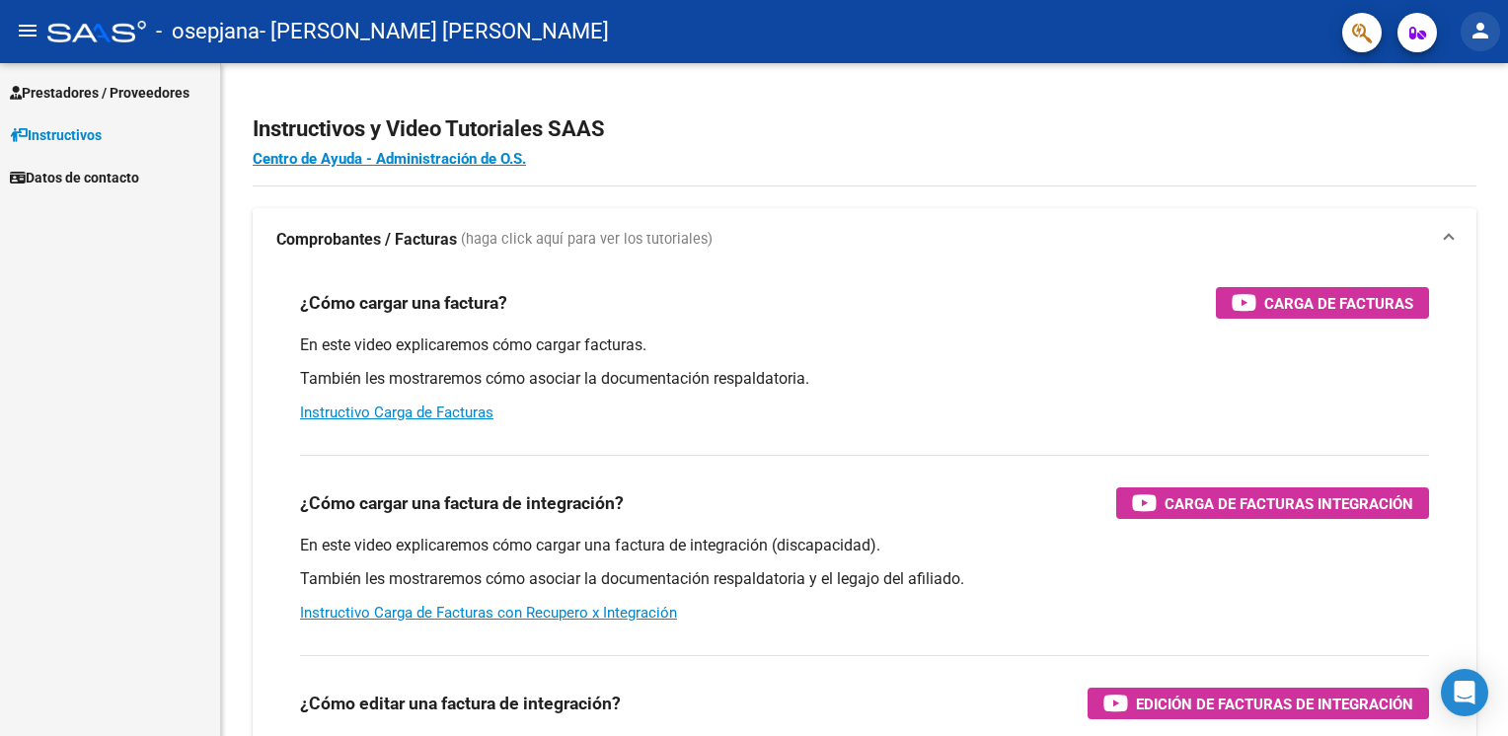
click at [1478, 25] on mat-icon "person" at bounding box center [1480, 31] width 24 height 24
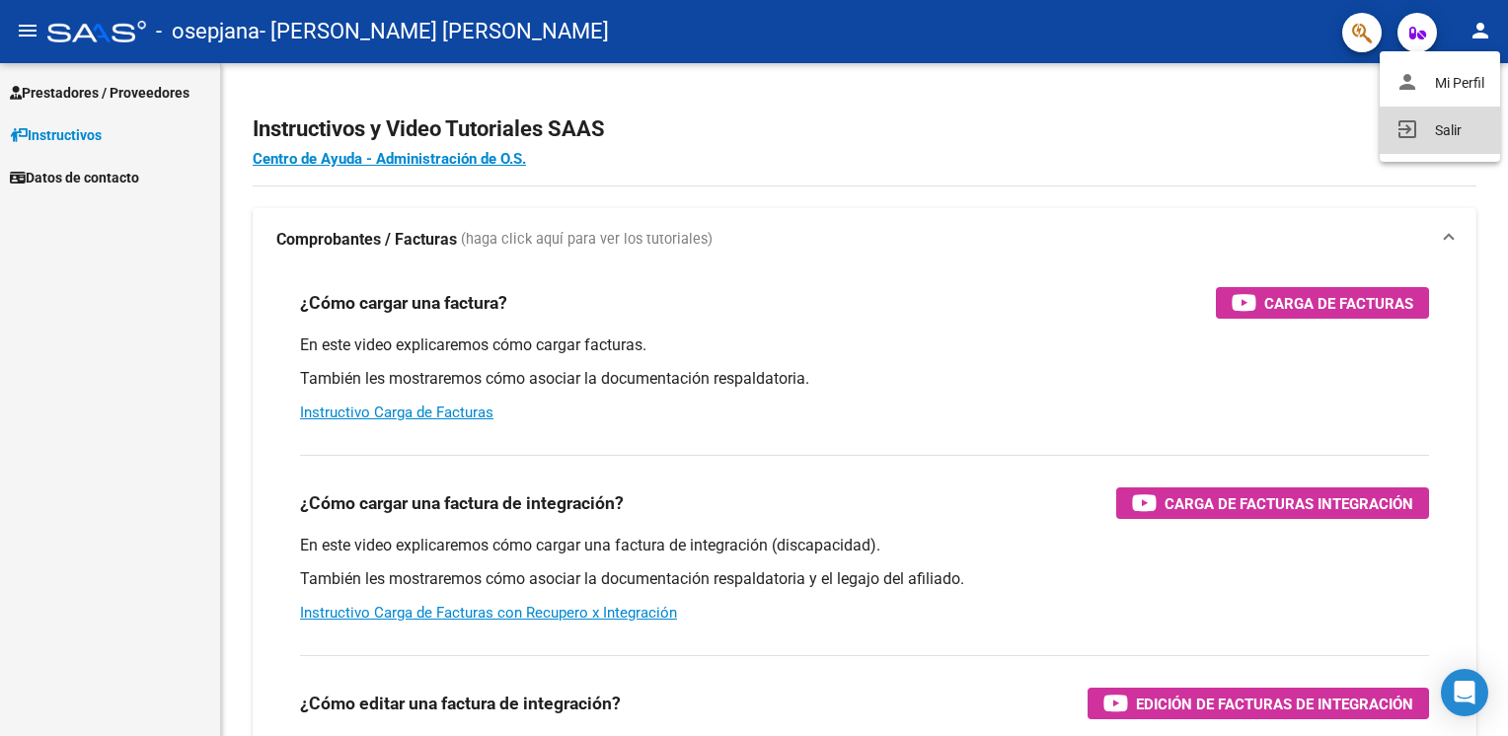
click at [1435, 133] on button "exit_to_app Salir" at bounding box center [1439, 130] width 120 height 47
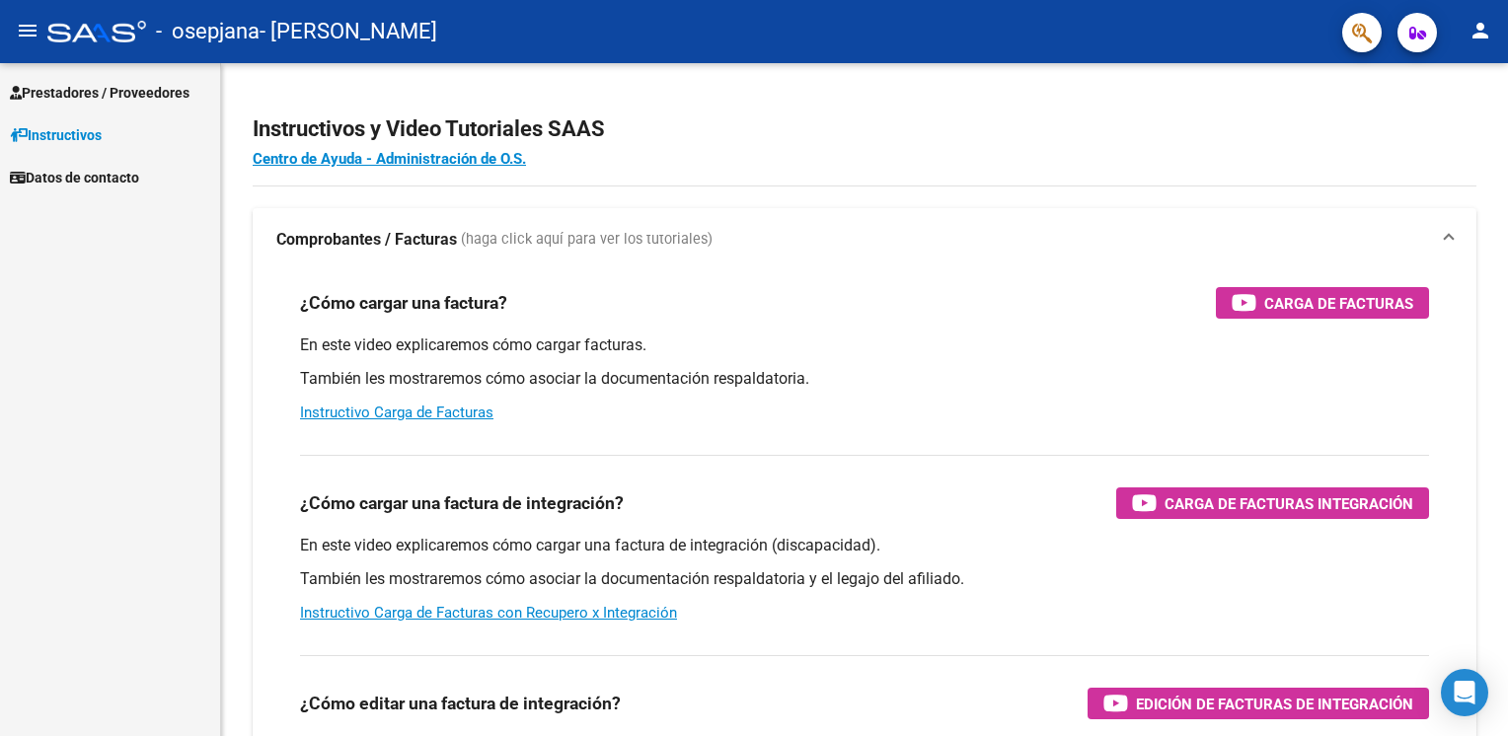
click at [89, 102] on span "Prestadores / Proveedores" at bounding box center [100, 93] width 180 height 22
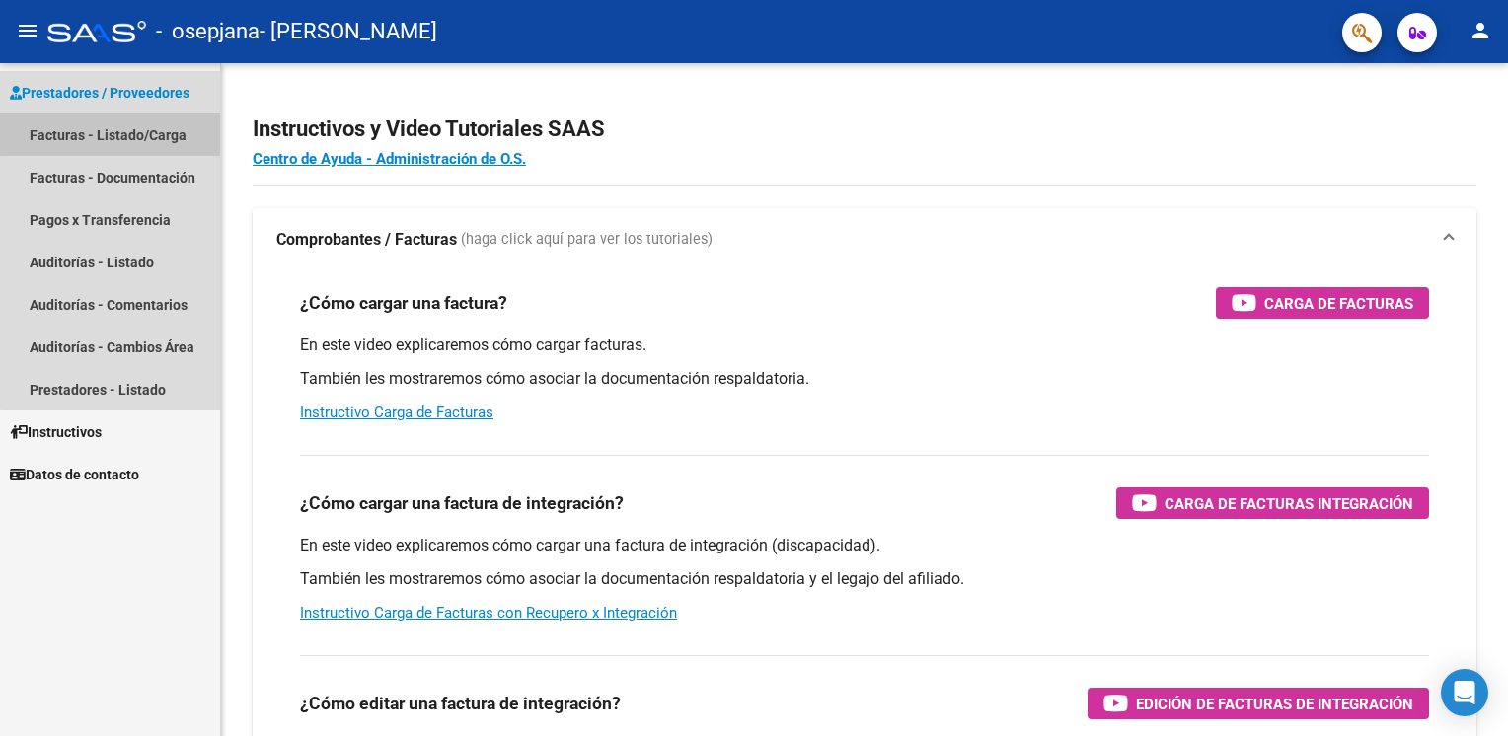
click at [115, 133] on link "Facturas - Listado/Carga" at bounding box center [110, 134] width 220 height 42
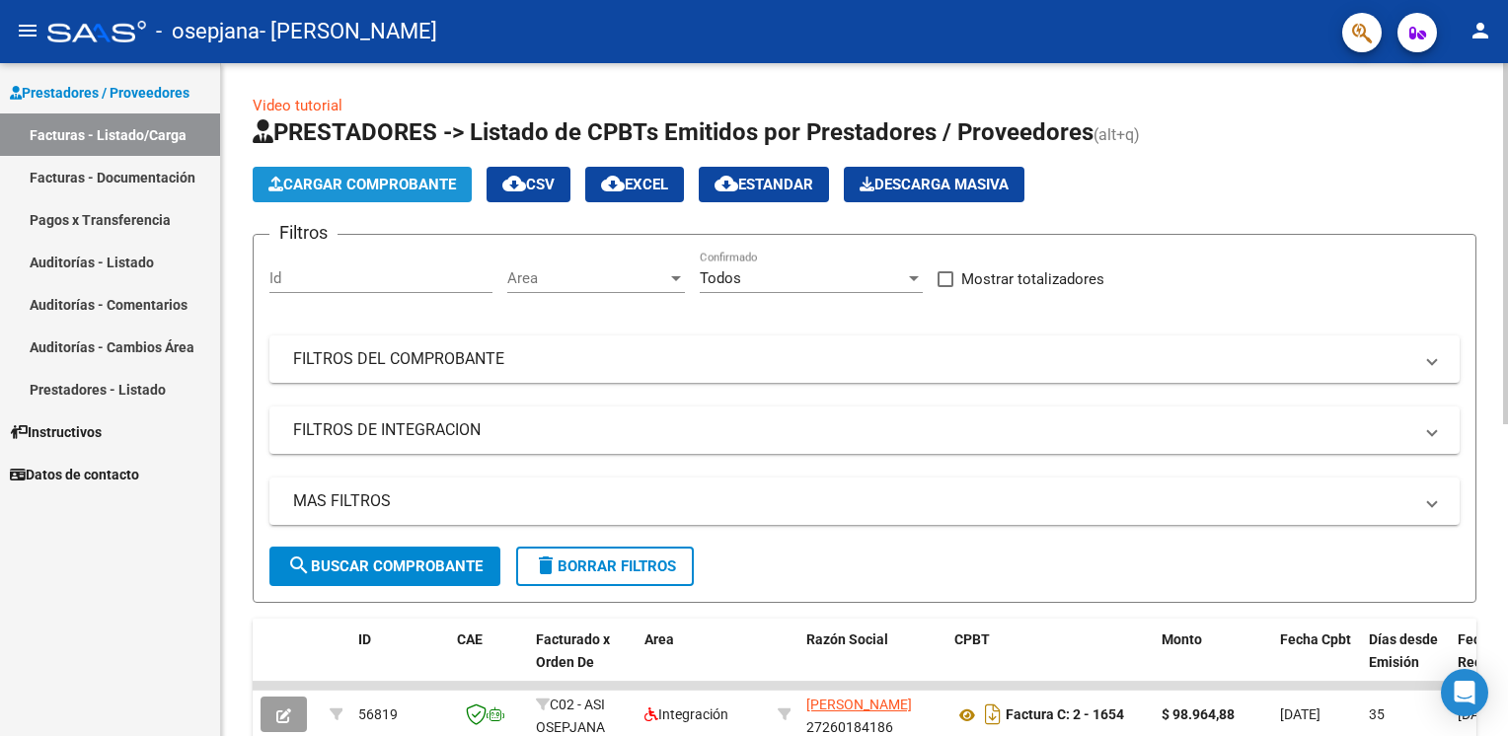
click at [426, 186] on span "Cargar Comprobante" at bounding box center [361, 185] width 187 height 18
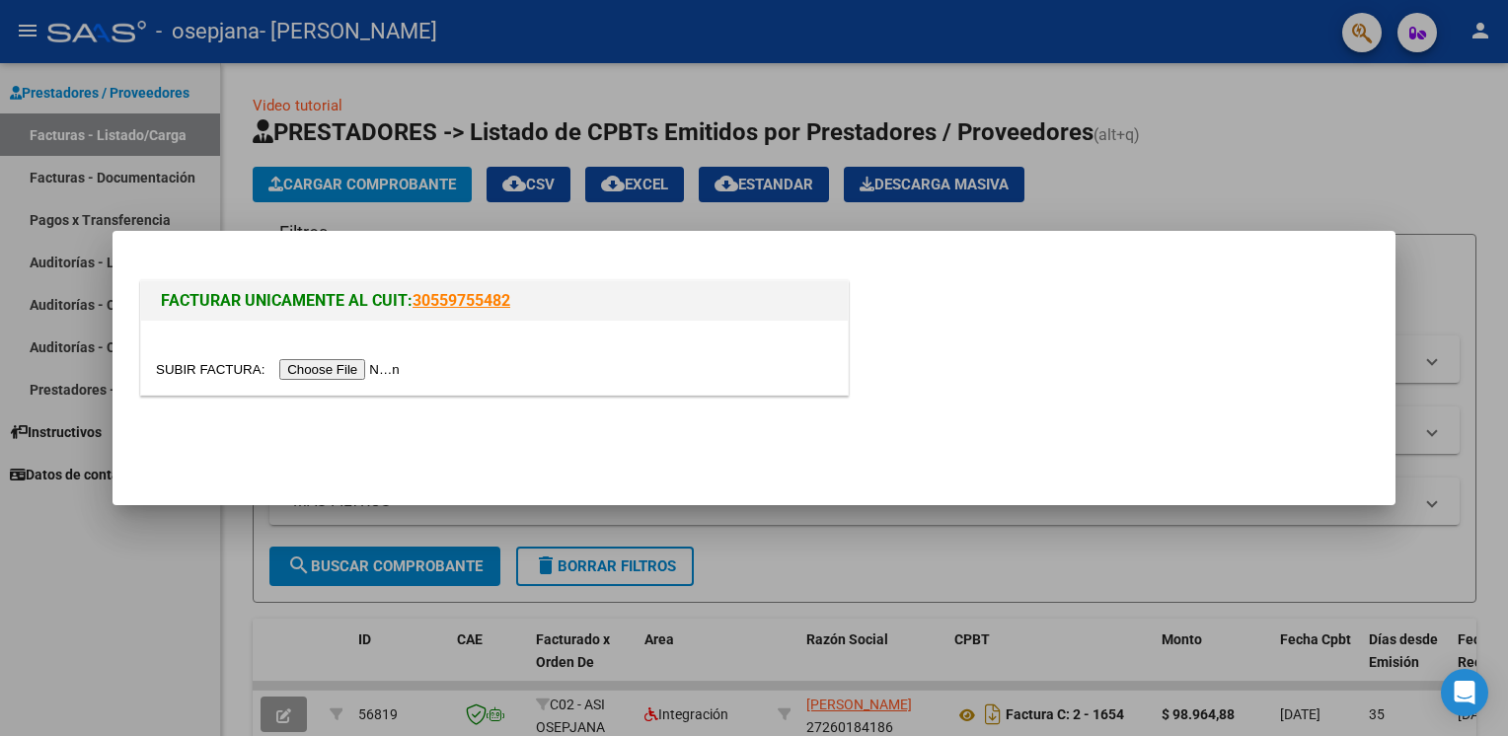
click at [335, 377] on input "file" at bounding box center [281, 369] width 250 height 21
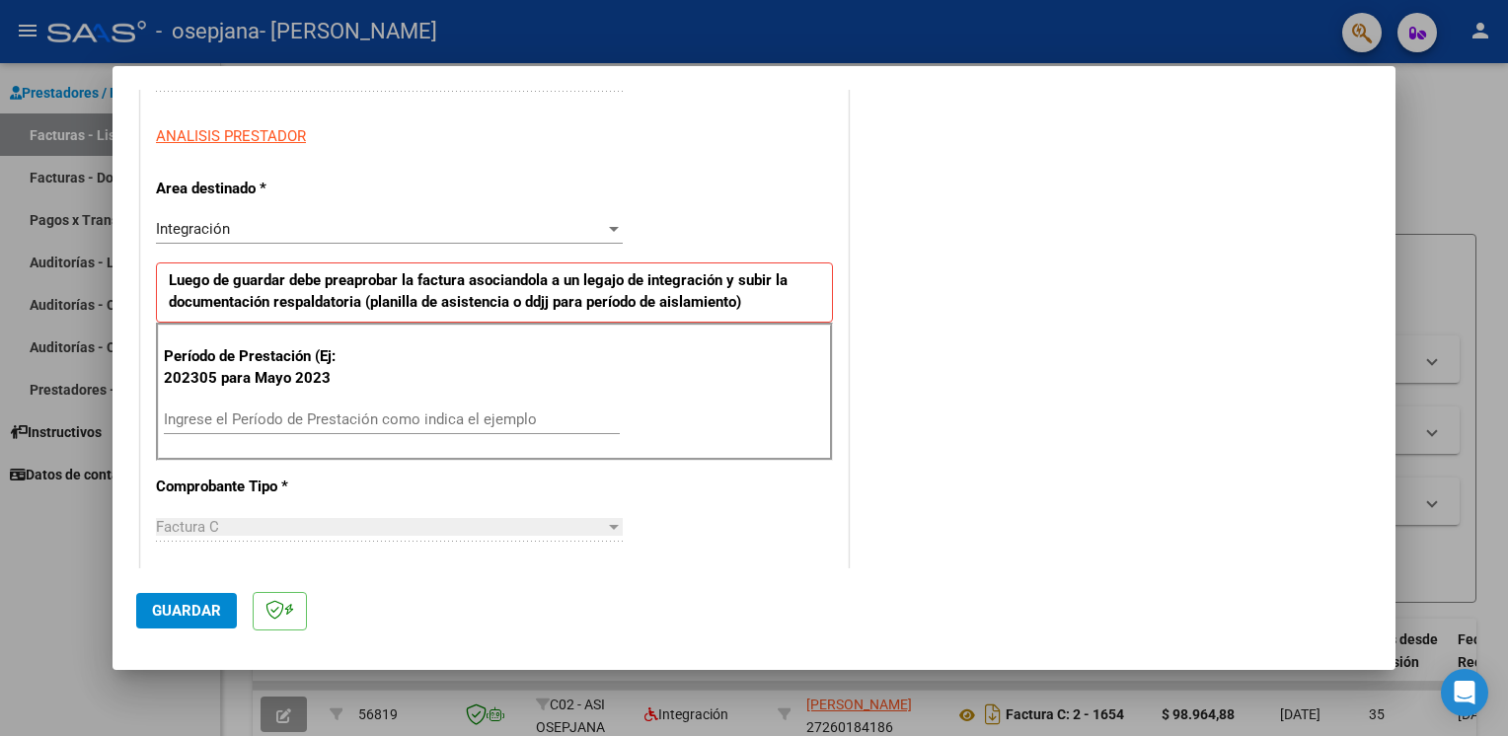
scroll to position [344, 0]
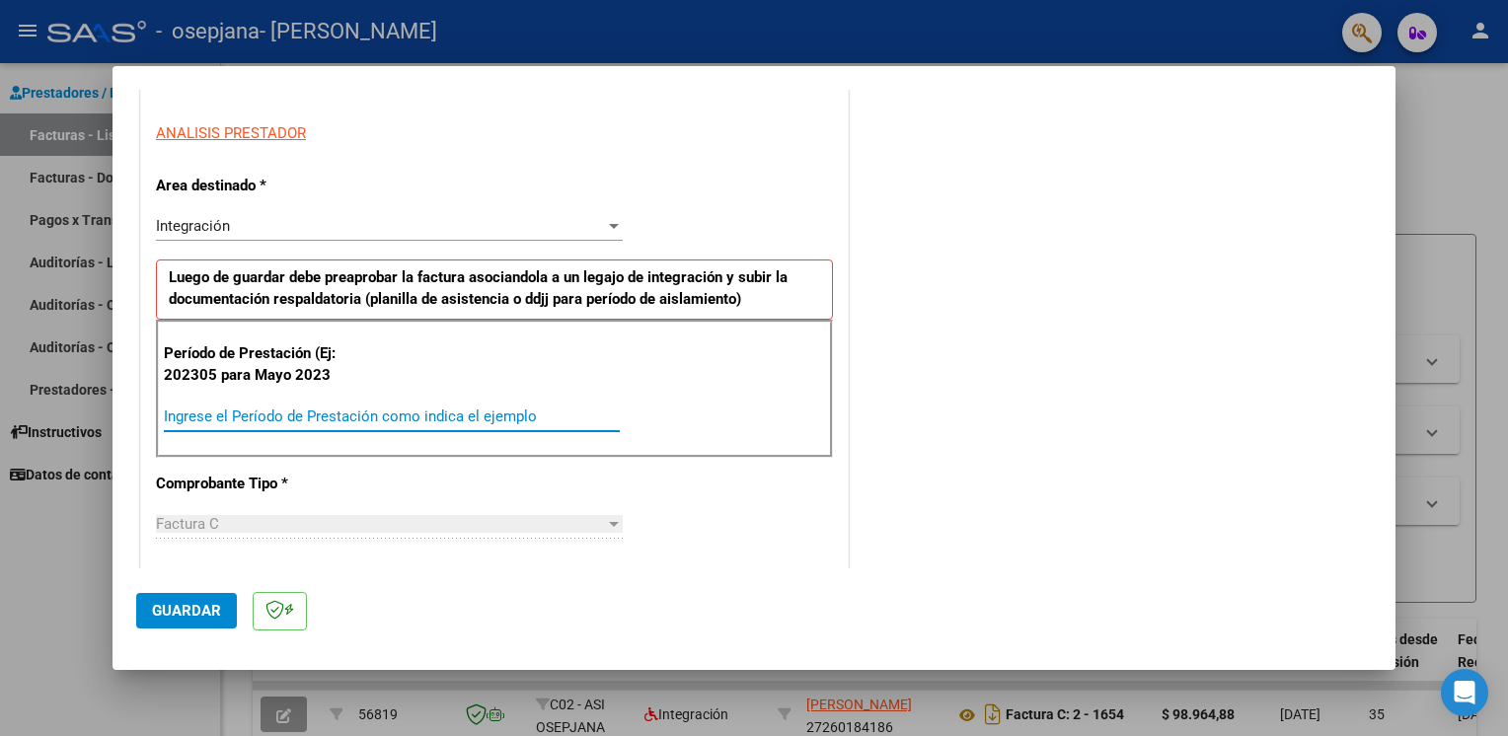
click at [316, 416] on input "Ingrese el Período de Prestación como indica el ejemplo" at bounding box center [392, 416] width 456 height 18
type input "202507"
click at [195, 613] on span "Guardar" at bounding box center [186, 611] width 69 height 18
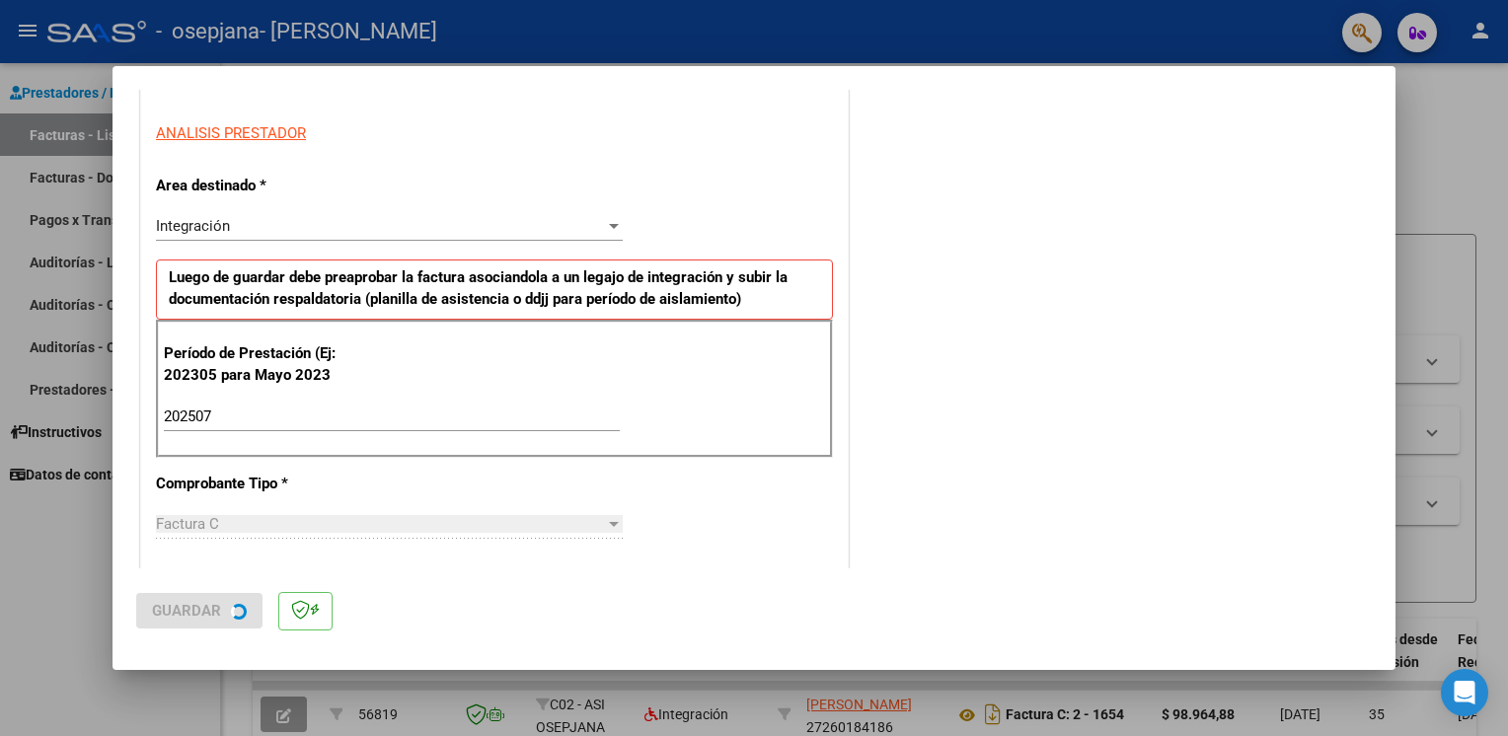
scroll to position [0, 0]
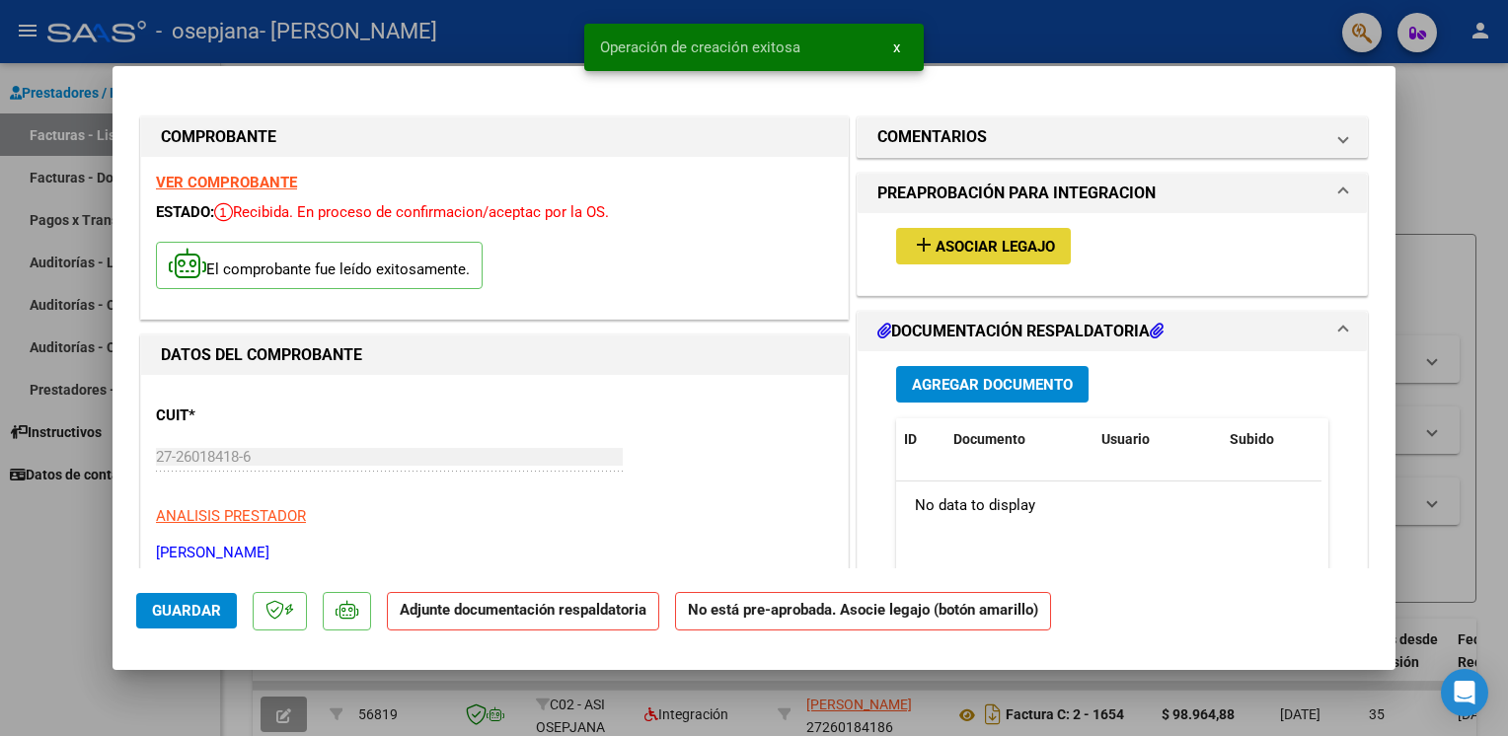
click at [1000, 239] on span "Asociar Legajo" at bounding box center [994, 247] width 119 height 18
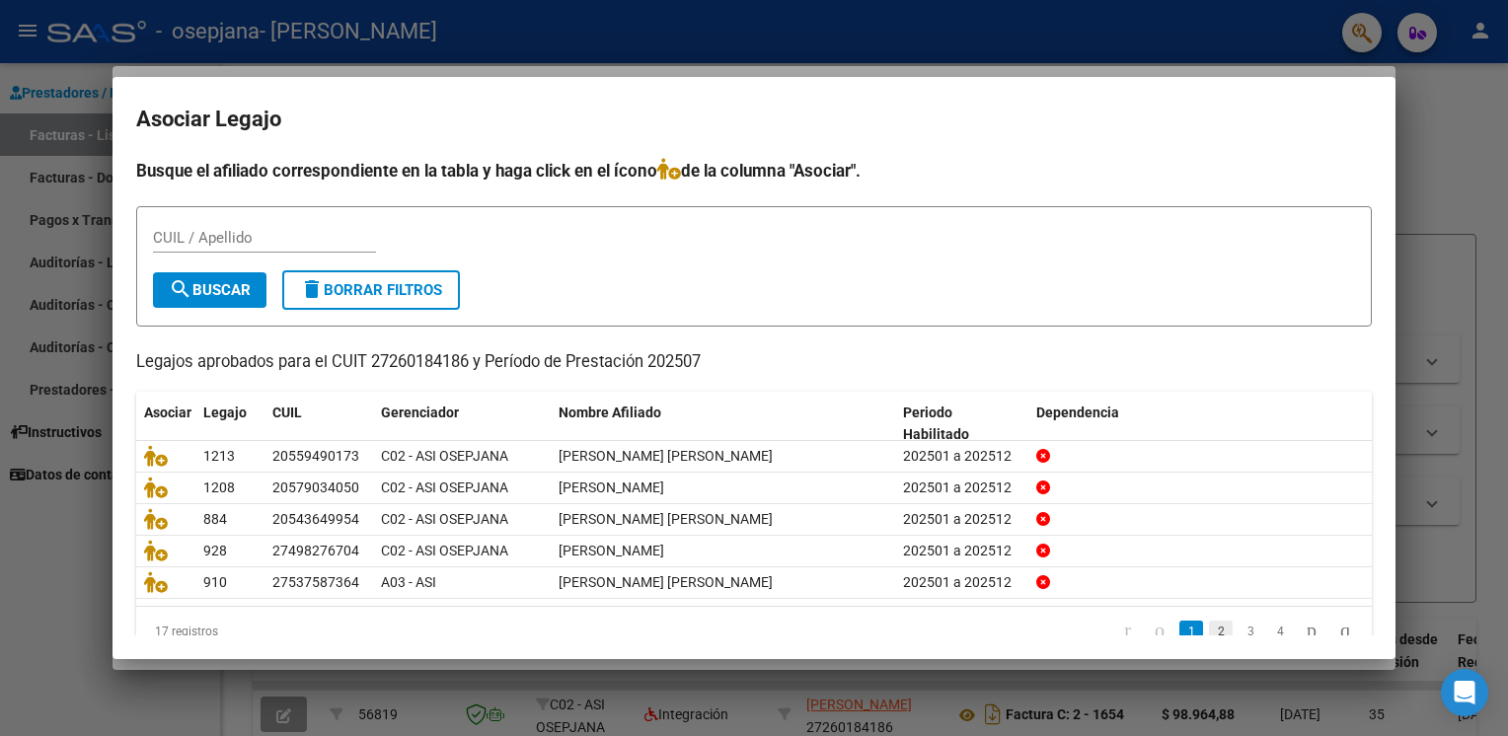
click at [1209, 629] on link "2" at bounding box center [1221, 632] width 24 height 22
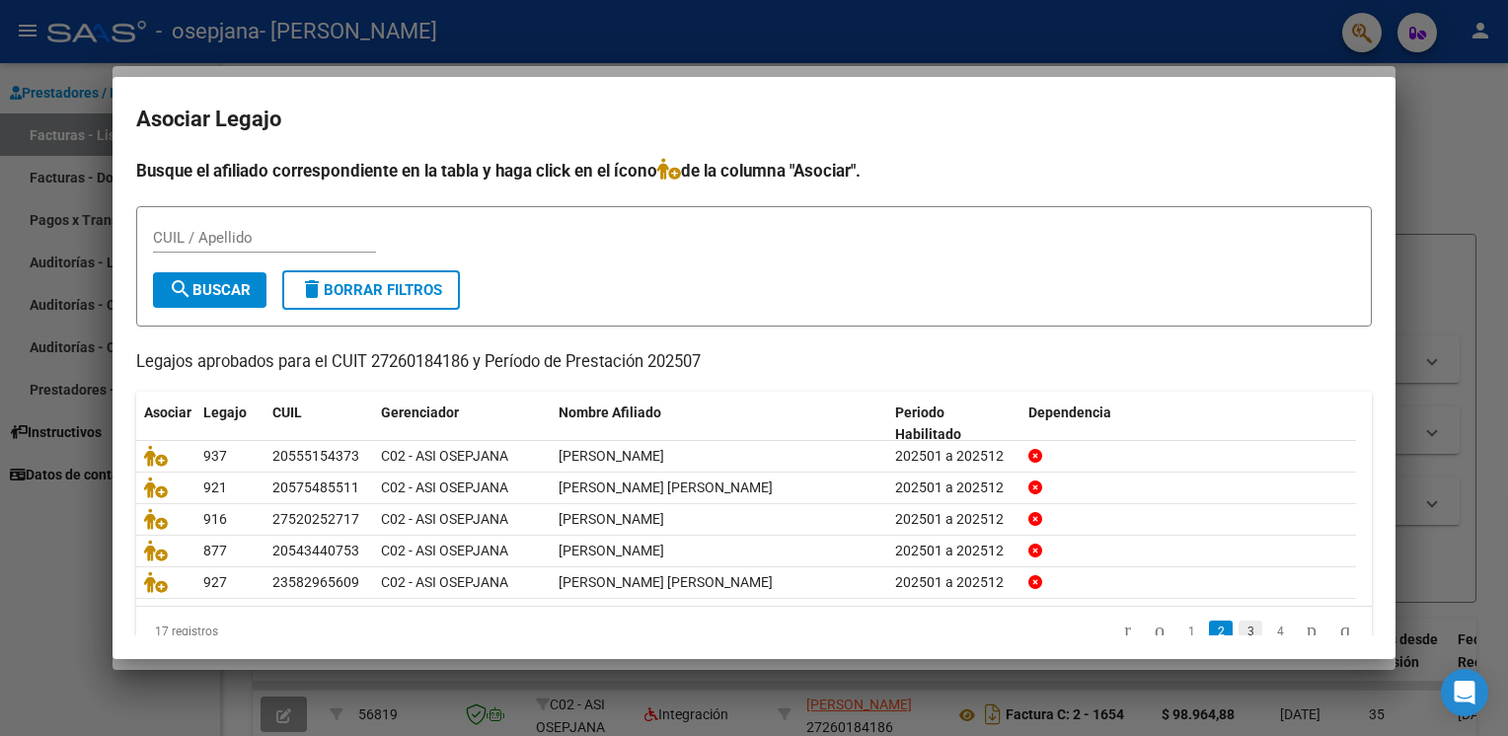
click at [1238, 627] on link "3" at bounding box center [1250, 632] width 24 height 22
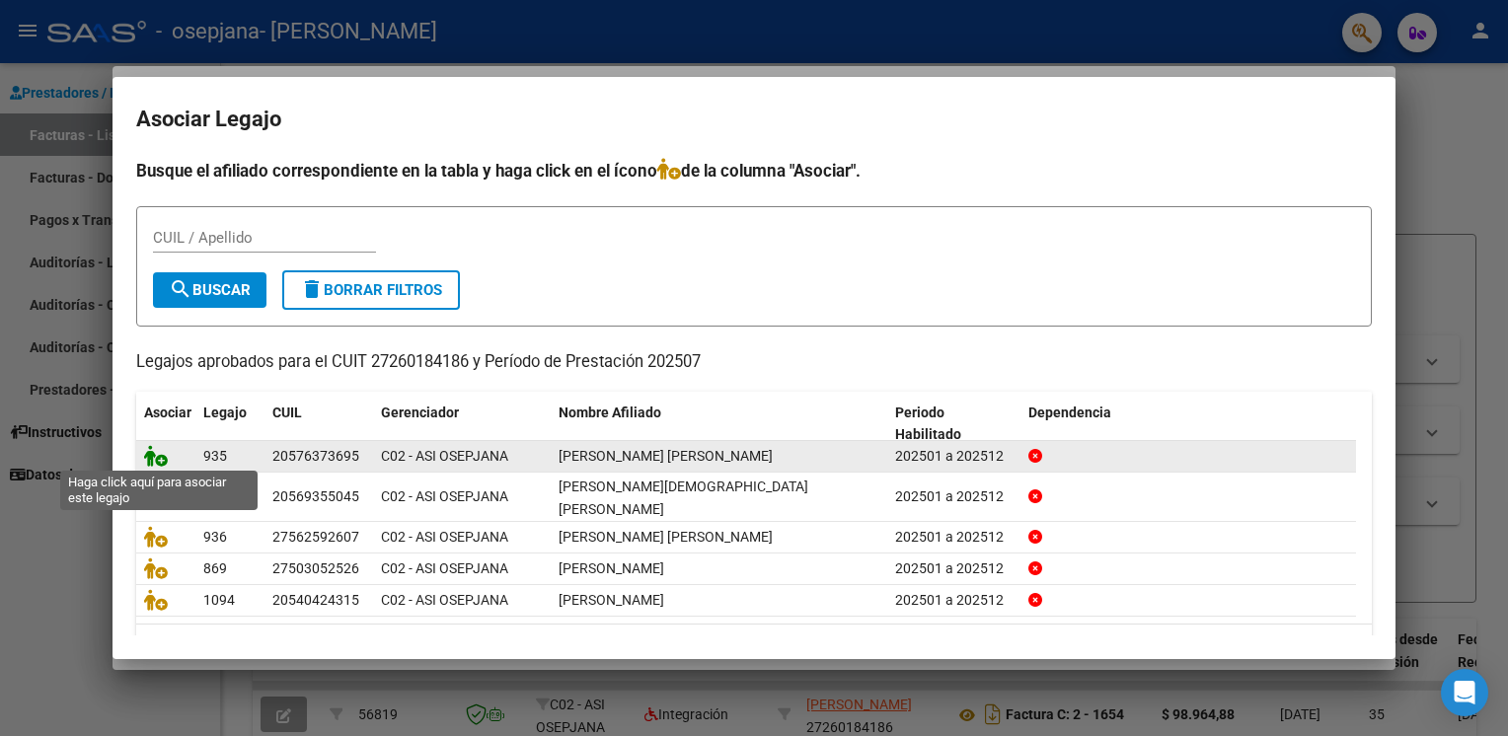
click at [155, 457] on icon at bounding box center [156, 456] width 24 height 22
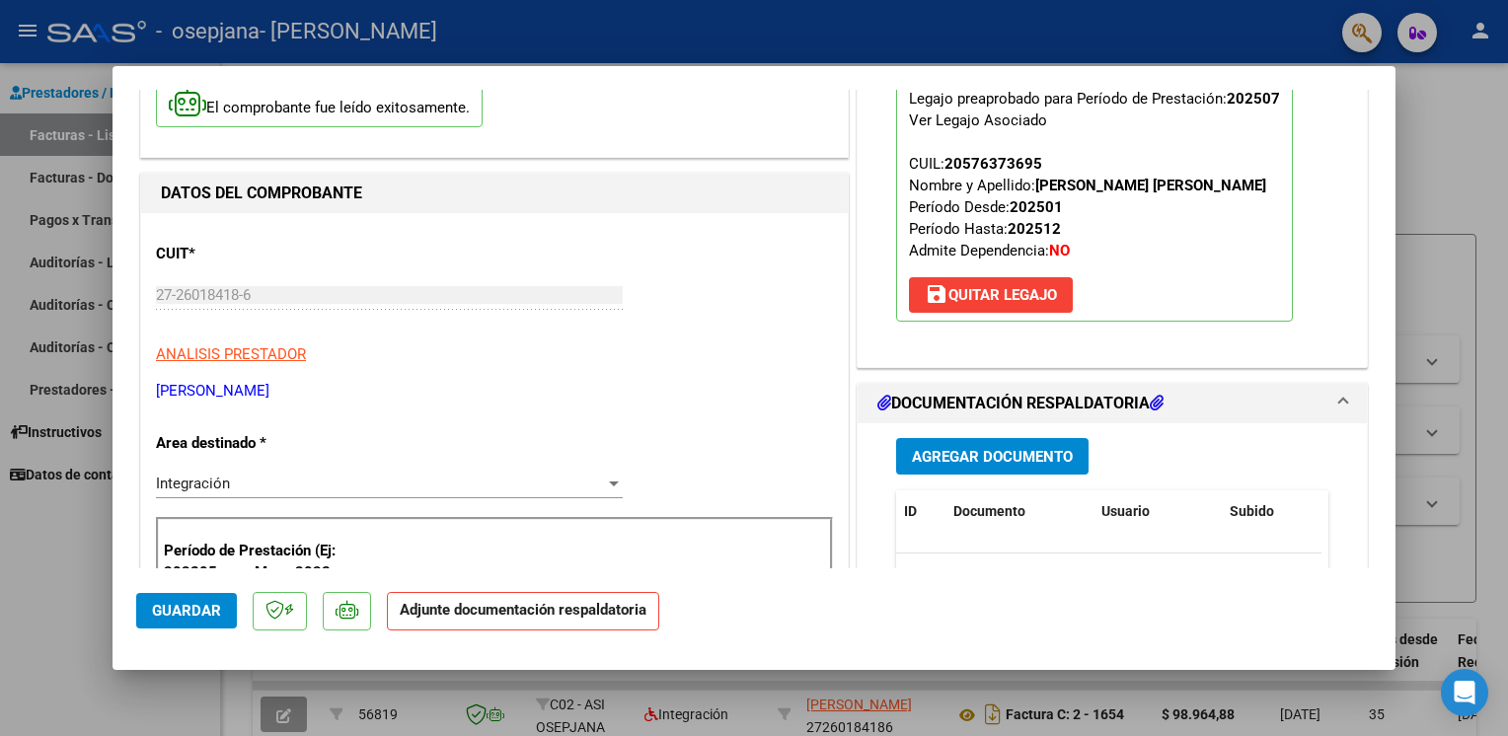
scroll to position [178, 0]
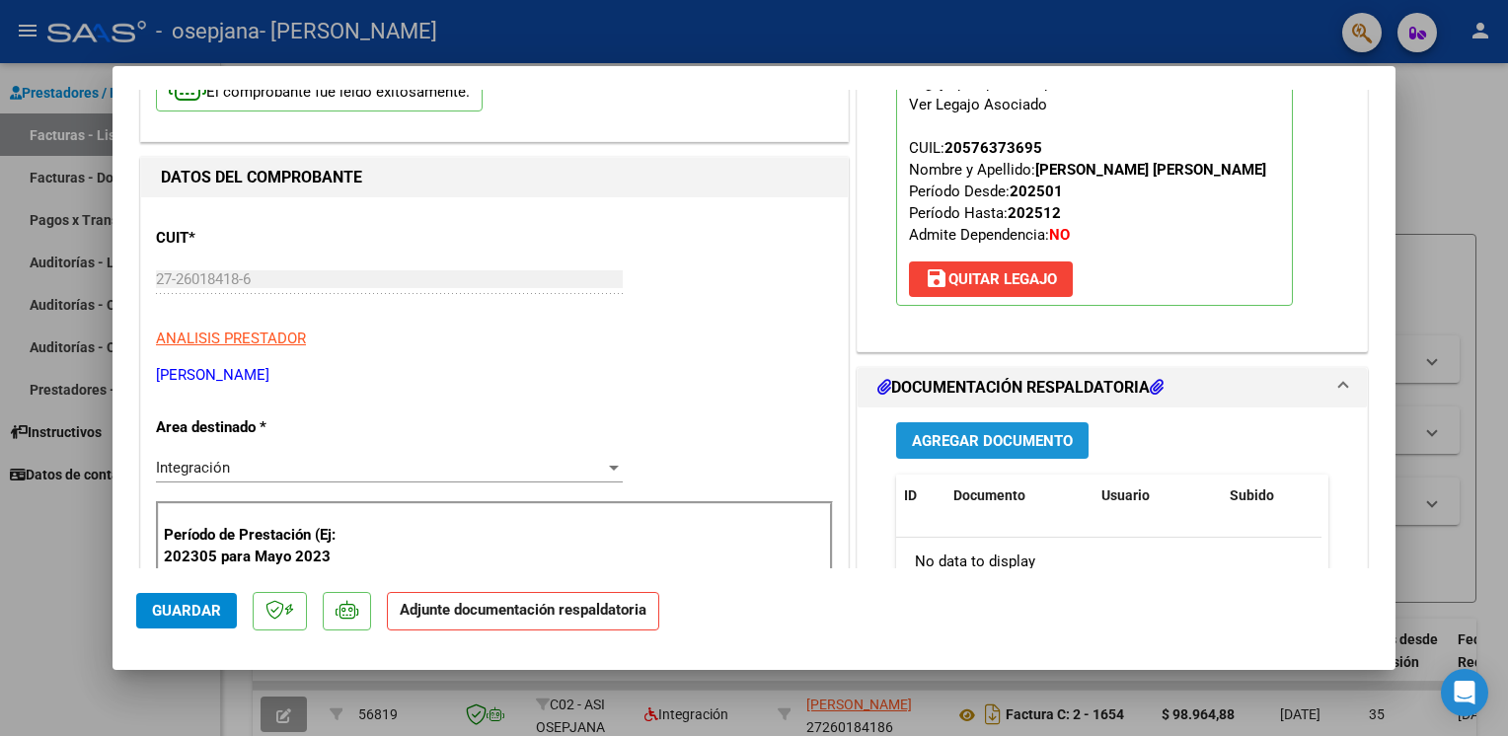
click at [1016, 450] on span "Agregar Documento" at bounding box center [992, 441] width 161 height 18
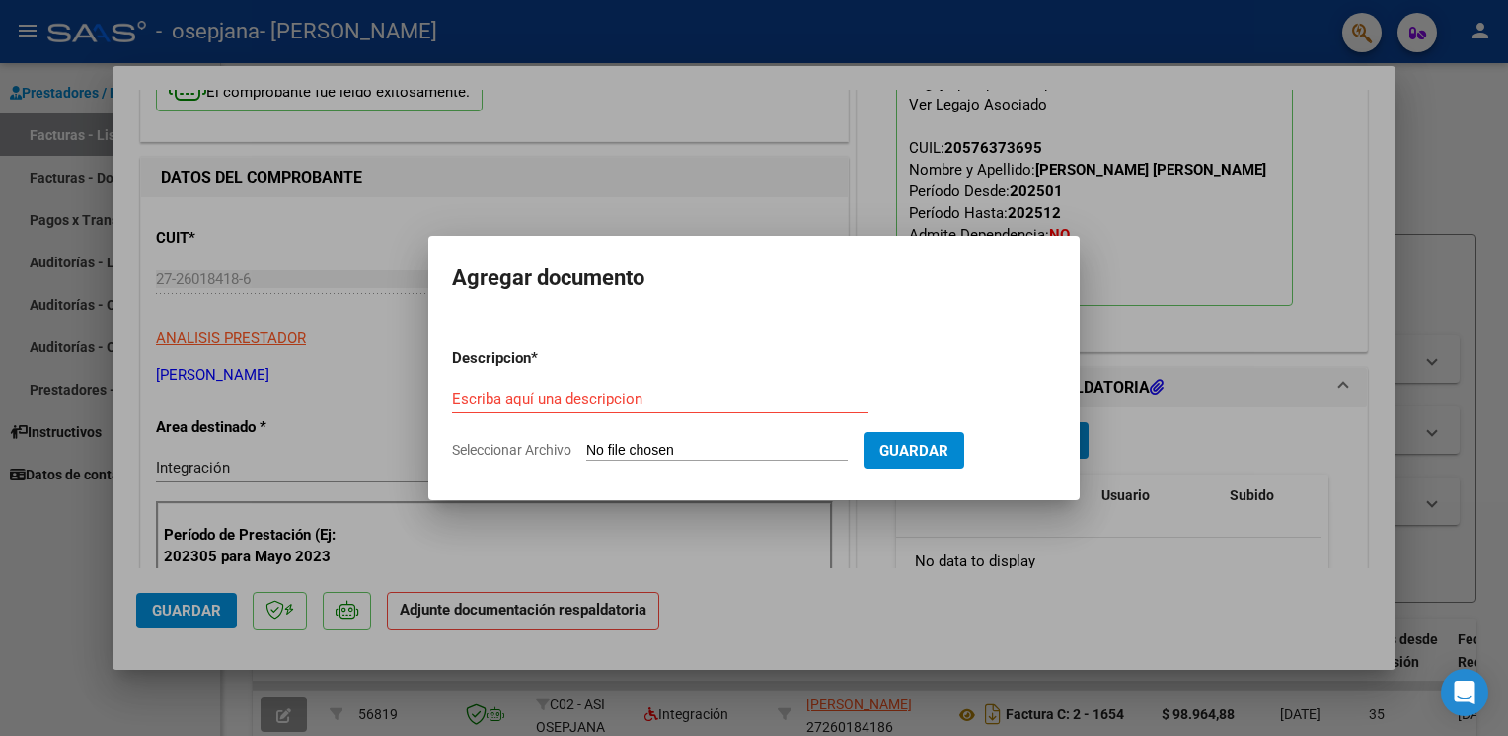
click at [510, 452] on span "Seleccionar Archivo" at bounding box center [511, 450] width 119 height 16
click at [586, 452] on input "Seleccionar Archivo" at bounding box center [716, 451] width 261 height 19
type input "C:\fakepath\ASISTENCIA PSIC 07 2025 [PERSON_NAME].pdf"
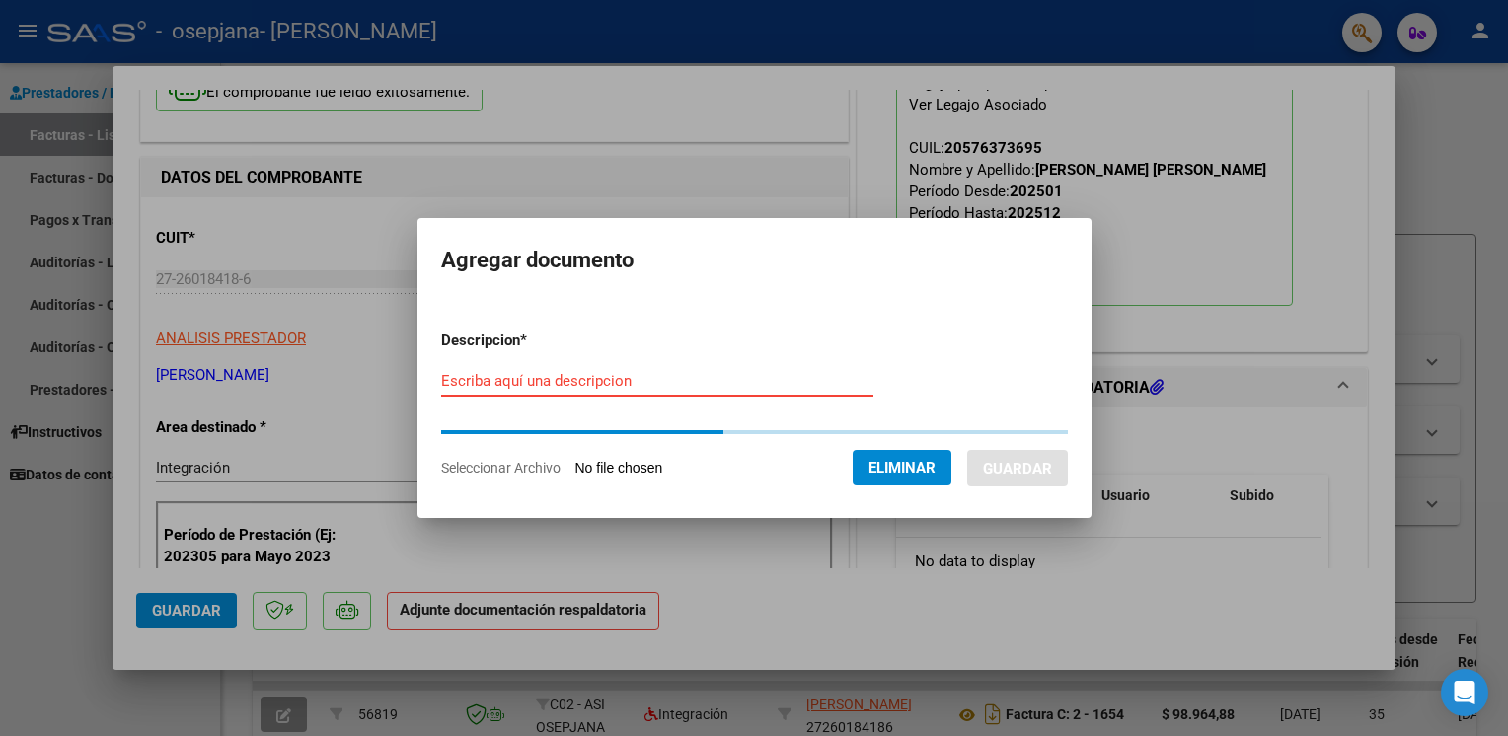
click at [545, 379] on input "Escriba aquí una descripcion" at bounding box center [657, 381] width 432 height 18
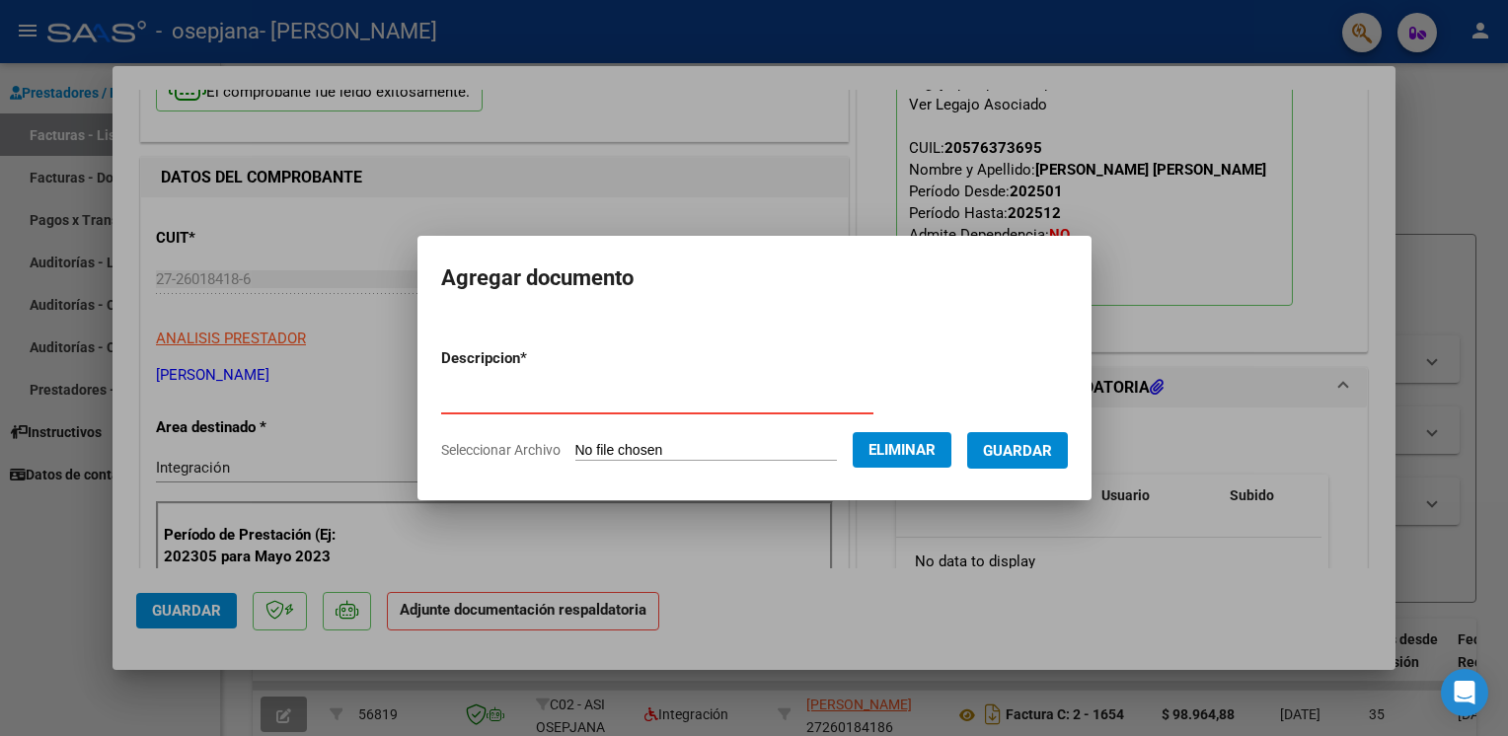
type input "asistencia"
click at [1002, 452] on span "Guardar" at bounding box center [1017, 451] width 69 height 18
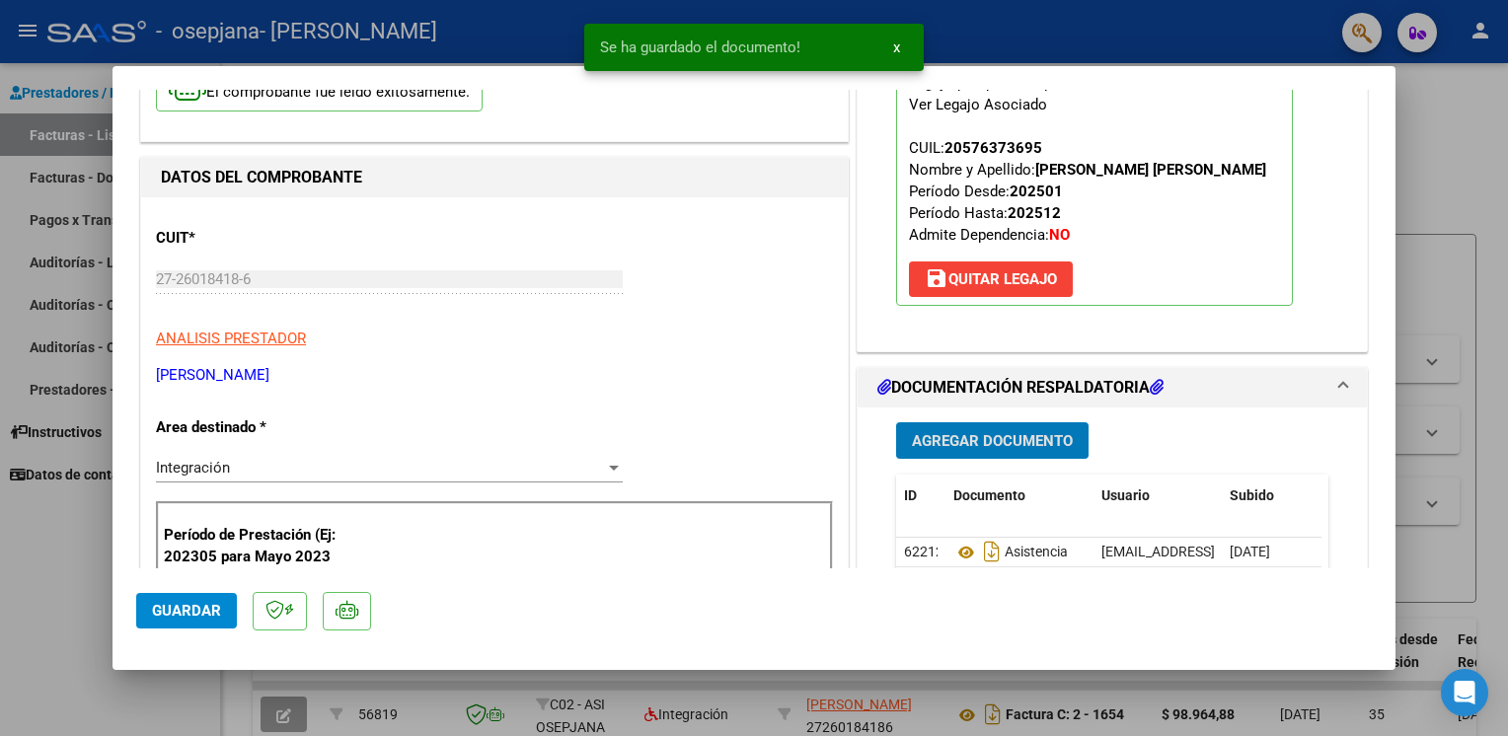
click at [186, 614] on span "Guardar" at bounding box center [186, 611] width 69 height 18
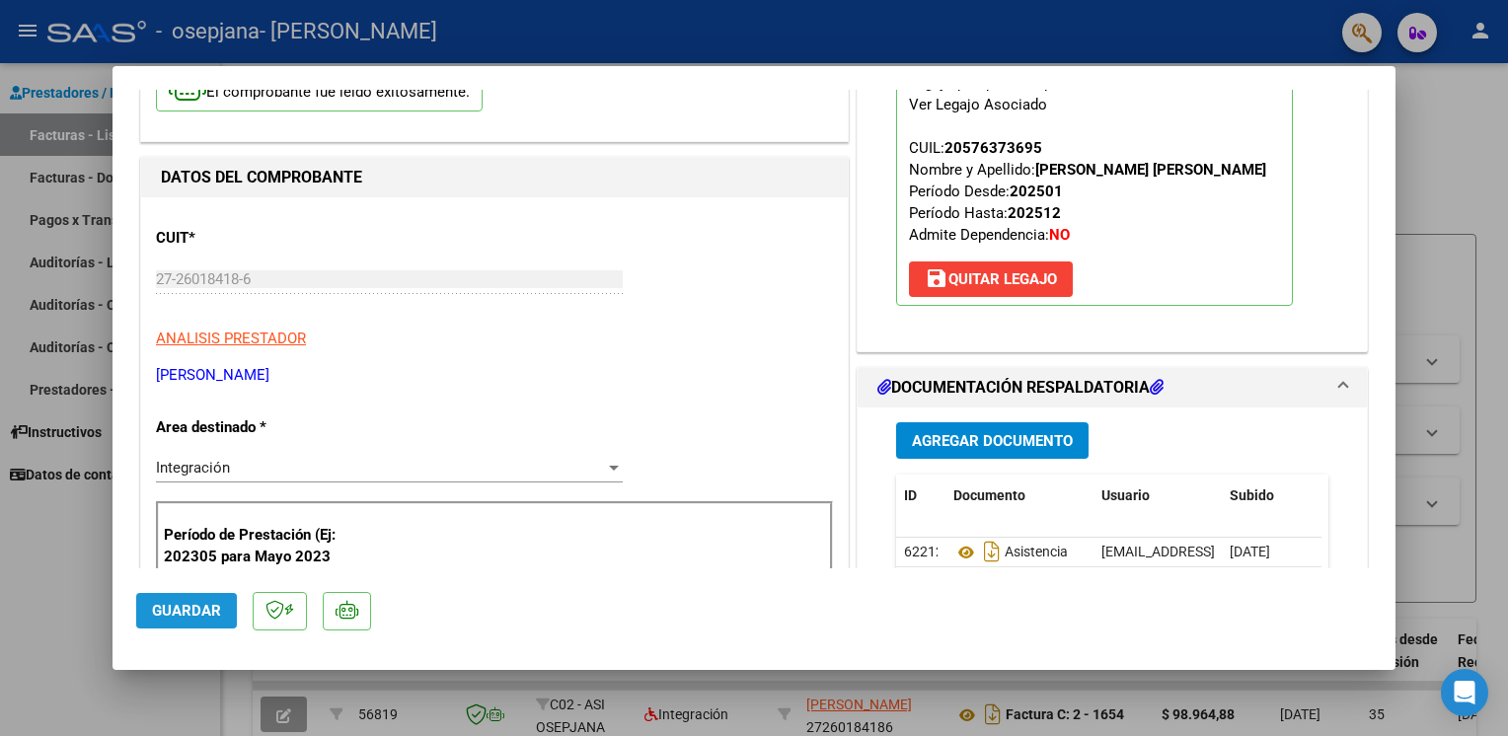
click at [178, 614] on span "Guardar" at bounding box center [186, 611] width 69 height 18
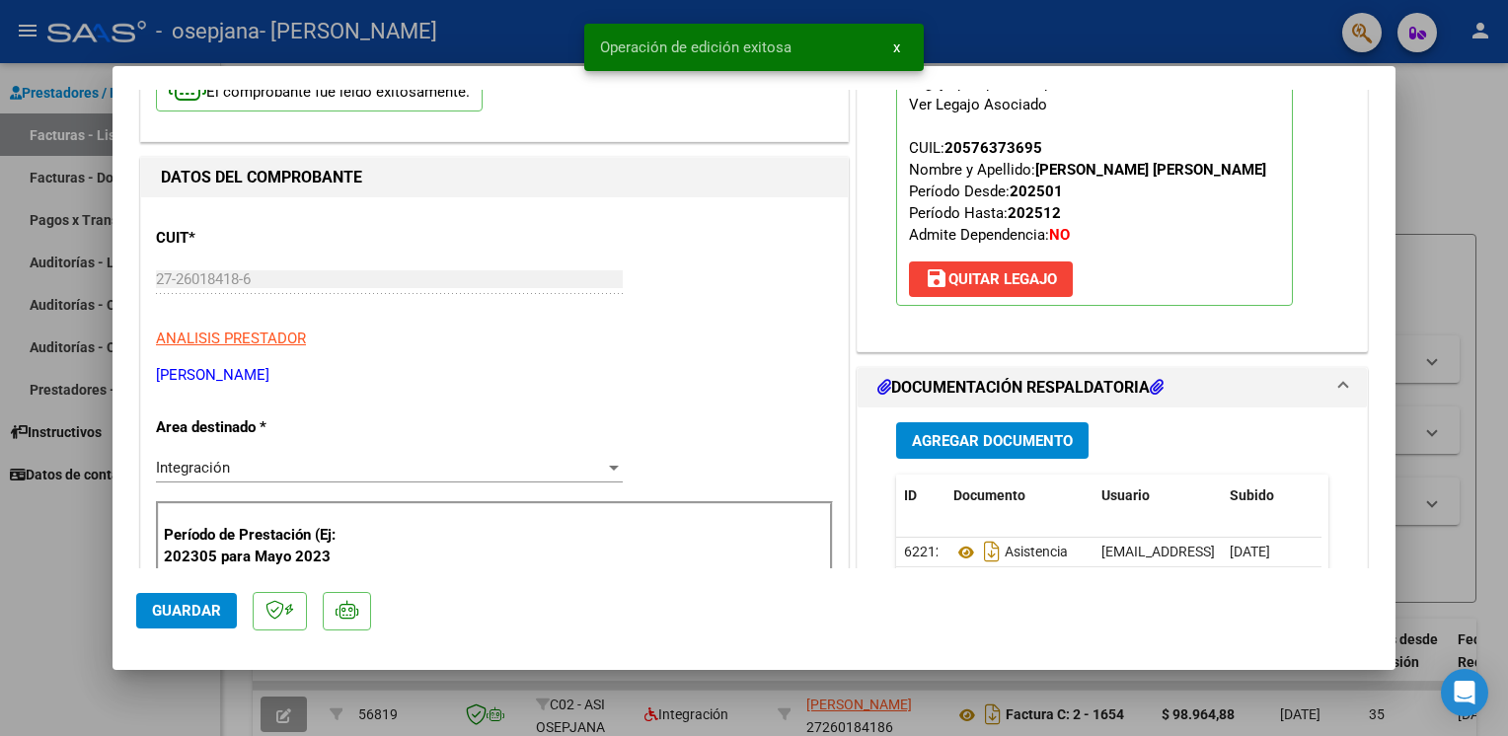
click at [62, 613] on div at bounding box center [754, 368] width 1508 height 736
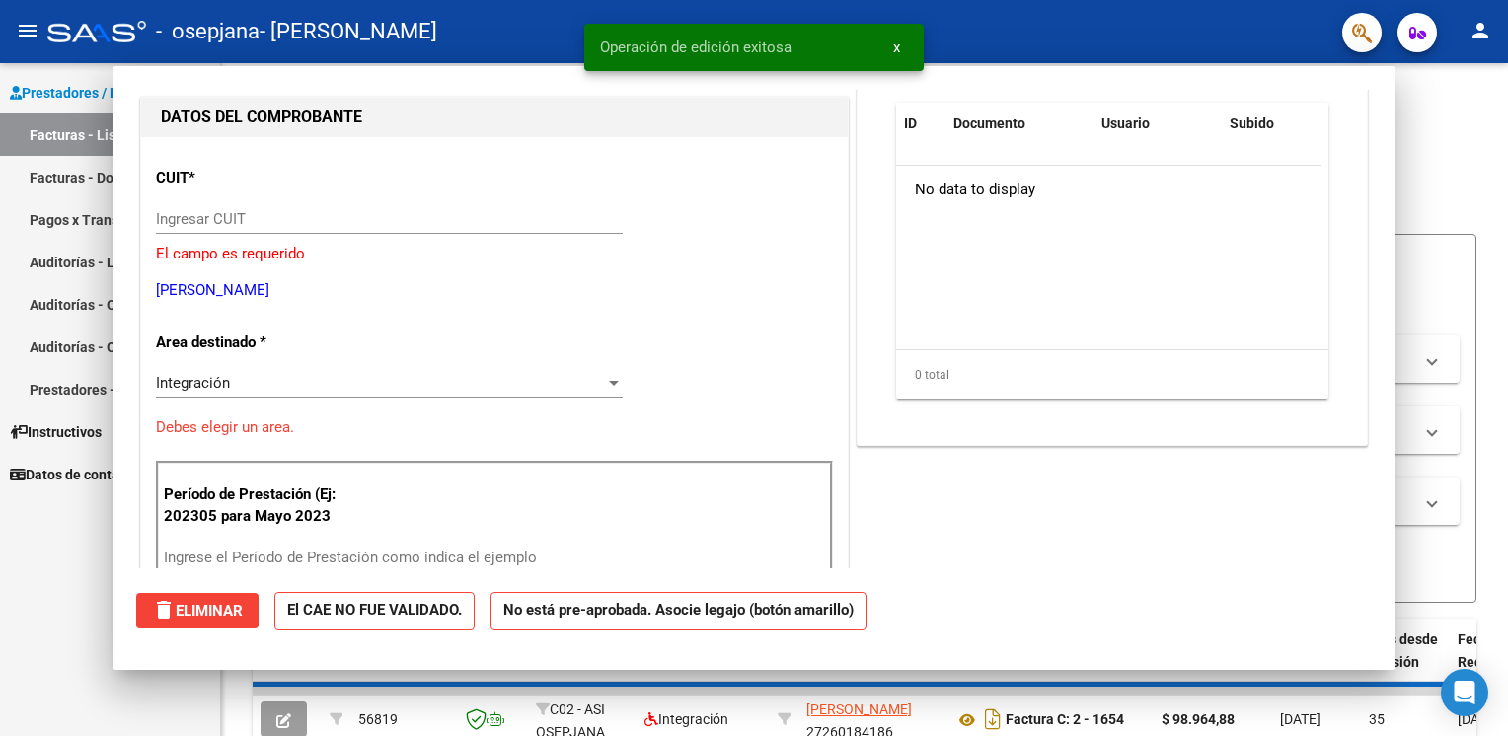
scroll to position [0, 0]
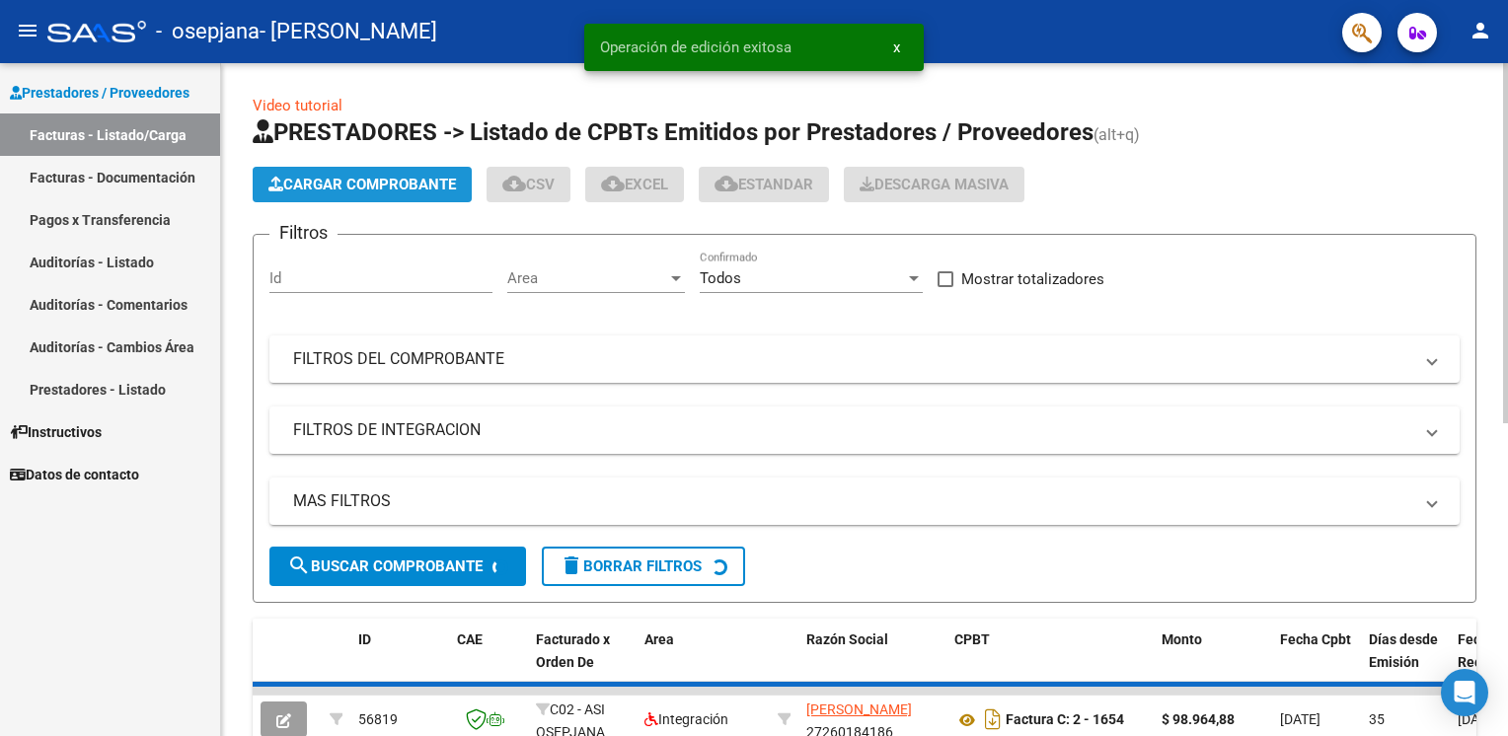
click at [391, 186] on span "Cargar Comprobante" at bounding box center [361, 185] width 187 height 18
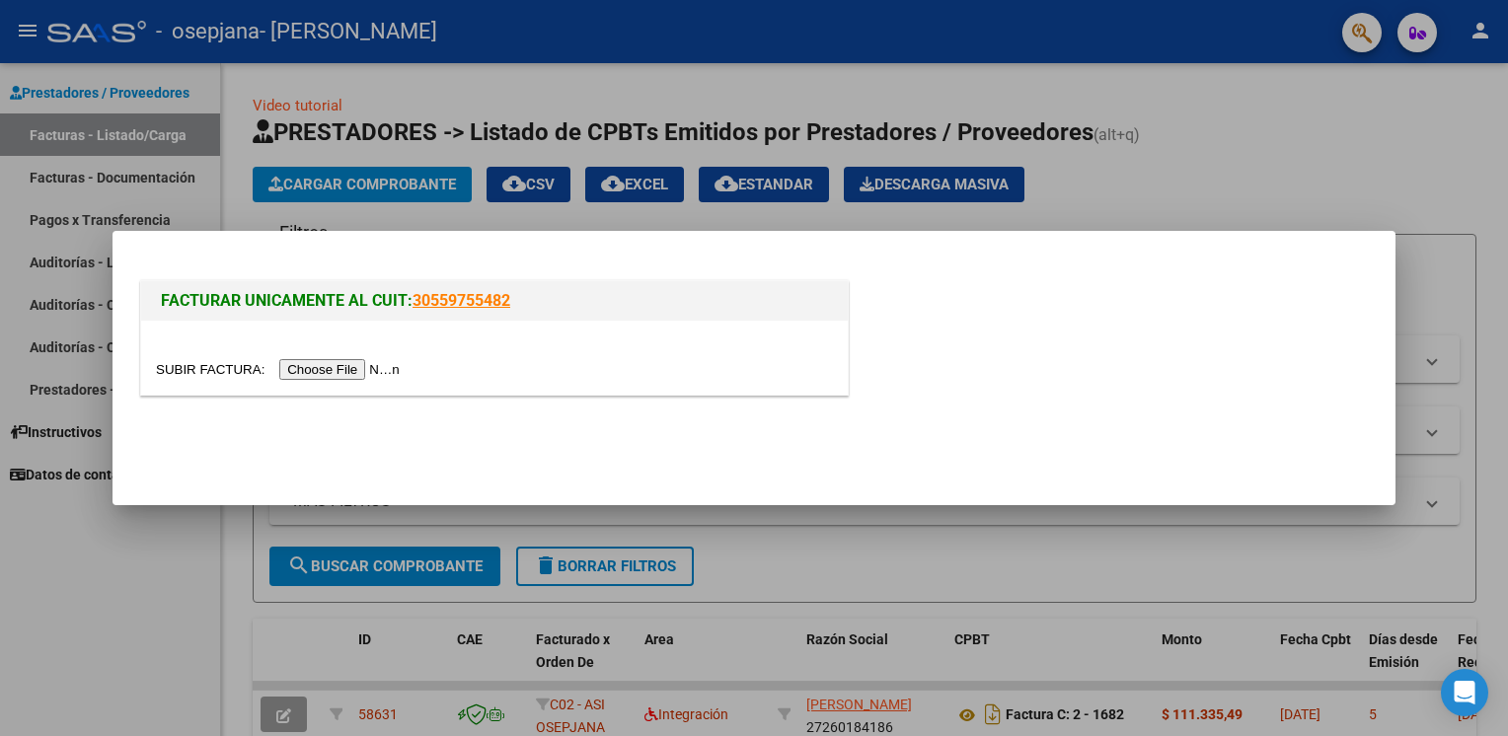
click at [335, 370] on input "file" at bounding box center [281, 369] width 250 height 21
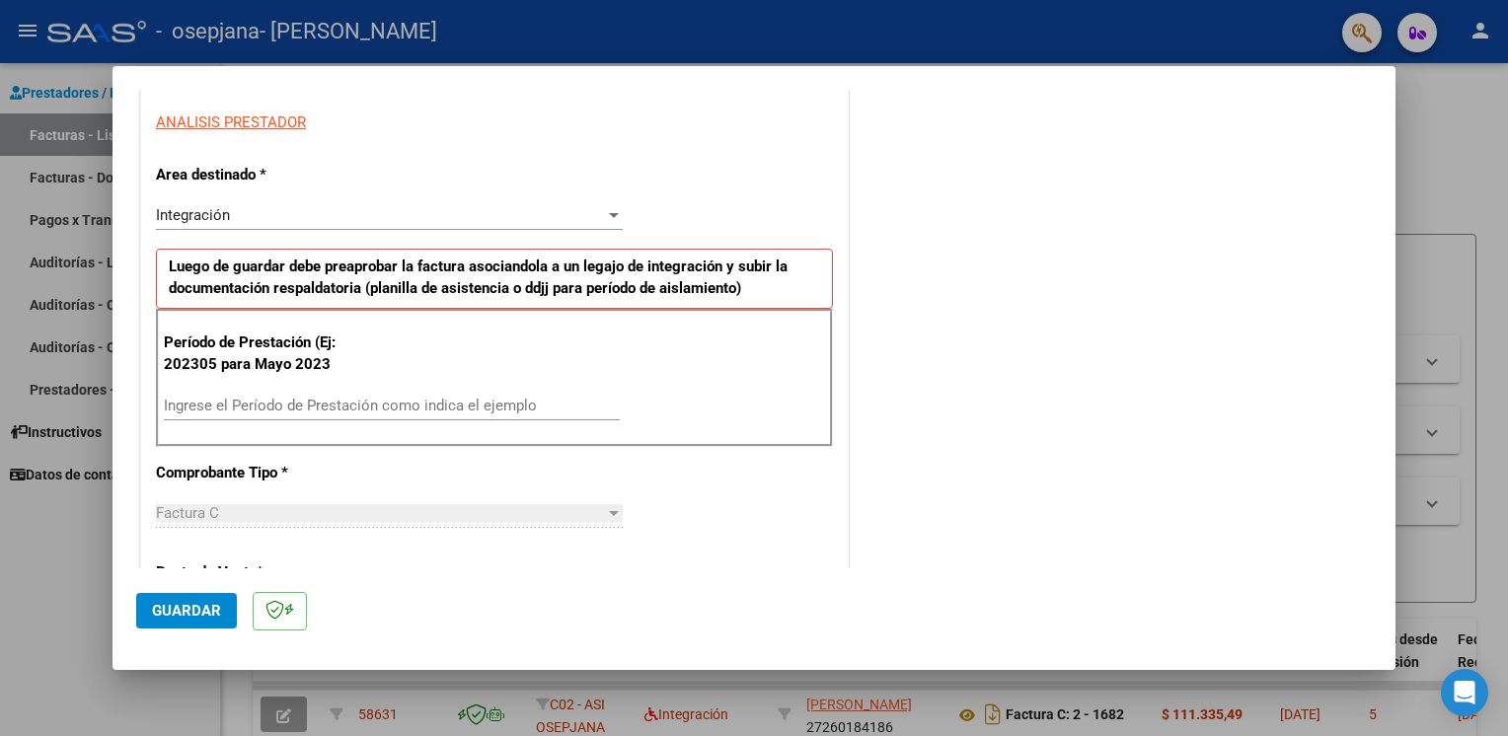
scroll to position [395, 0]
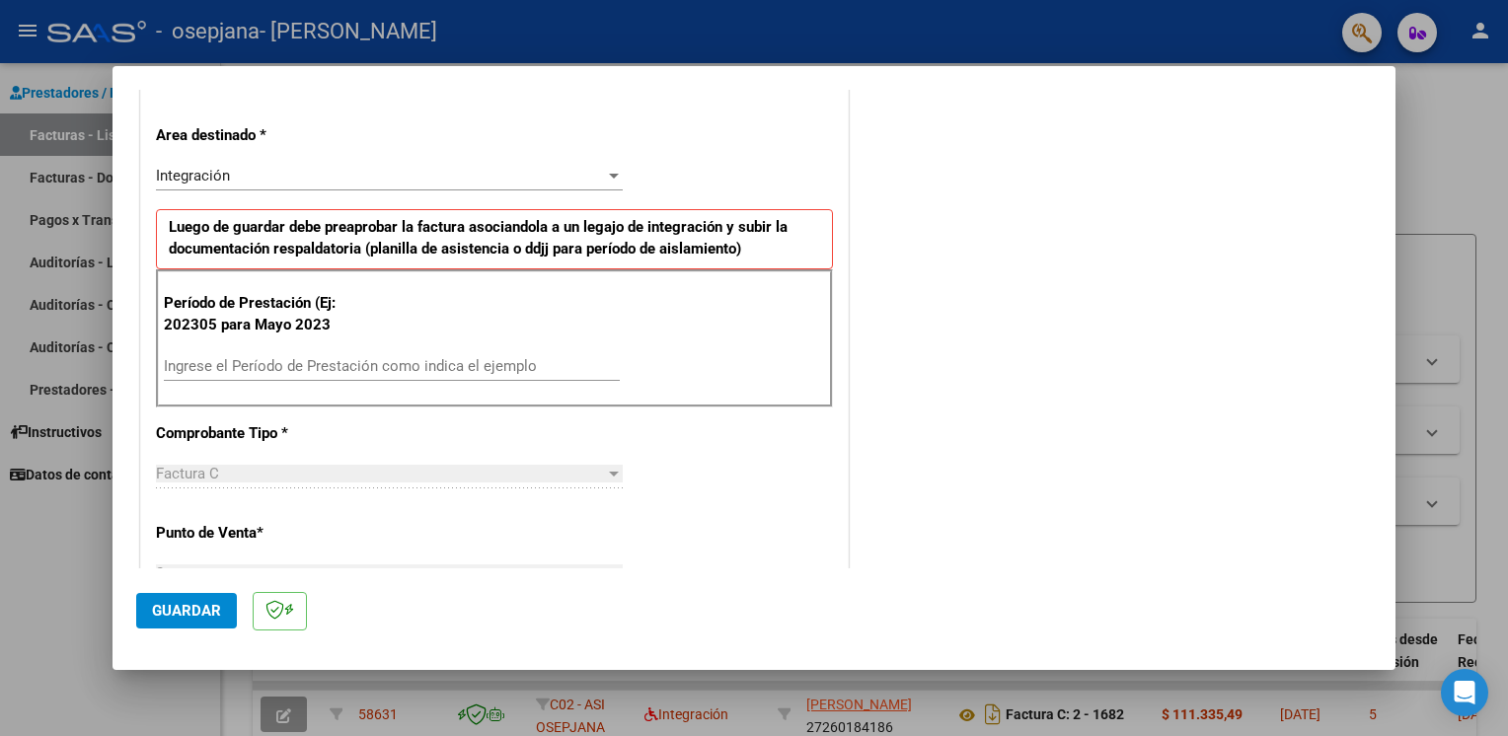
click at [340, 369] on input "Ingrese el Período de Prestación como indica el ejemplo" at bounding box center [392, 366] width 456 height 18
type input "202507"
click at [199, 608] on span "Guardar" at bounding box center [186, 611] width 69 height 18
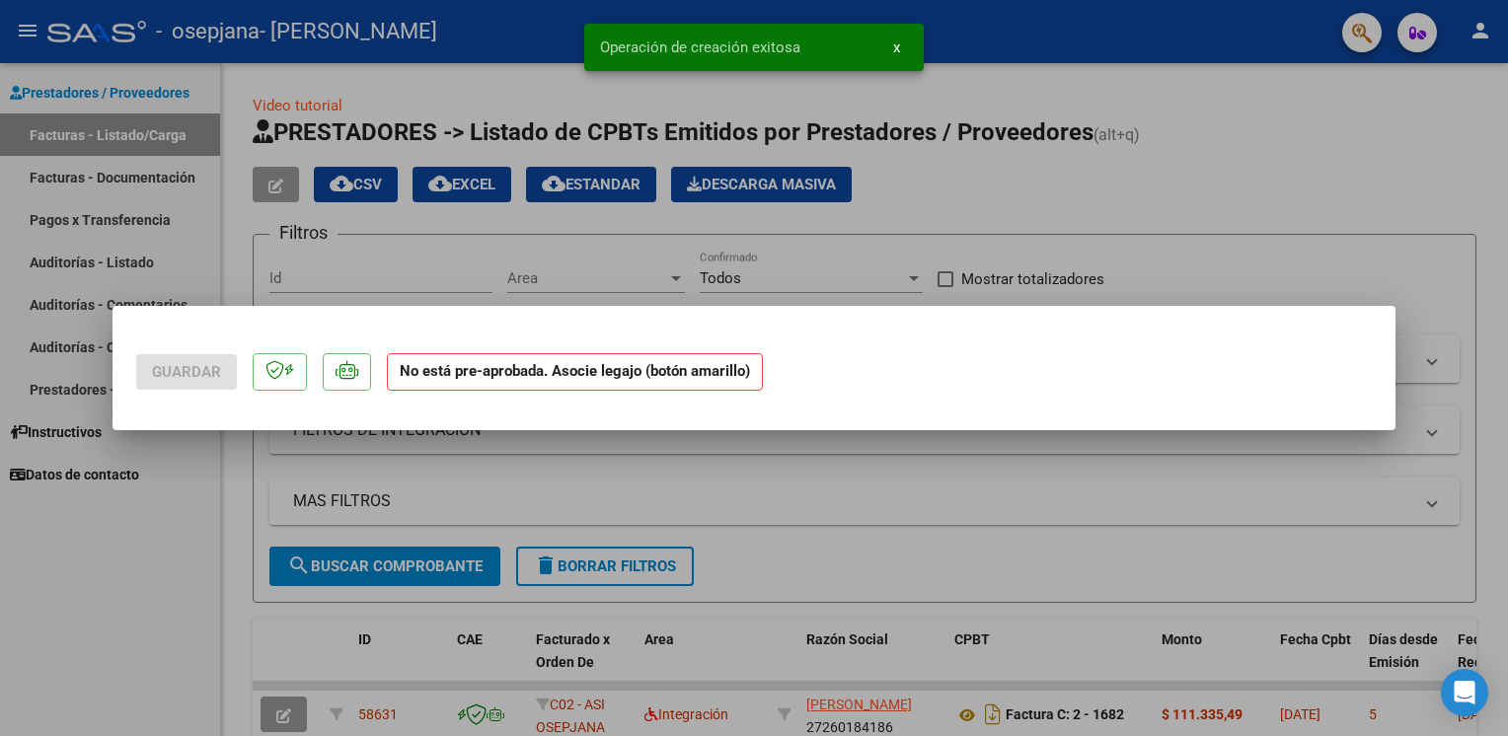
scroll to position [0, 0]
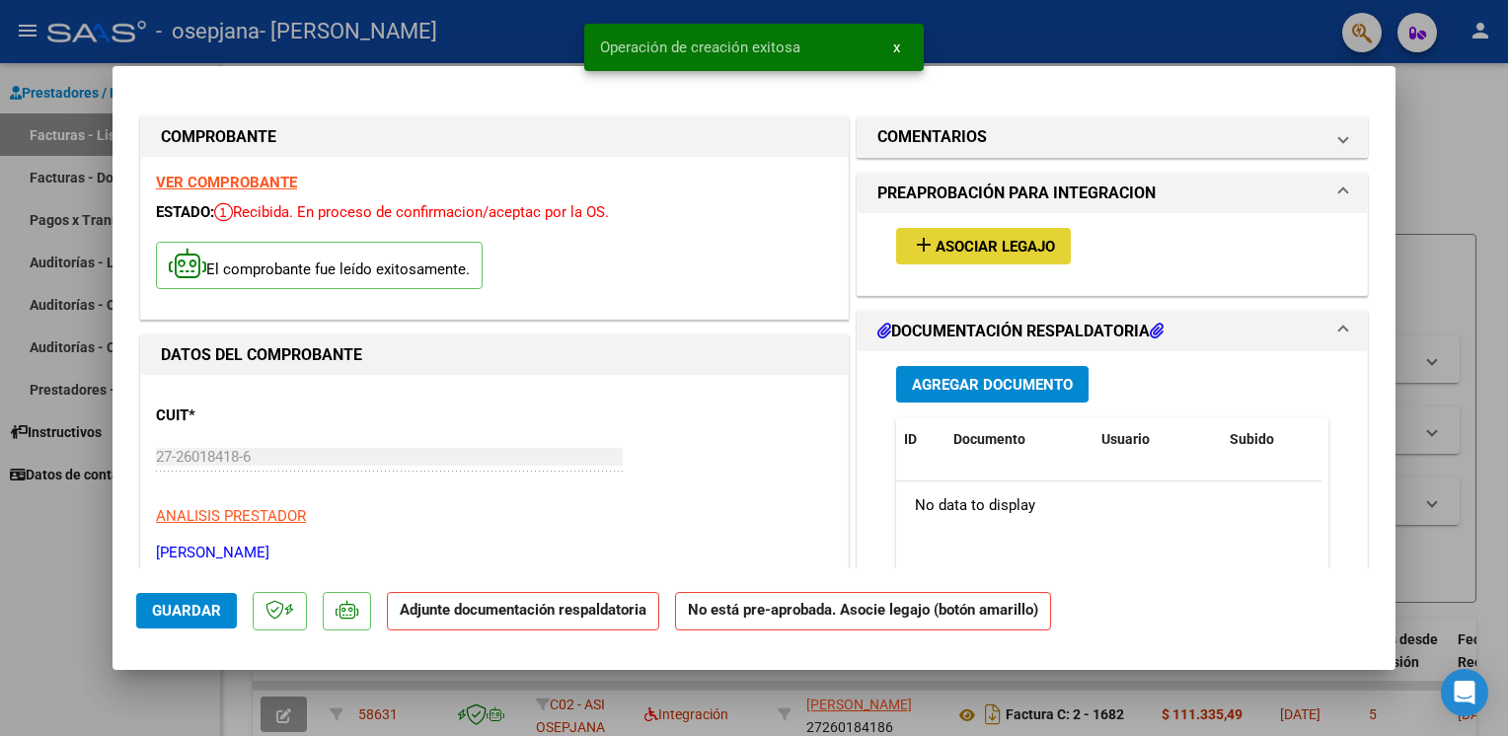
click at [1002, 231] on button "add Asociar Legajo" at bounding box center [983, 246] width 175 height 37
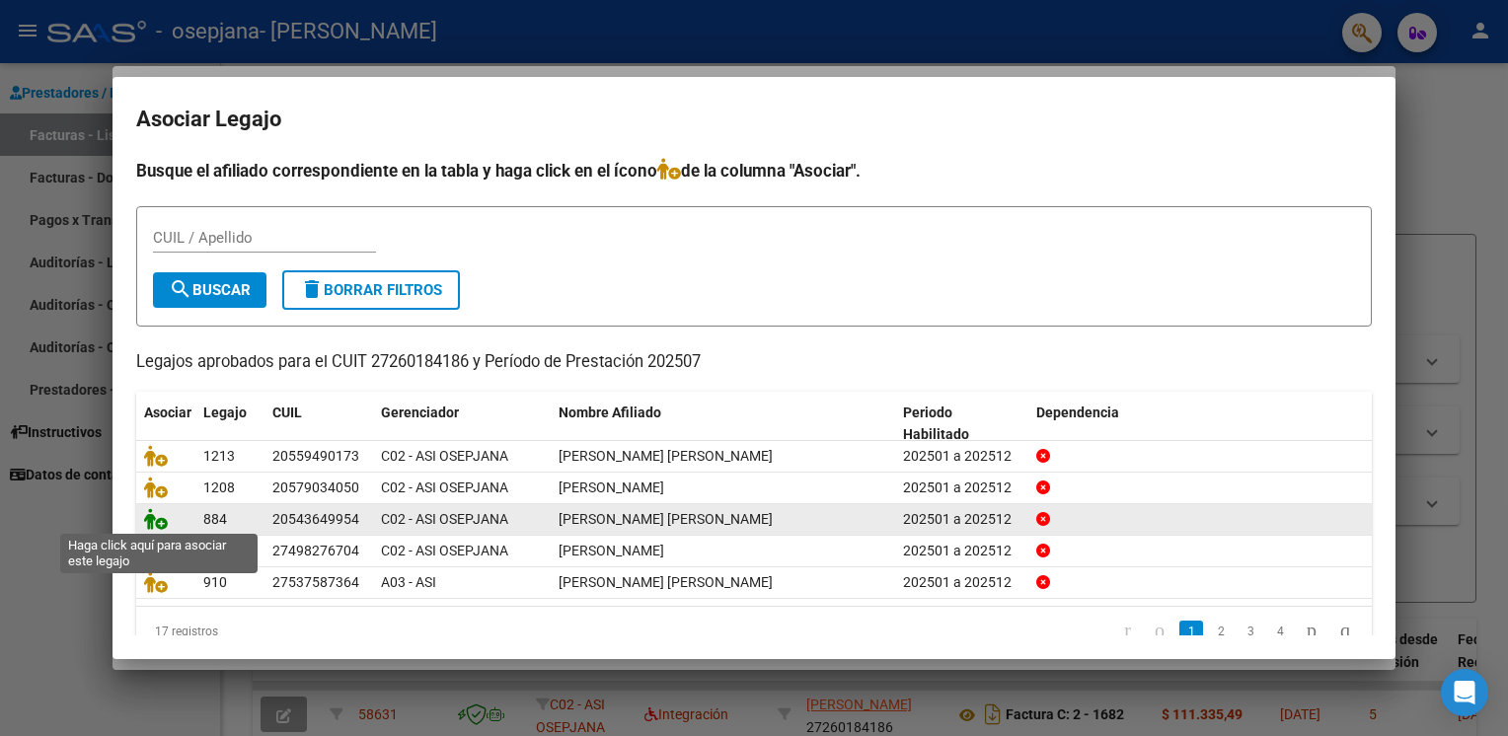
click at [159, 517] on icon at bounding box center [156, 519] width 24 height 22
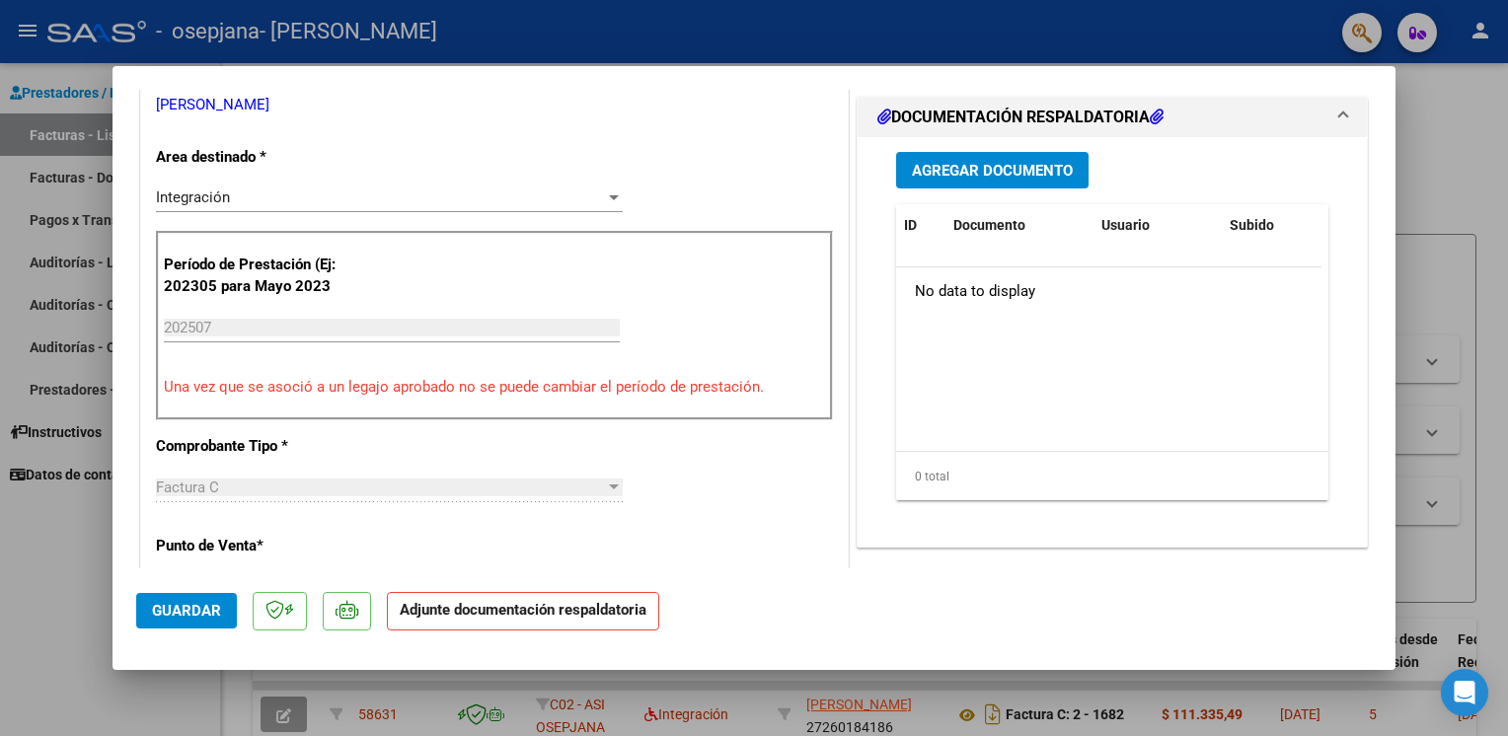
scroll to position [442, 0]
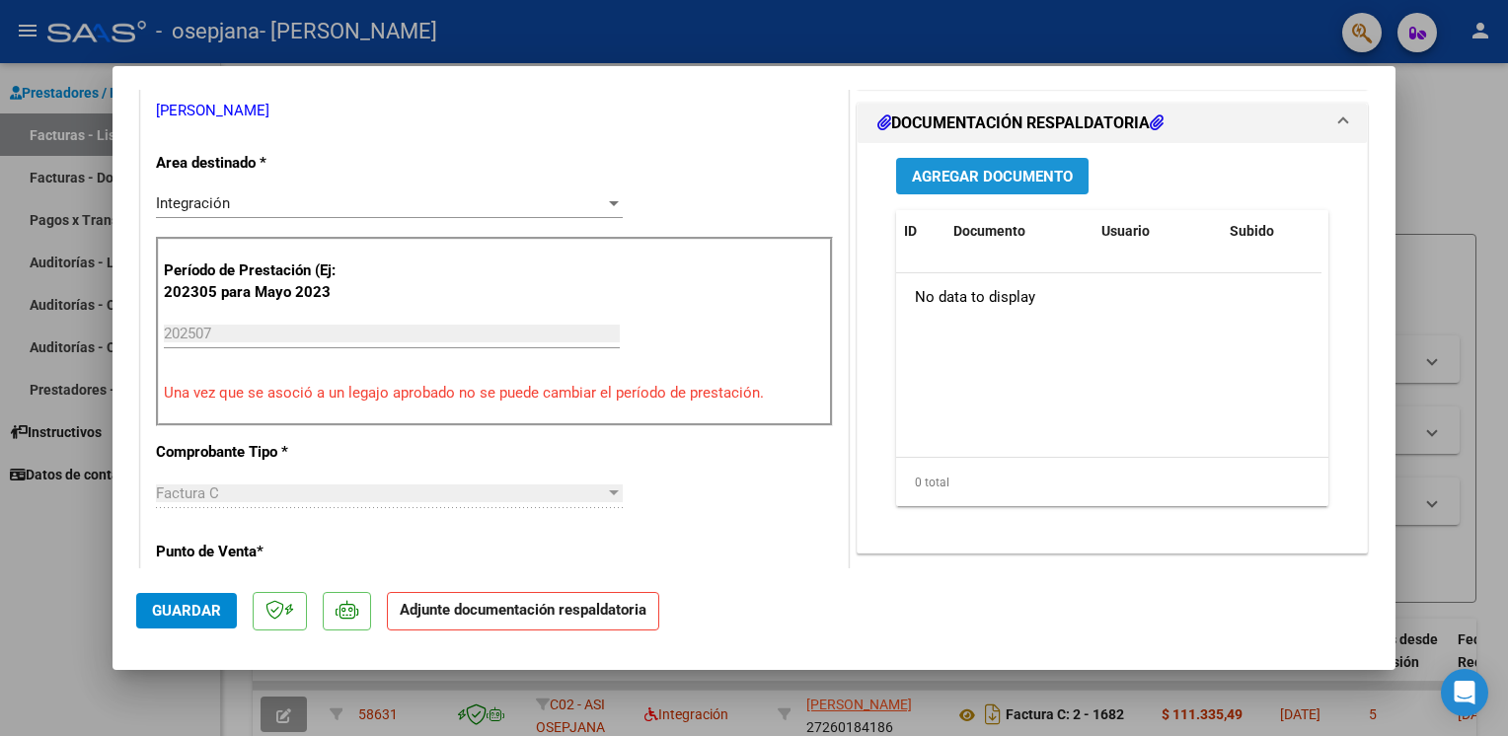
click at [1034, 180] on span "Agregar Documento" at bounding box center [992, 177] width 161 height 18
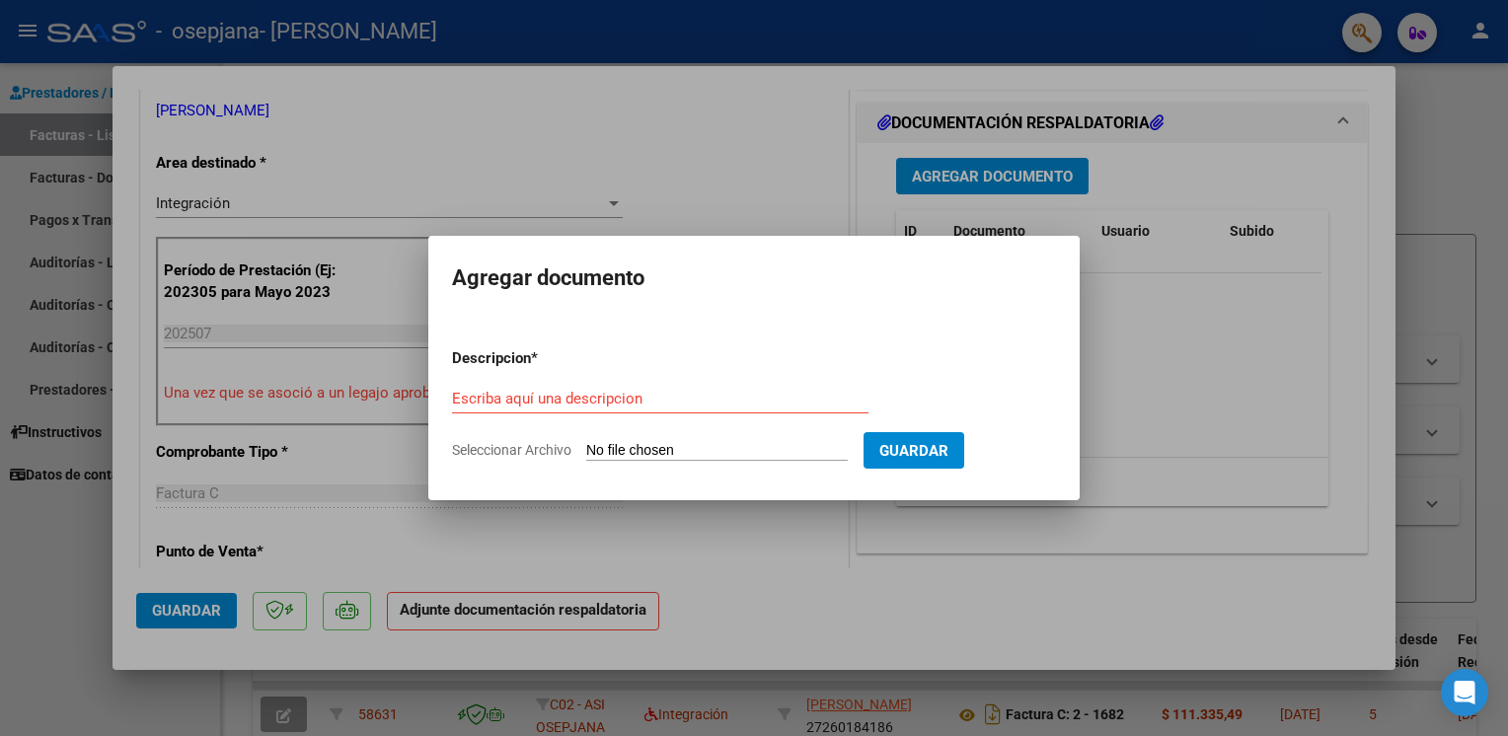
click at [514, 448] on span "Seleccionar Archivo" at bounding box center [511, 450] width 119 height 16
click at [586, 448] on input "Seleccionar Archivo" at bounding box center [716, 451] width 261 height 19
type input "C:\fakepath\ASISTENCIA PSIC 07 2025 [PERSON_NAME].pdf"
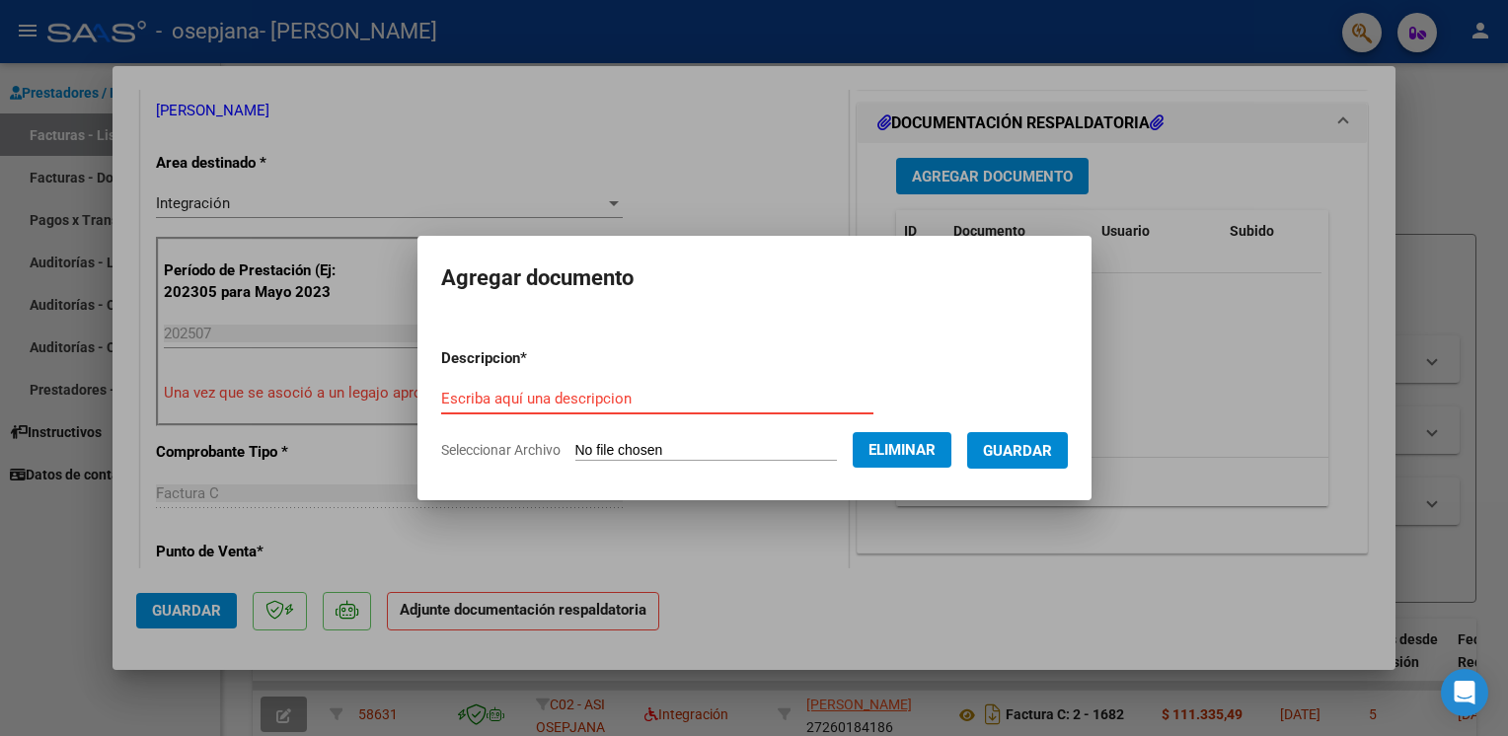
click at [481, 400] on input "Escriba aquí una descripcion" at bounding box center [657, 399] width 432 height 18
type input "asistencia"
click at [1024, 447] on span "Guardar" at bounding box center [1017, 451] width 69 height 18
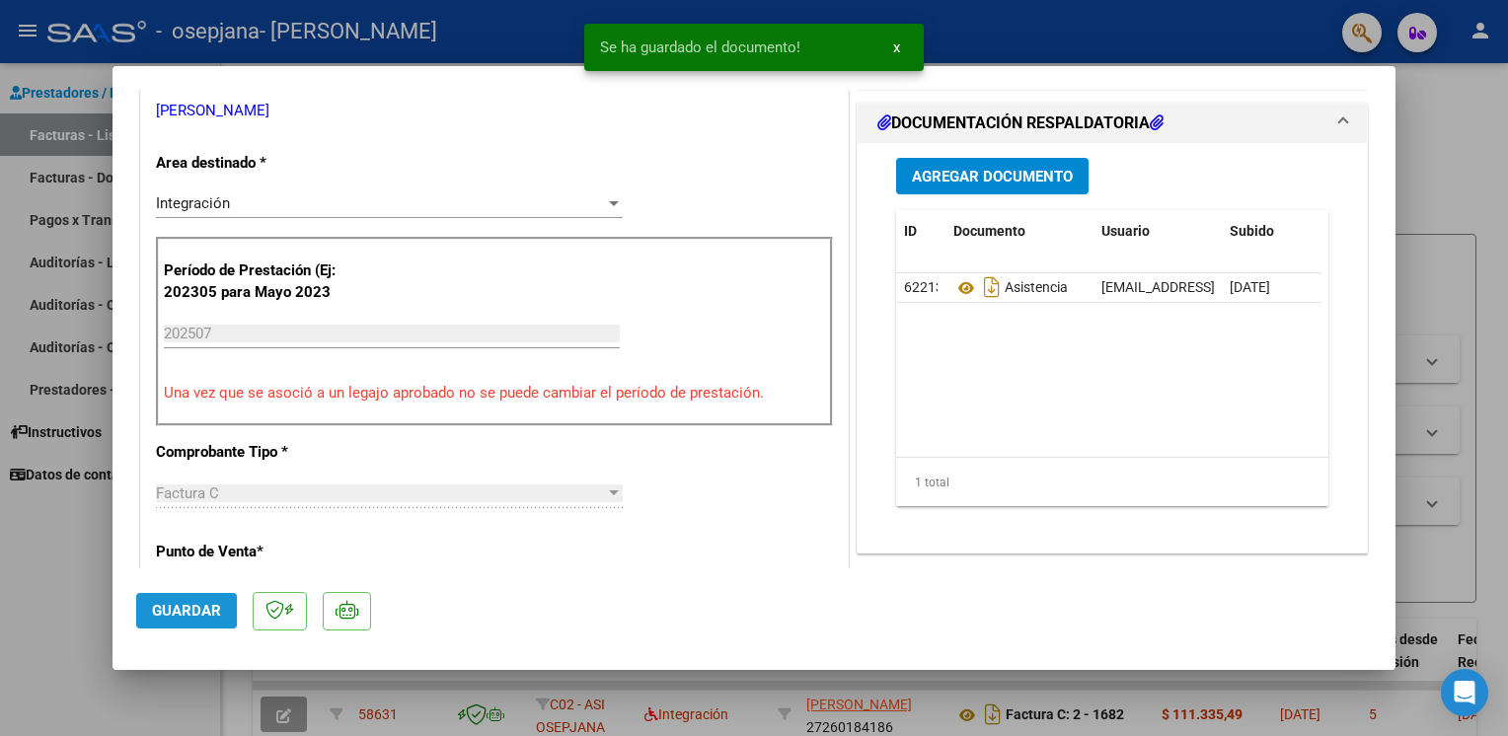
click at [172, 609] on span "Guardar" at bounding box center [186, 611] width 69 height 18
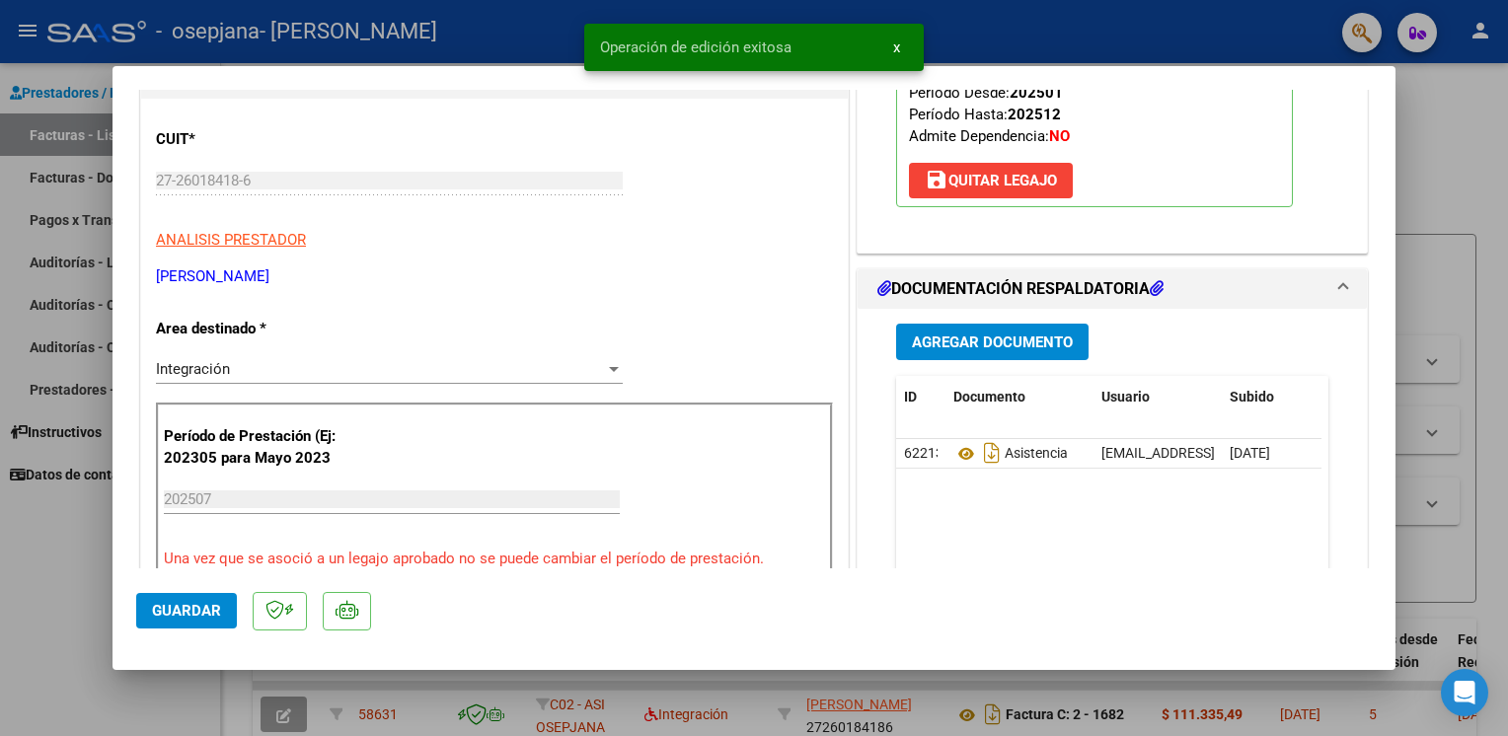
scroll to position [77, 0]
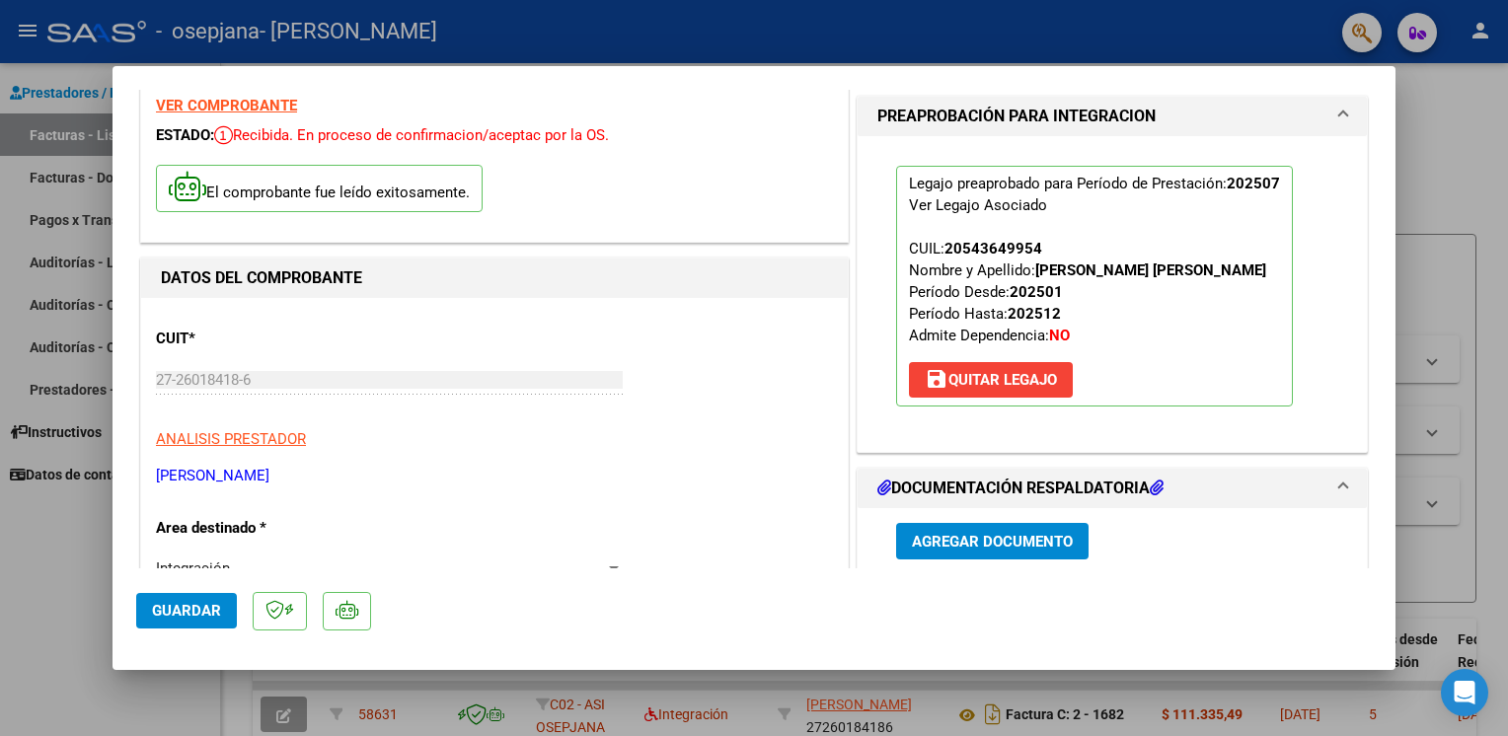
click at [74, 566] on div at bounding box center [754, 368] width 1508 height 736
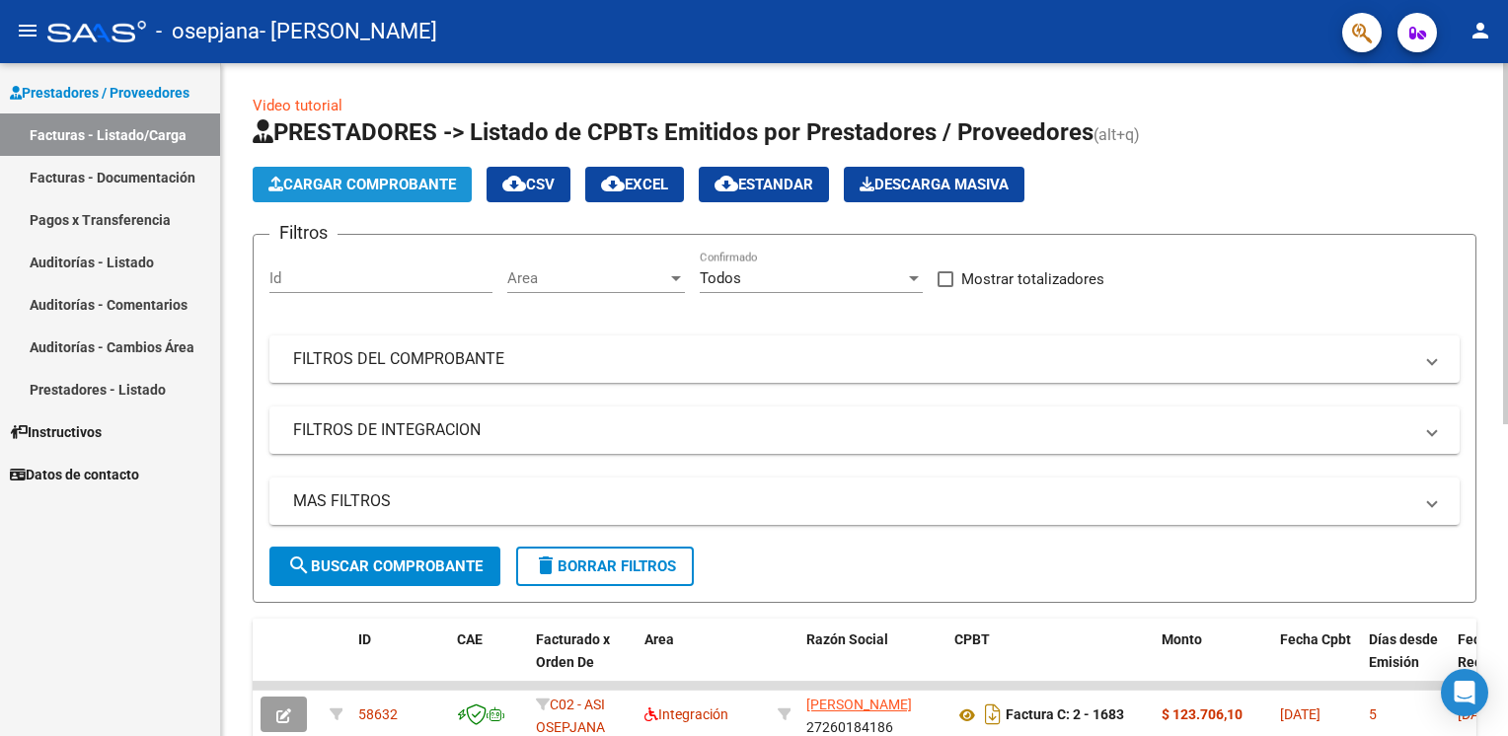
click at [411, 187] on span "Cargar Comprobante" at bounding box center [361, 185] width 187 height 18
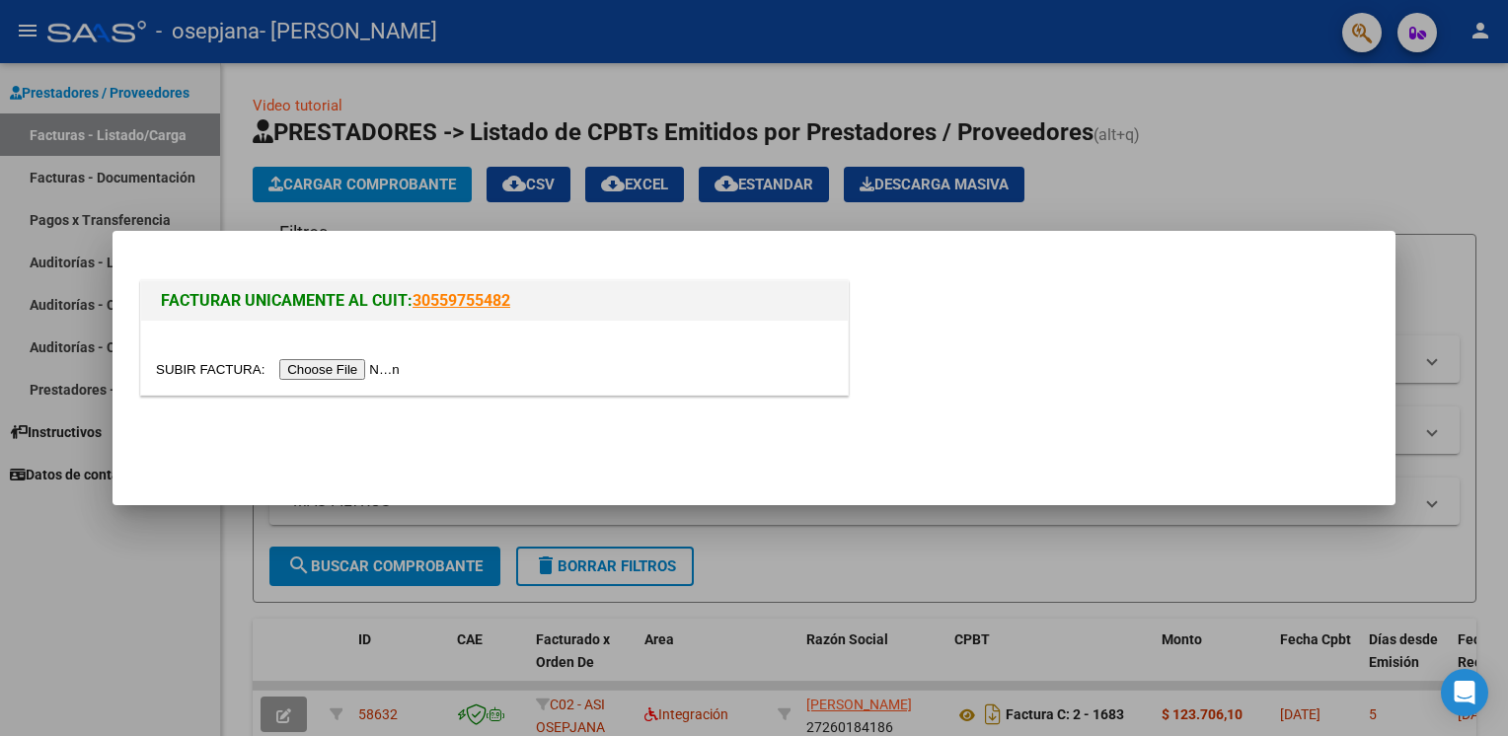
click at [237, 370] on input "file" at bounding box center [281, 369] width 250 height 21
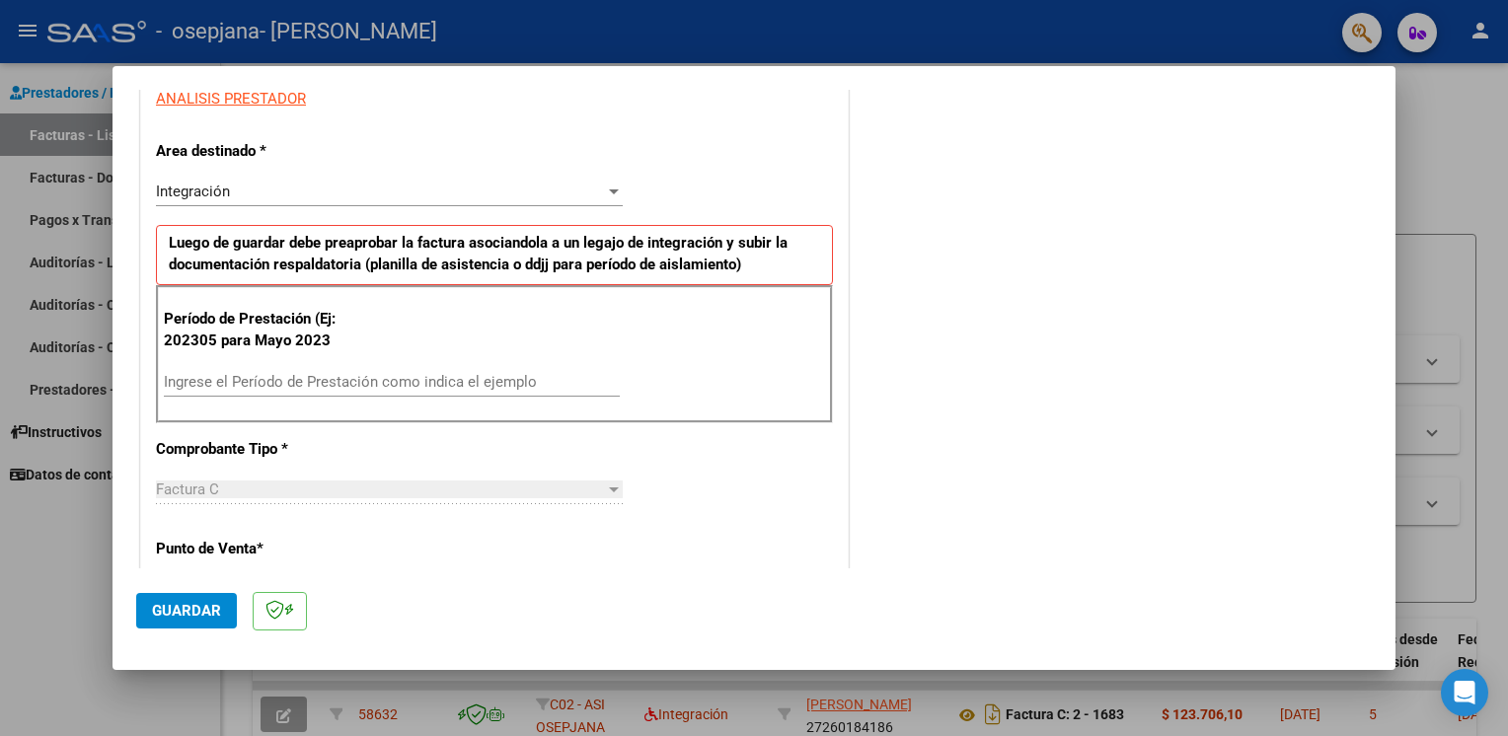
scroll to position [472, 0]
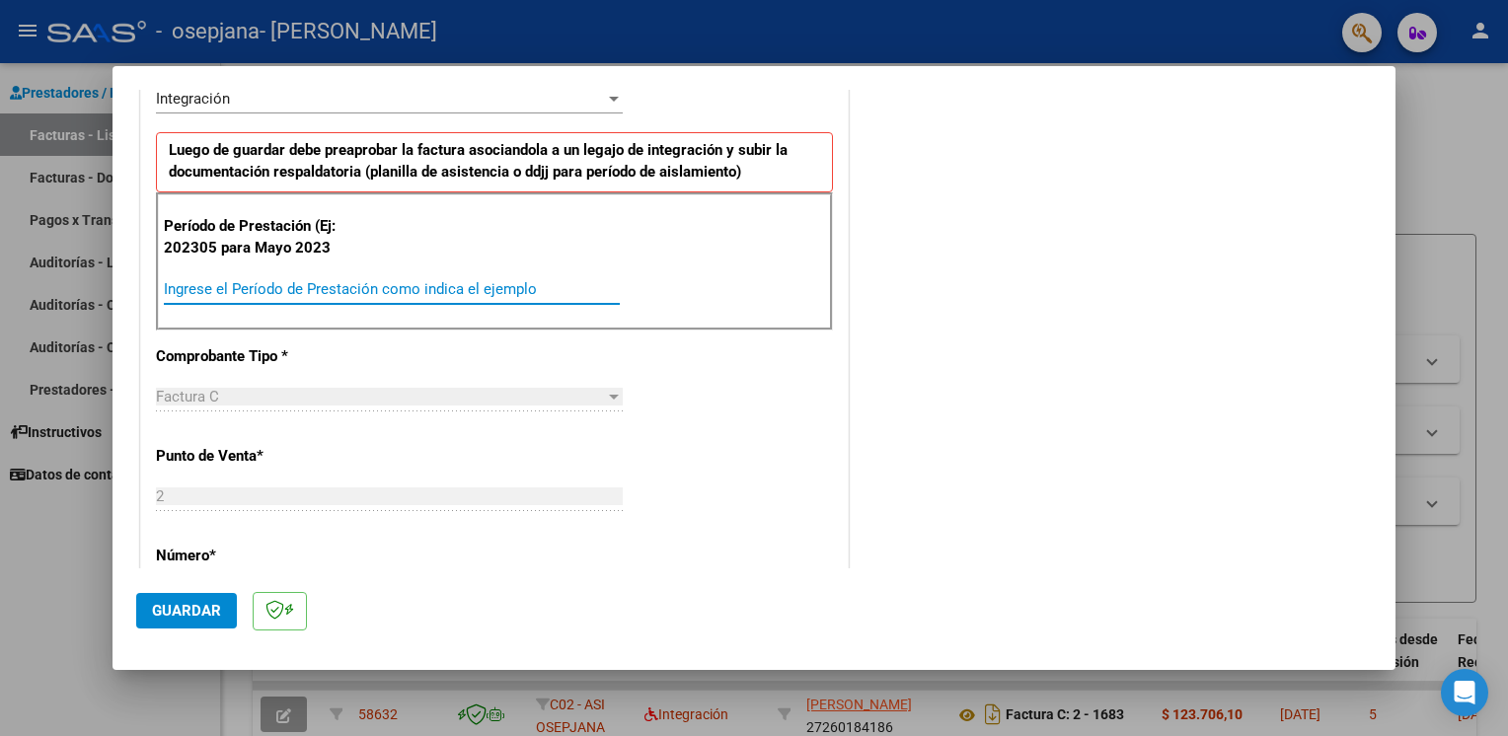
click at [449, 283] on input "Ingrese el Período de Prestación como indica el ejemplo" at bounding box center [392, 289] width 456 height 18
type input "202507"
click at [164, 615] on span "Guardar" at bounding box center [186, 611] width 69 height 18
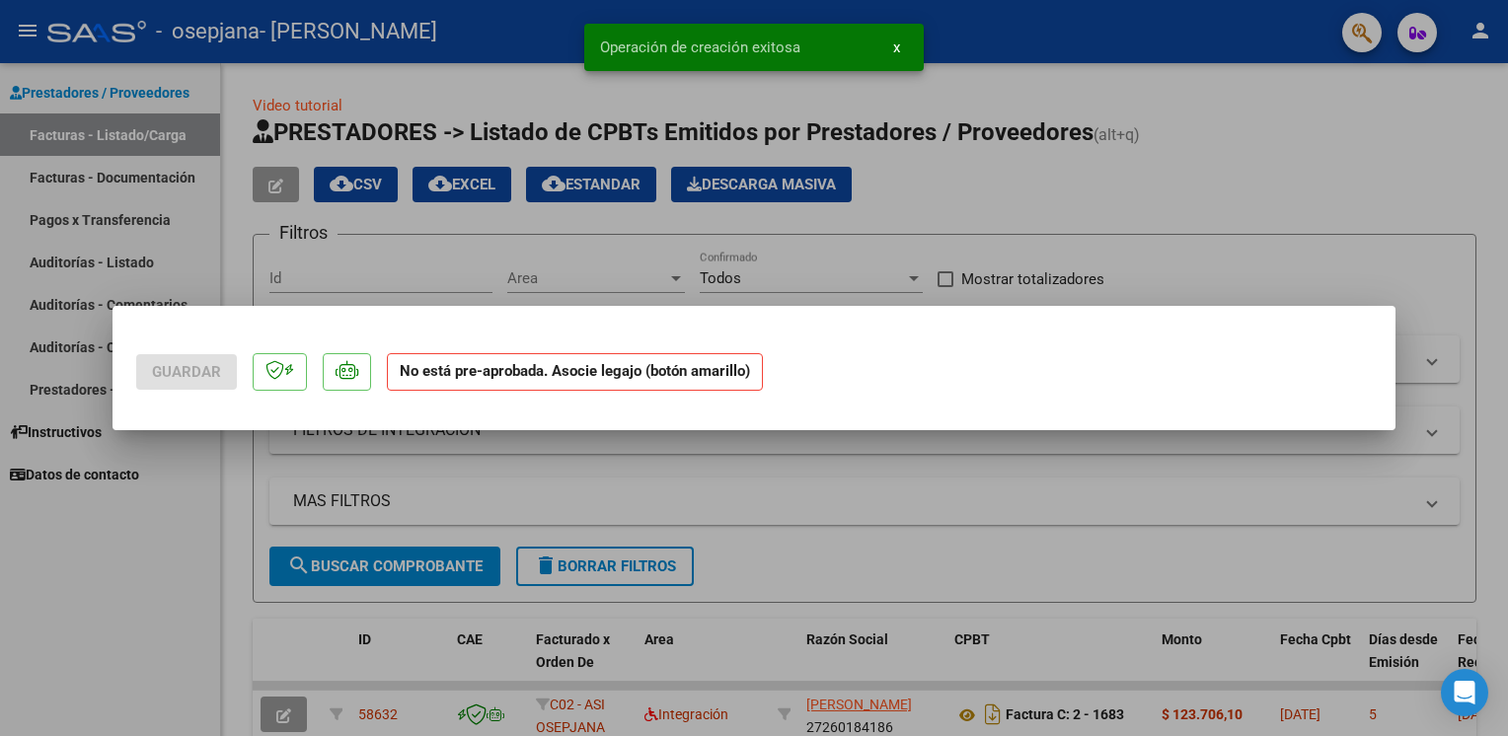
scroll to position [0, 0]
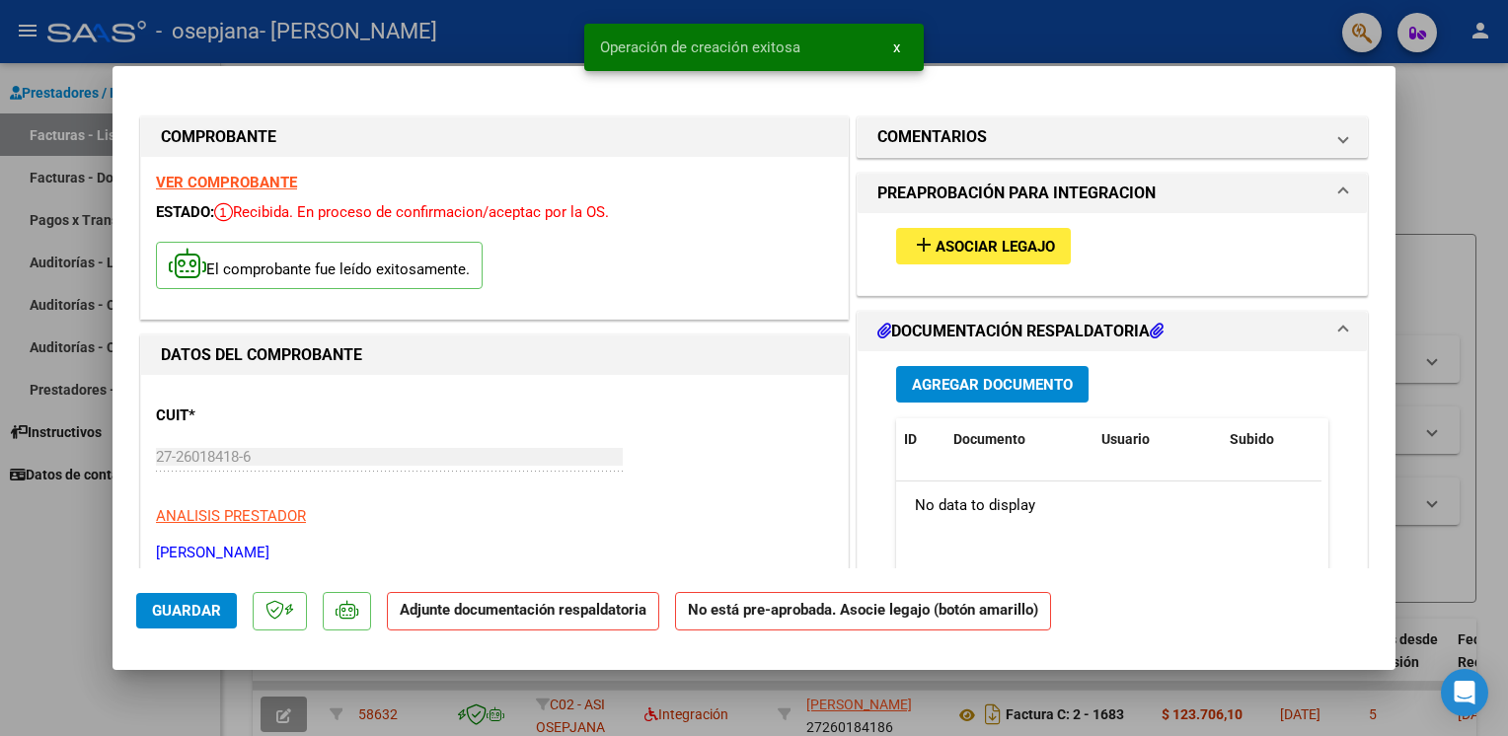
click at [980, 251] on span "Asociar Legajo" at bounding box center [994, 247] width 119 height 18
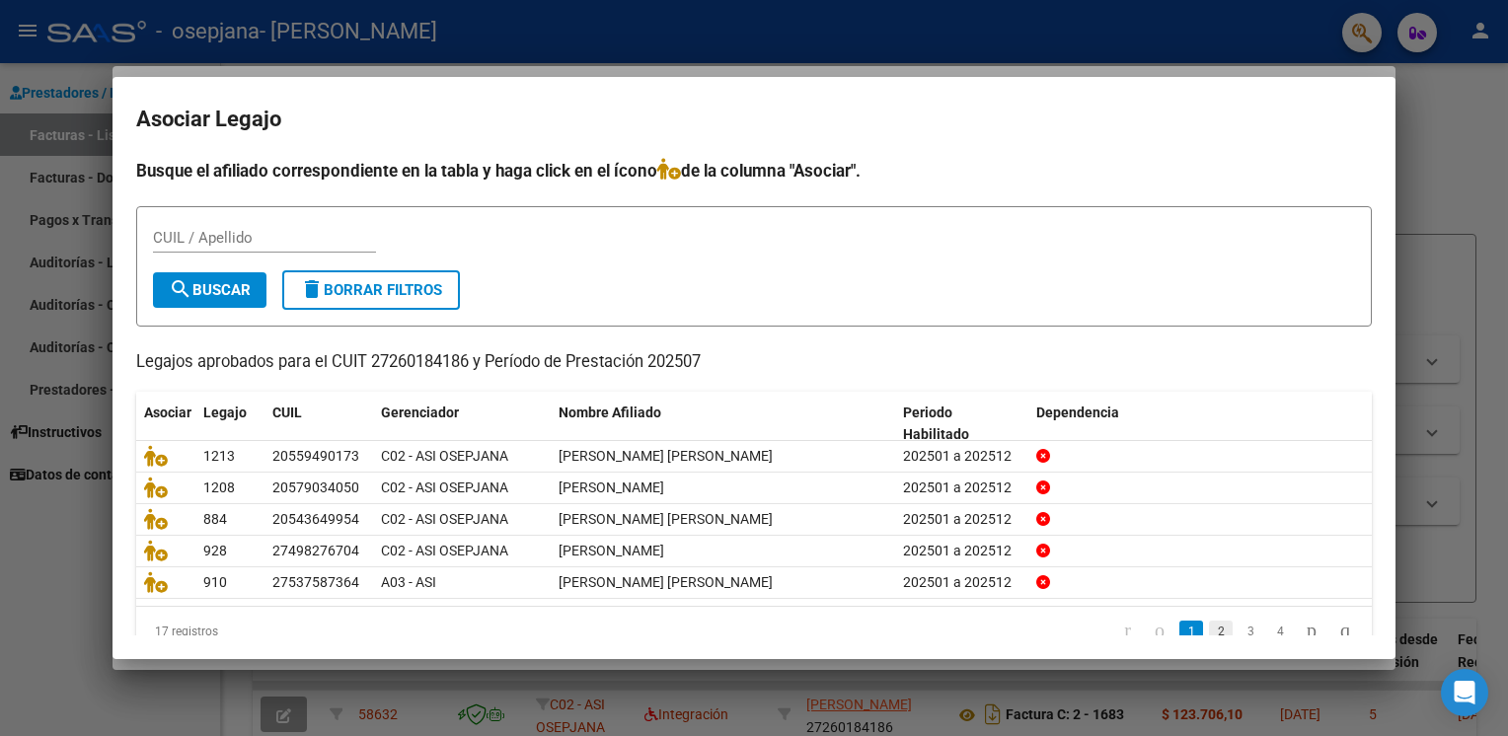
click at [1209, 626] on link "2" at bounding box center [1221, 632] width 24 height 22
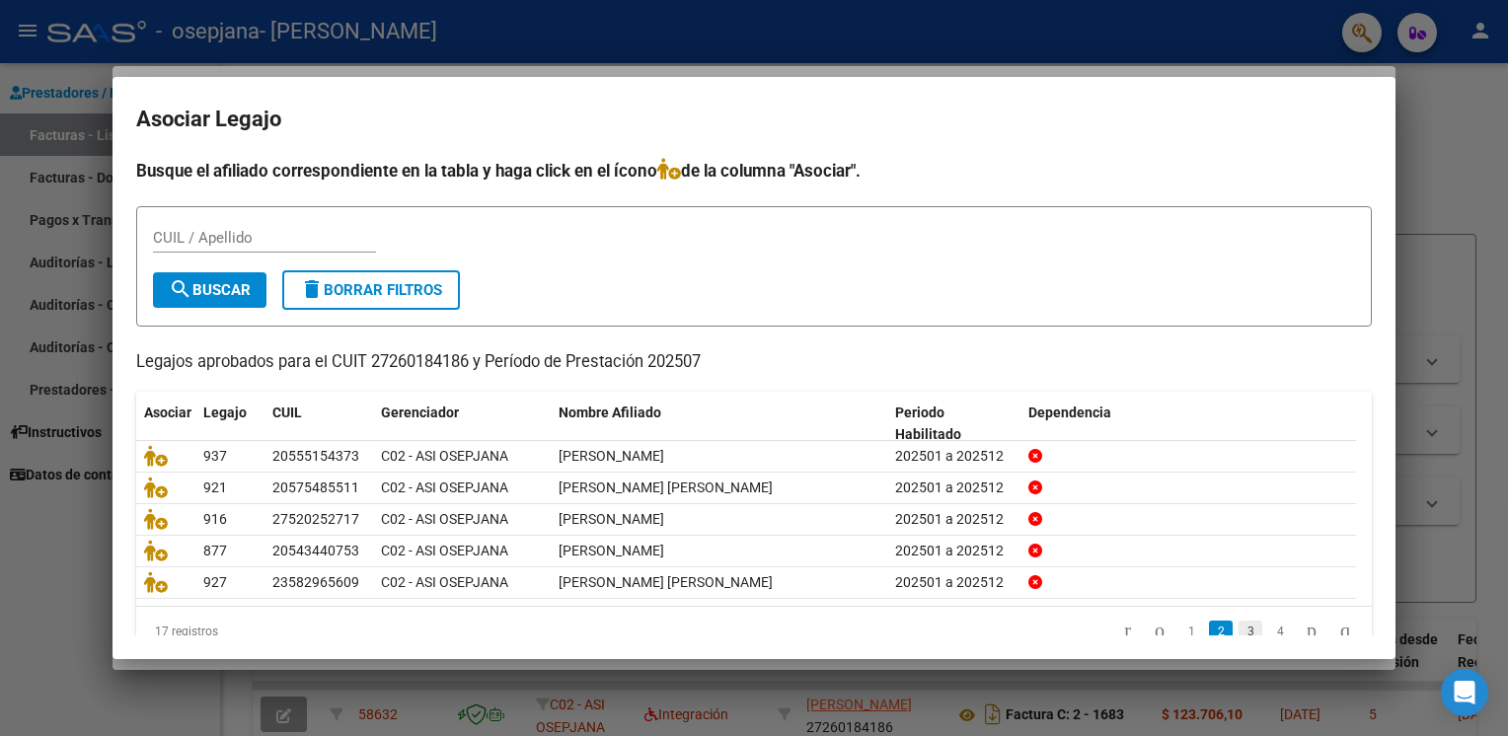
click at [1238, 629] on link "3" at bounding box center [1250, 632] width 24 height 22
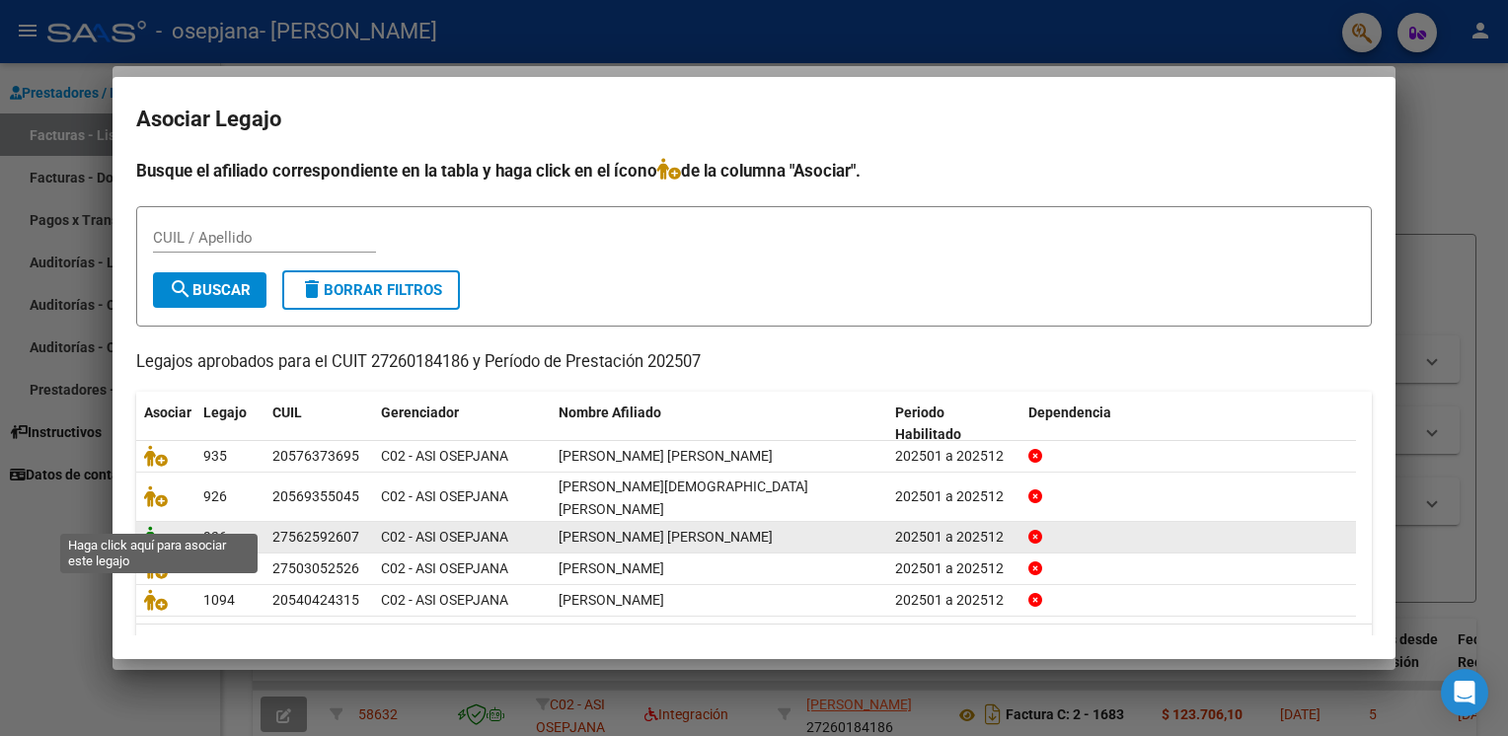
click at [154, 526] on icon at bounding box center [156, 537] width 24 height 22
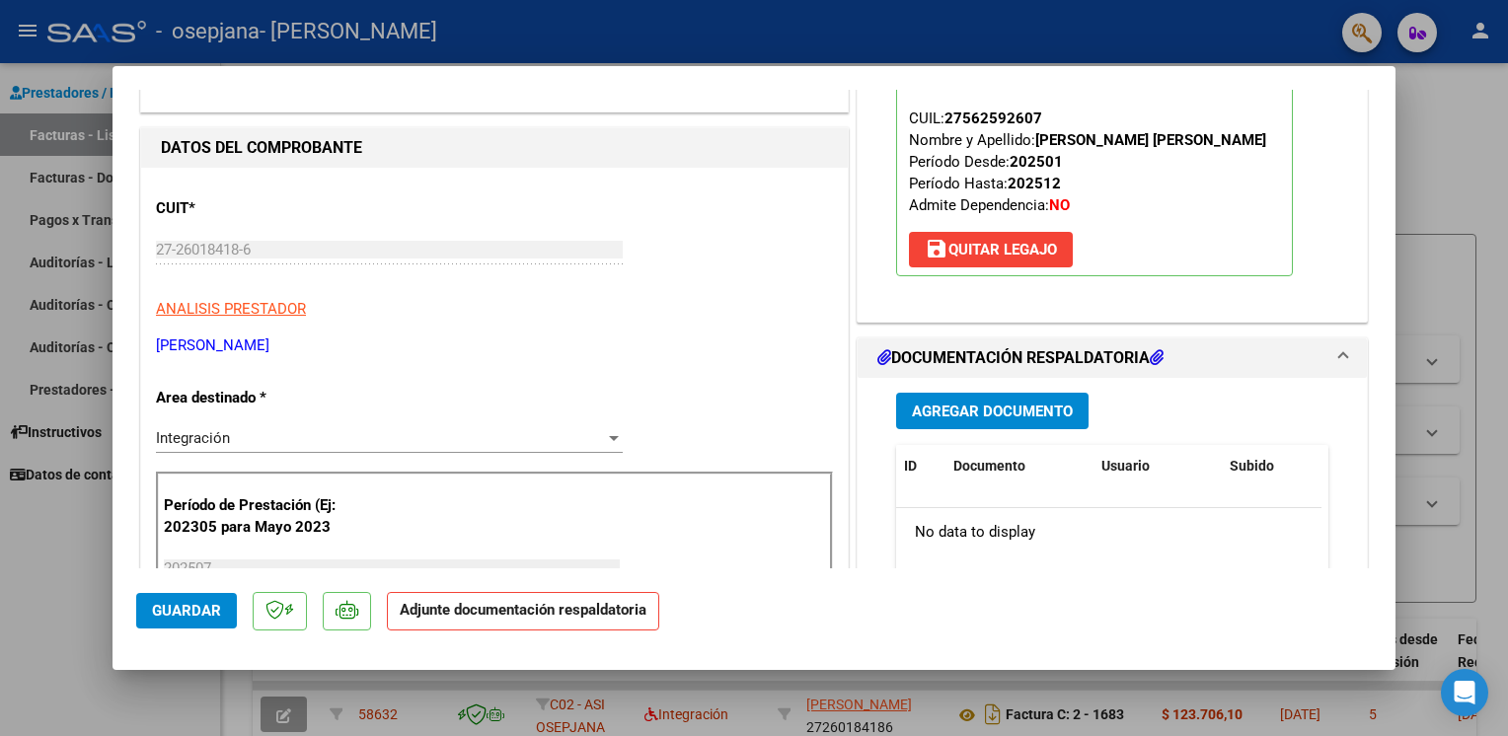
scroll to position [320, 0]
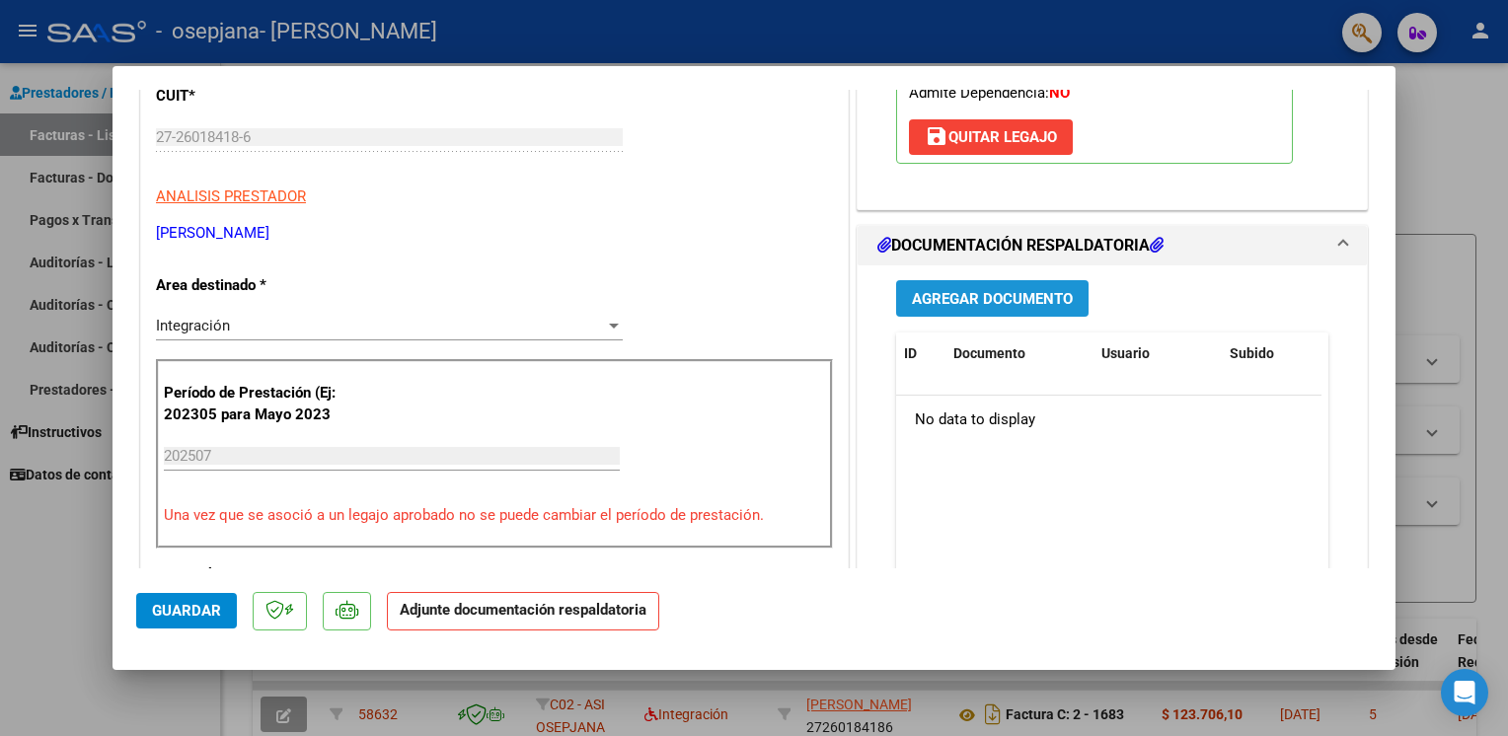
click at [1014, 292] on span "Agregar Documento" at bounding box center [992, 299] width 161 height 18
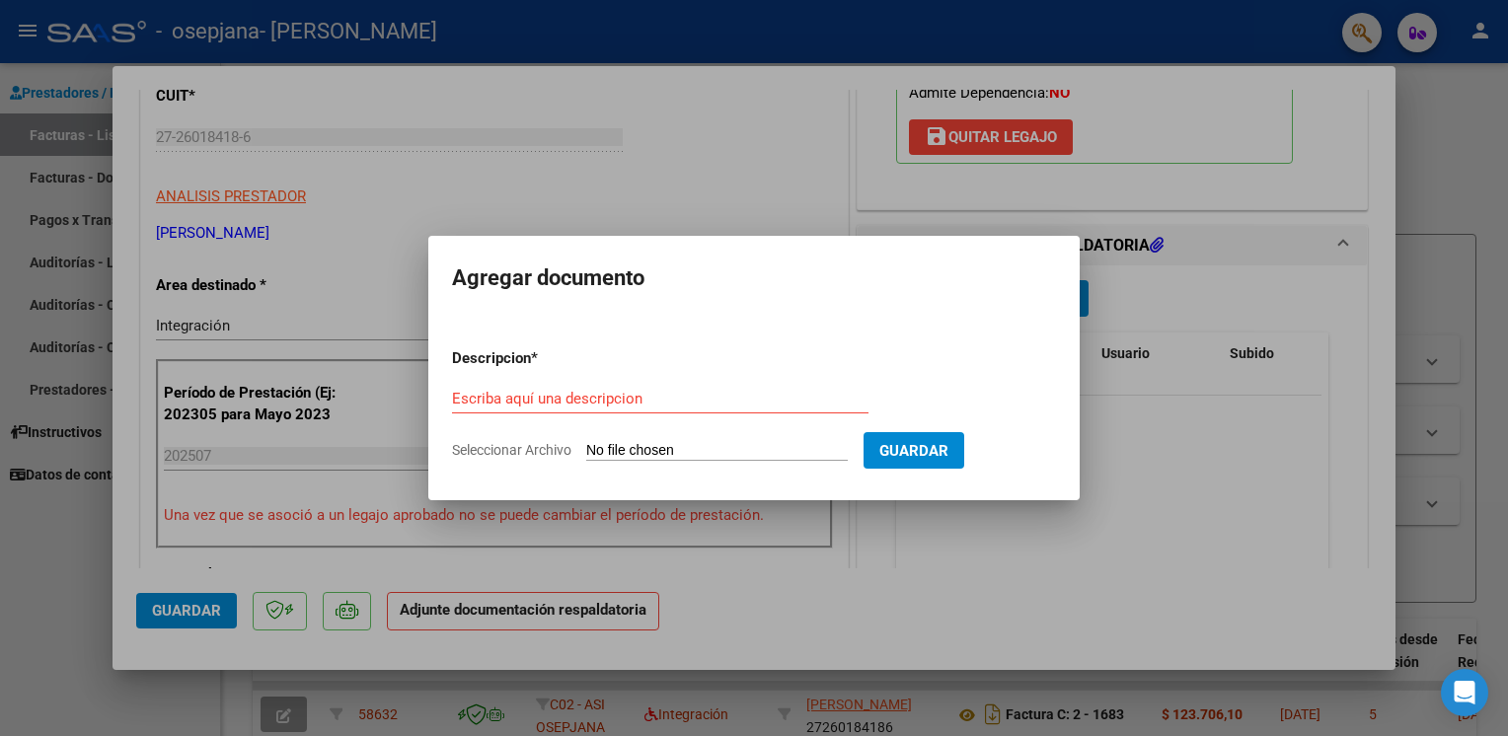
click at [513, 454] on span "Seleccionar Archivo" at bounding box center [511, 450] width 119 height 16
click at [586, 454] on input "Seleccionar Archivo" at bounding box center [716, 451] width 261 height 19
type input "C:\fakepath\ASISTENCIA PSIC 07 2025 [PERSON_NAME].pdf"
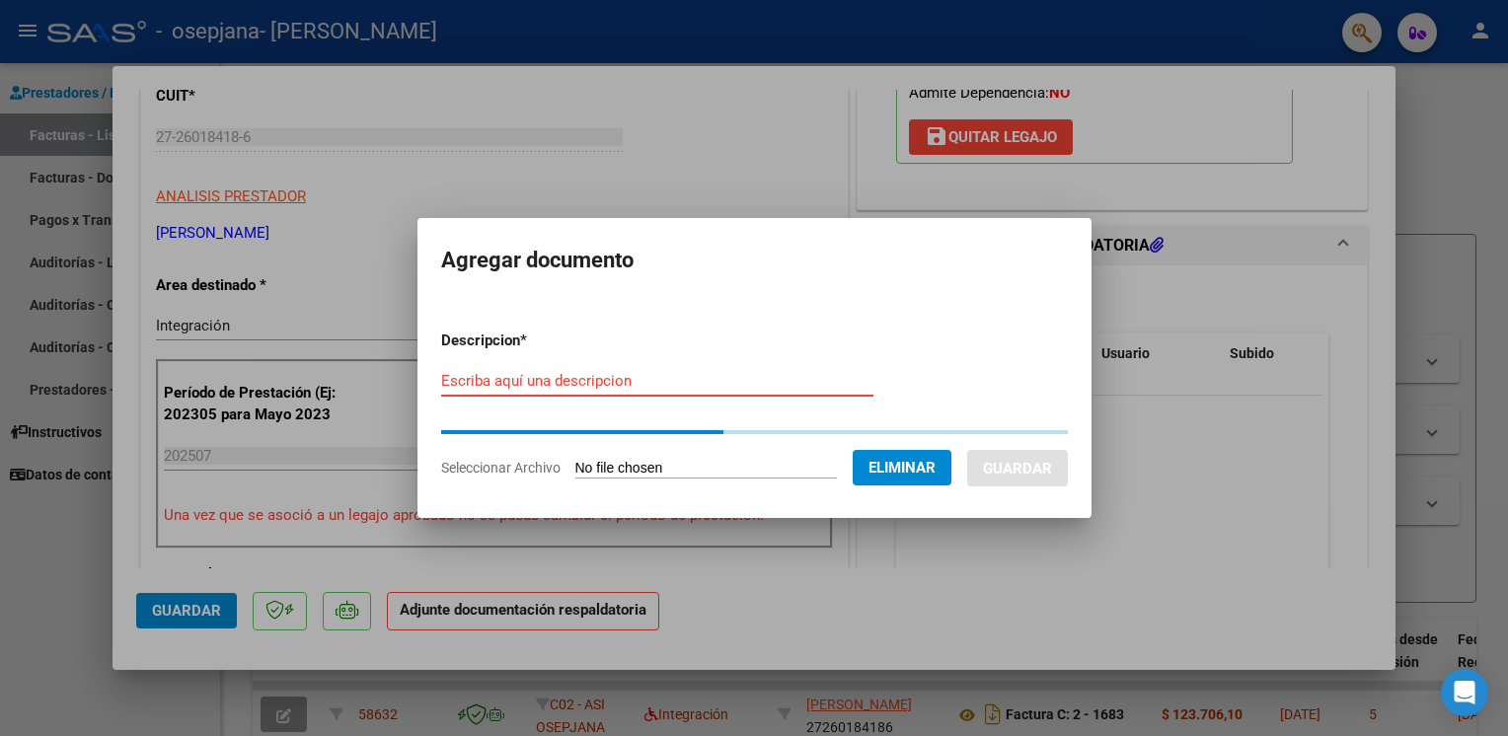
click at [576, 382] on input "Escriba aquí una descripcion" at bounding box center [657, 381] width 432 height 18
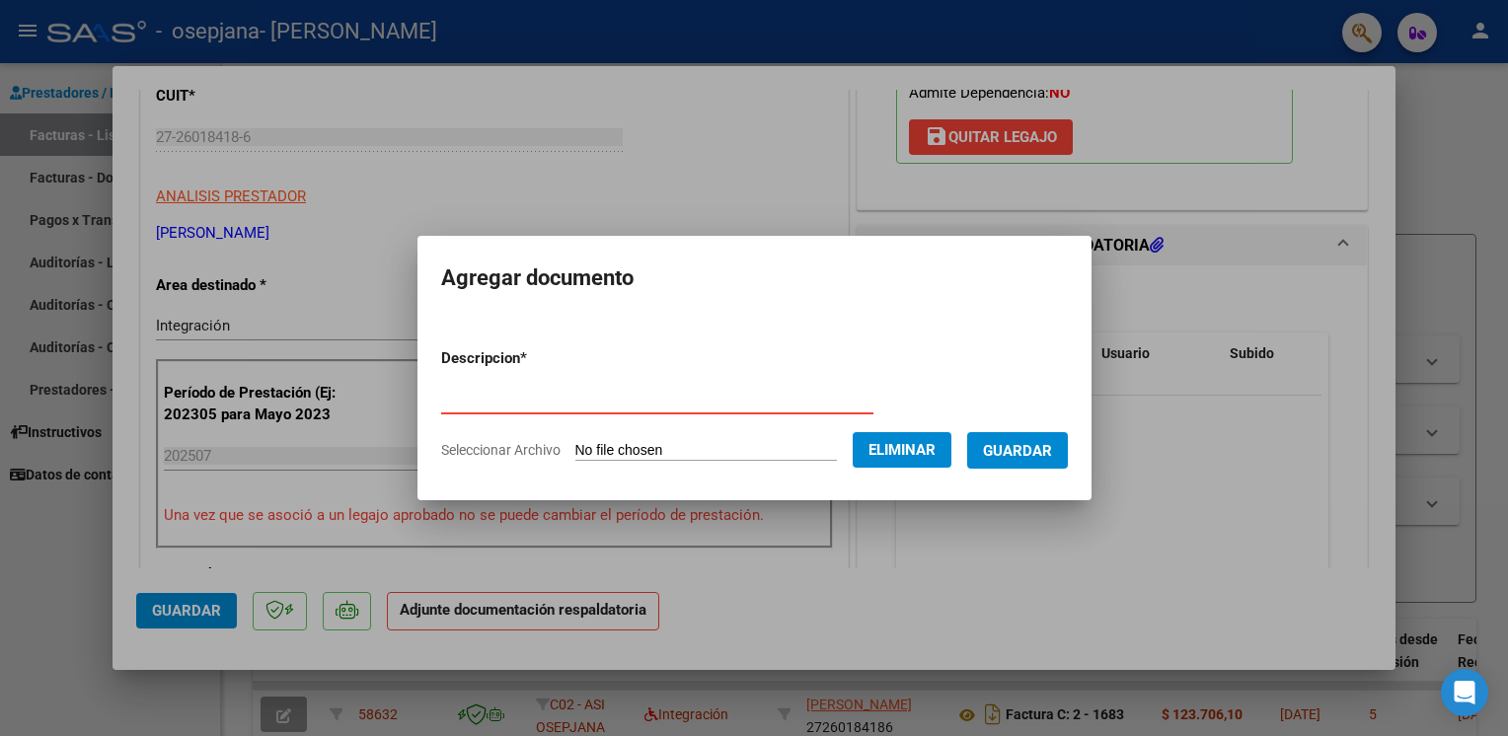
type input "asistencia"
click at [1010, 449] on span "Guardar" at bounding box center [1017, 451] width 69 height 18
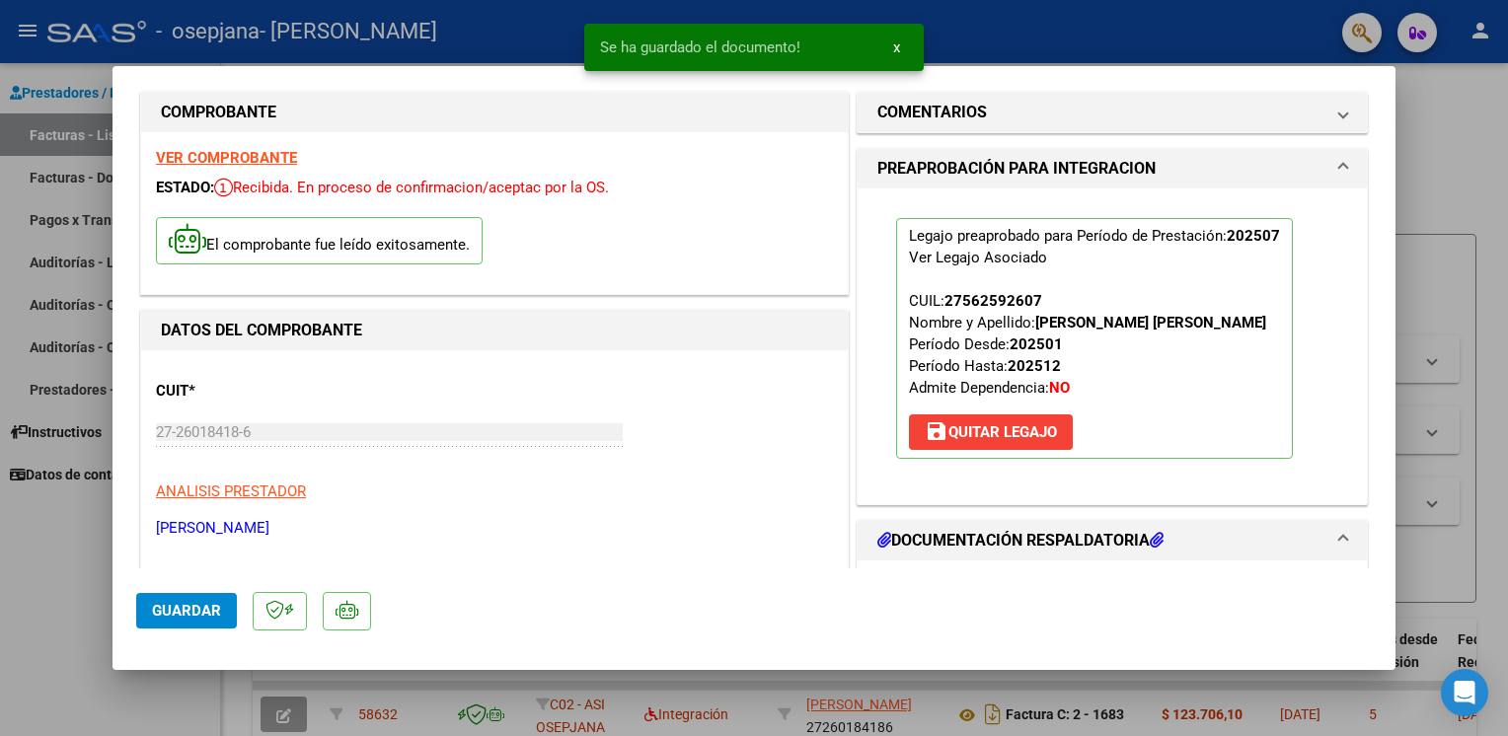
scroll to position [44, 0]
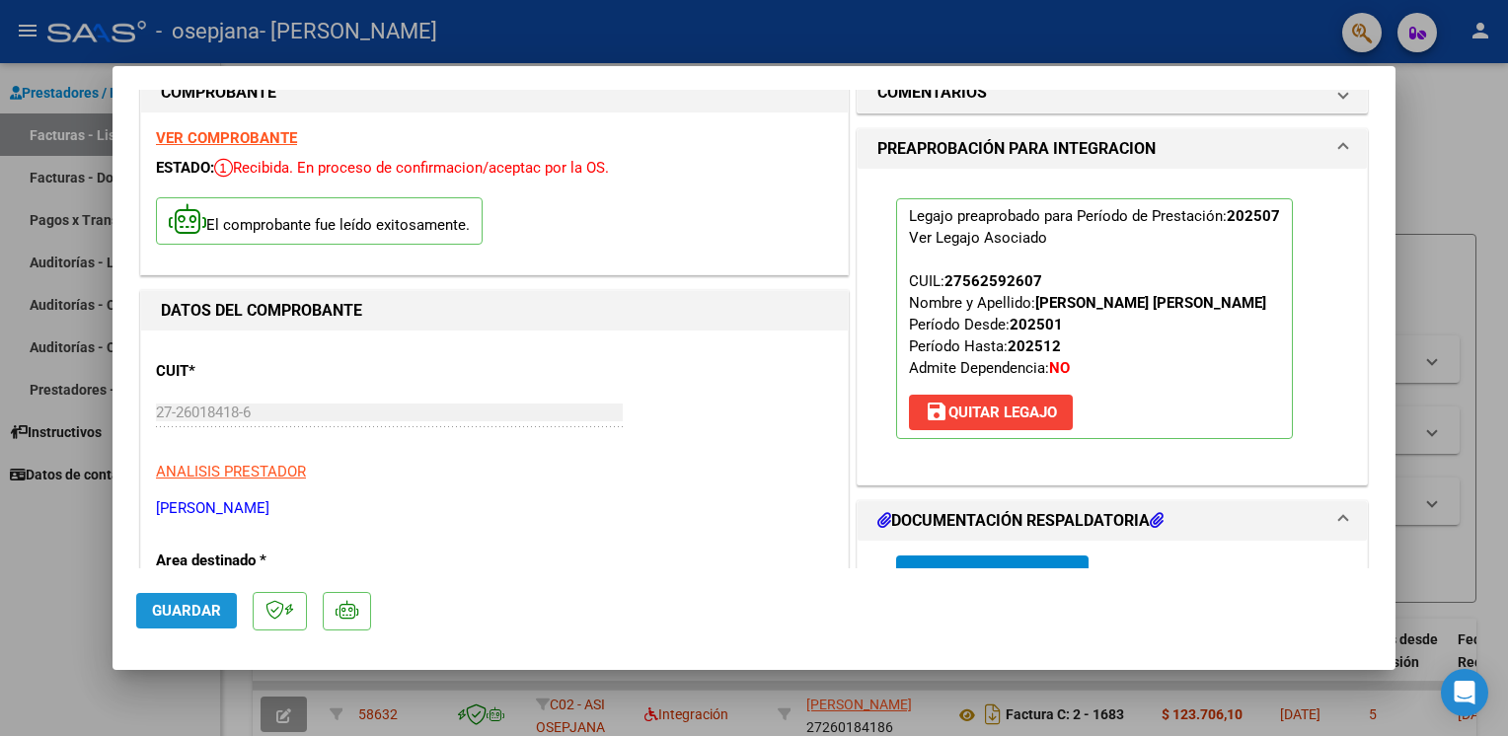
click at [204, 603] on span "Guardar" at bounding box center [186, 611] width 69 height 18
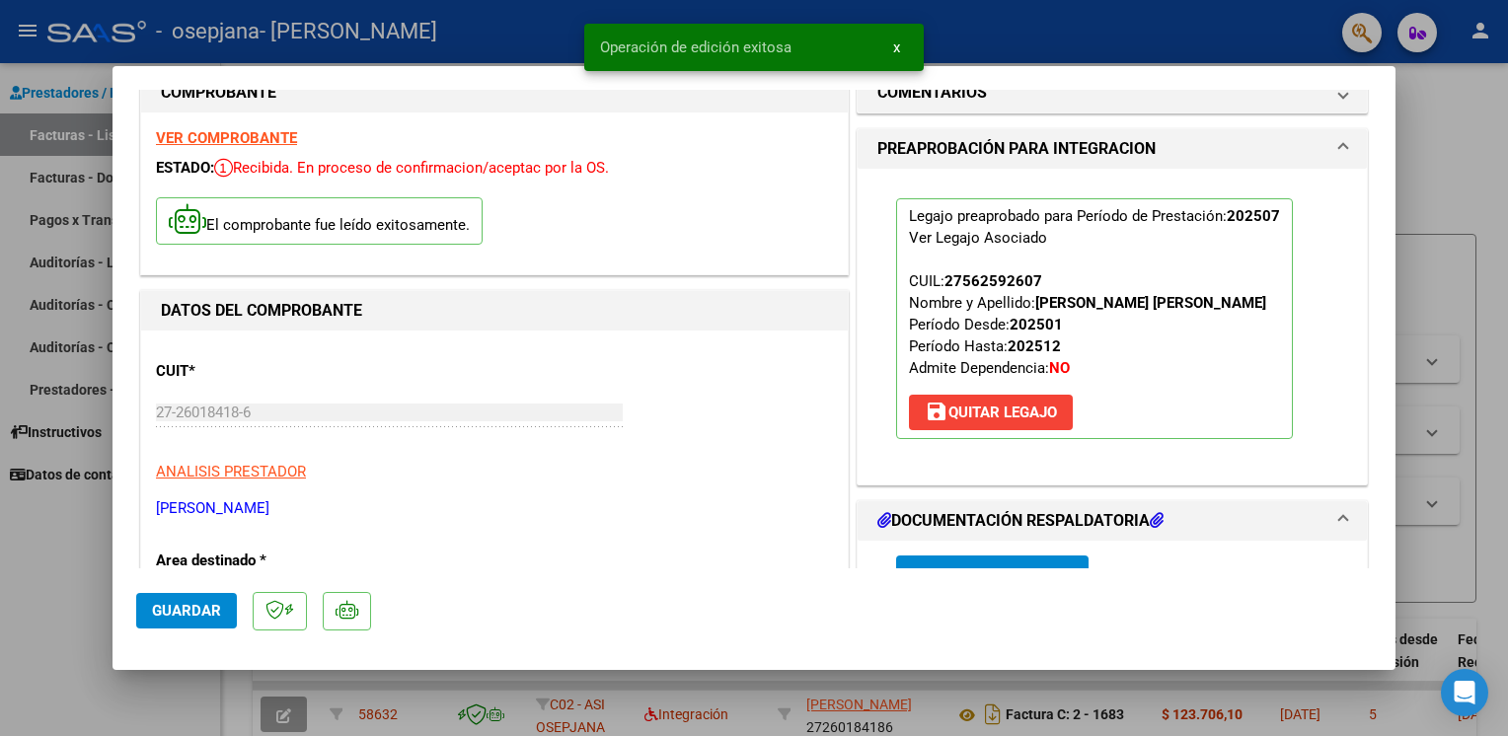
click at [63, 636] on div at bounding box center [754, 368] width 1508 height 736
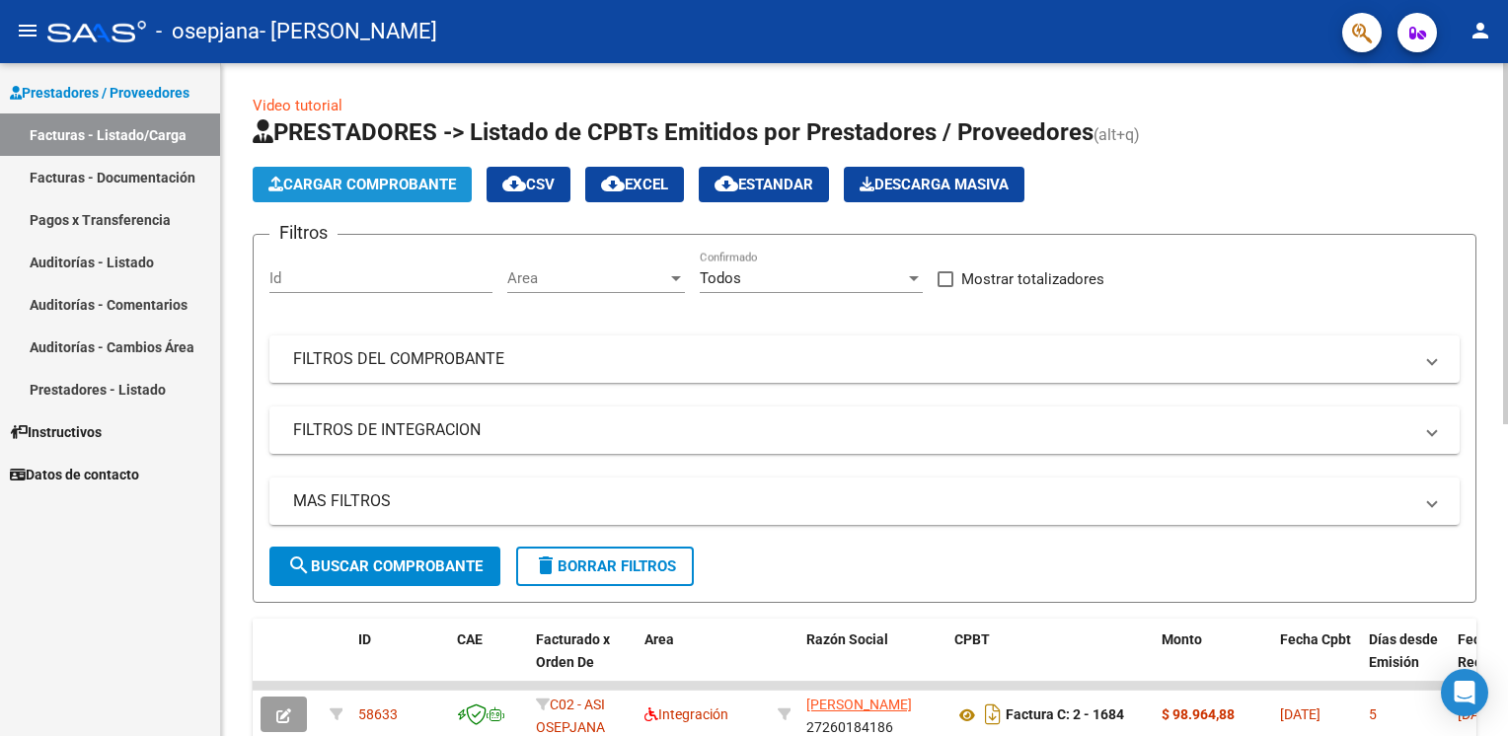
click at [397, 185] on span "Cargar Comprobante" at bounding box center [361, 185] width 187 height 18
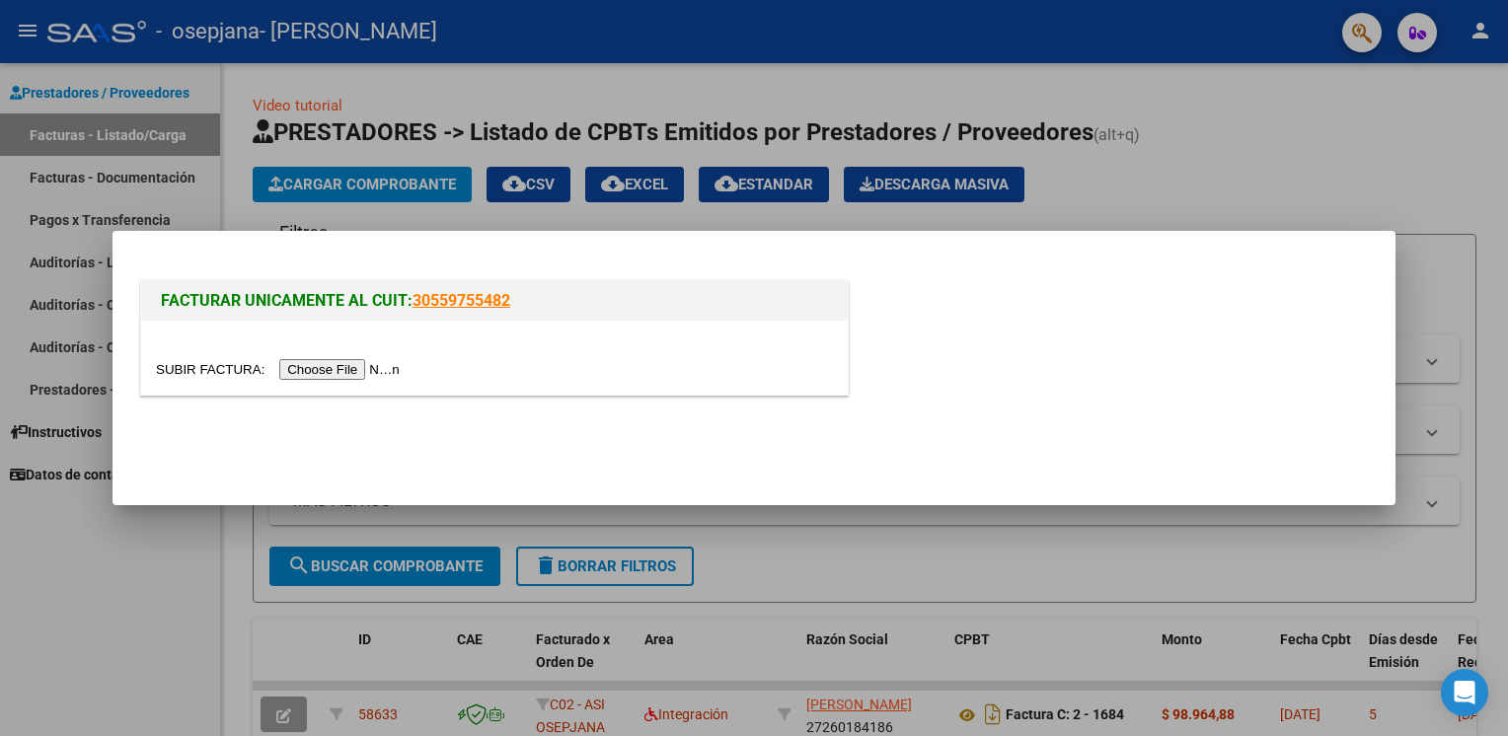
click at [347, 369] on input "file" at bounding box center [281, 369] width 250 height 21
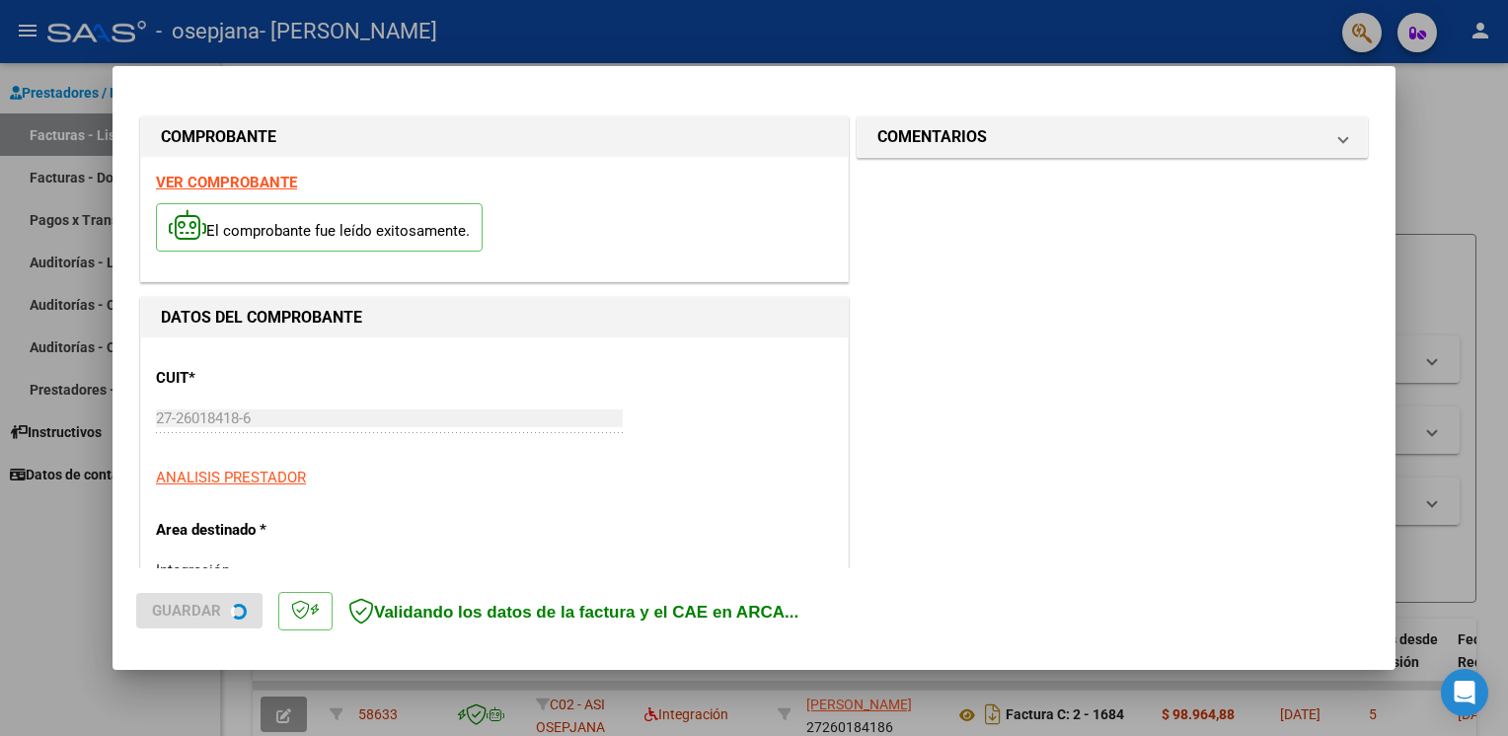
scroll to position [418, 0]
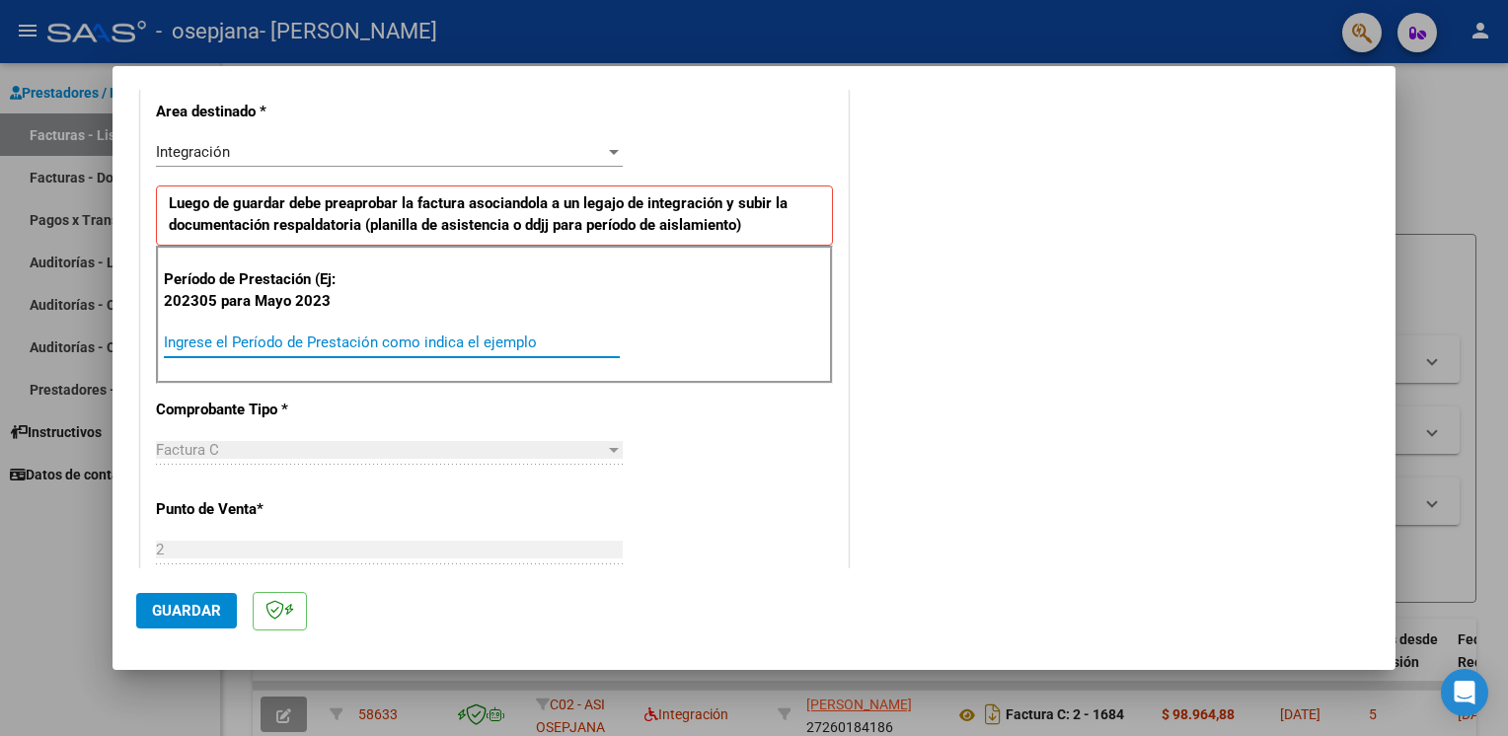
click at [458, 346] on input "Ingrese el Período de Prestación como indica el ejemplo" at bounding box center [392, 342] width 456 height 18
type input "202507"
click at [189, 610] on span "Guardar" at bounding box center [186, 611] width 69 height 18
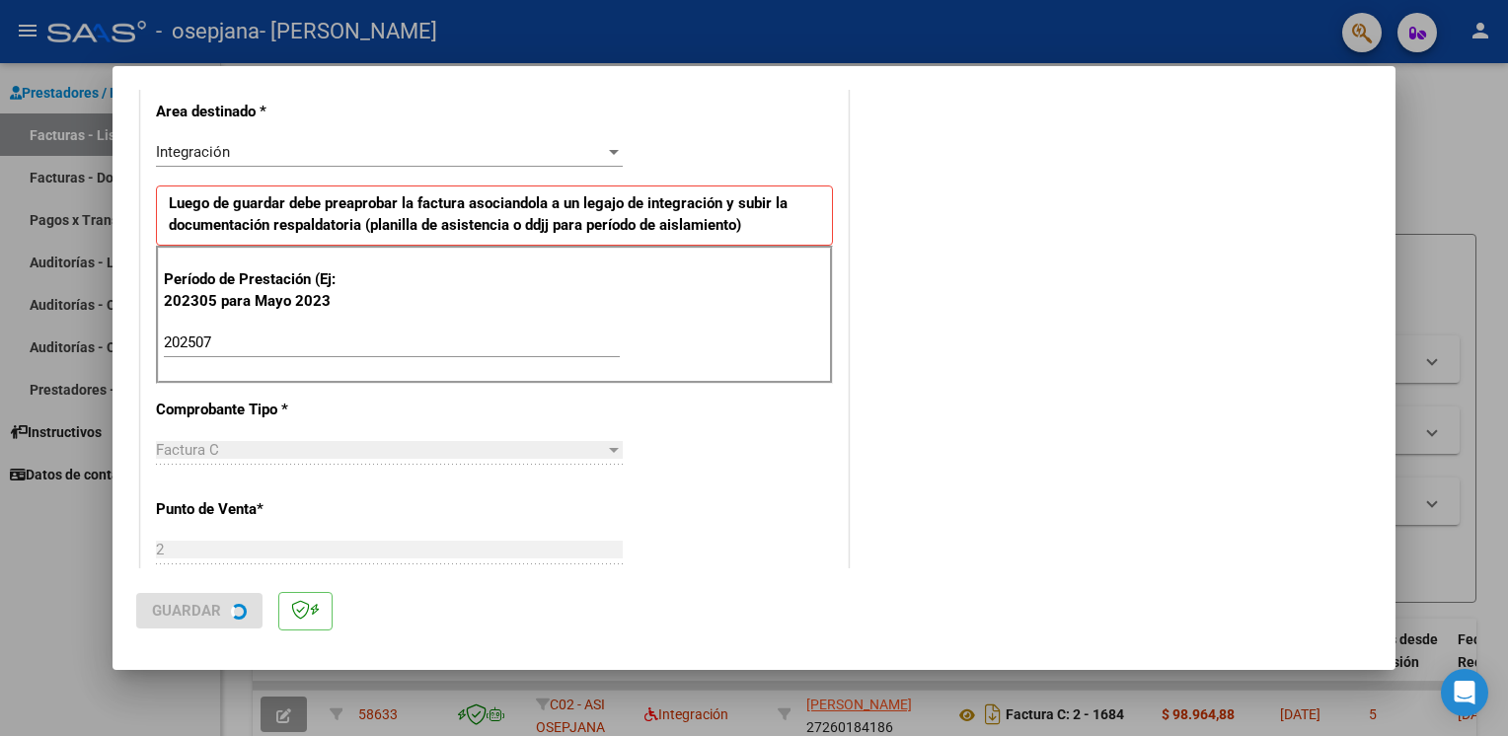
scroll to position [0, 0]
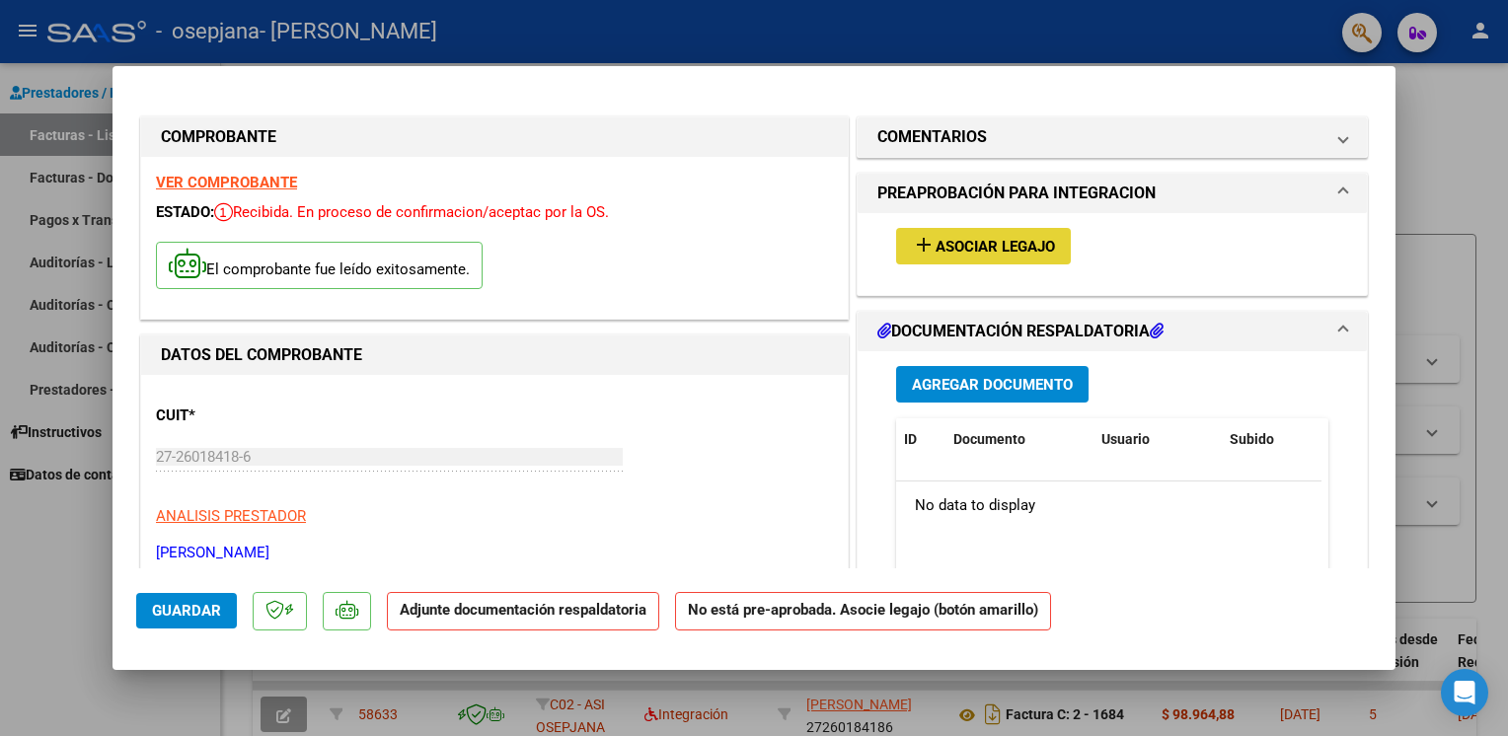
click at [912, 254] on mat-icon "add" at bounding box center [924, 245] width 24 height 24
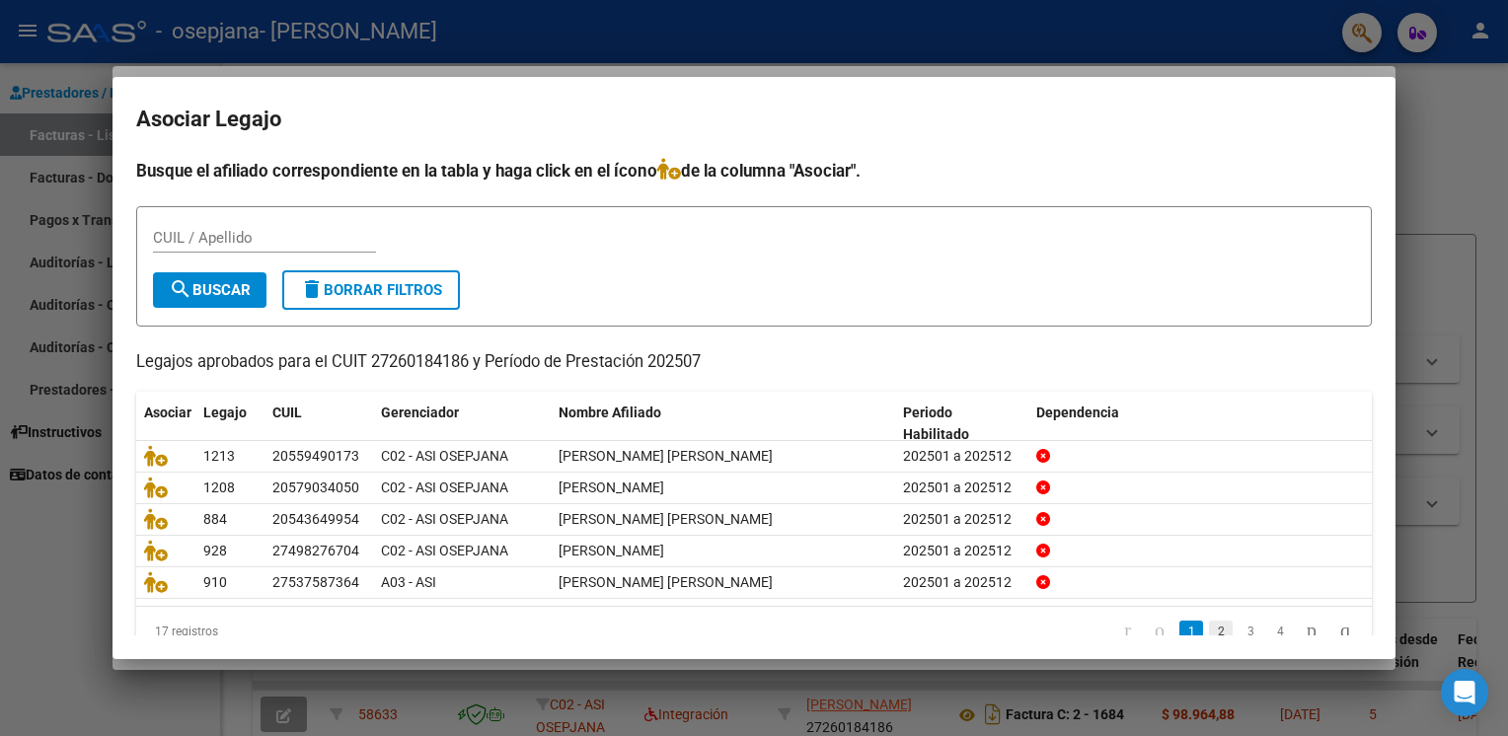
click at [1209, 630] on link "2" at bounding box center [1221, 632] width 24 height 22
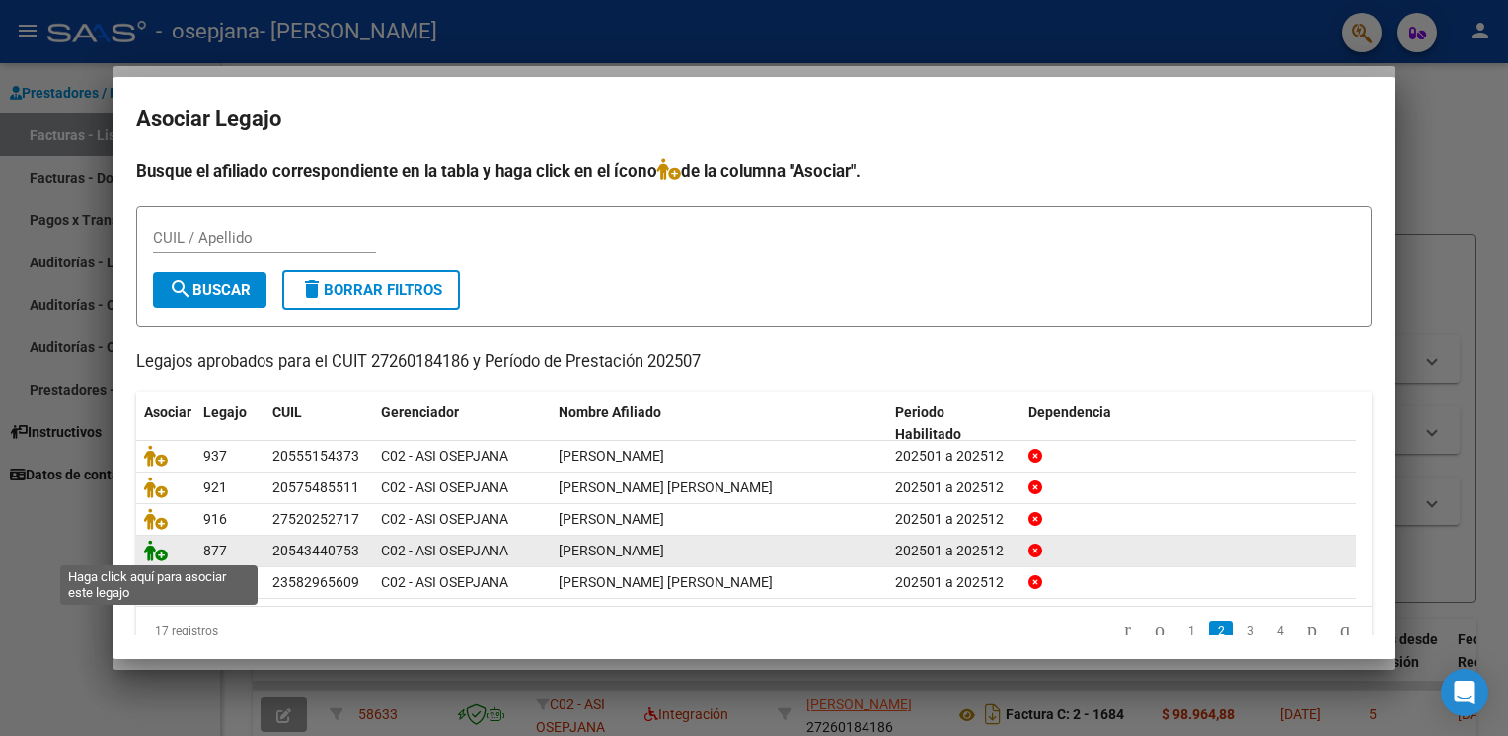
click at [156, 550] on icon at bounding box center [156, 551] width 24 height 22
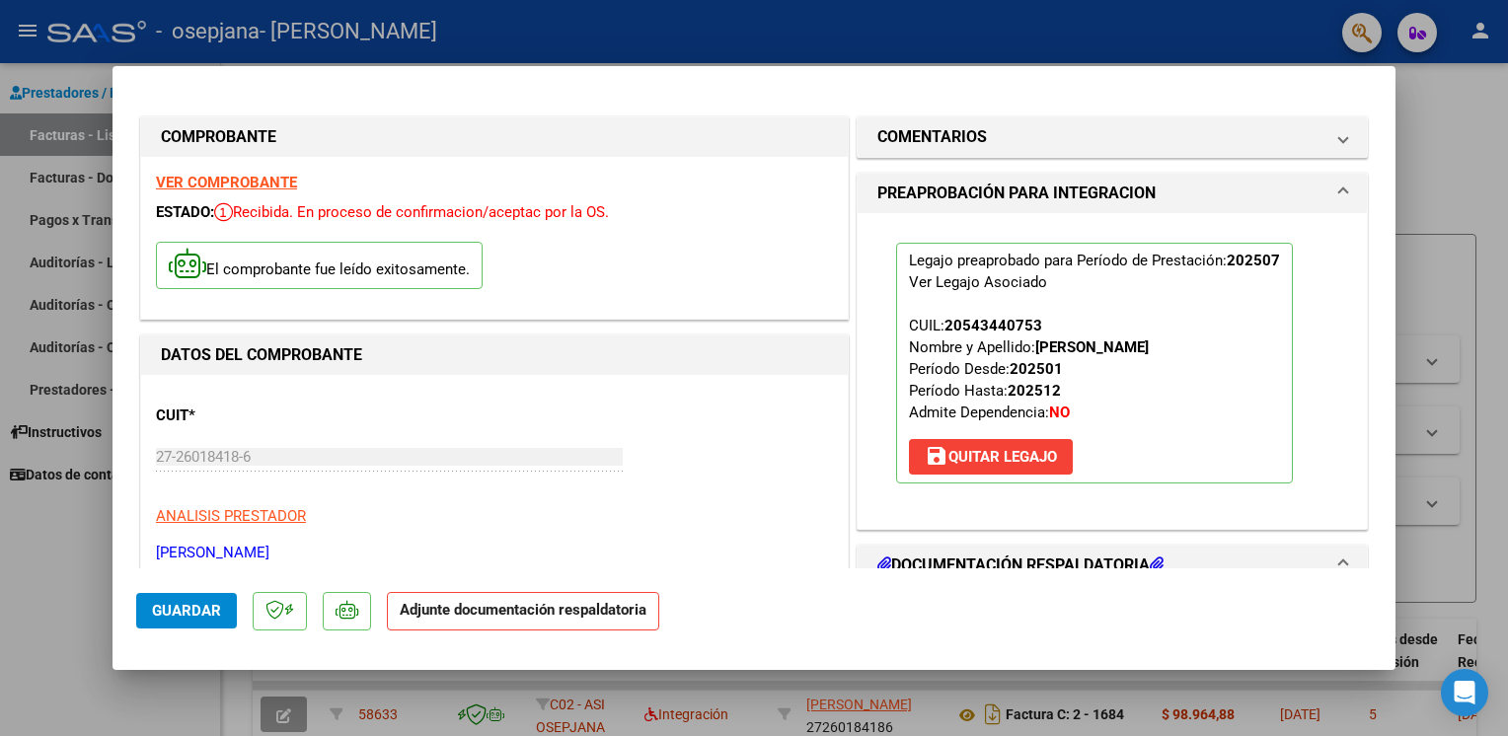
scroll to position [418, 0]
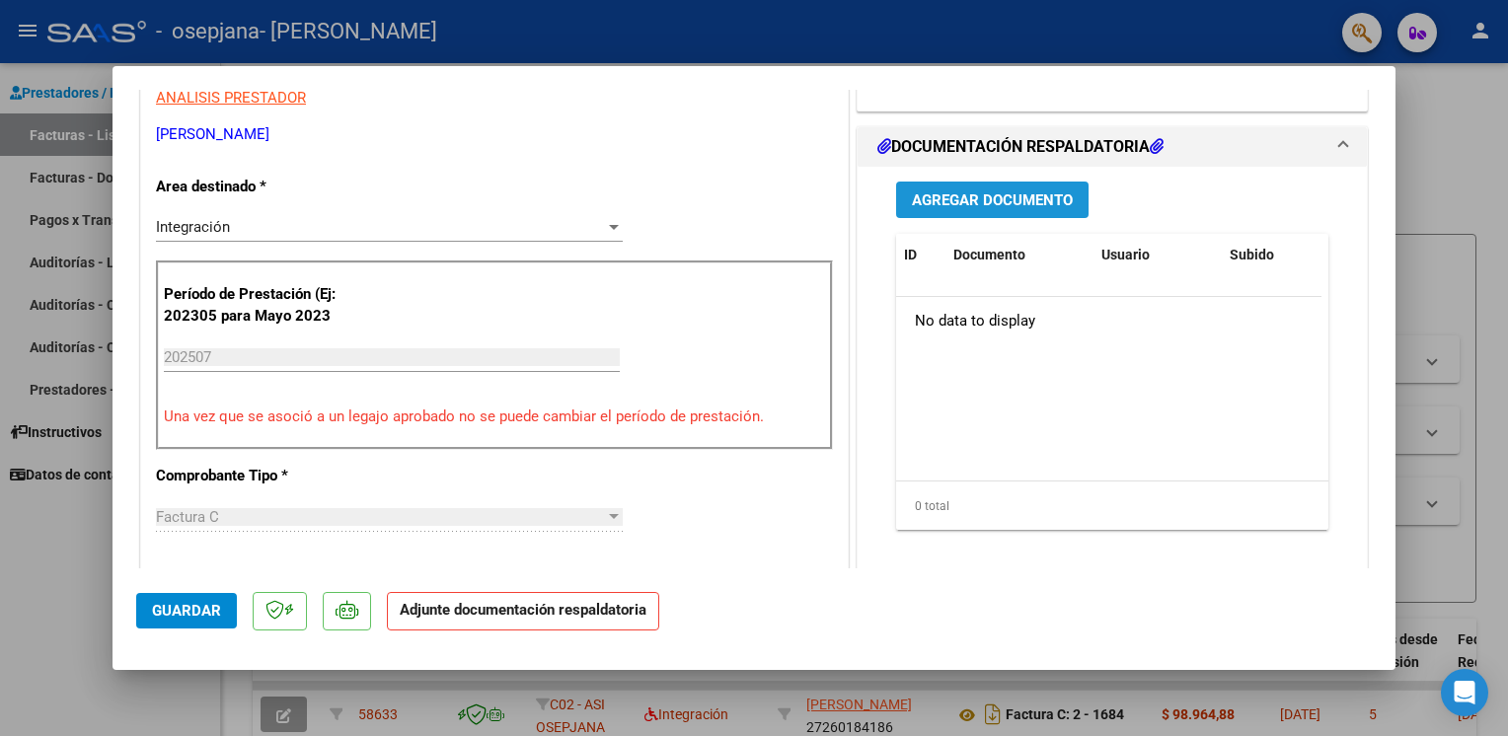
click at [974, 203] on span "Agregar Documento" at bounding box center [992, 200] width 161 height 18
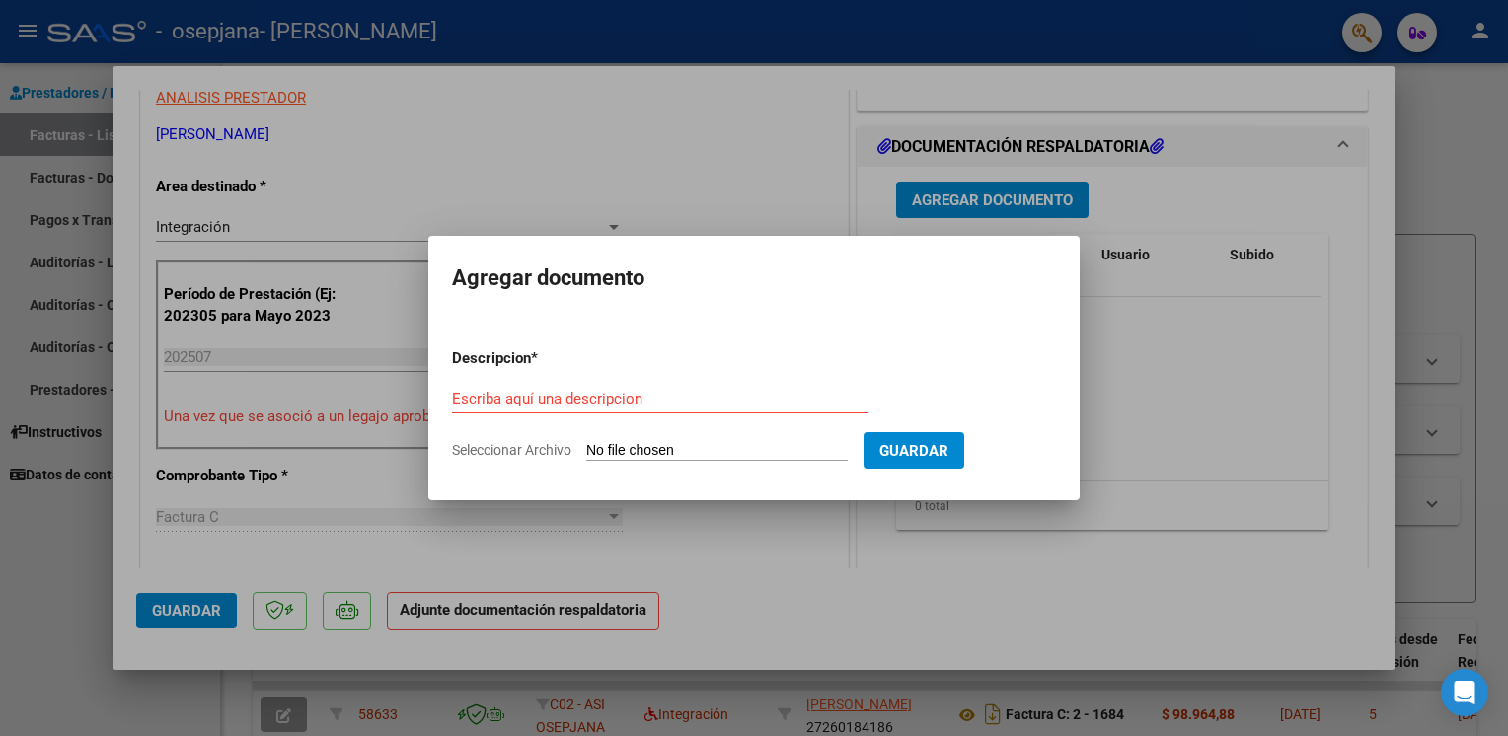
click at [534, 455] on span "Seleccionar Archivo" at bounding box center [511, 450] width 119 height 16
click at [586, 455] on input "Seleccionar Archivo" at bounding box center [716, 451] width 261 height 19
type input "C:\fakepath\ASISTENCIA PSIC 07 2025 [PERSON_NAME].pdf"
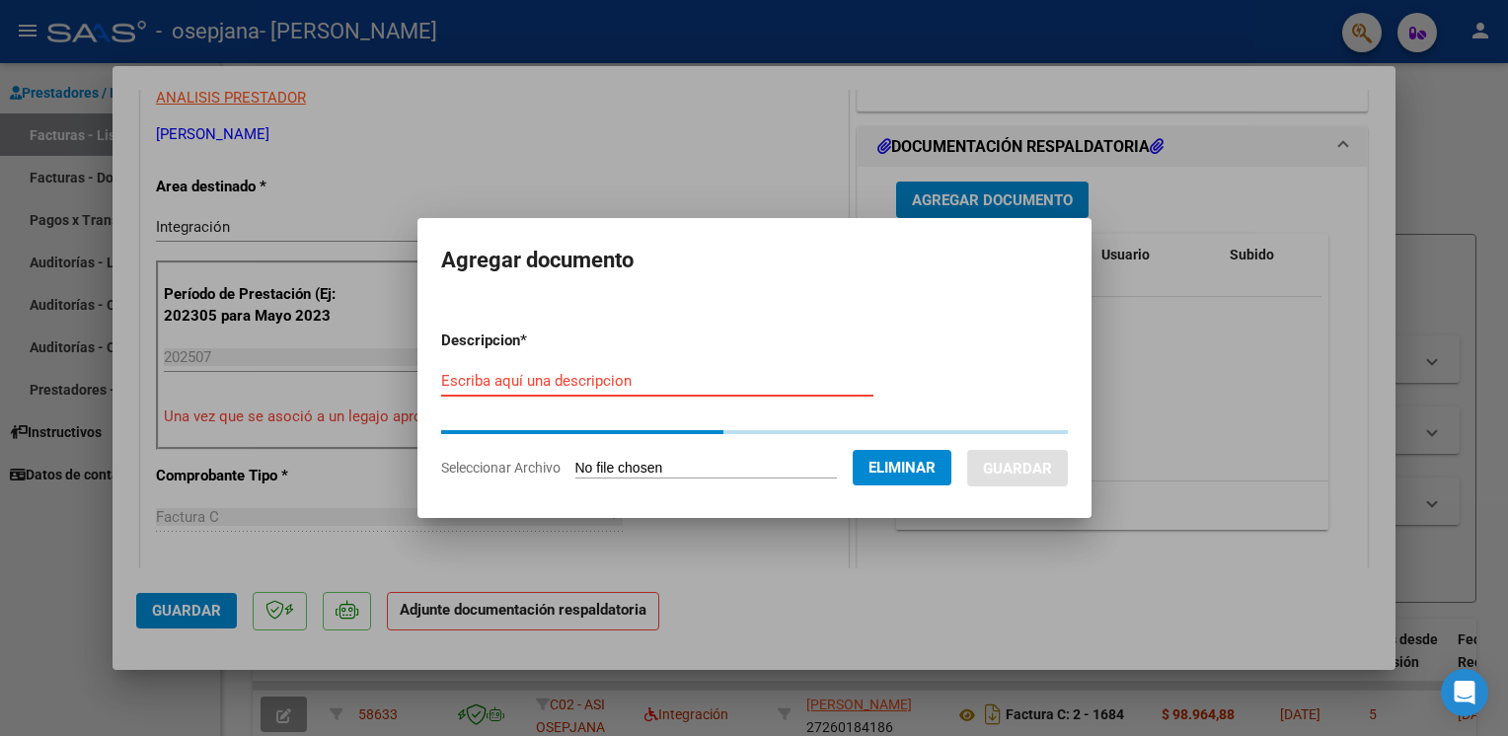
click at [568, 382] on input "Escriba aquí una descripcion" at bounding box center [657, 381] width 432 height 18
type input "asistencia"
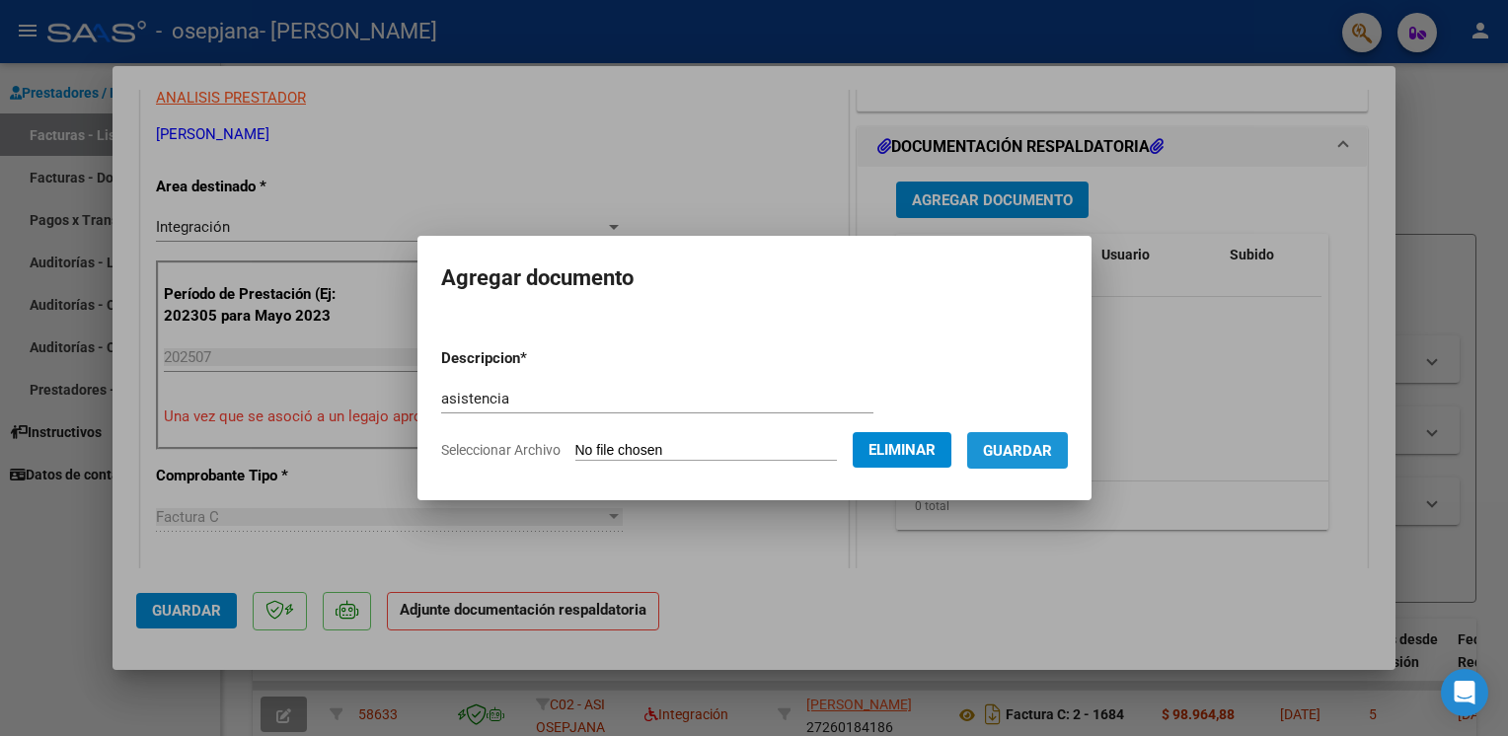
click at [1046, 448] on span "Guardar" at bounding box center [1017, 451] width 69 height 18
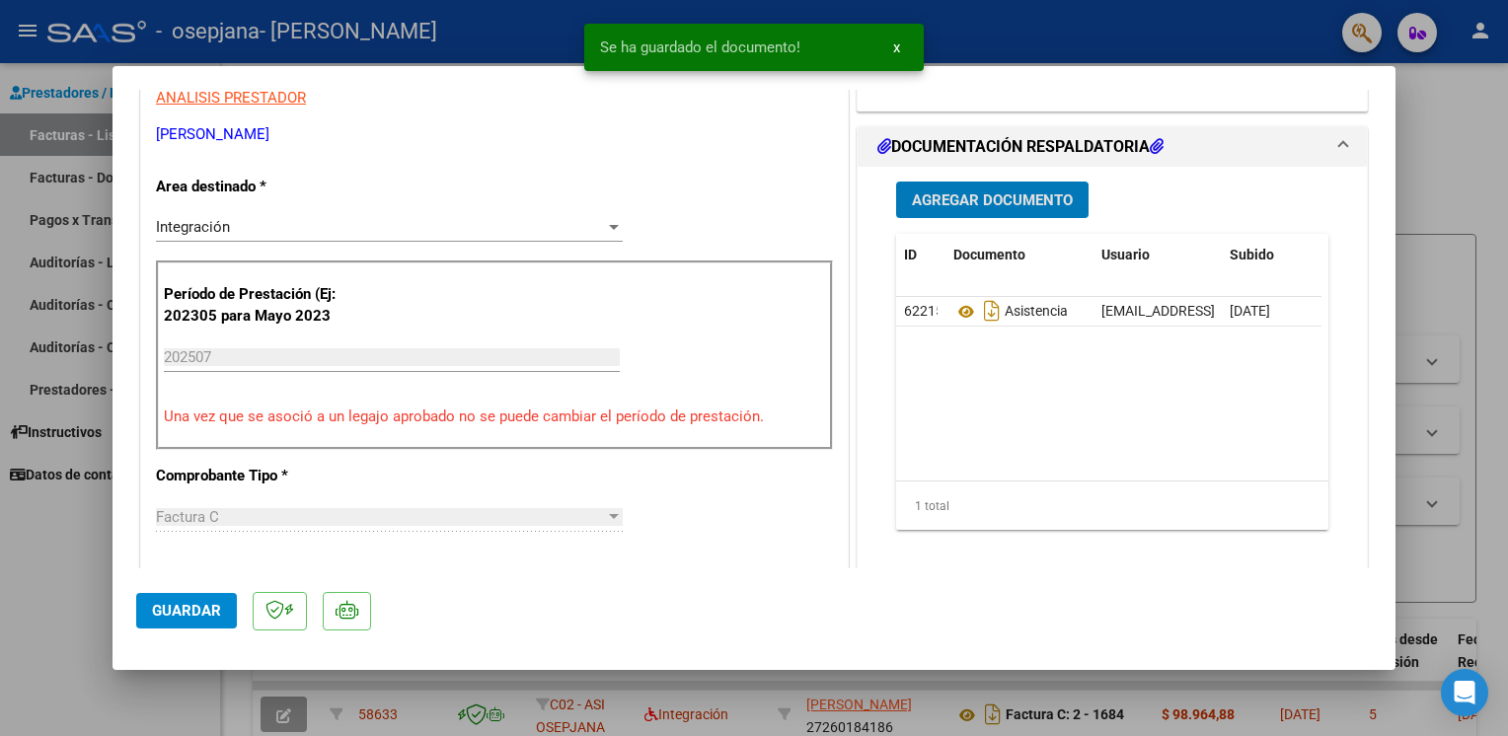
click at [178, 617] on span "Guardar" at bounding box center [186, 611] width 69 height 18
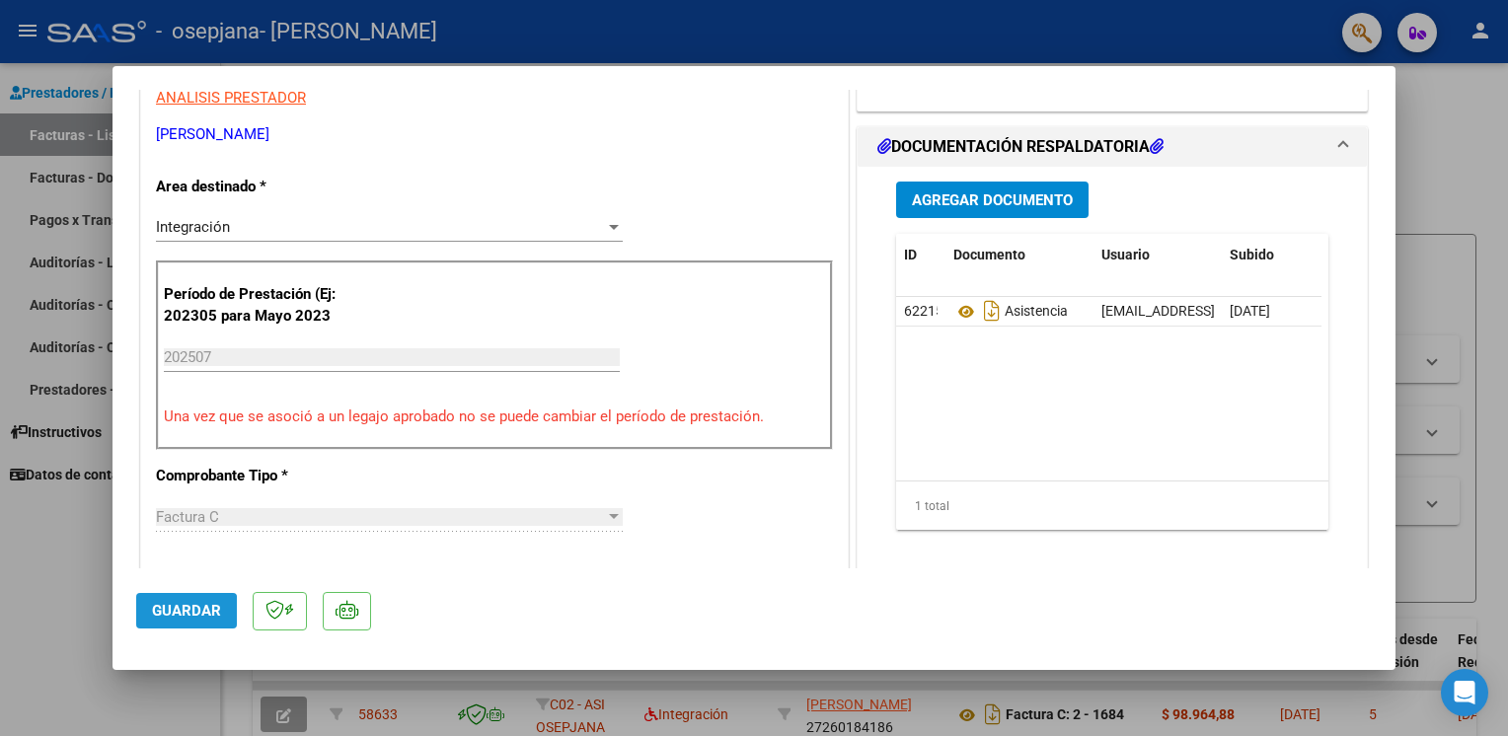
click at [180, 617] on span "Guardar" at bounding box center [186, 611] width 69 height 18
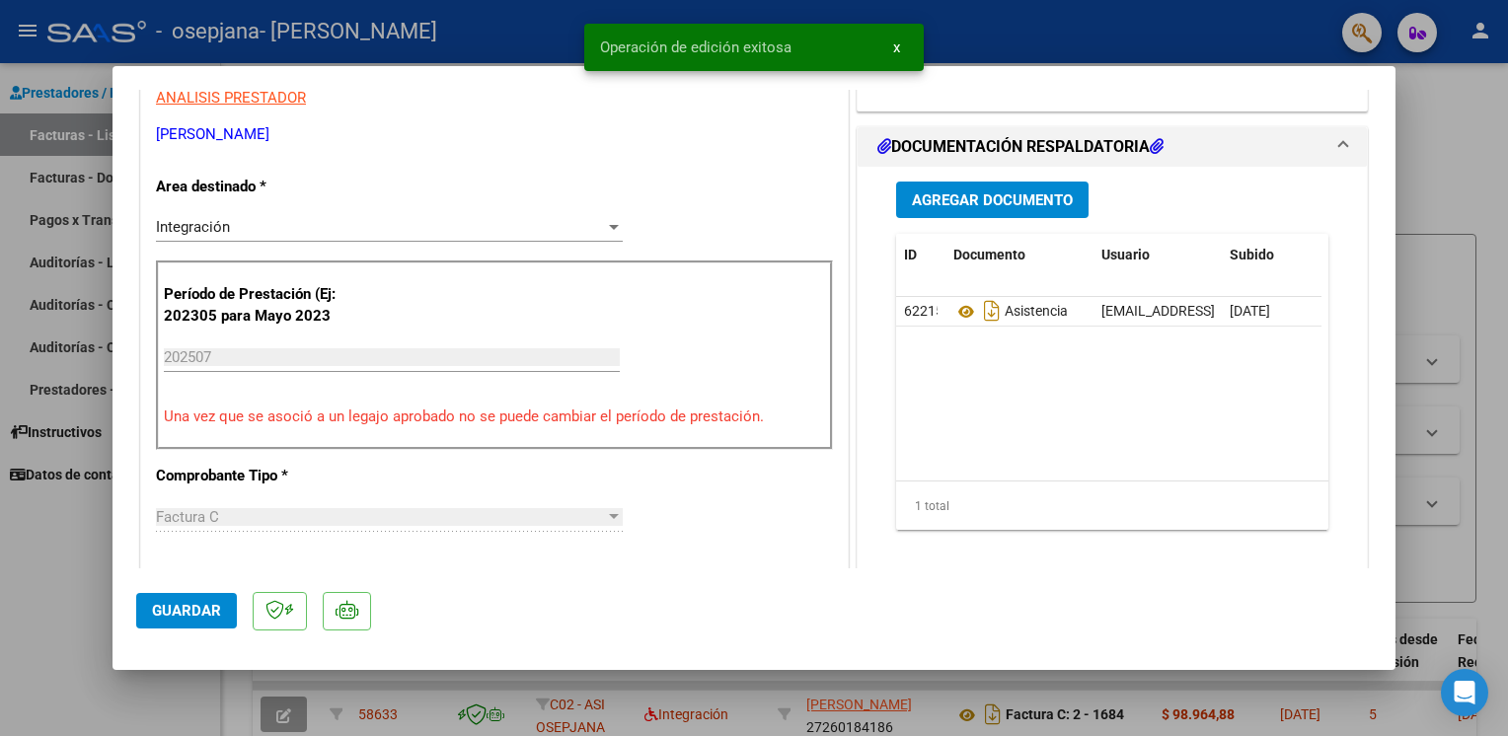
click at [60, 609] on div at bounding box center [754, 368] width 1508 height 736
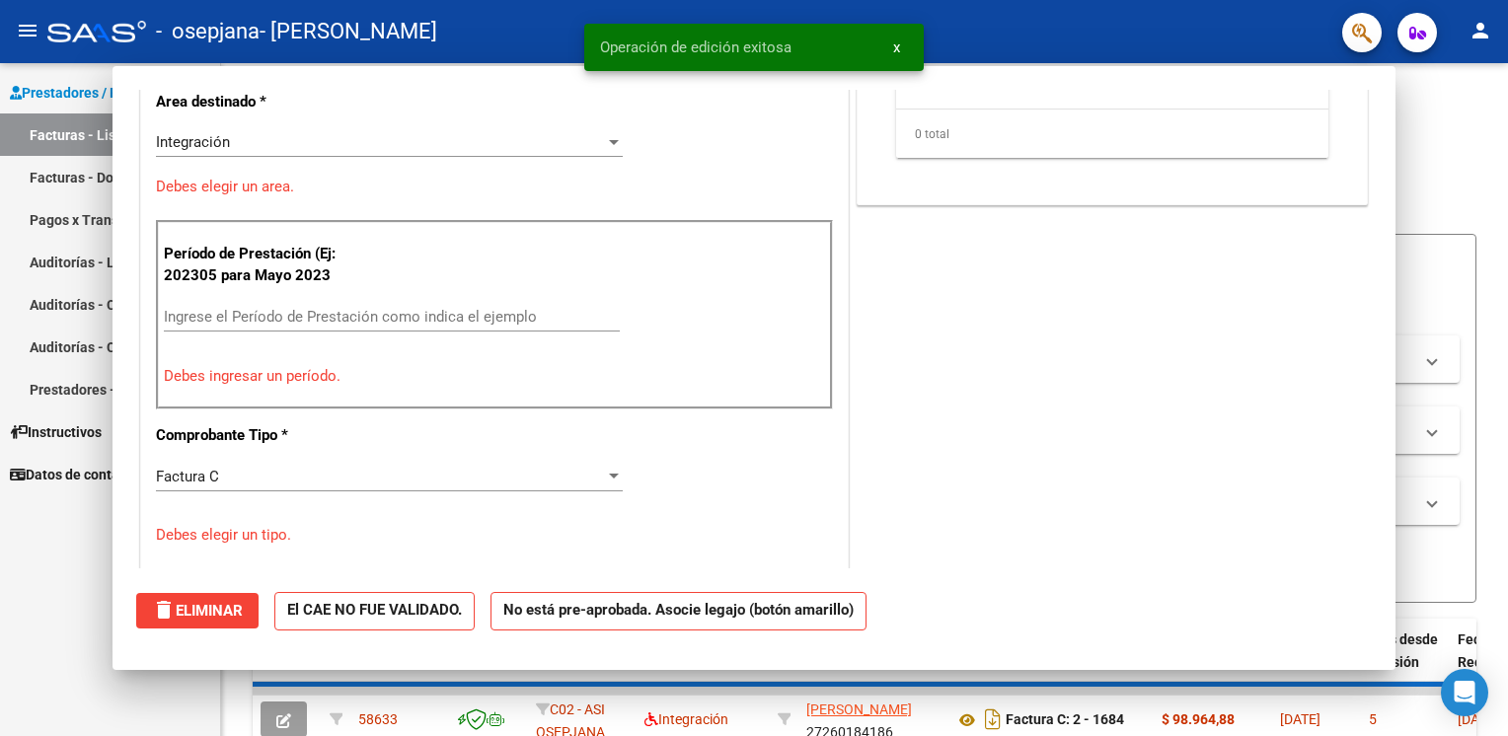
scroll to position [0, 0]
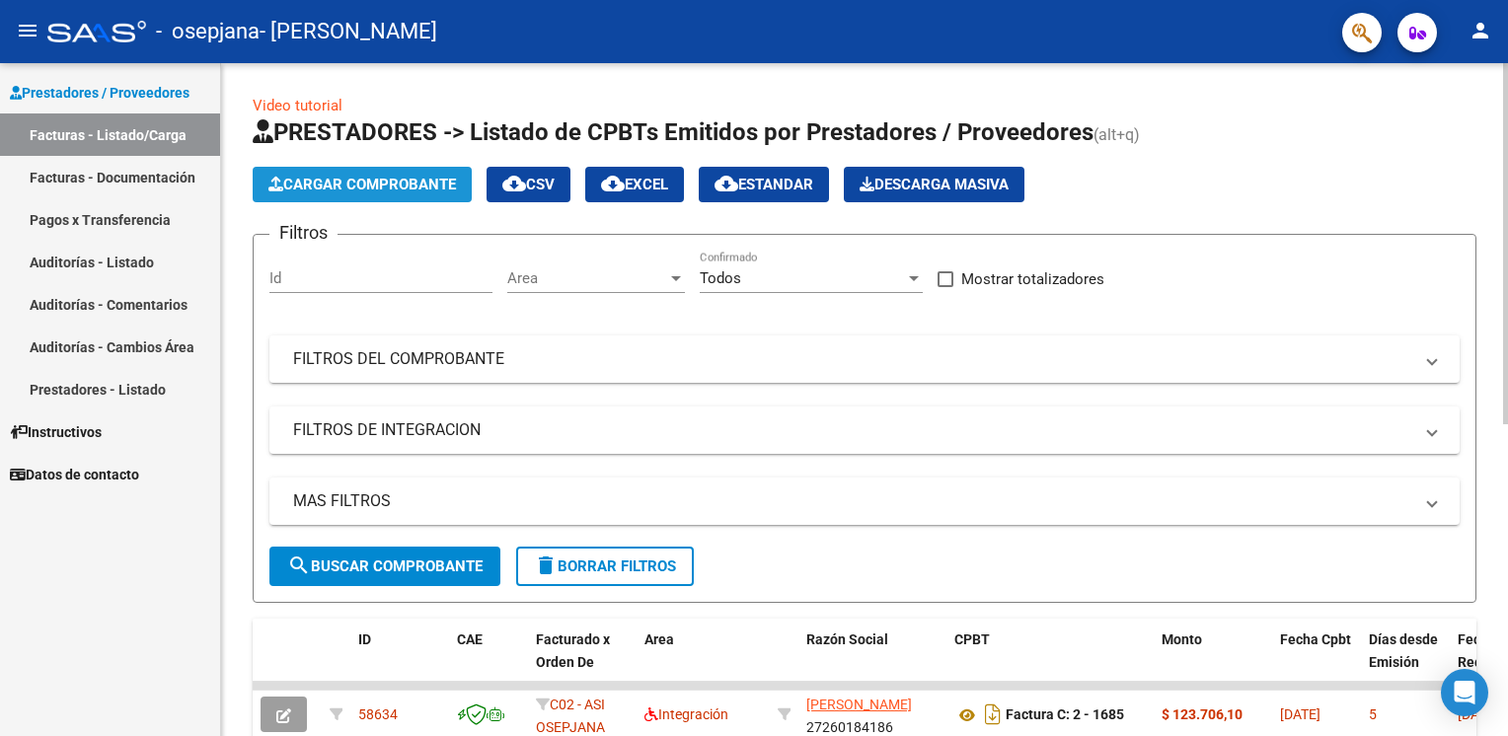
click at [454, 179] on span "Cargar Comprobante" at bounding box center [361, 185] width 187 height 18
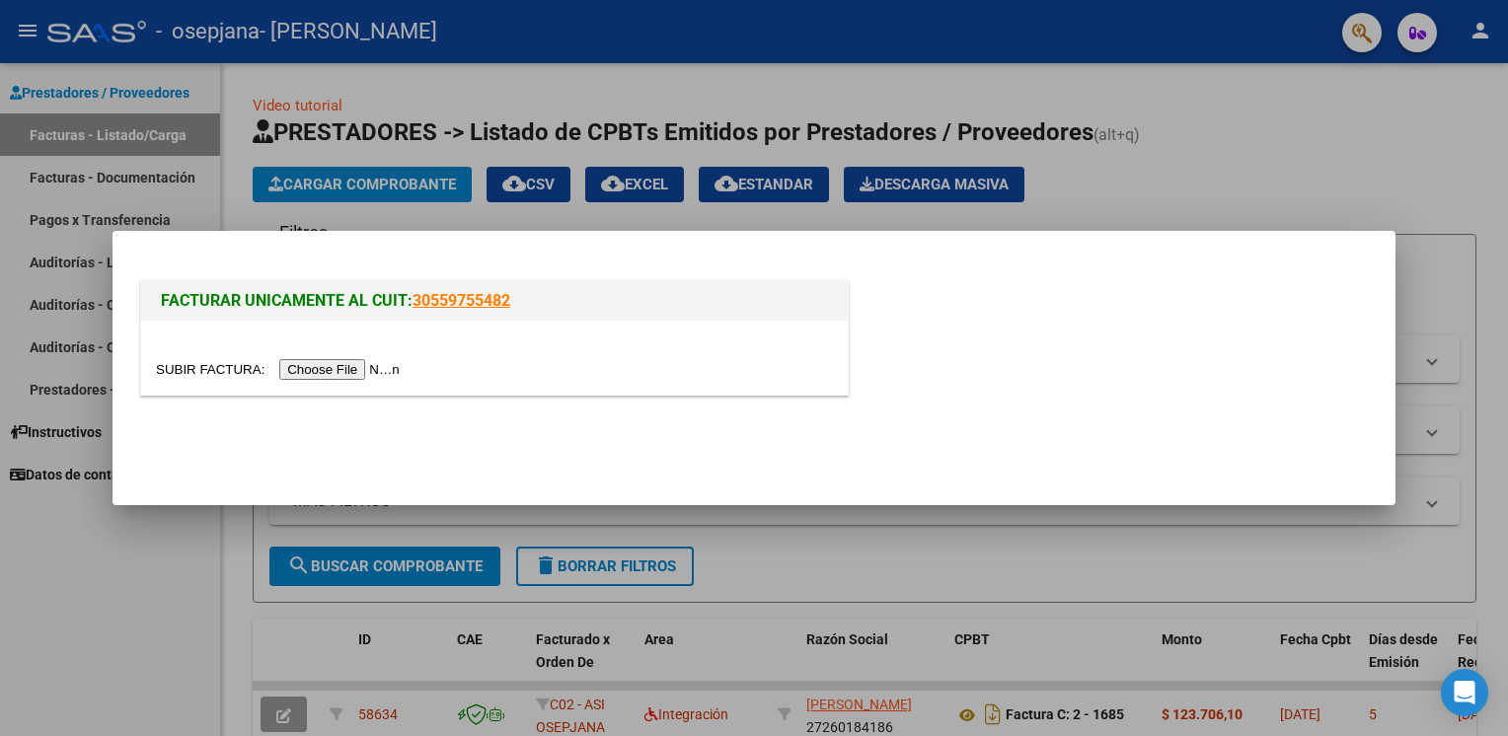
click at [319, 365] on input "file" at bounding box center [281, 369] width 250 height 21
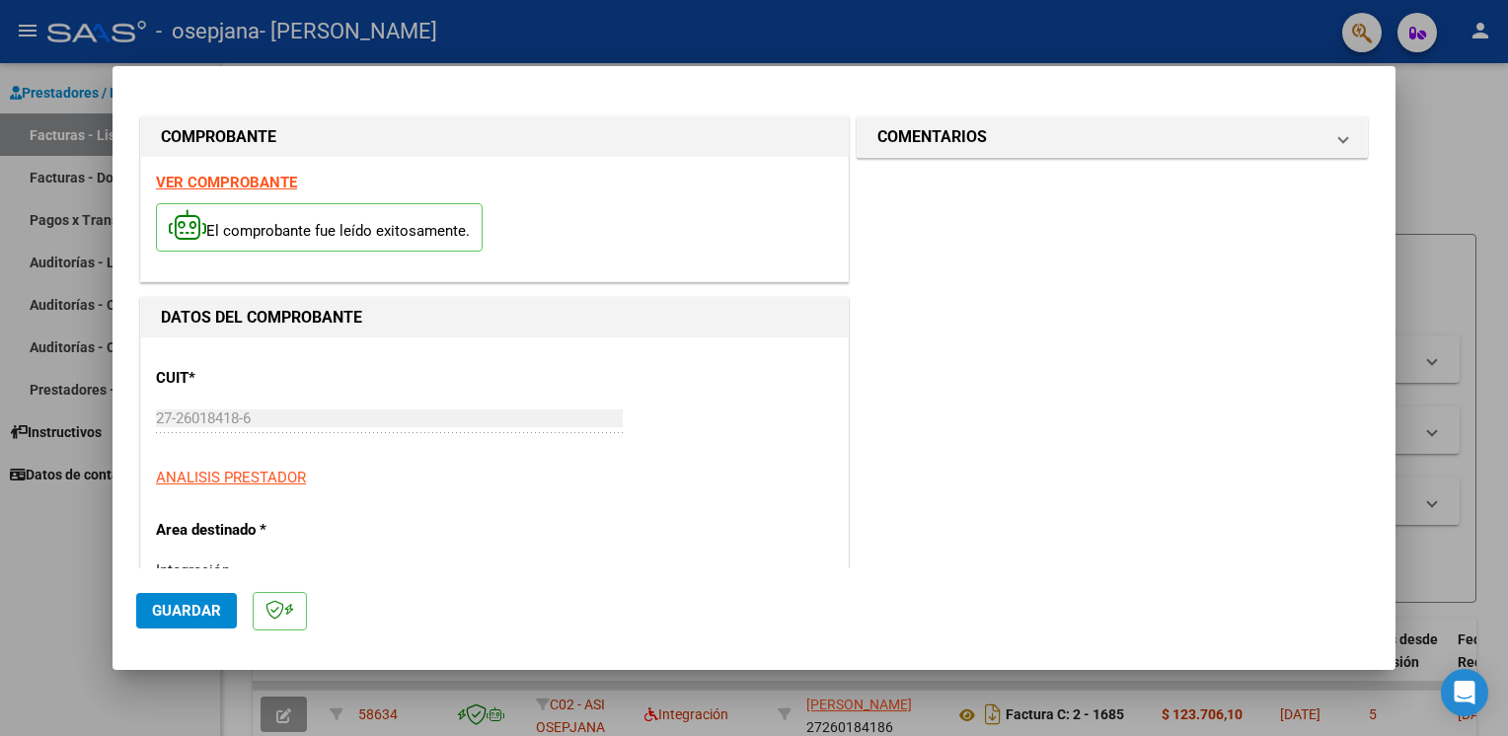
scroll to position [418, 0]
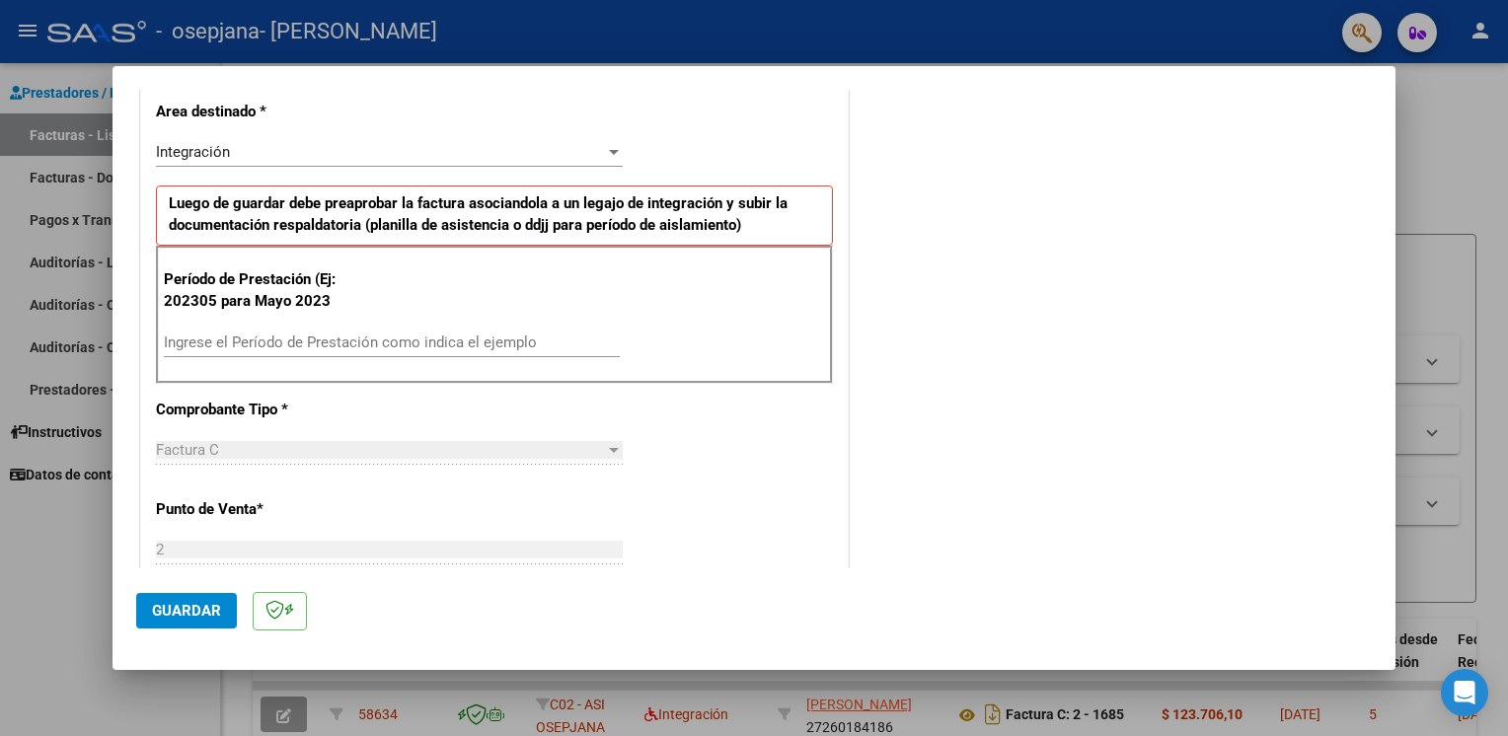
click at [430, 337] on input "Ingrese el Período de Prestación como indica el ejemplo" at bounding box center [392, 342] width 456 height 18
type input "202507"
click at [205, 602] on span "Guardar" at bounding box center [186, 611] width 69 height 18
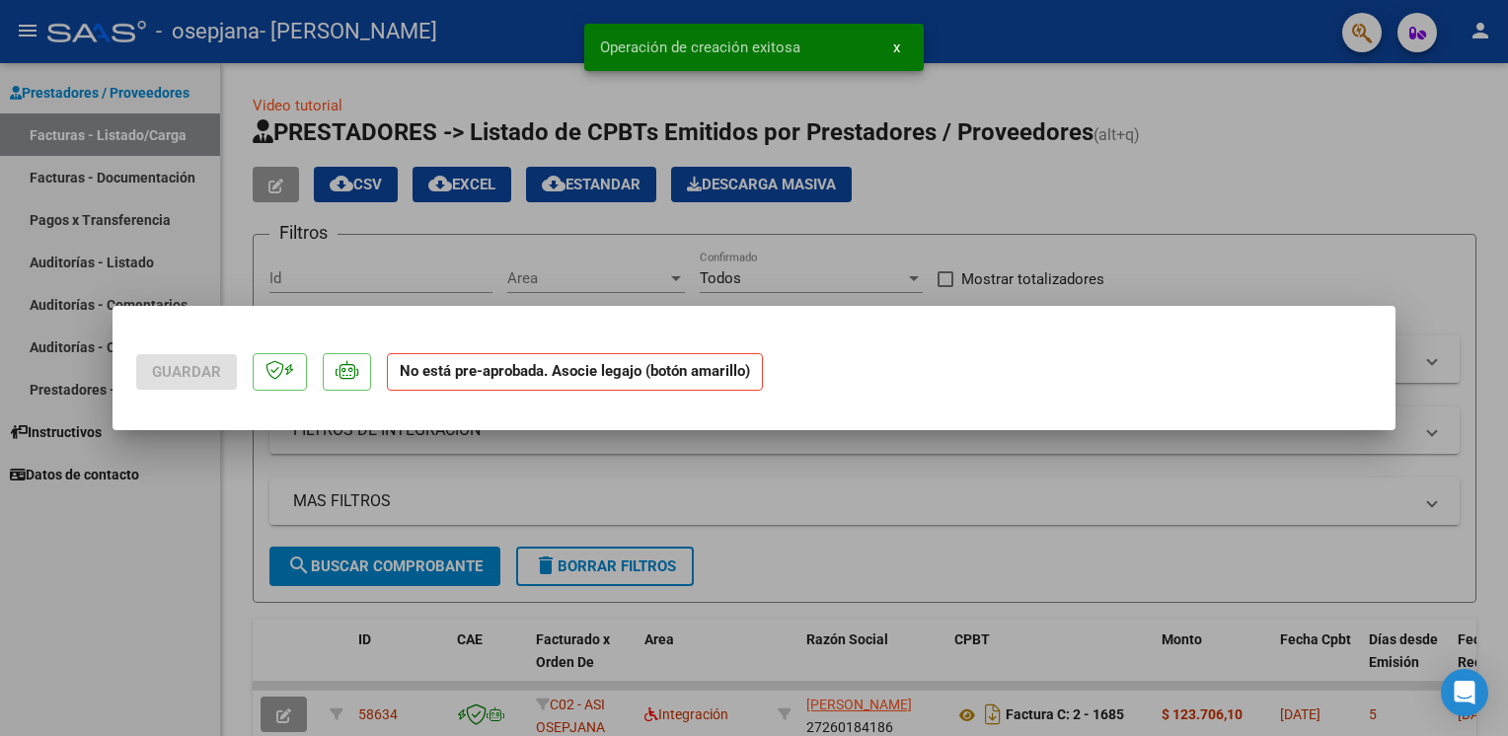
scroll to position [0, 0]
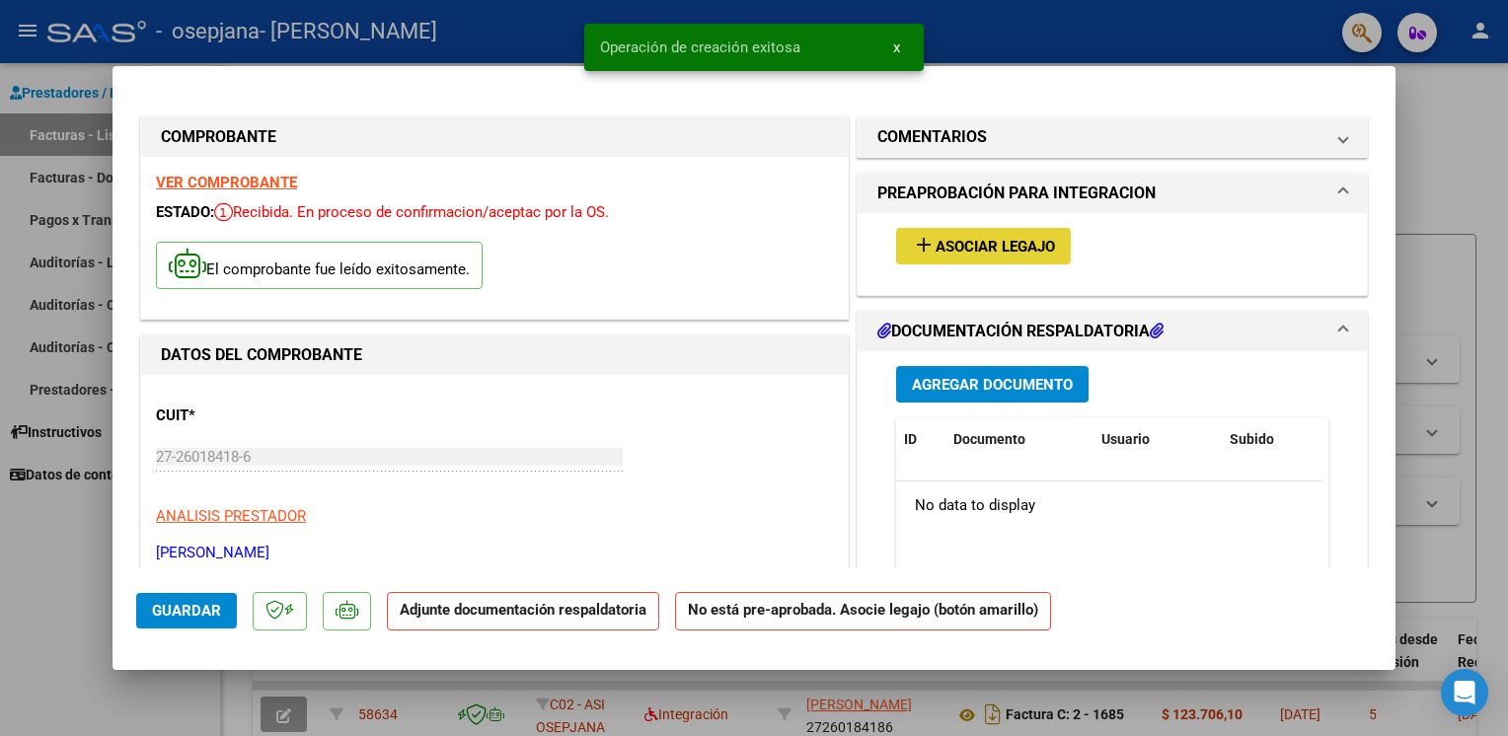
click at [983, 241] on span "Asociar Legajo" at bounding box center [994, 247] width 119 height 18
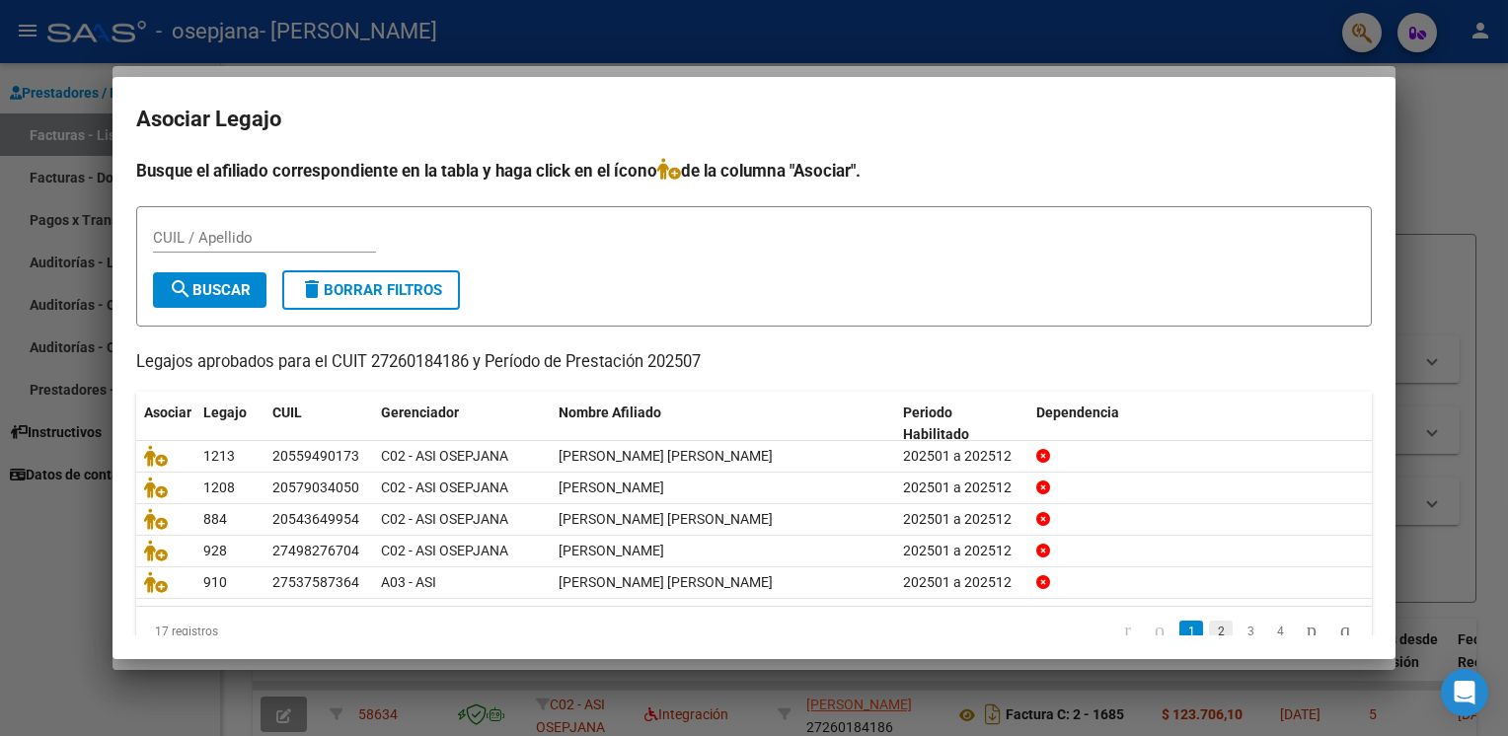
click at [1209, 629] on link "2" at bounding box center [1221, 632] width 24 height 22
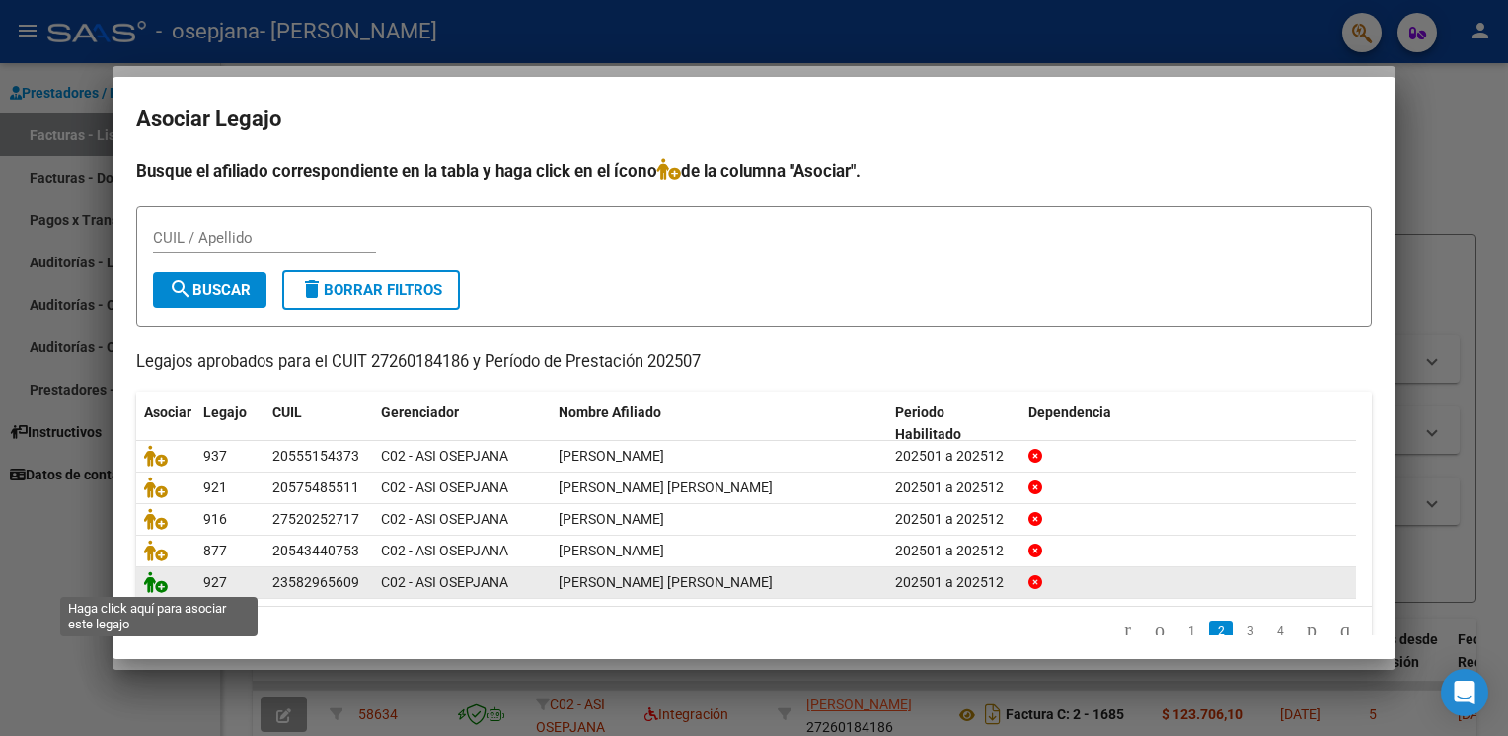
click at [155, 586] on icon at bounding box center [156, 582] width 24 height 22
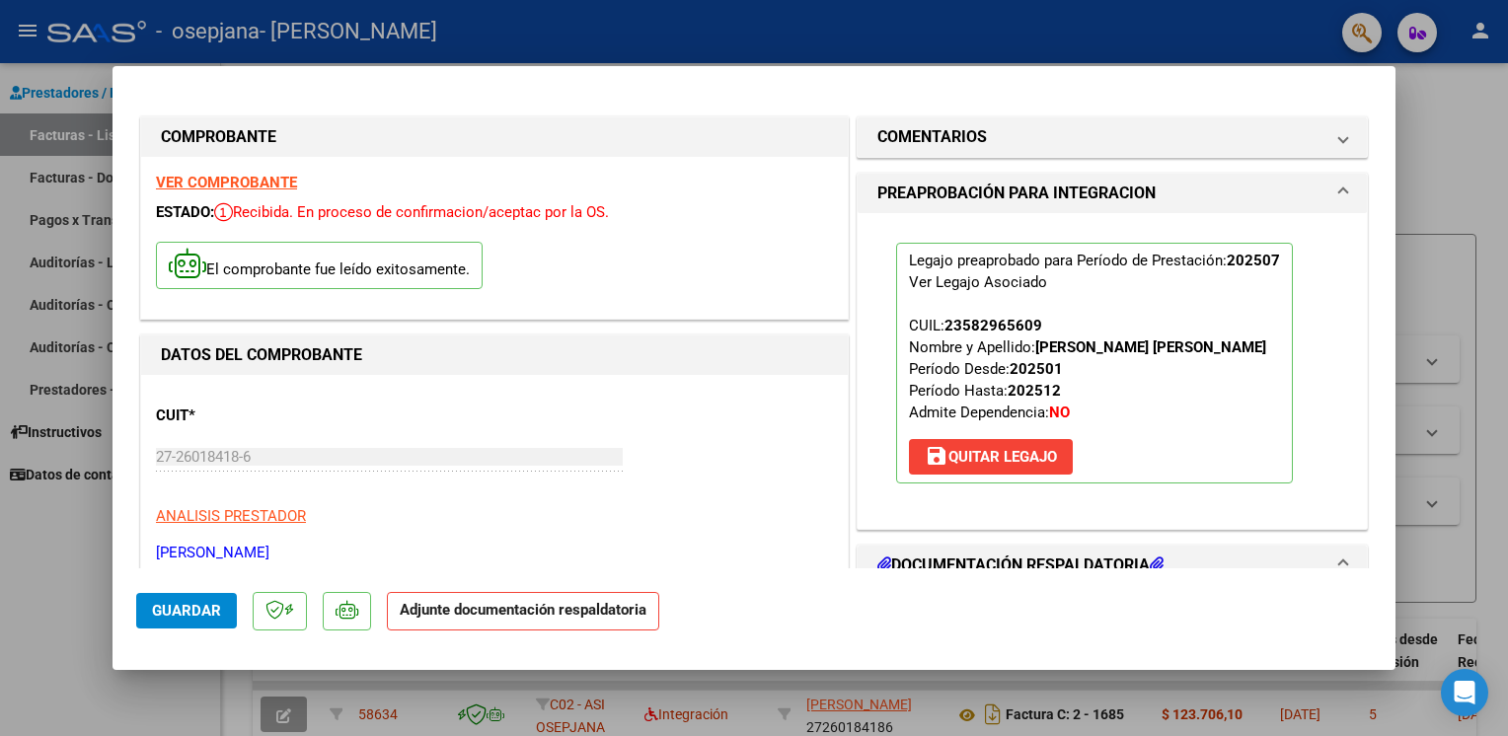
scroll to position [418, 0]
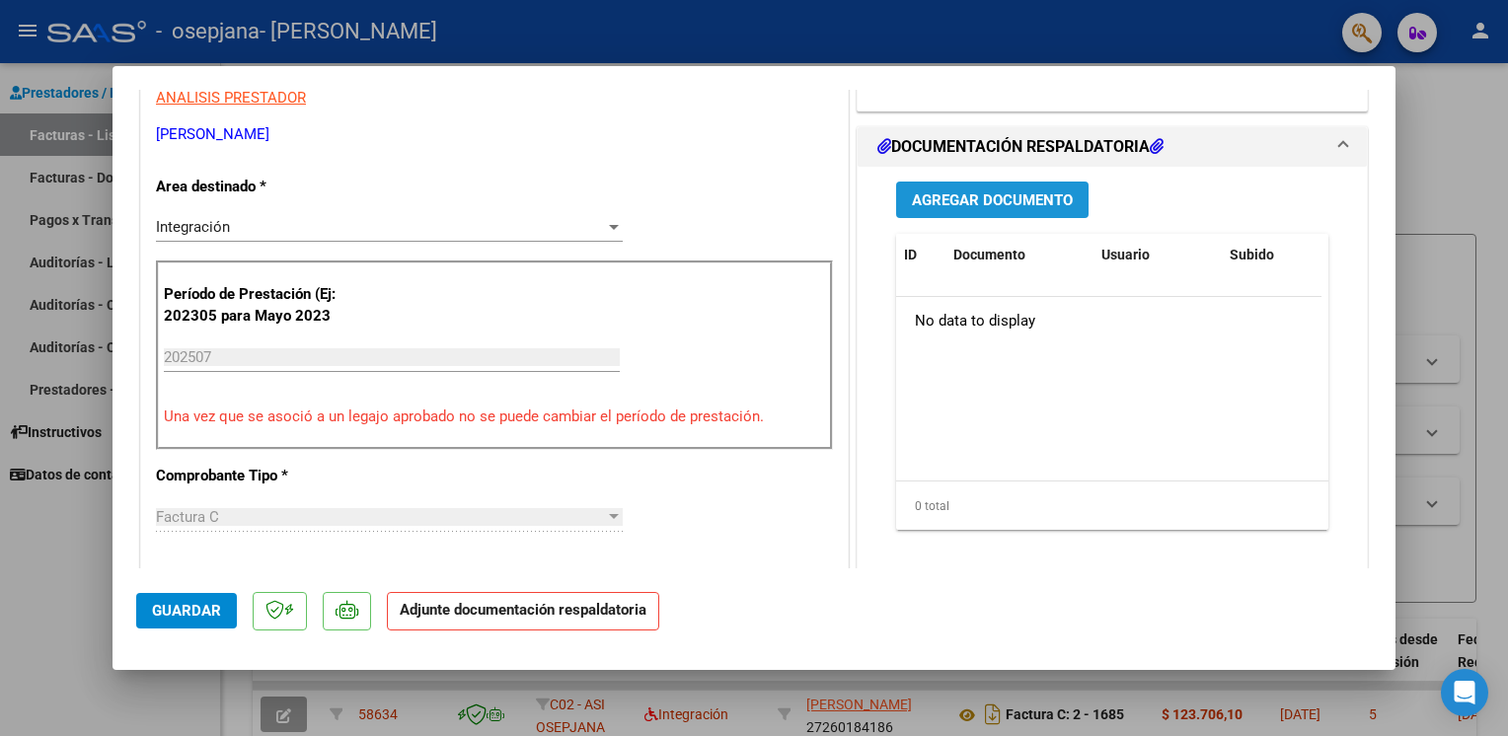
click at [991, 202] on span "Agregar Documento" at bounding box center [992, 200] width 161 height 18
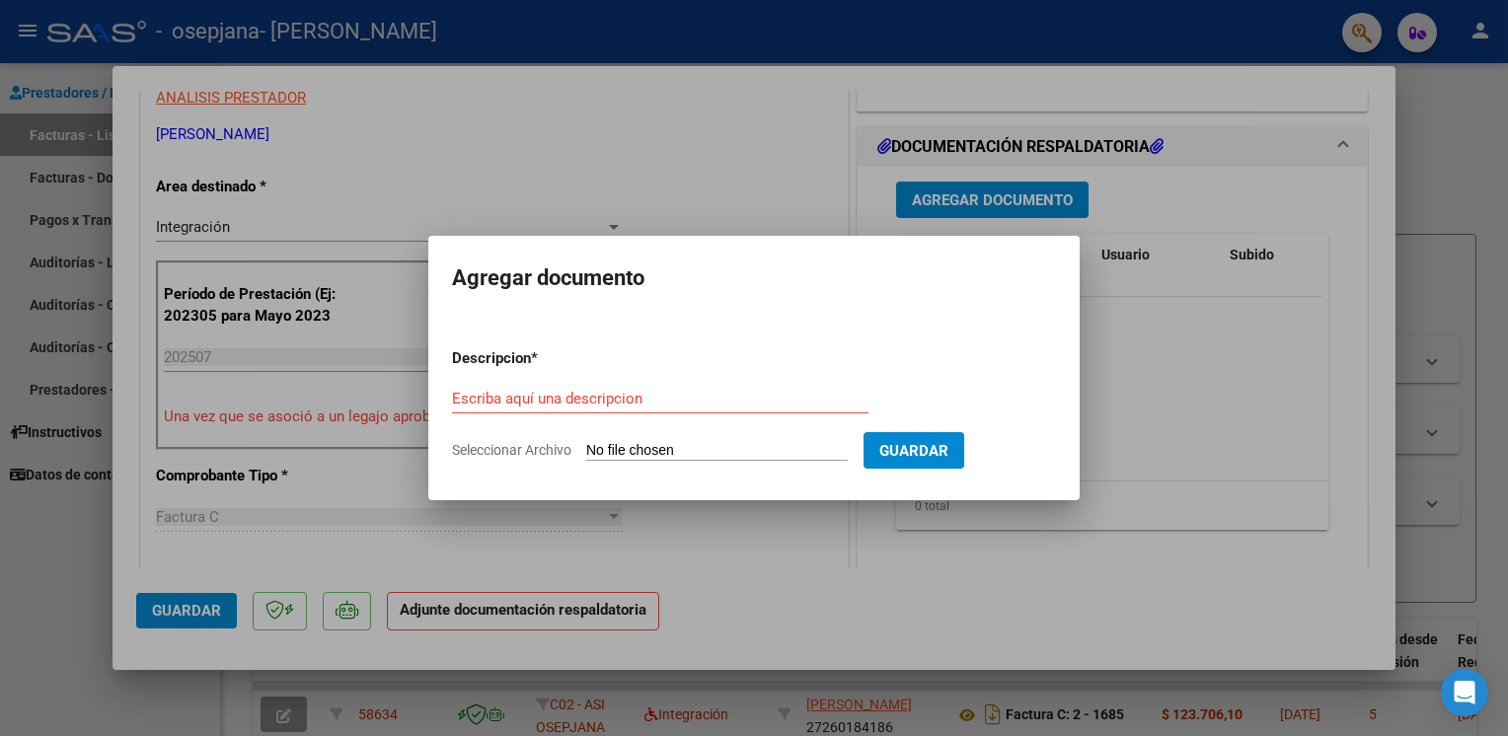
click at [521, 453] on span "Seleccionar Archivo" at bounding box center [511, 450] width 119 height 16
click at [586, 453] on input "Seleccionar Archivo" at bounding box center [716, 451] width 261 height 19
type input "C:\fakepath\ASISTENCIA PSIC 07 2025 [PERSON_NAME].pdf"
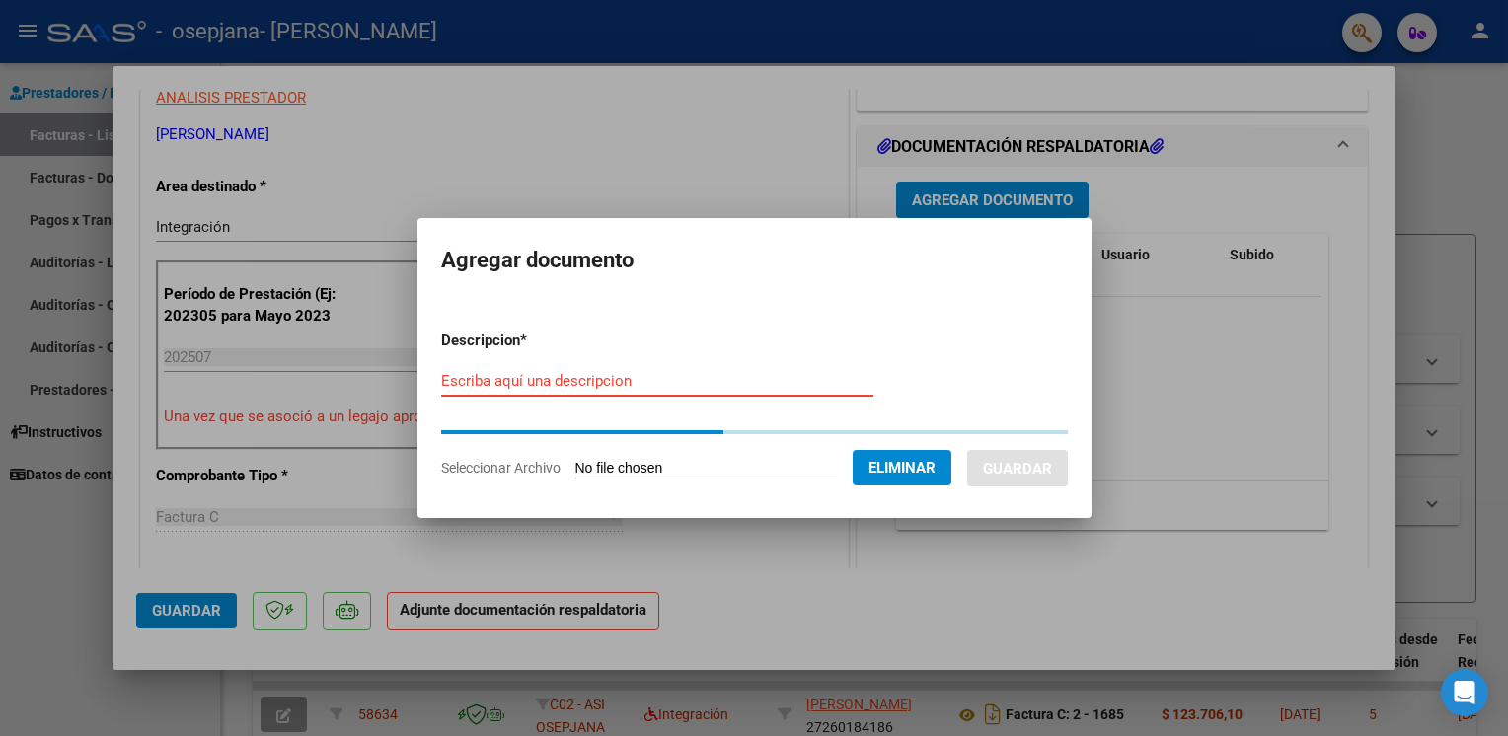
click at [542, 386] on input "Escriba aquí una descripcion" at bounding box center [657, 381] width 432 height 18
type input "asistencia"
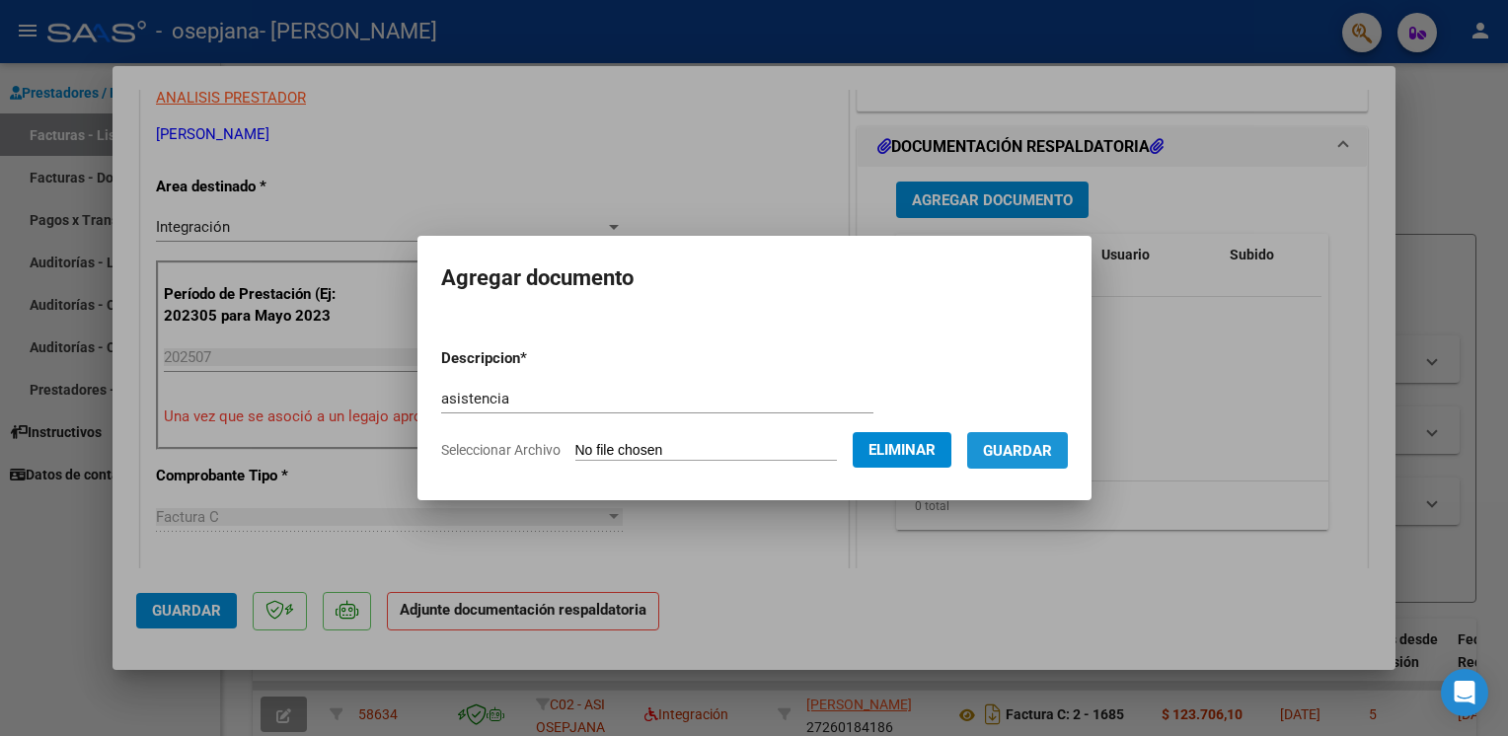
click at [1028, 452] on span "Guardar" at bounding box center [1017, 451] width 69 height 18
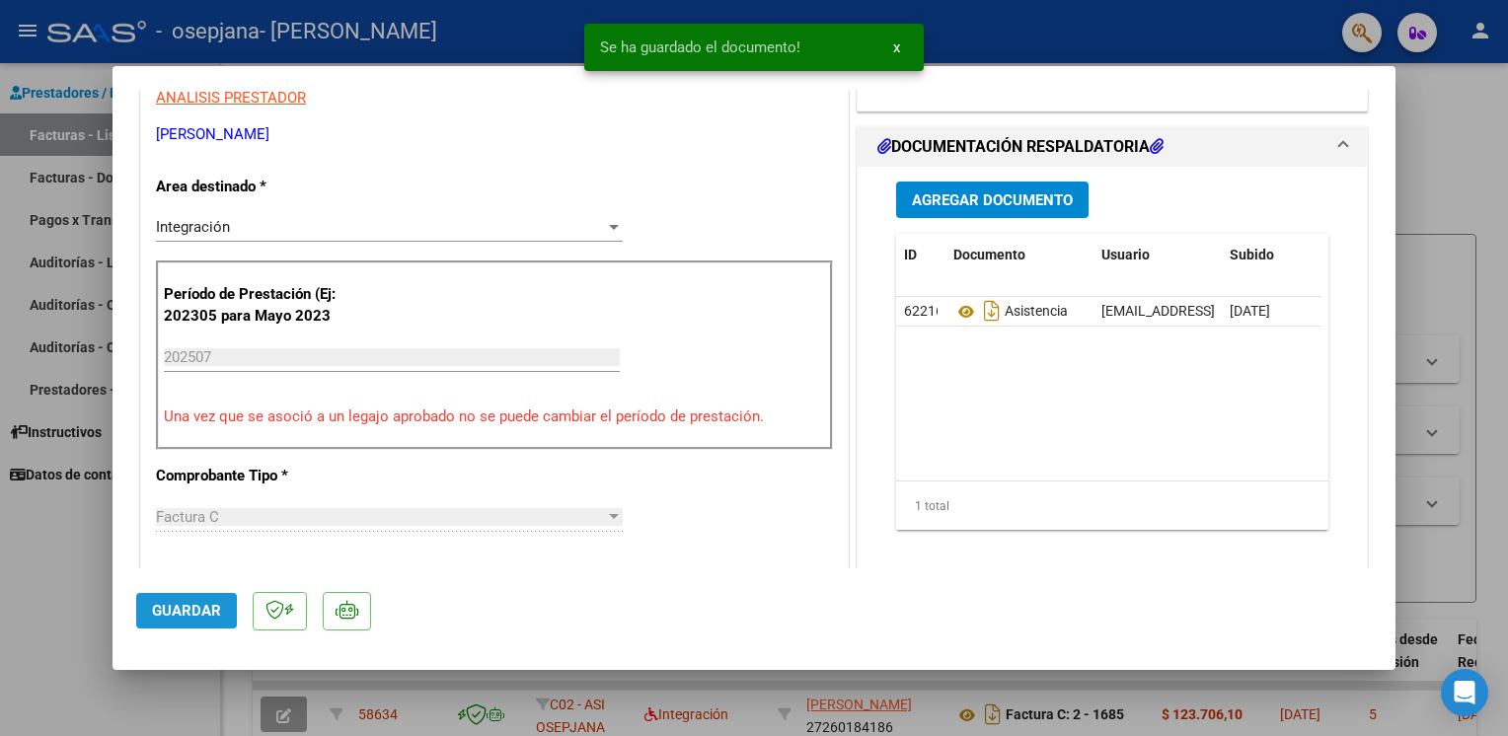
click at [196, 614] on span "Guardar" at bounding box center [186, 611] width 69 height 18
click at [33, 634] on div at bounding box center [754, 368] width 1508 height 736
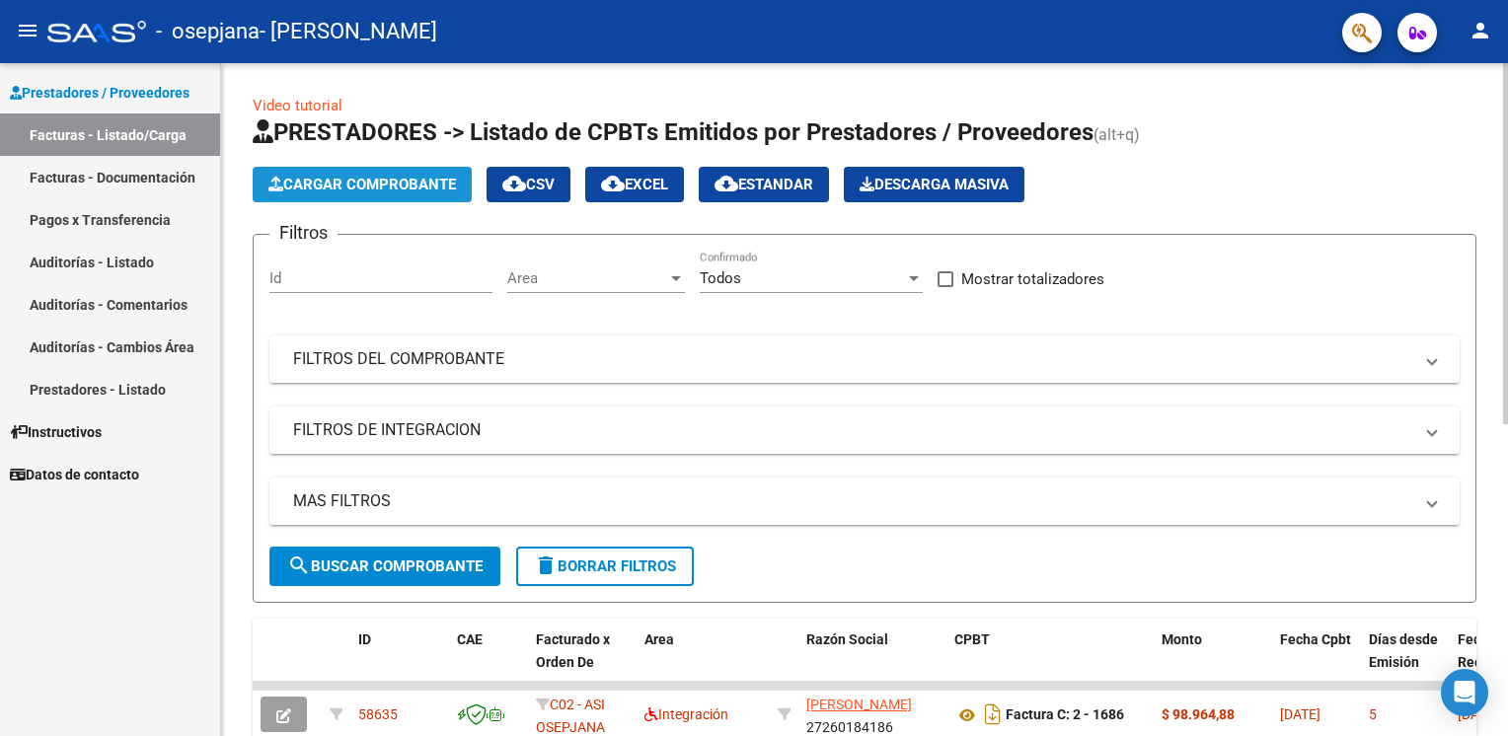
click at [362, 185] on span "Cargar Comprobante" at bounding box center [361, 185] width 187 height 18
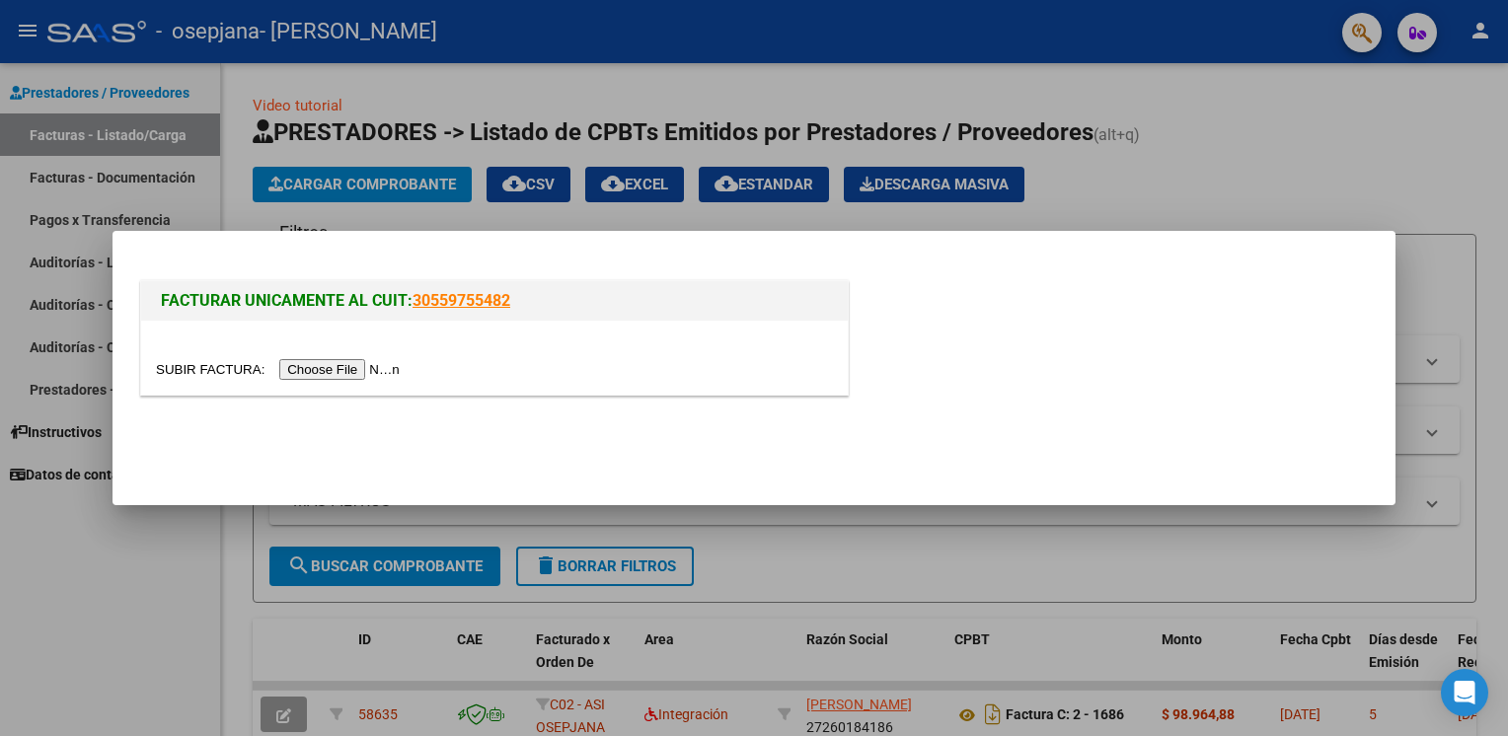
click at [330, 367] on input "file" at bounding box center [281, 369] width 250 height 21
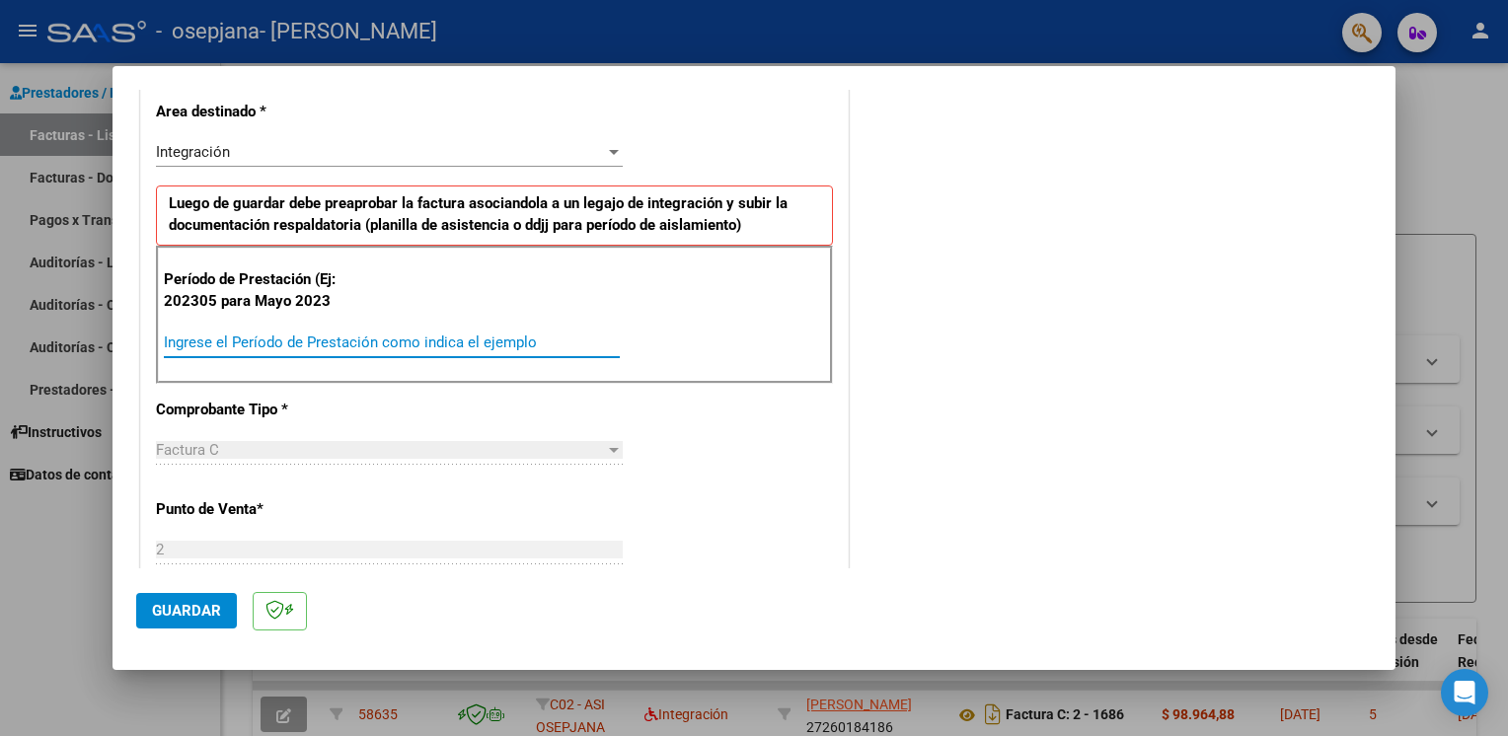
click at [478, 335] on input "Ingrese el Período de Prestación como indica el ejemplo" at bounding box center [392, 342] width 456 height 18
type input "202507"
click at [182, 612] on span "Guardar" at bounding box center [186, 611] width 69 height 18
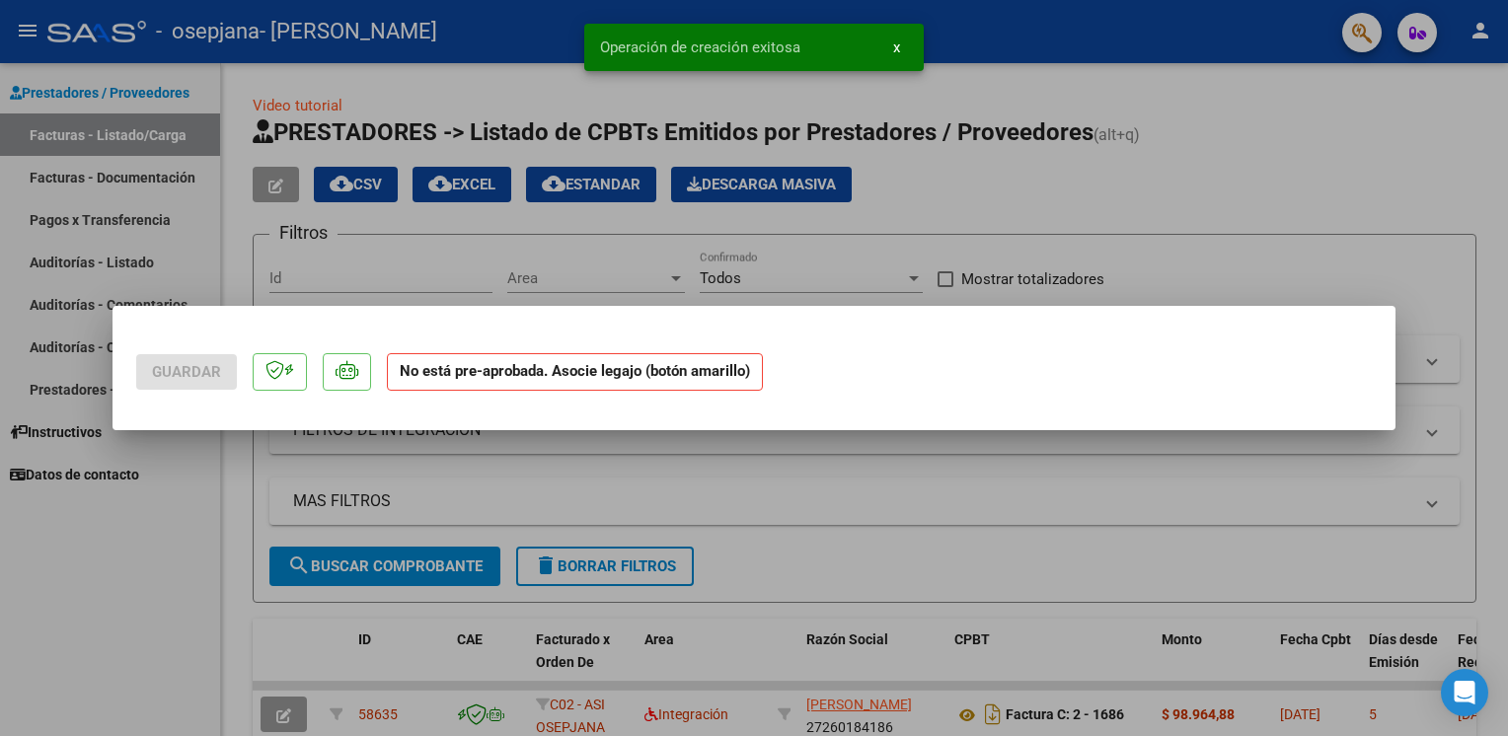
scroll to position [0, 0]
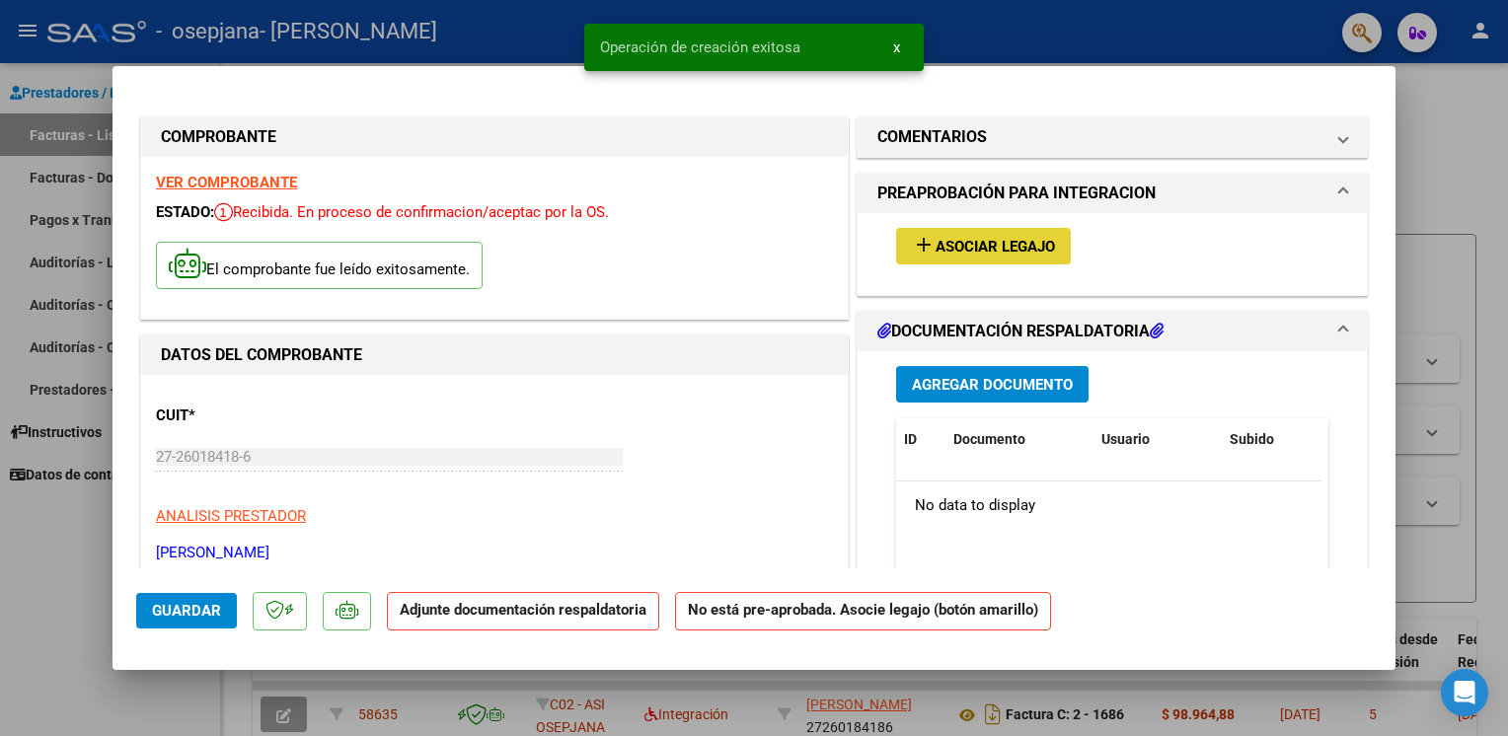
click at [965, 243] on span "Asociar Legajo" at bounding box center [994, 247] width 119 height 18
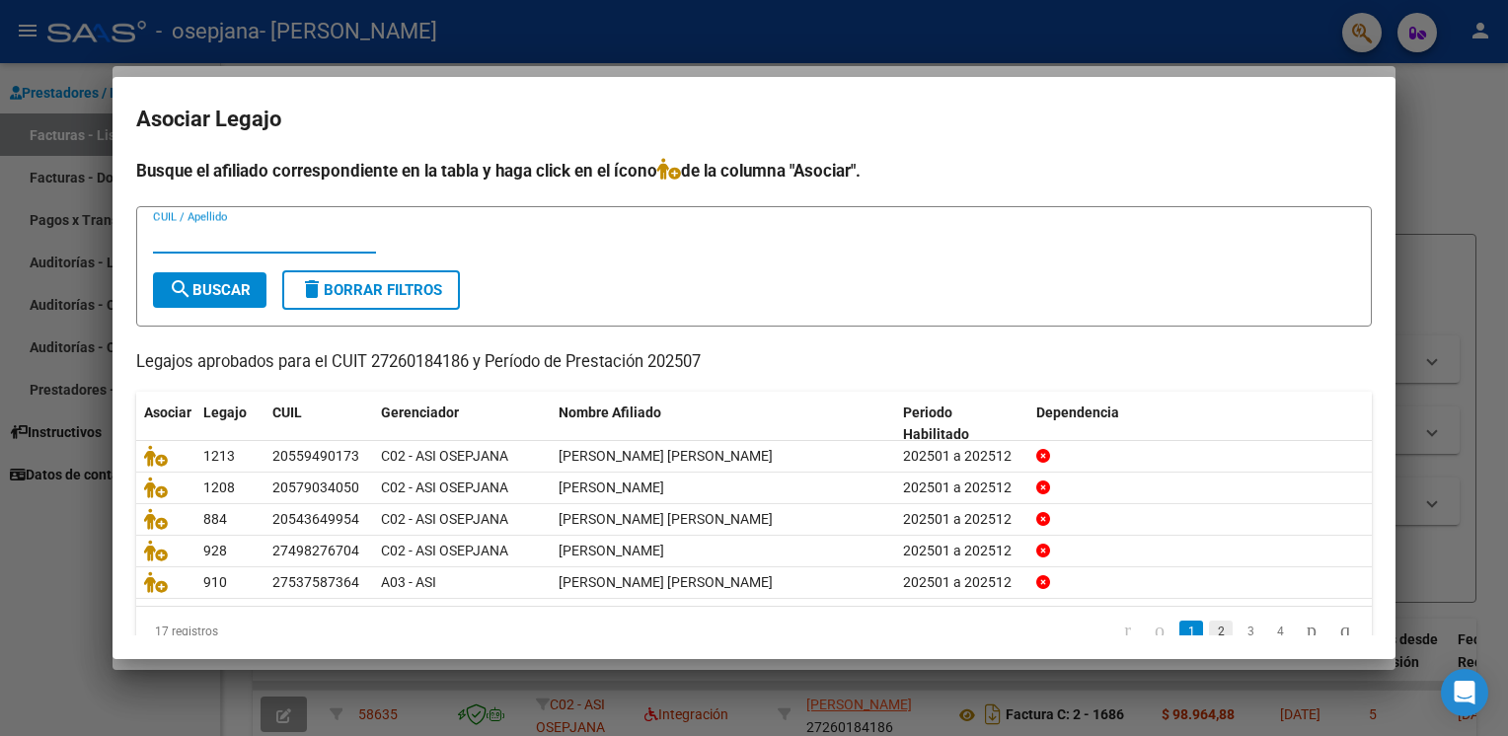
click at [1209, 628] on link "2" at bounding box center [1221, 632] width 24 height 22
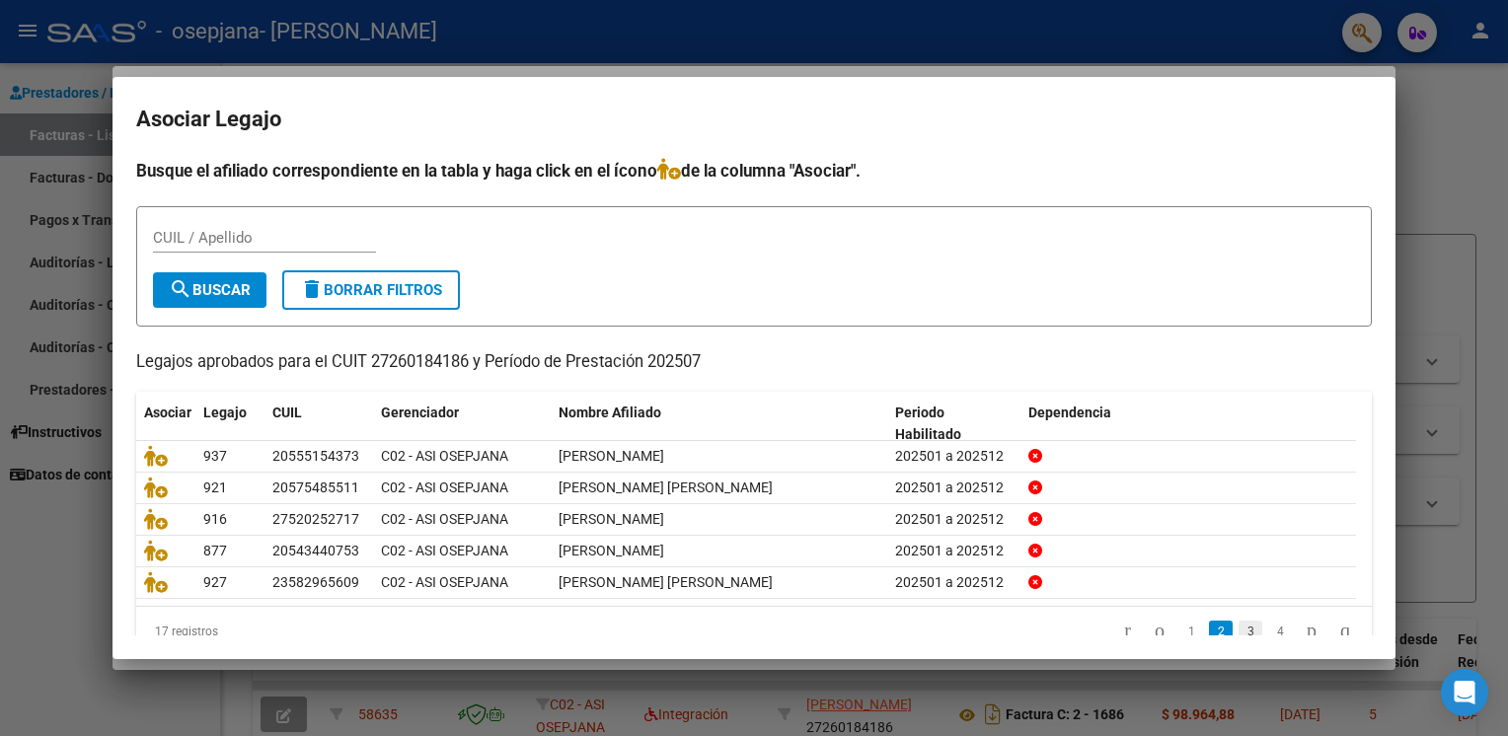
click at [1238, 629] on link "3" at bounding box center [1250, 632] width 24 height 22
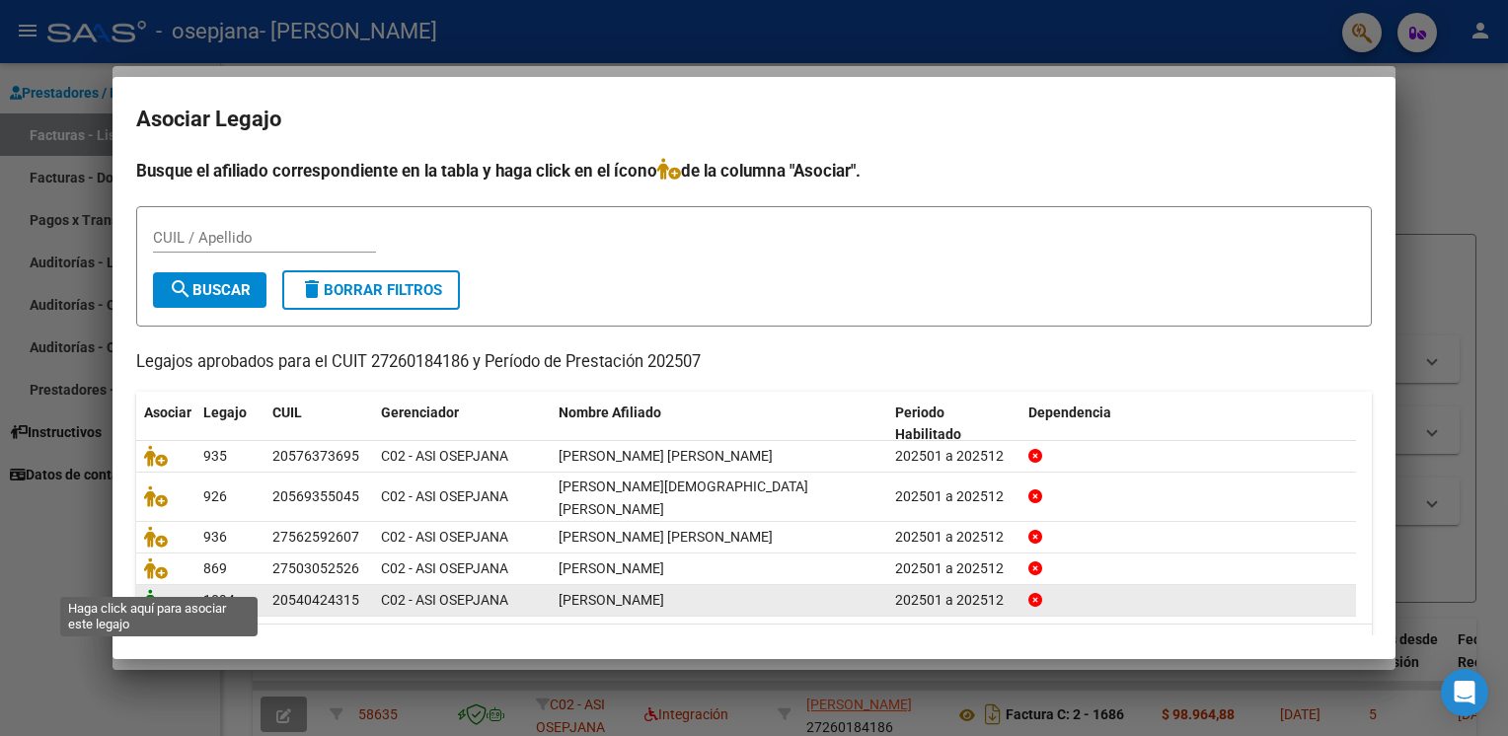
click at [154, 589] on icon at bounding box center [156, 600] width 24 height 22
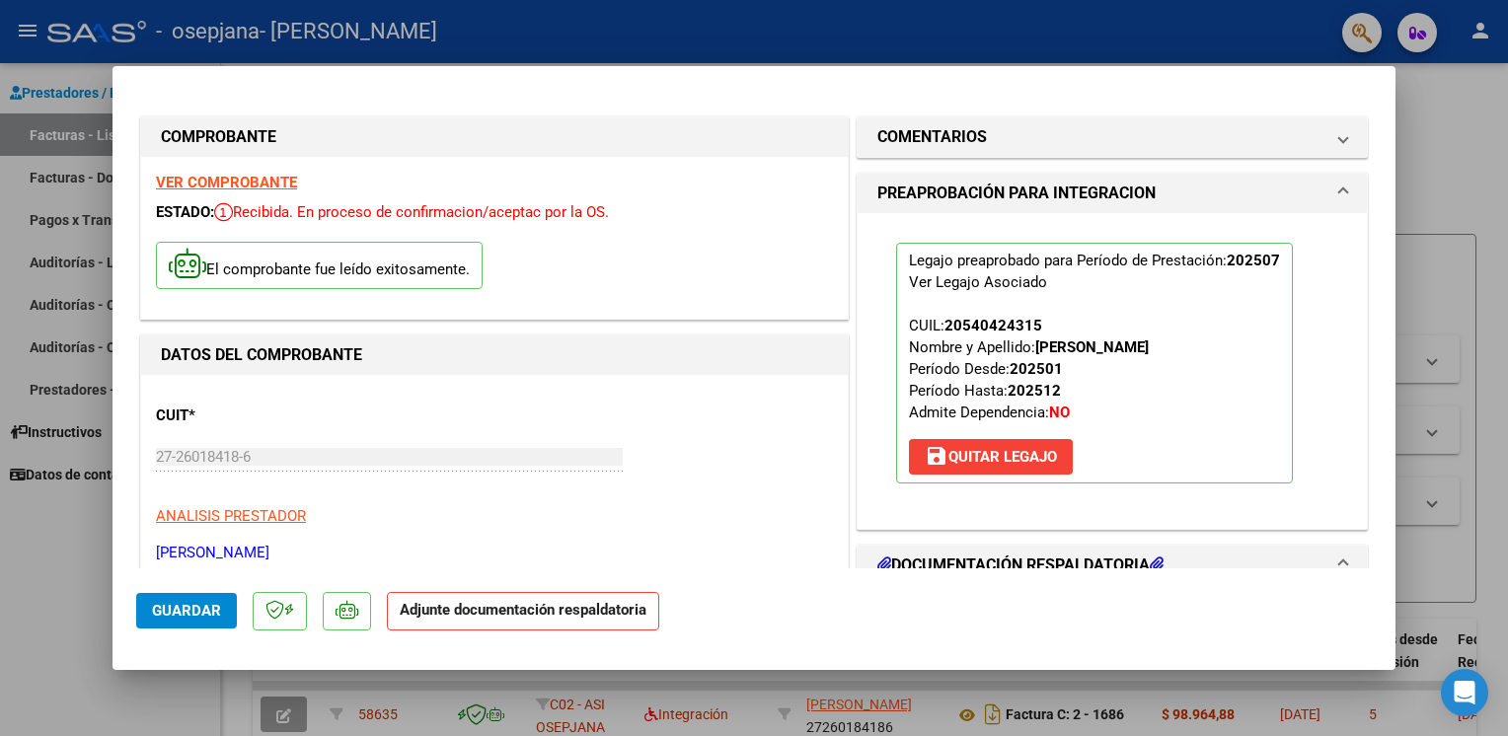
scroll to position [418, 0]
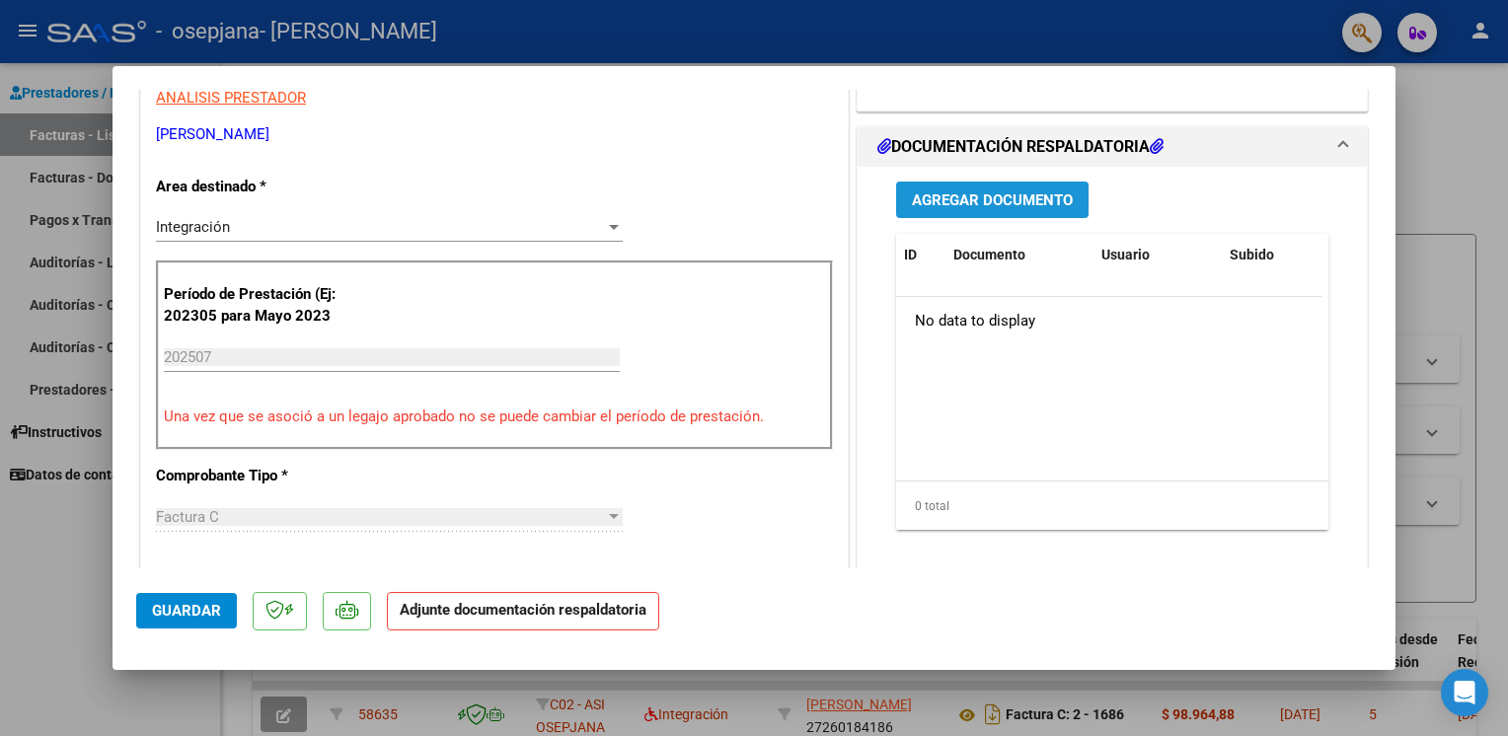
click at [945, 191] on span "Agregar Documento" at bounding box center [992, 200] width 161 height 18
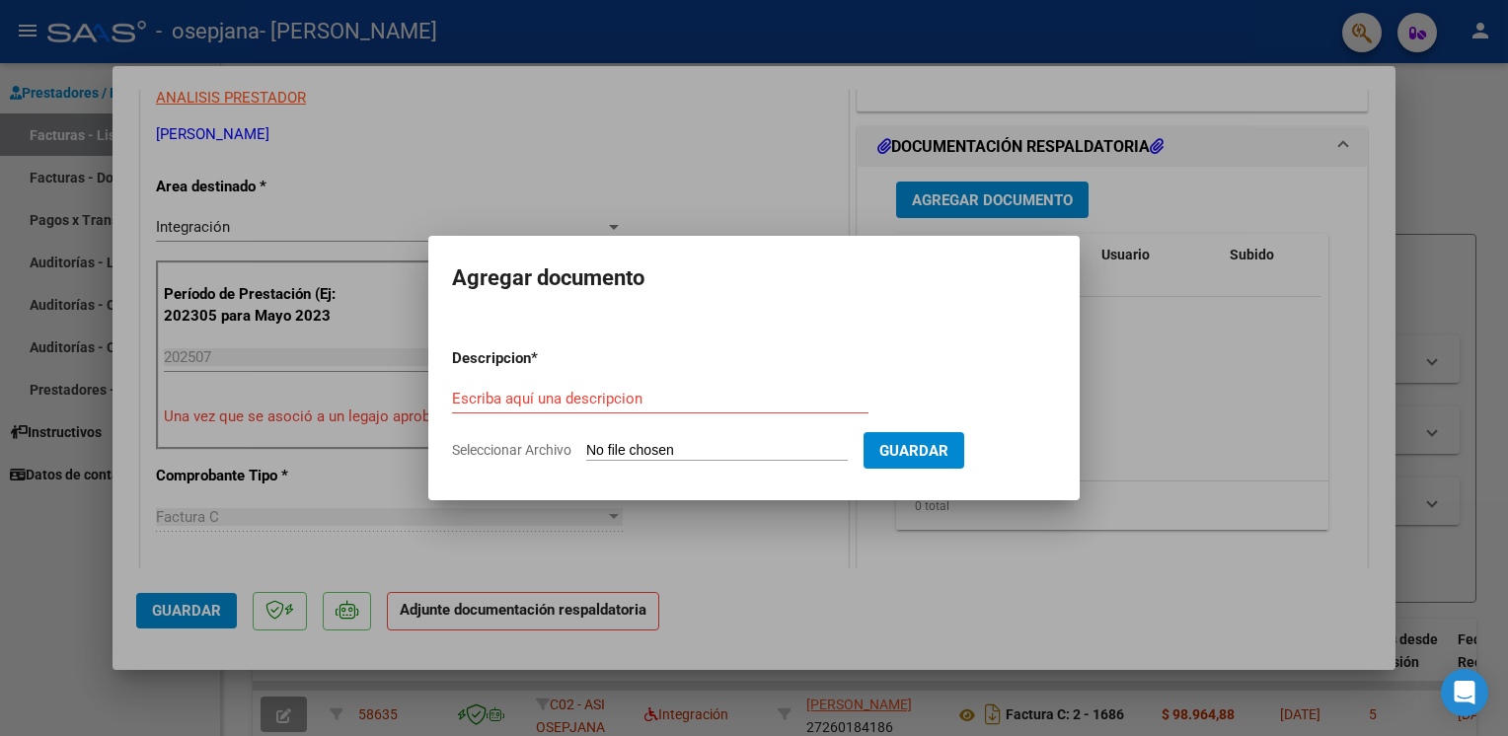
click at [509, 455] on span "Seleccionar Archivo" at bounding box center [511, 450] width 119 height 16
click at [586, 455] on input "Seleccionar Archivo" at bounding box center [716, 451] width 261 height 19
type input "C:\fakepath\ASISTENCIA PSIC 07 2025 [PERSON_NAME].pdf"
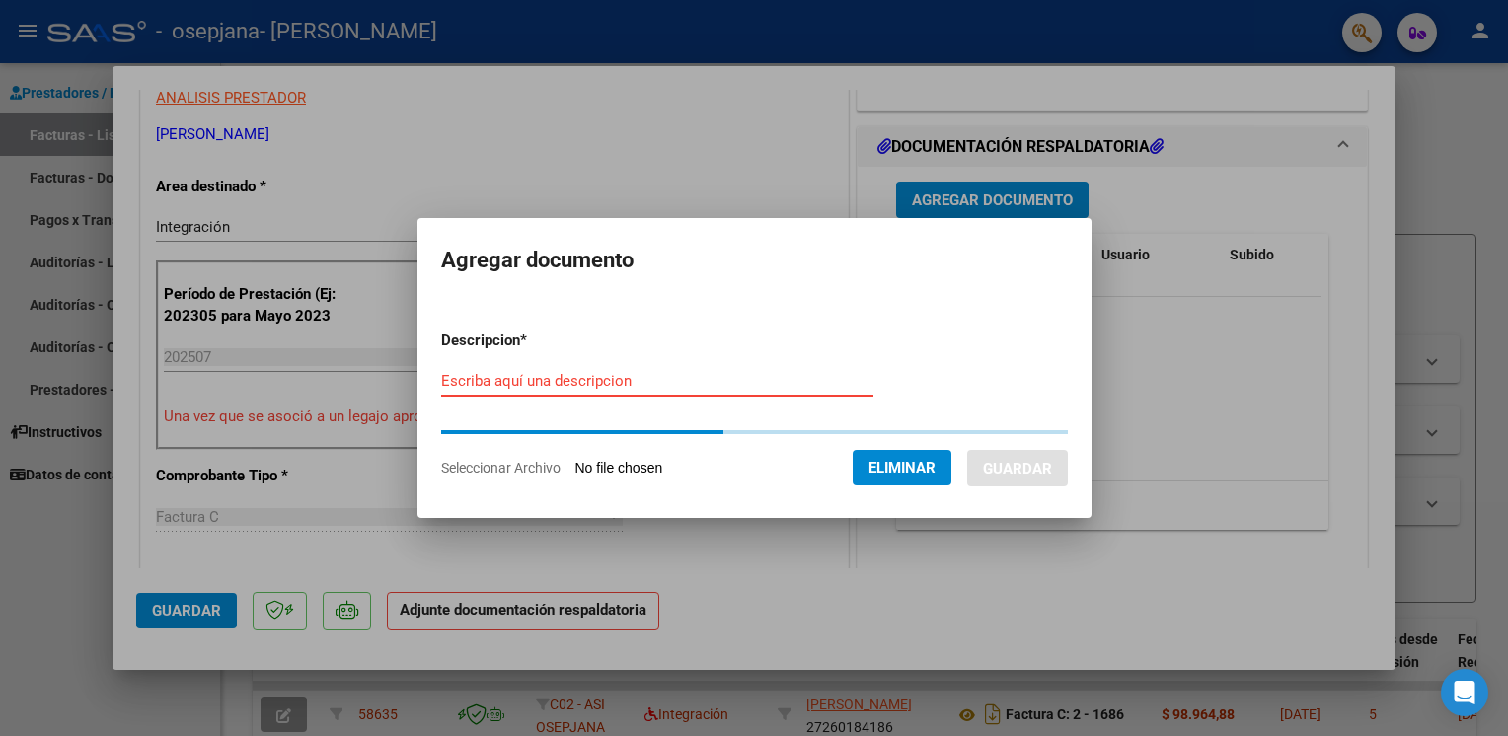
click at [537, 381] on input "Escriba aquí una descripcion" at bounding box center [657, 381] width 432 height 18
type input "asistencia"
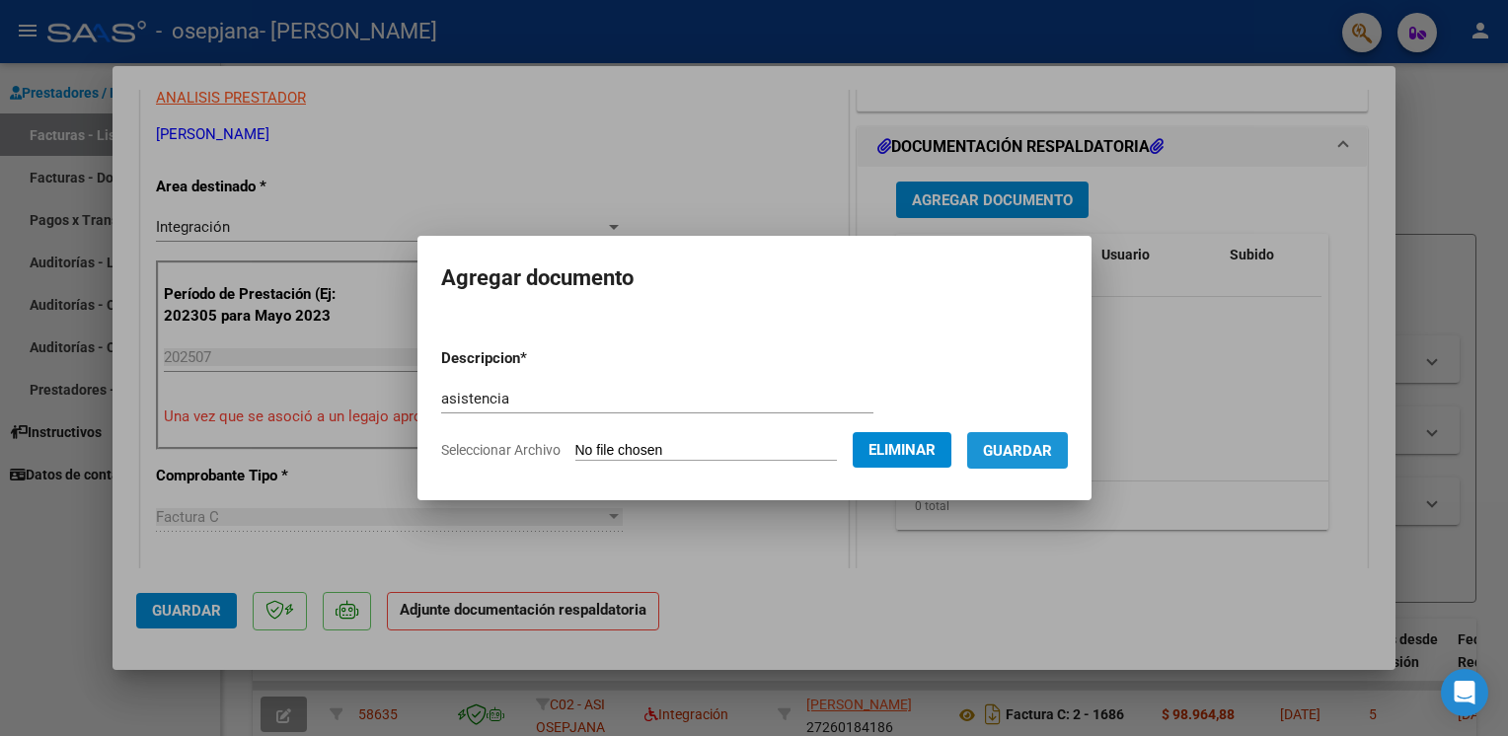
click at [1021, 457] on span "Guardar" at bounding box center [1017, 451] width 69 height 18
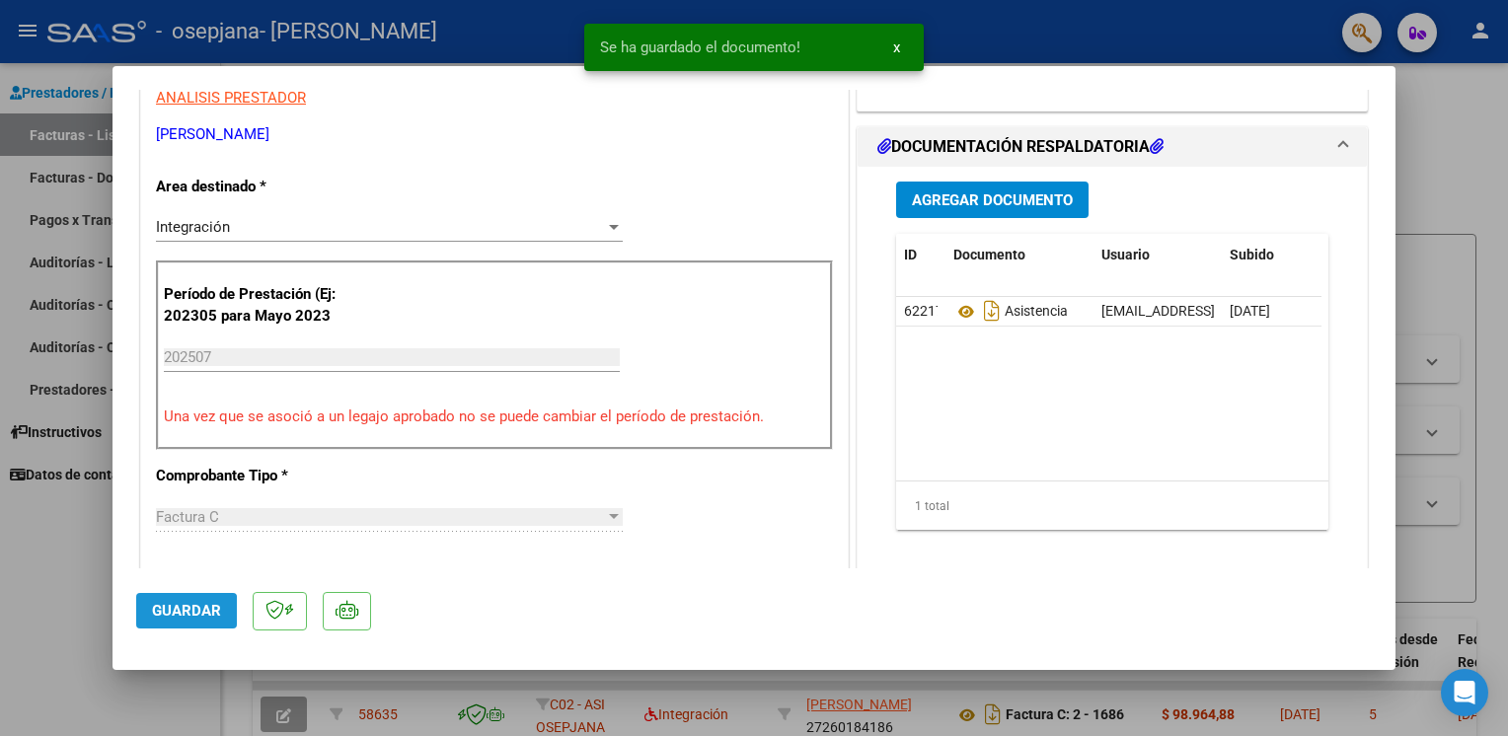
click at [180, 617] on span "Guardar" at bounding box center [186, 611] width 69 height 18
click at [70, 530] on div at bounding box center [754, 368] width 1508 height 736
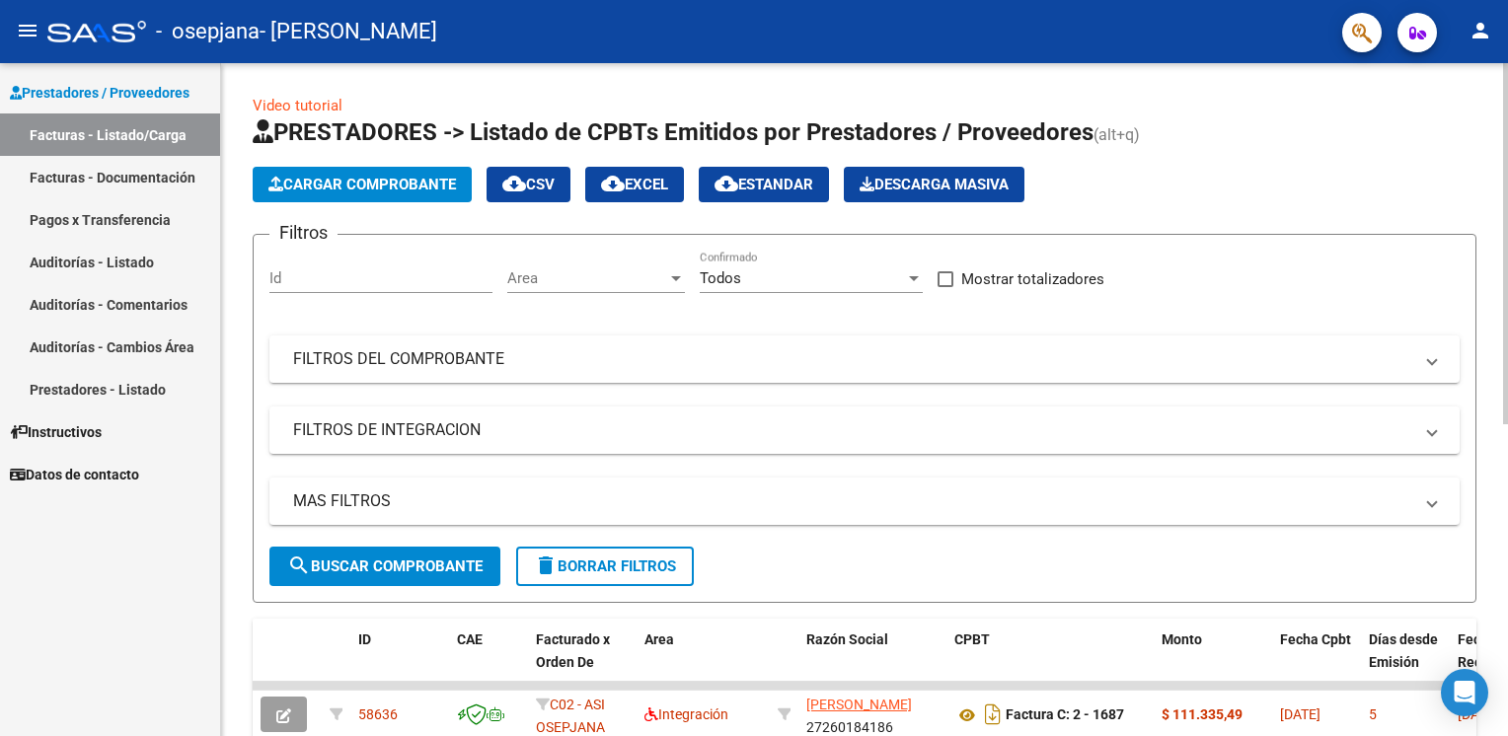
click at [428, 190] on span "Cargar Comprobante" at bounding box center [361, 185] width 187 height 18
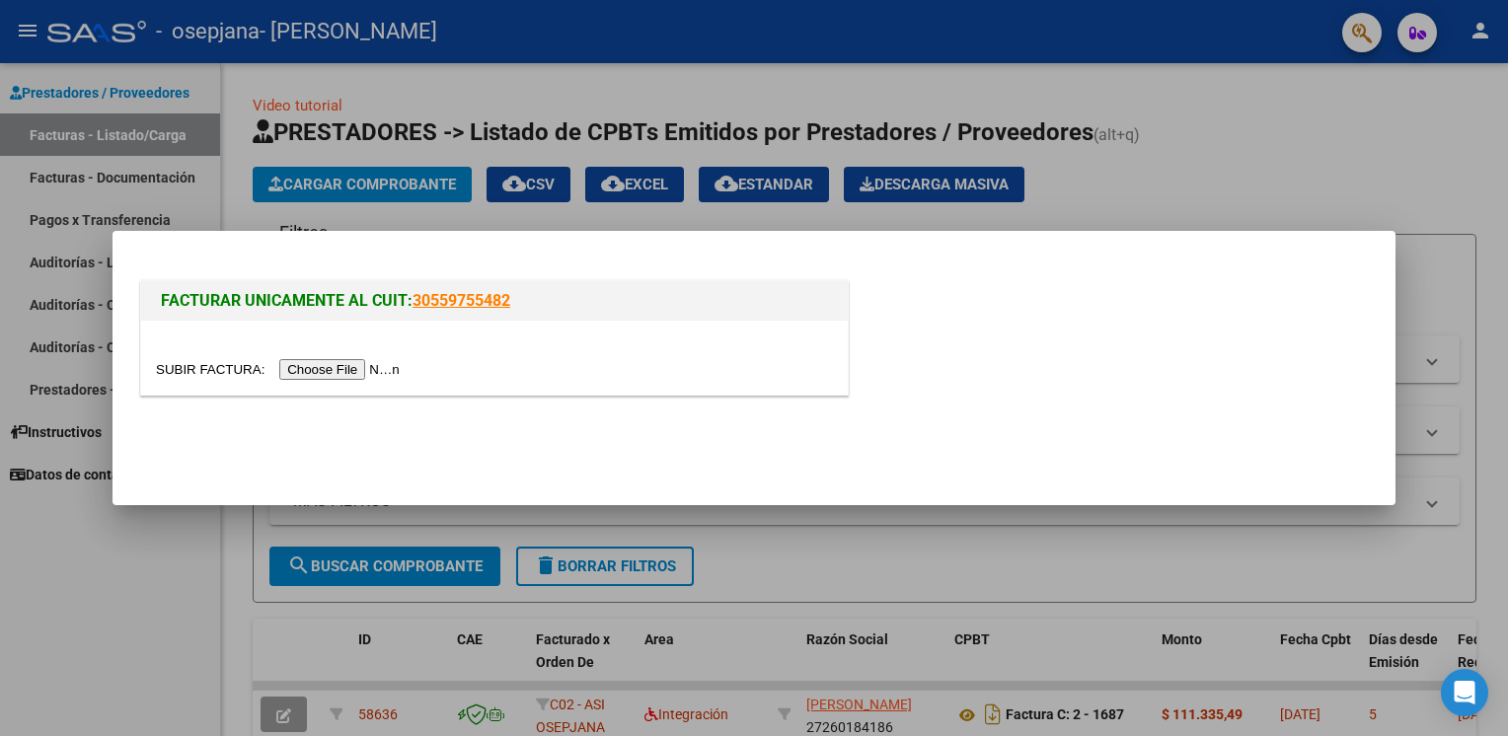
click at [349, 371] on input "file" at bounding box center [281, 369] width 250 height 21
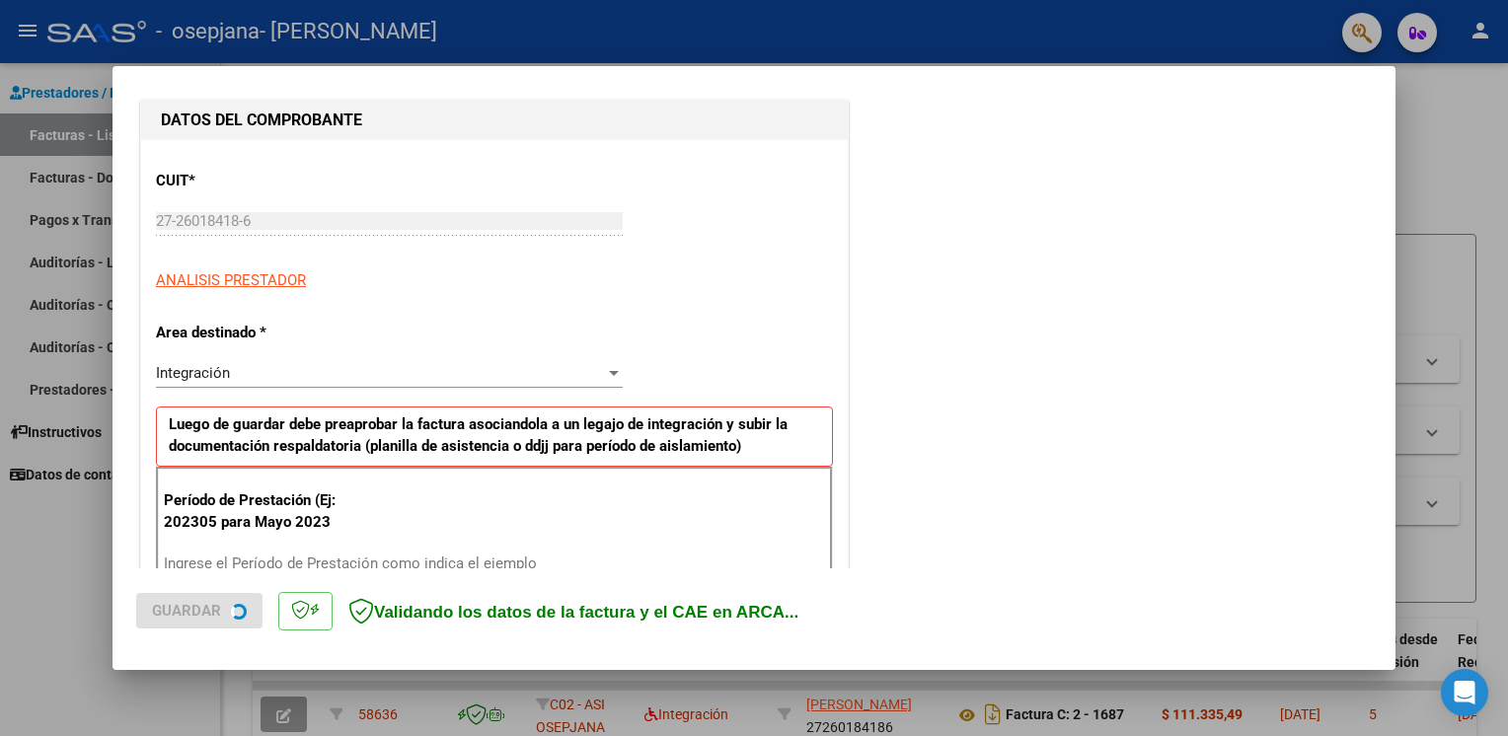
scroll to position [237, 0]
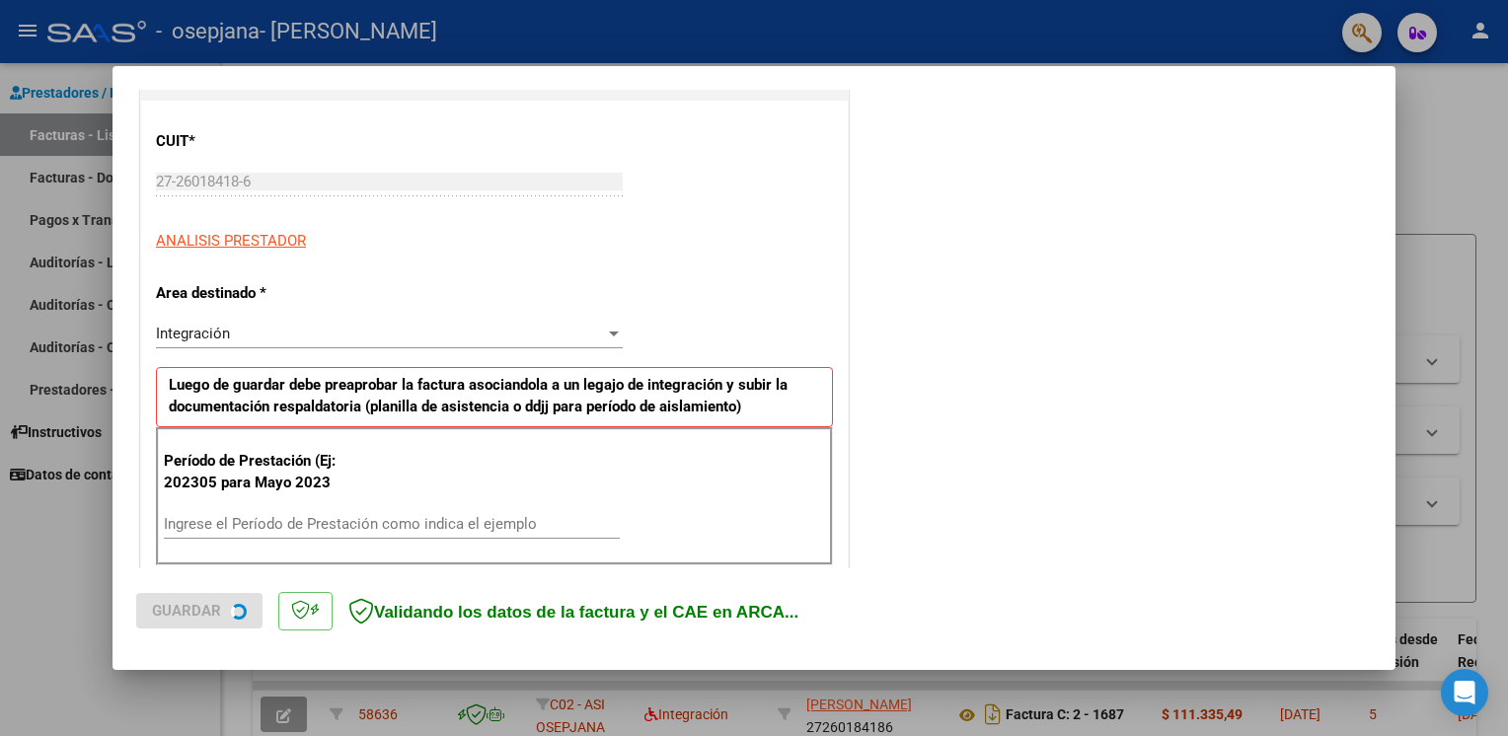
click at [495, 517] on input "Ingrese el Período de Prestación como indica el ejemplo" at bounding box center [392, 524] width 456 height 18
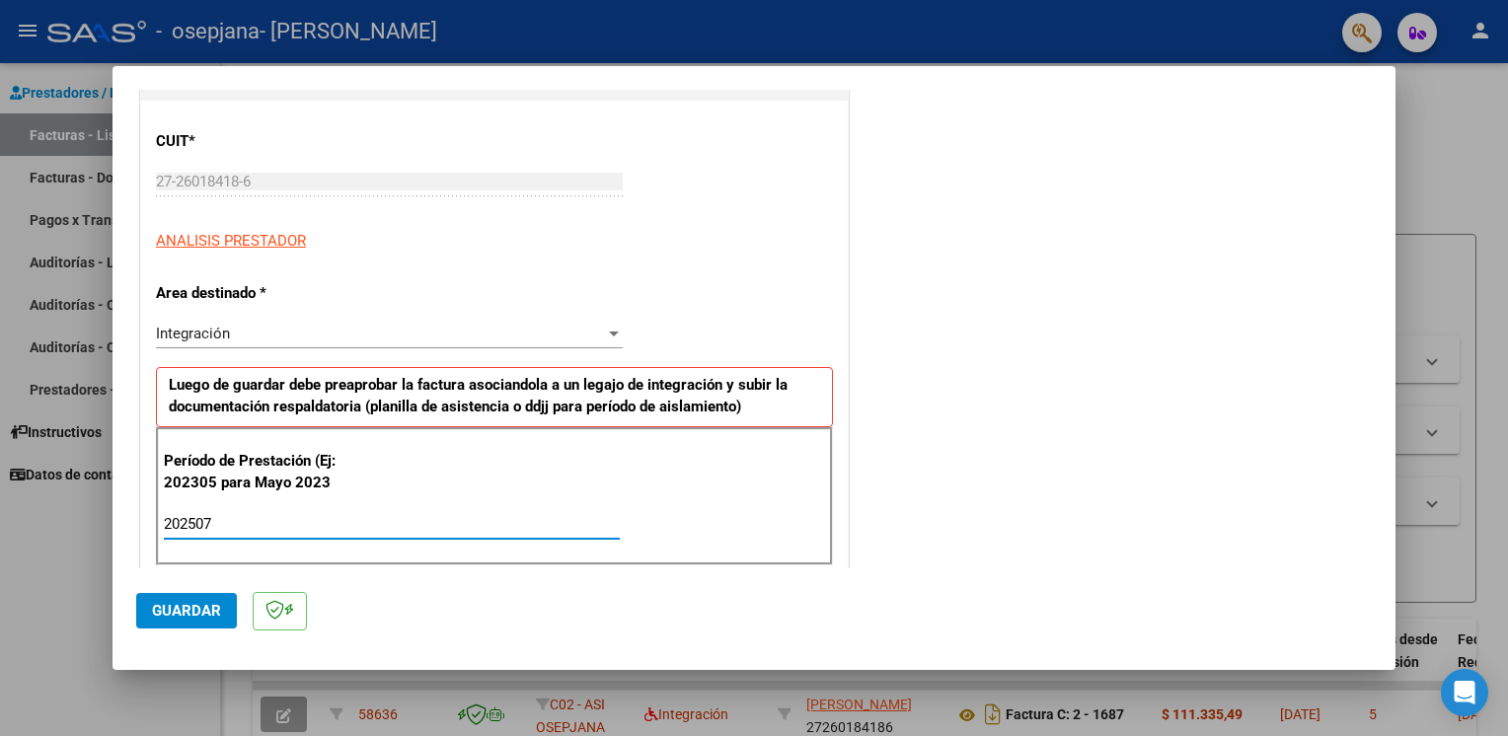
type input "202507"
click at [170, 614] on span "Guardar" at bounding box center [186, 611] width 69 height 18
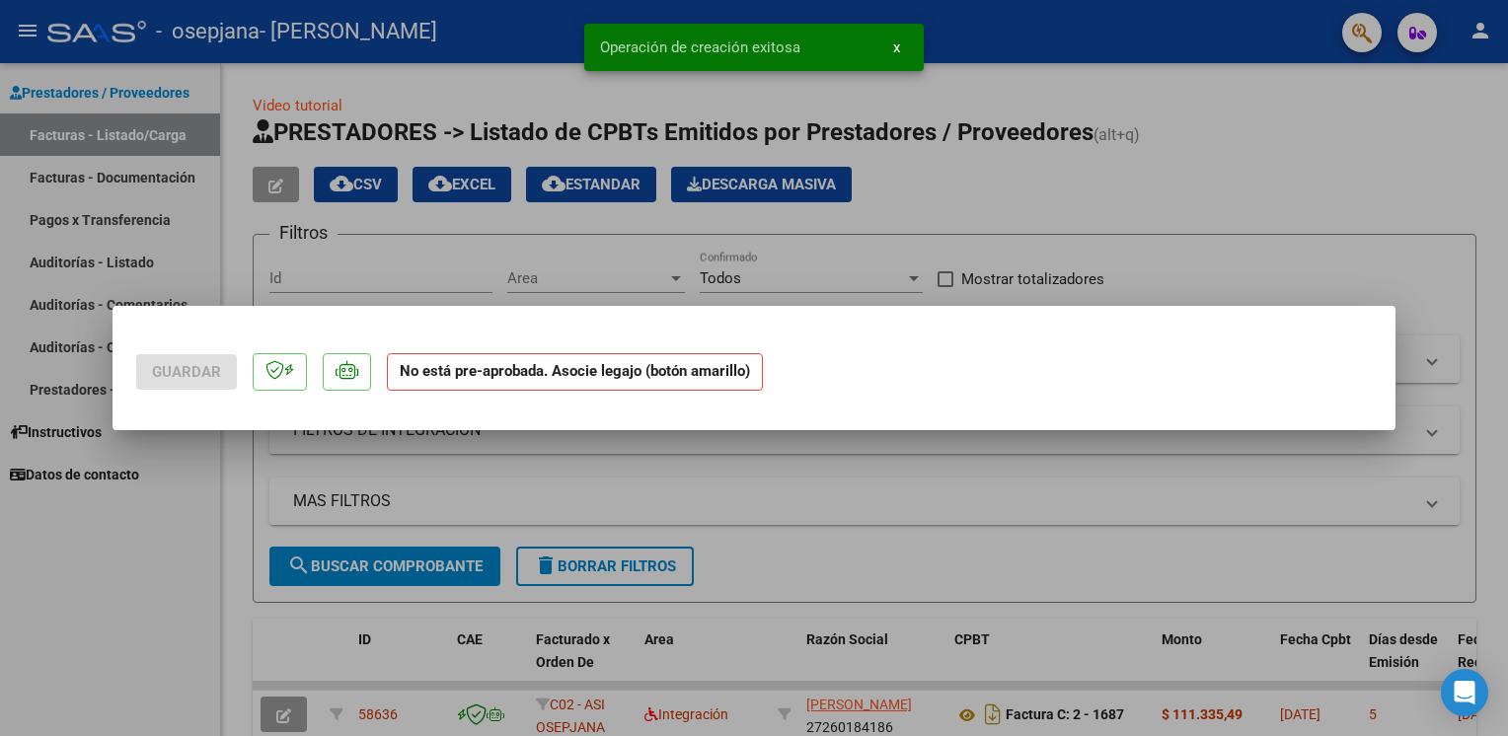
scroll to position [0, 0]
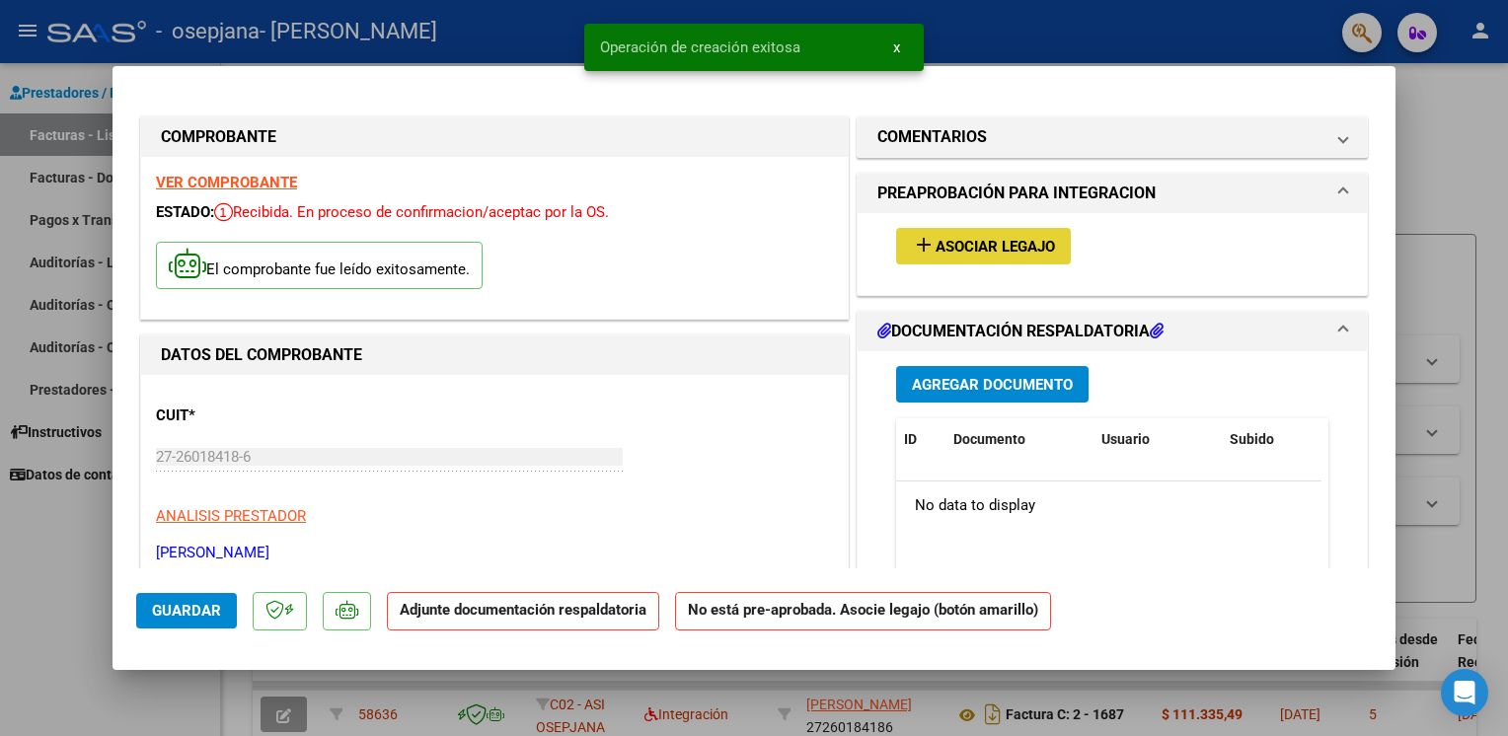
click at [992, 247] on span "Asociar Legajo" at bounding box center [994, 247] width 119 height 18
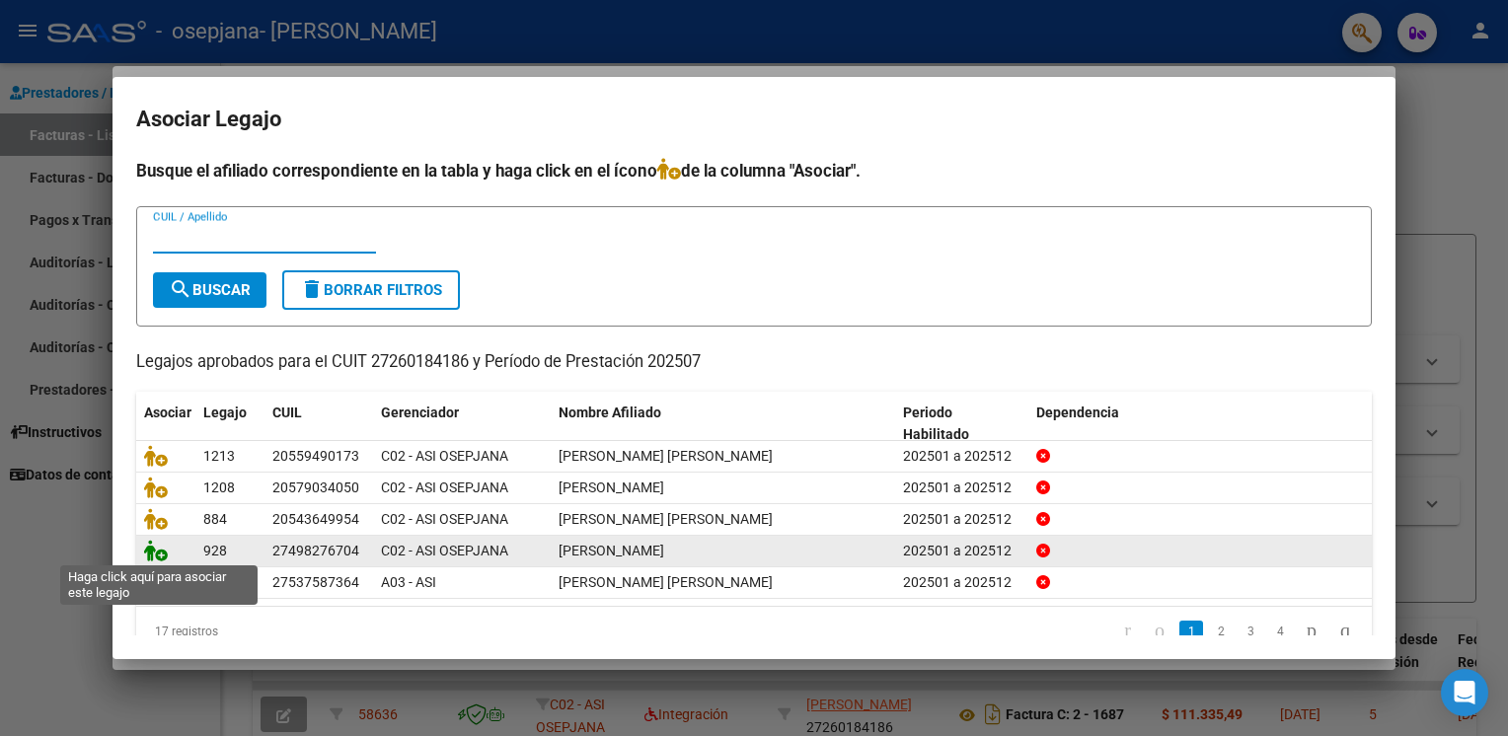
click at [157, 554] on icon at bounding box center [156, 551] width 24 height 22
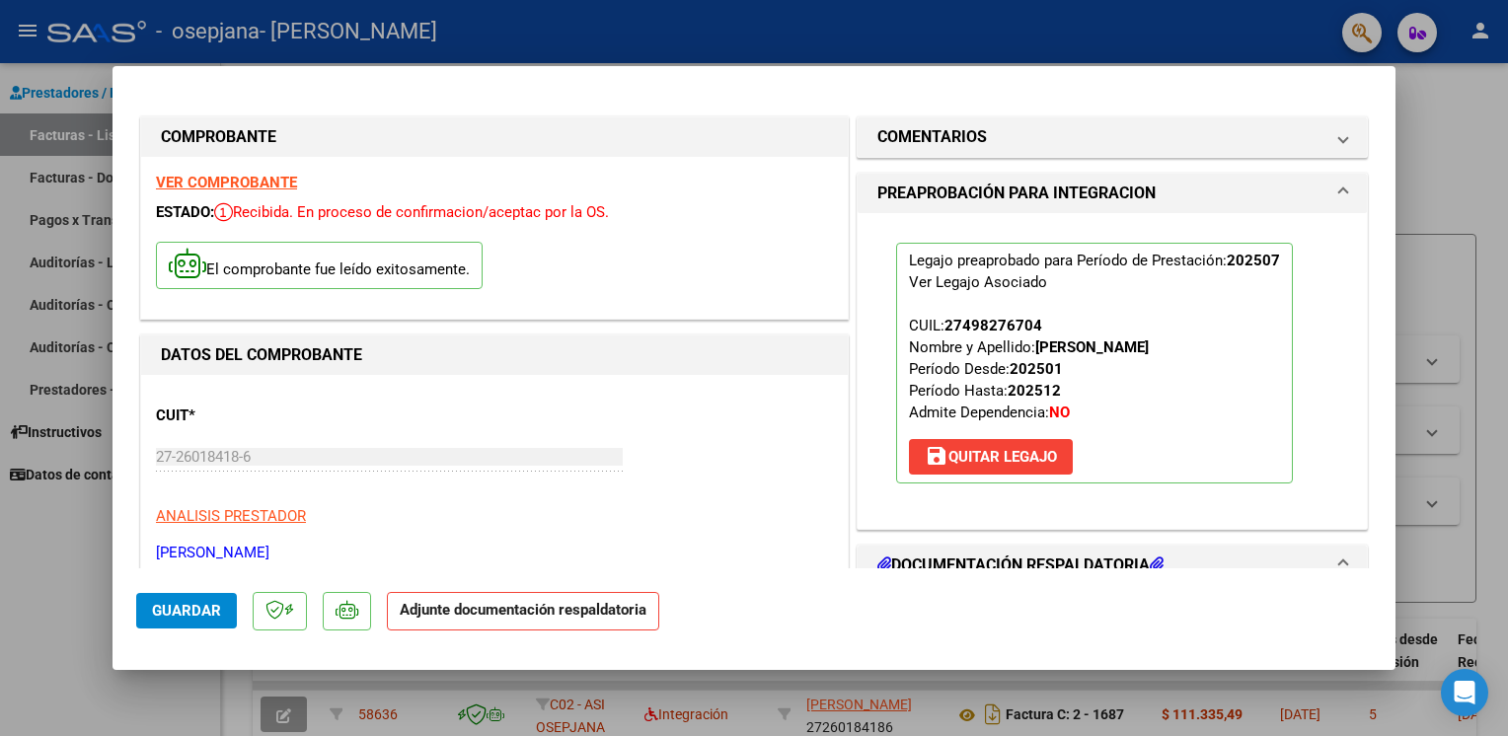
scroll to position [418, 0]
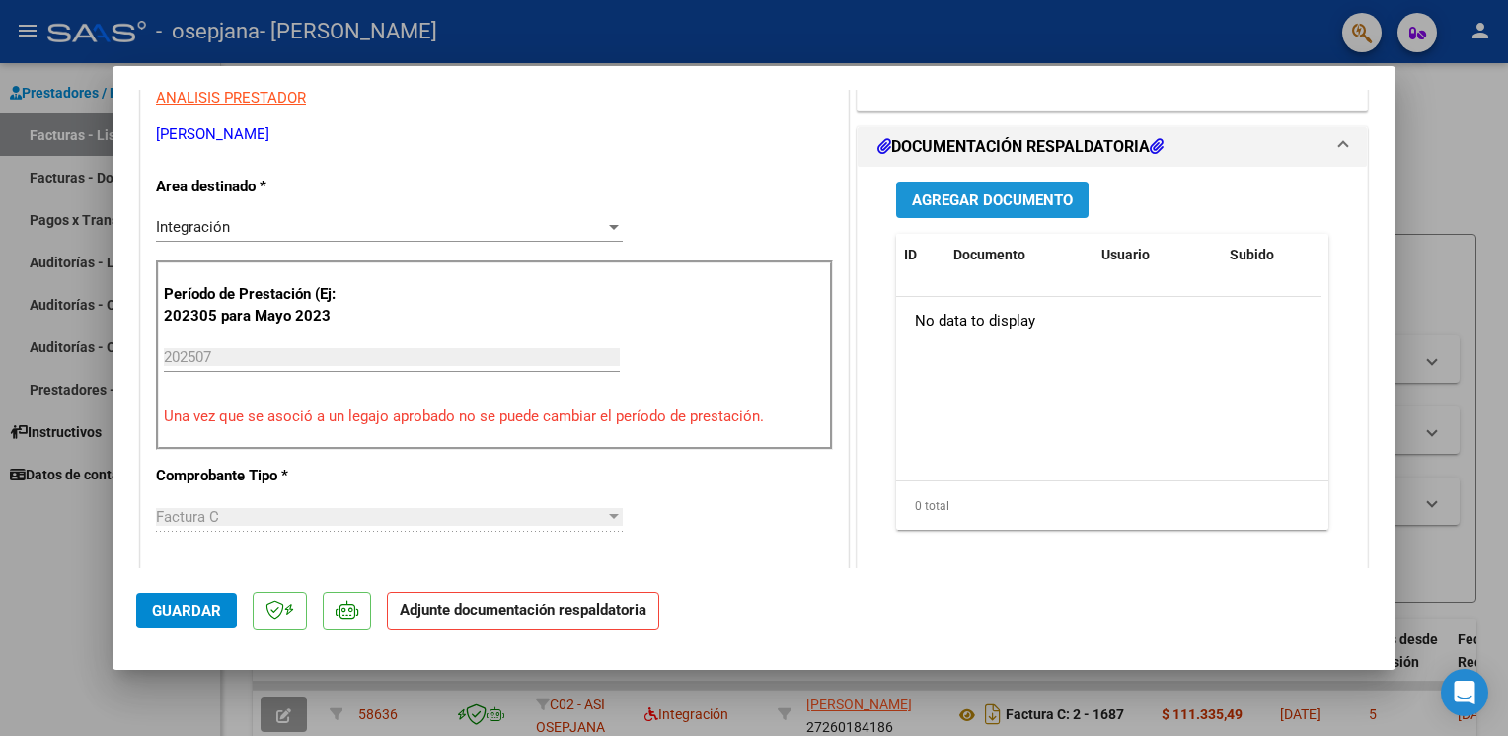
click at [1010, 207] on span "Agregar Documento" at bounding box center [992, 200] width 161 height 18
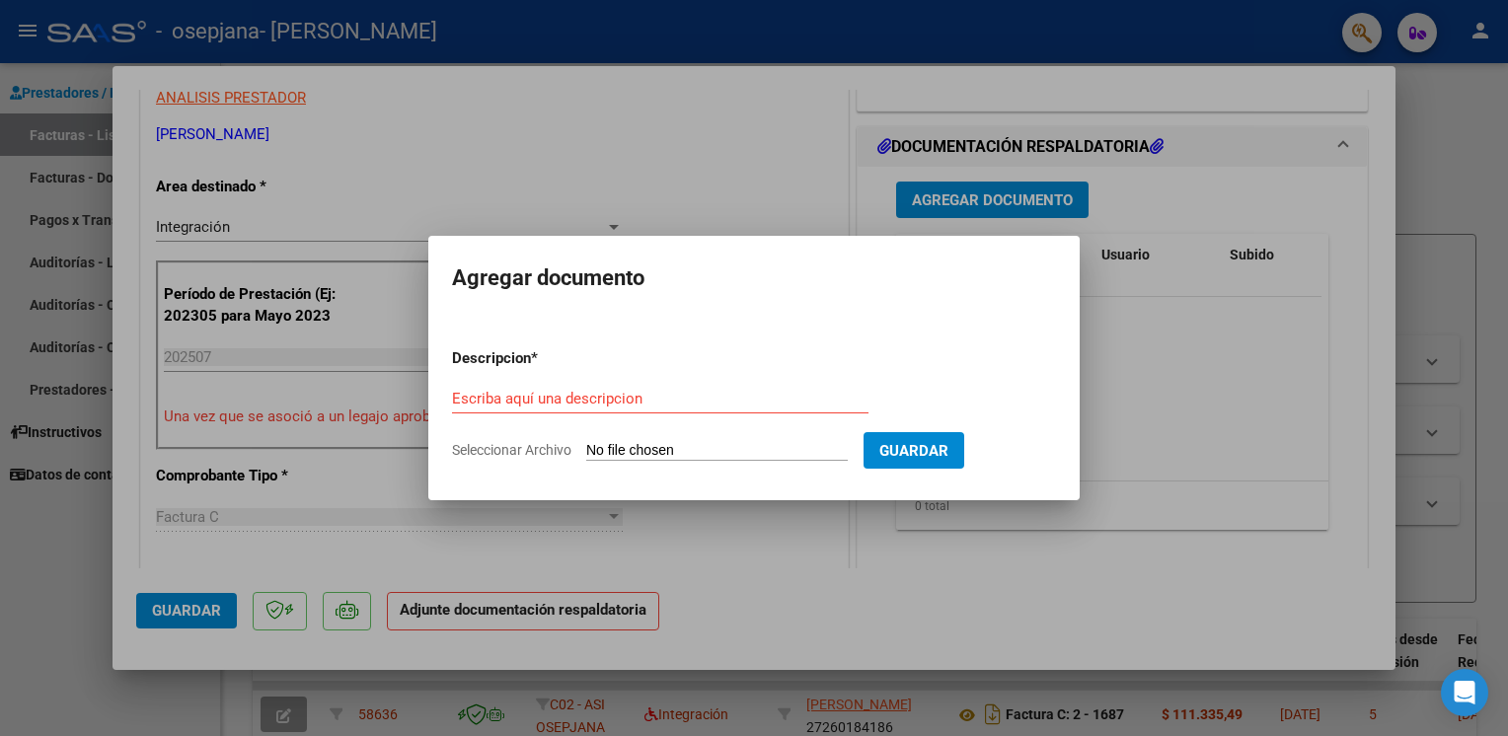
click at [549, 452] on span "Seleccionar Archivo" at bounding box center [511, 450] width 119 height 16
click at [586, 452] on input "Seleccionar Archivo" at bounding box center [716, 451] width 261 height 19
type input "C:\fakepath\ASISTENCIA PSIC 07 2025 [PERSON_NAME].pdf"
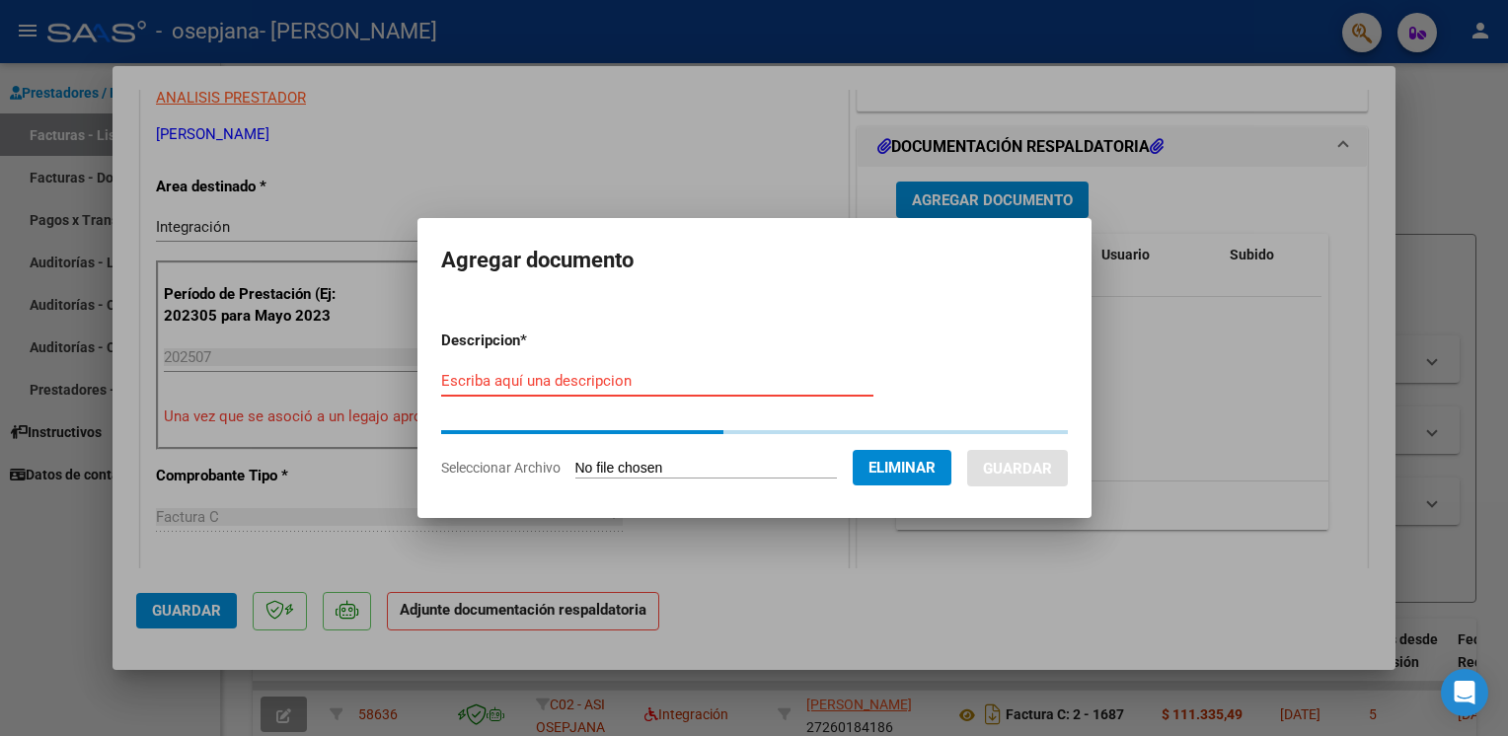
click at [560, 385] on input "Escriba aquí una descripcion" at bounding box center [657, 381] width 432 height 18
type input "asistencia"
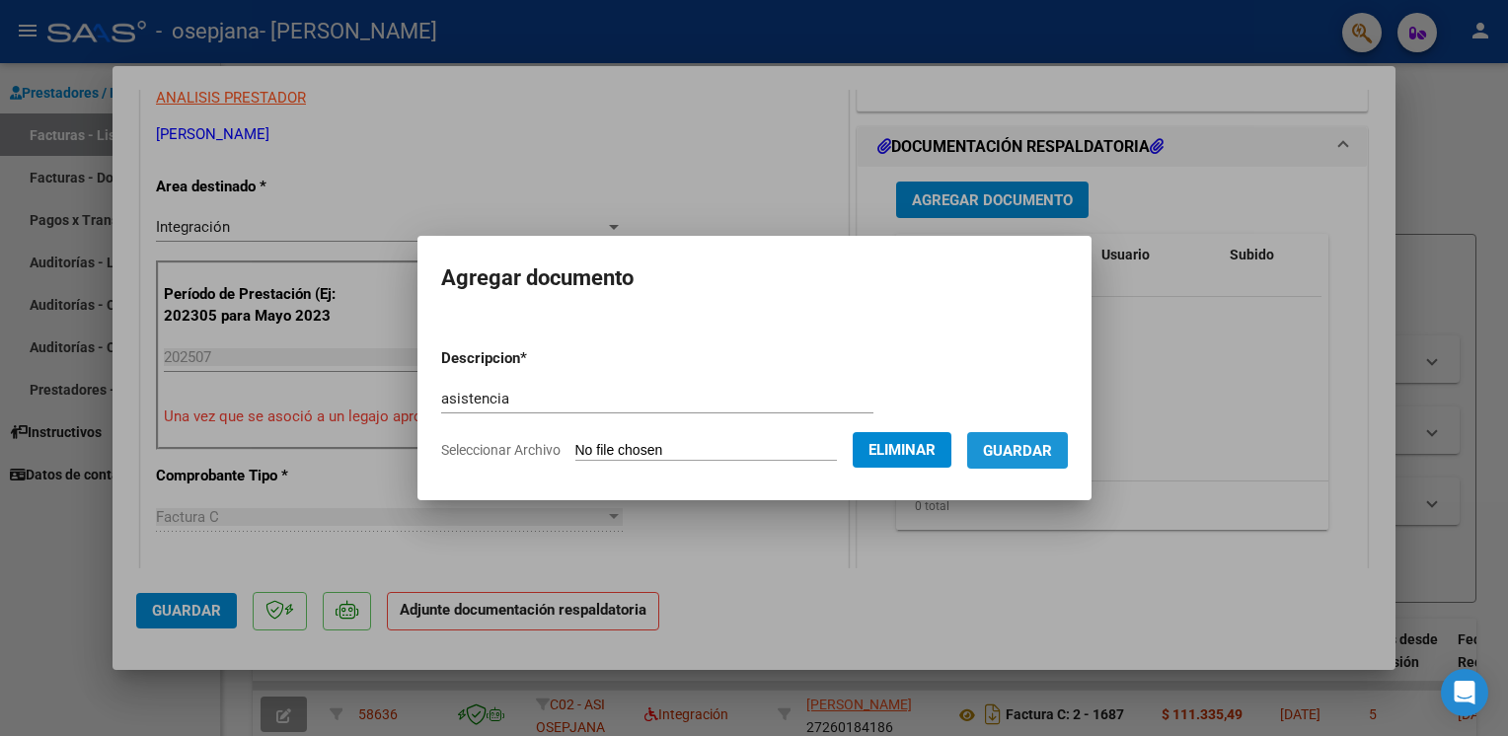
click at [999, 448] on span "Guardar" at bounding box center [1017, 451] width 69 height 18
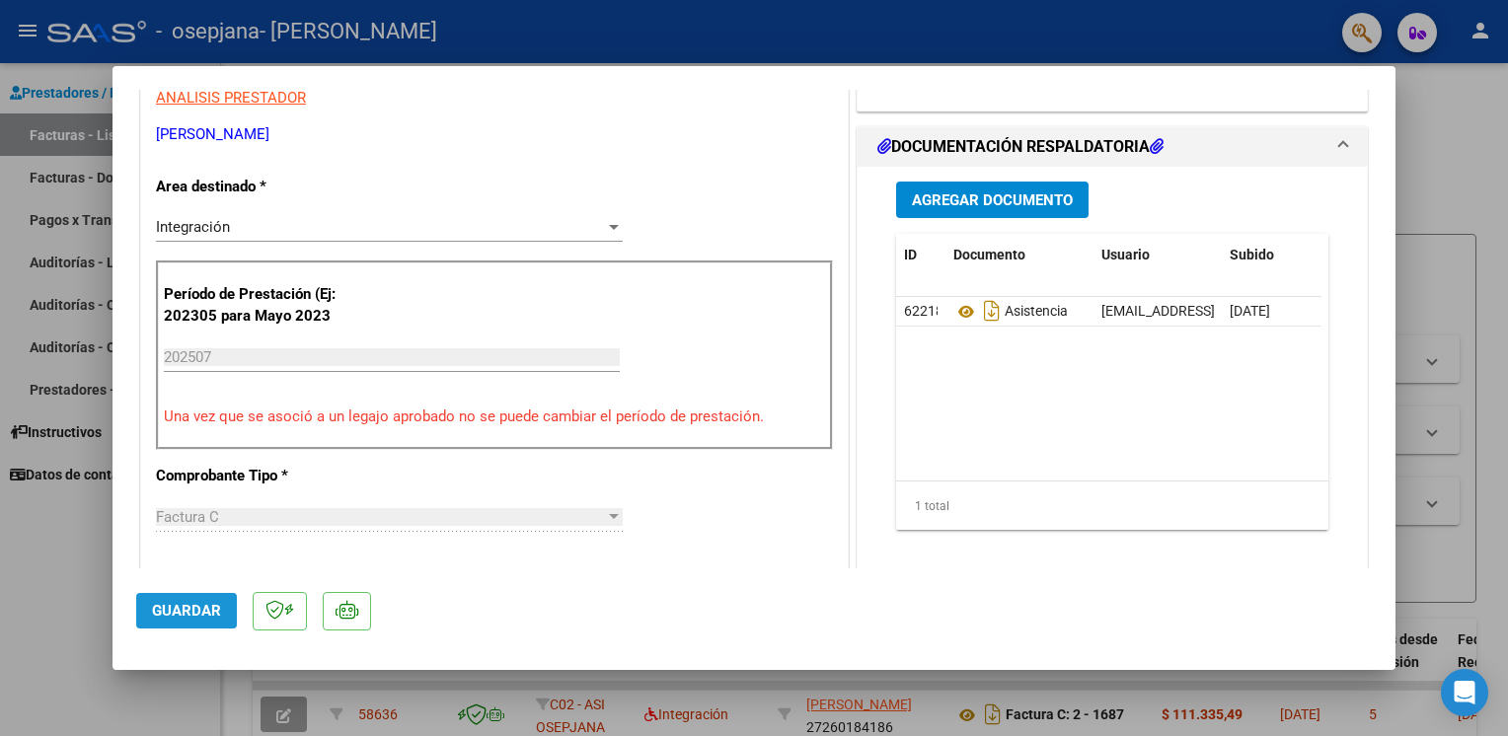
click at [209, 609] on span "Guardar" at bounding box center [186, 611] width 69 height 18
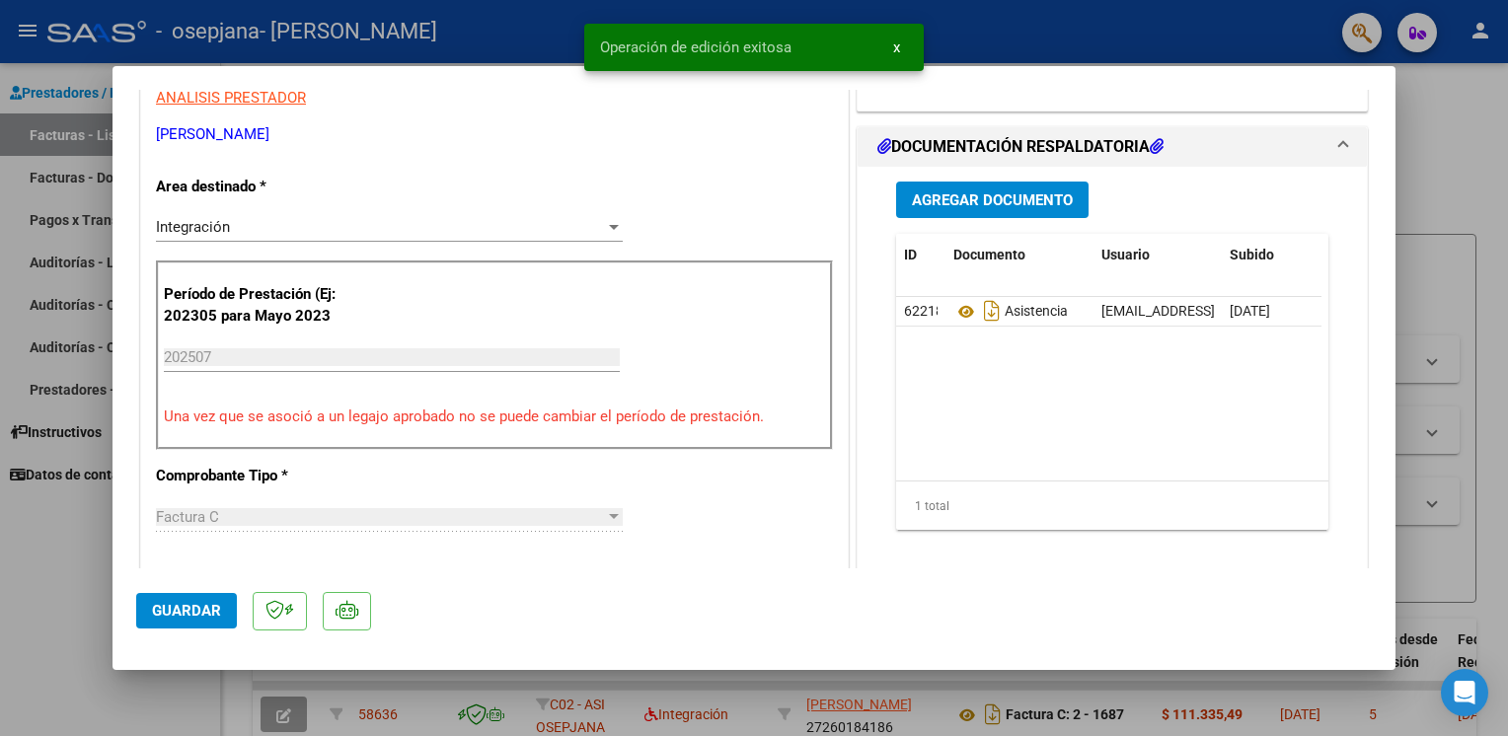
click at [89, 551] on div at bounding box center [754, 368] width 1508 height 736
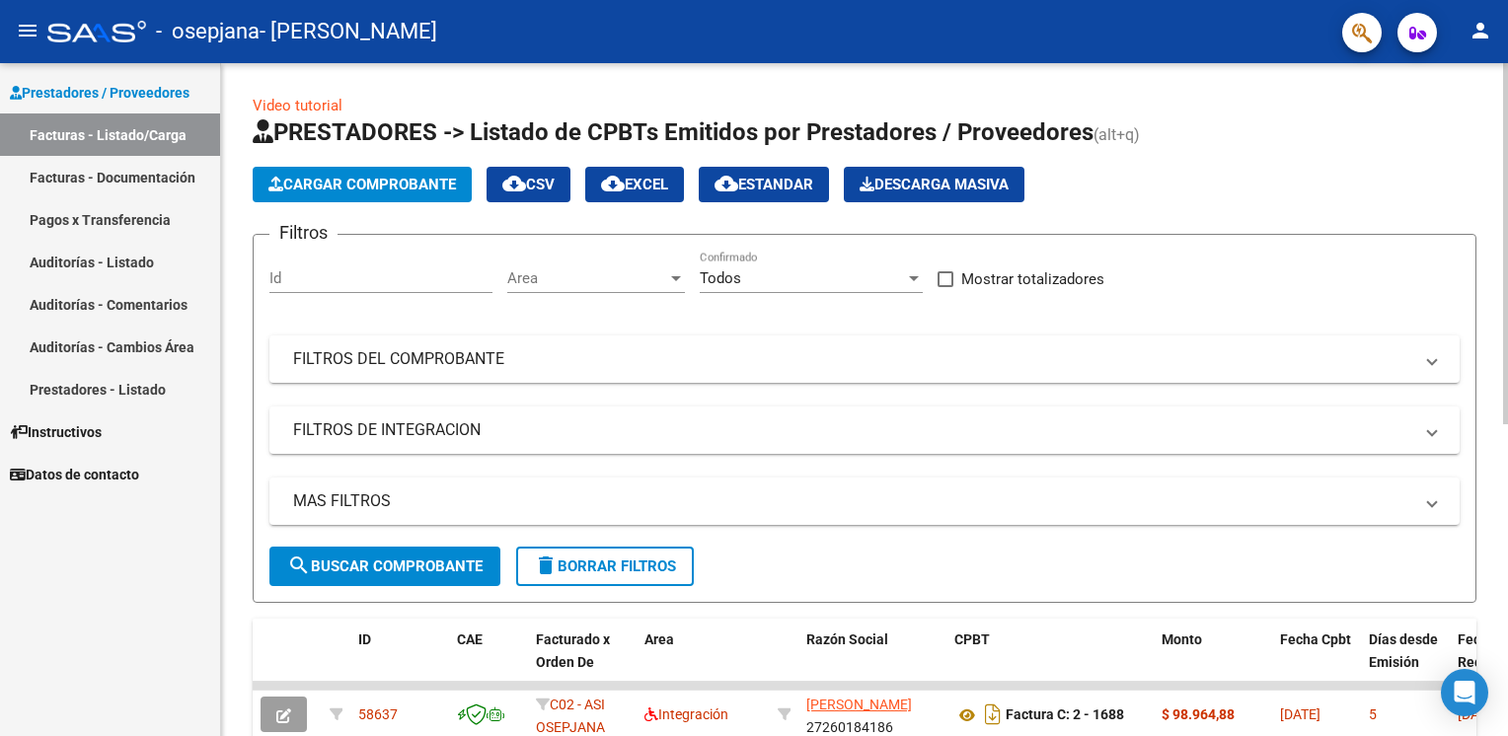
click at [391, 178] on span "Cargar Comprobante" at bounding box center [361, 185] width 187 height 18
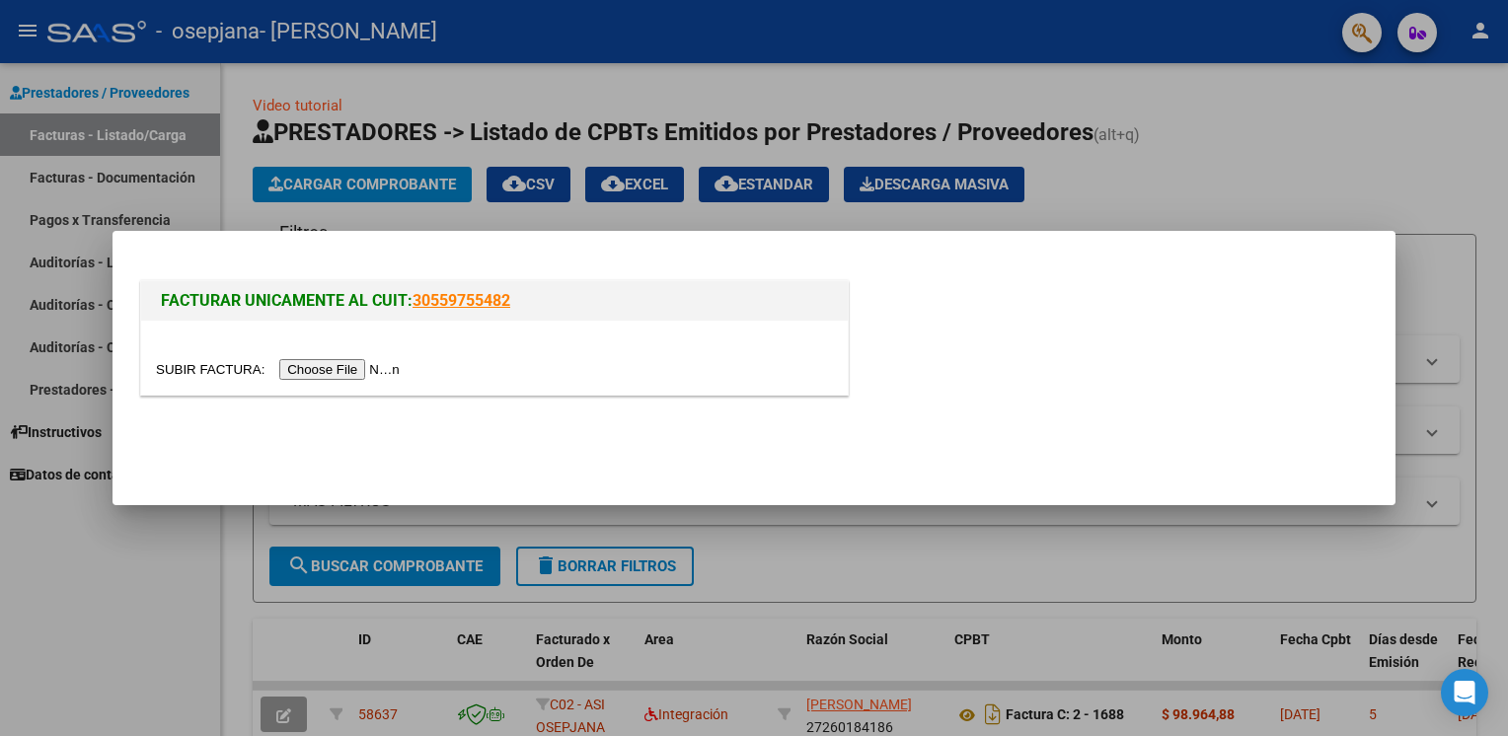
click at [346, 371] on input "file" at bounding box center [281, 369] width 250 height 21
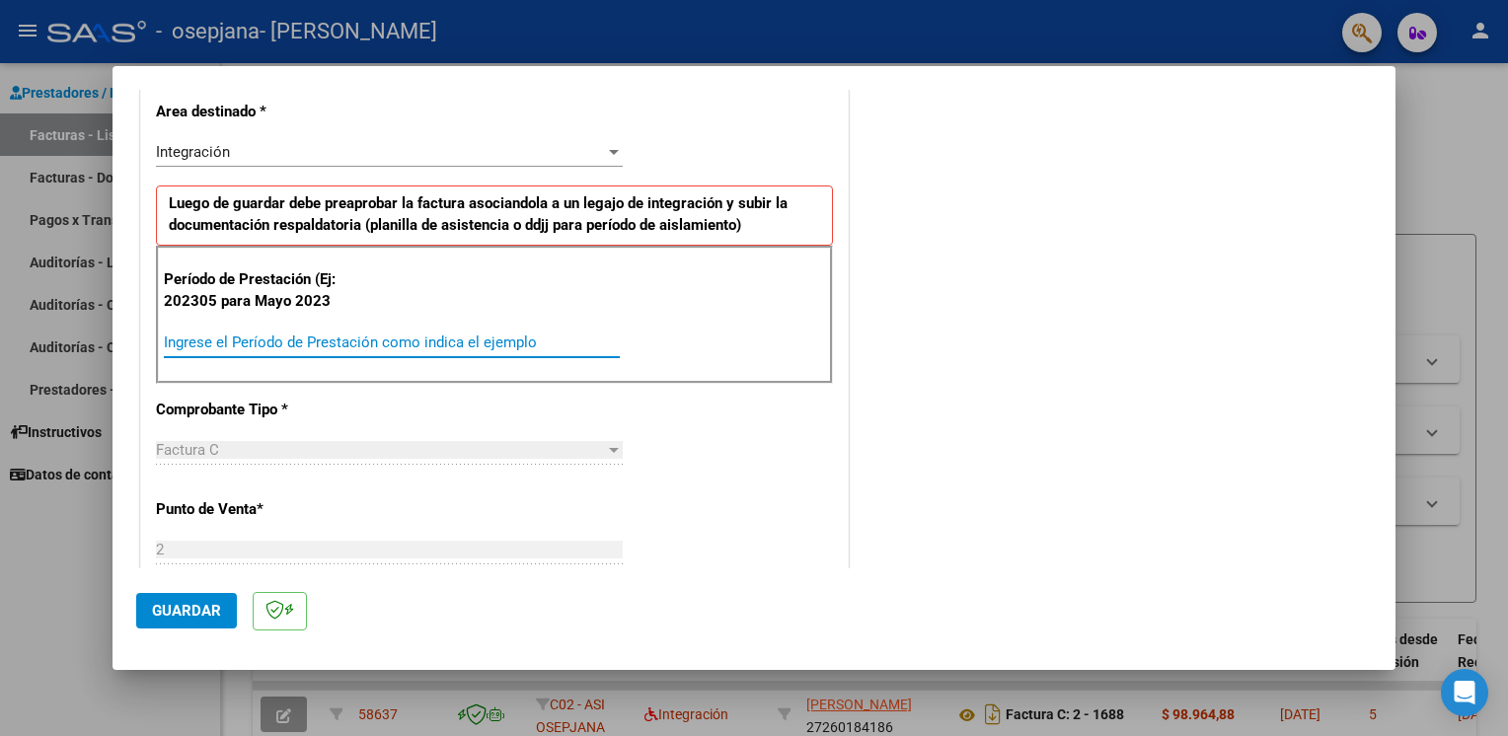
click at [440, 339] on input "Ingrese el Período de Prestación como indica el ejemplo" at bounding box center [392, 342] width 456 height 18
type input "202507"
click at [182, 607] on span "Guardar" at bounding box center [186, 611] width 69 height 18
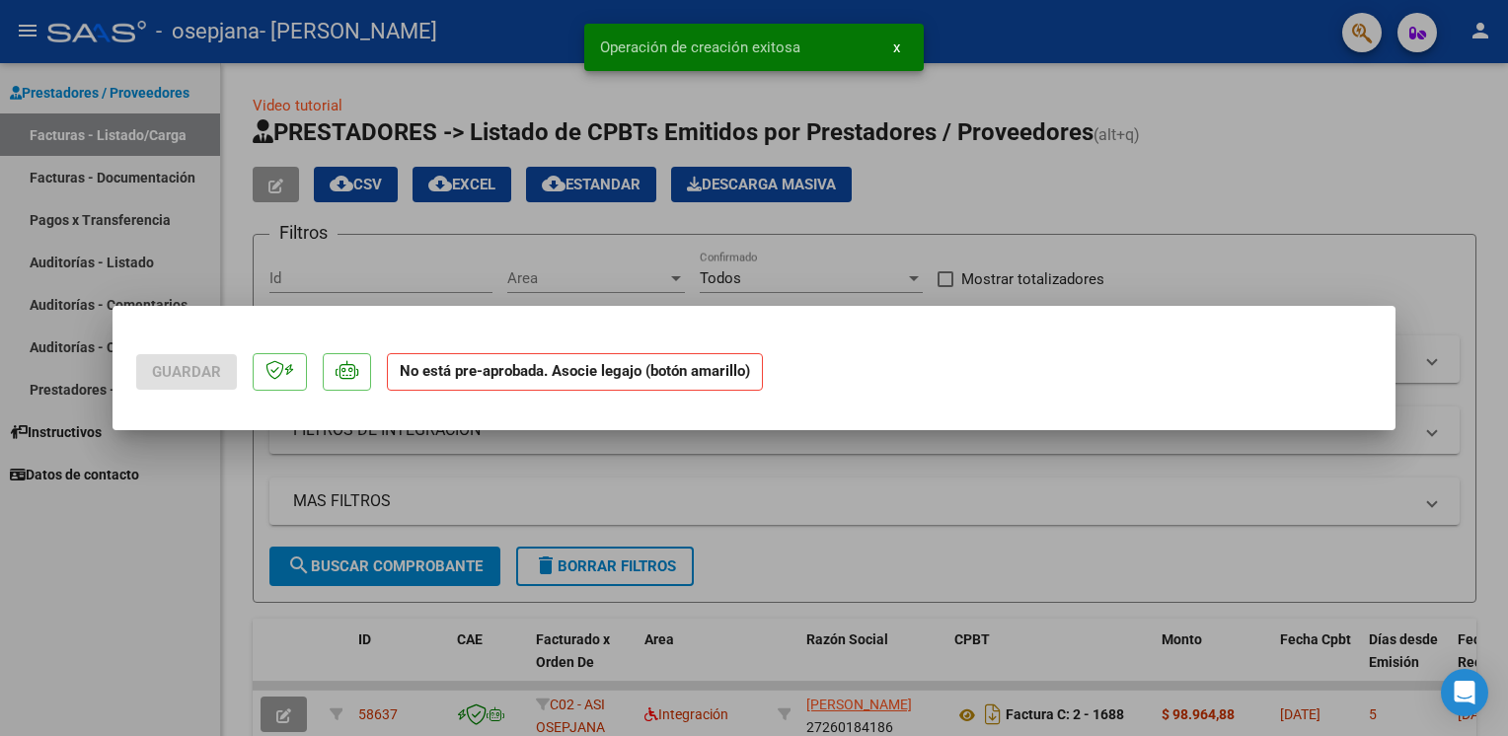
scroll to position [0, 0]
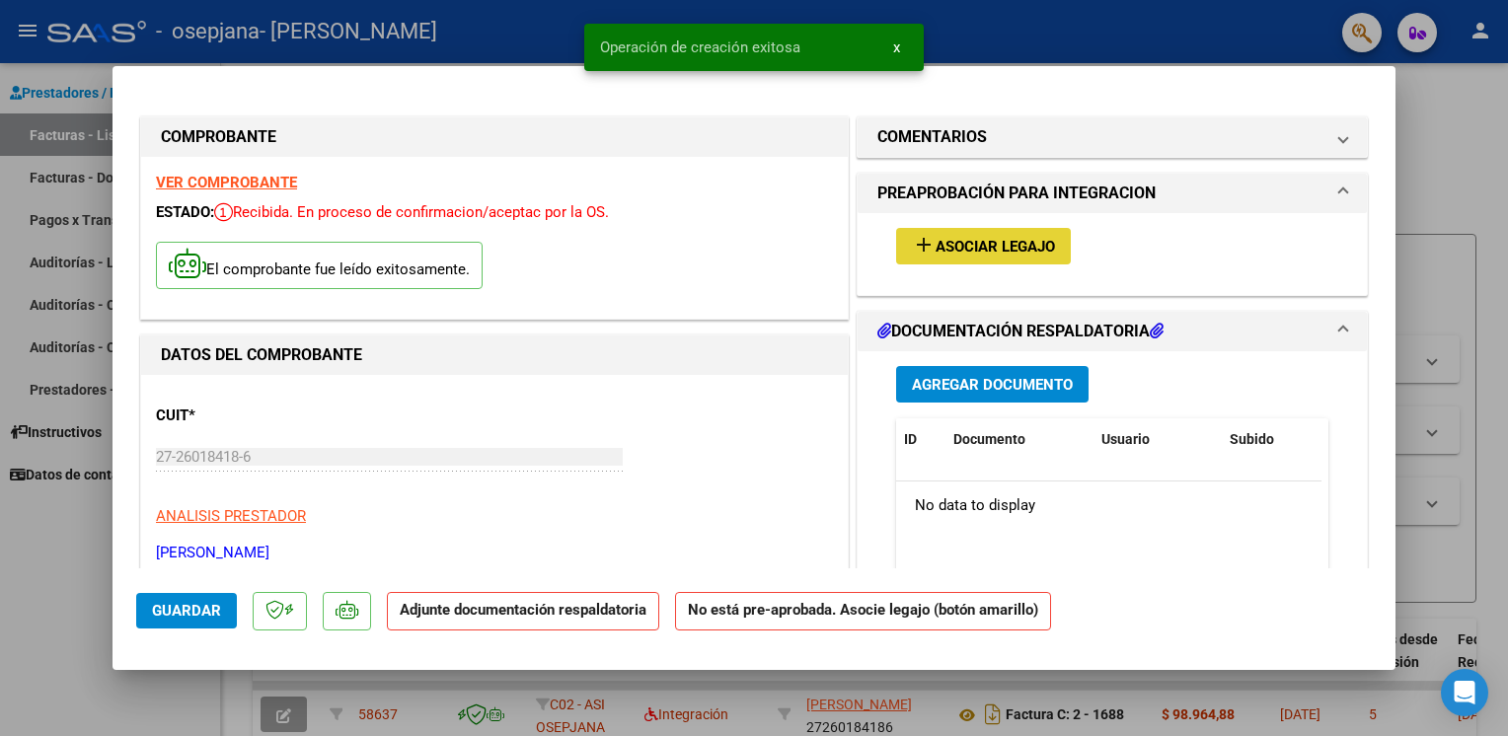
click at [976, 243] on span "Asociar Legajo" at bounding box center [994, 247] width 119 height 18
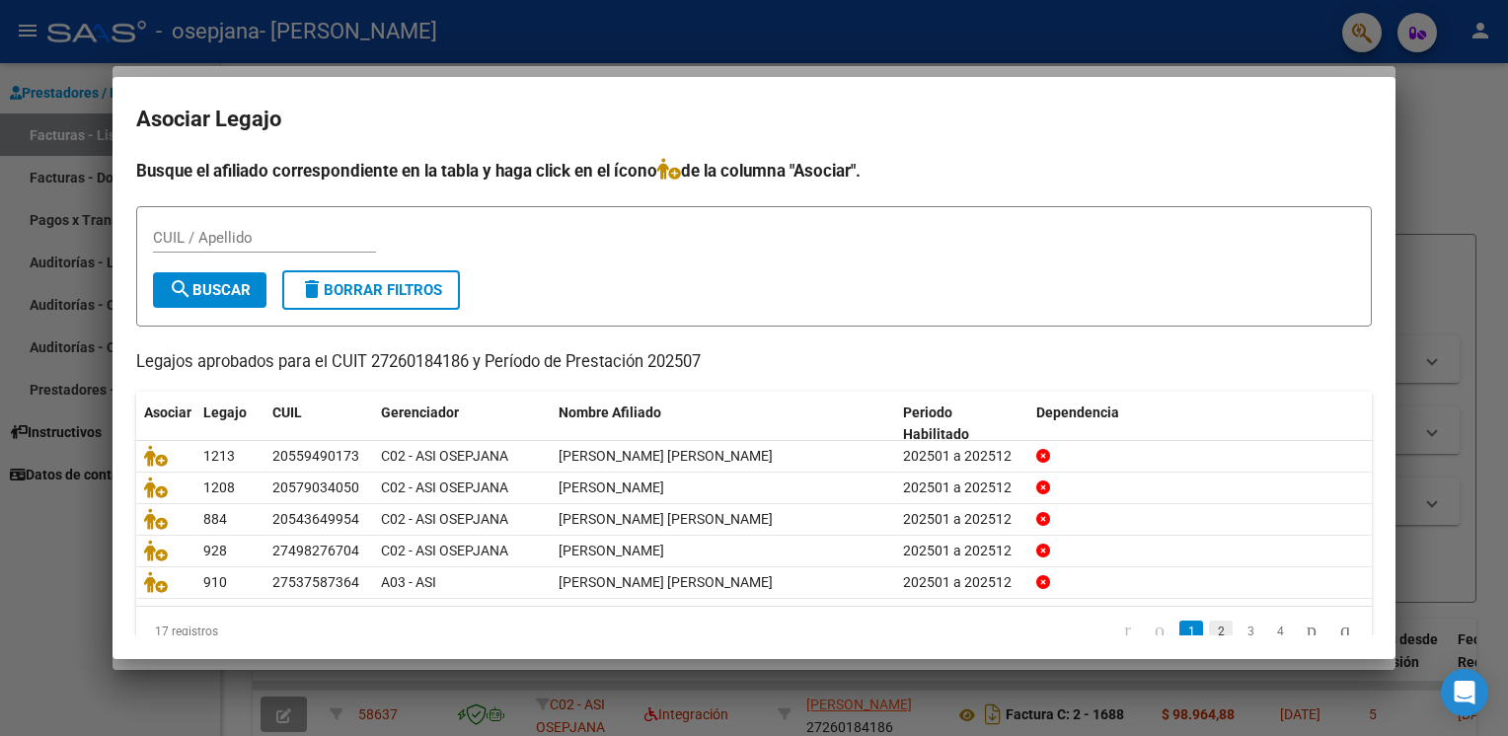
click at [1209, 626] on link "2" at bounding box center [1221, 632] width 24 height 22
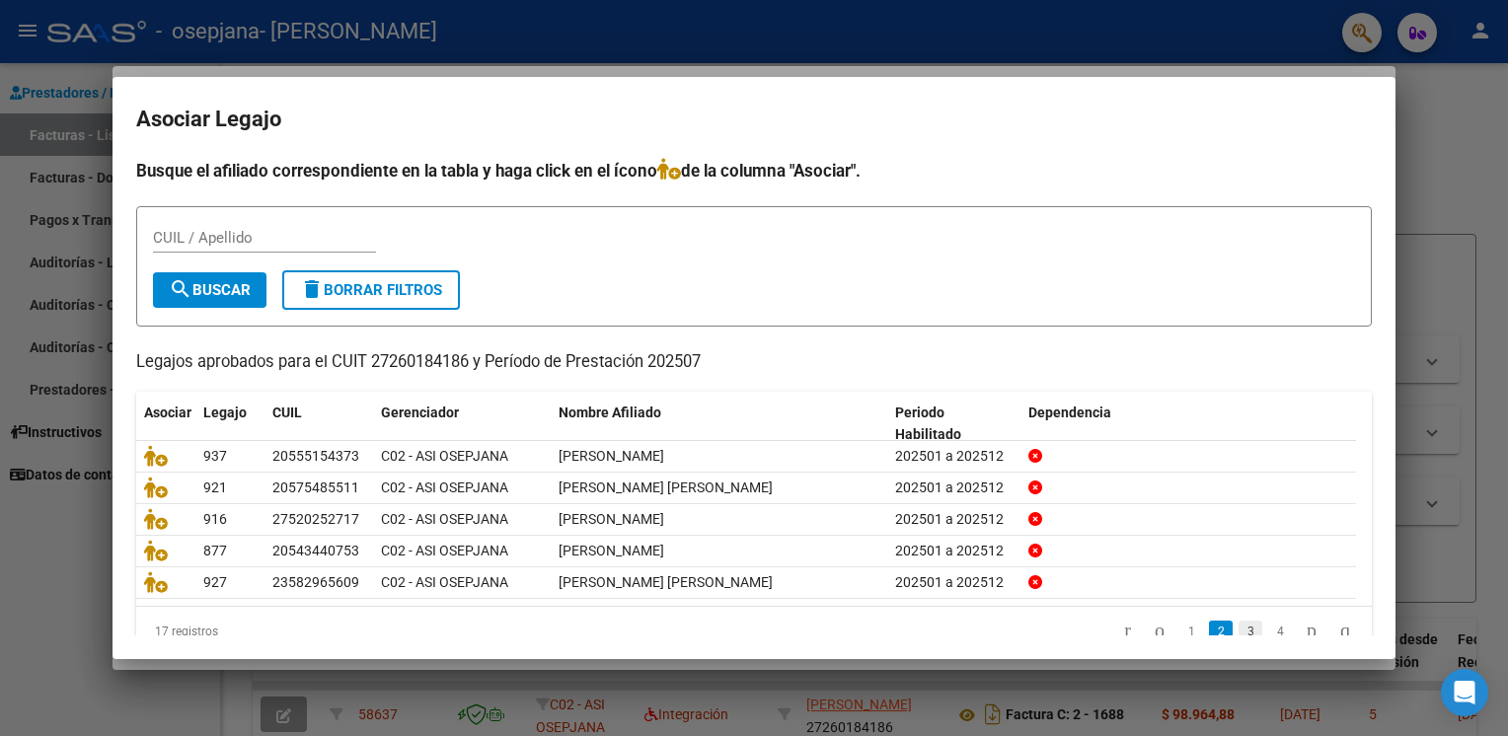
click at [1238, 629] on link "3" at bounding box center [1250, 632] width 24 height 22
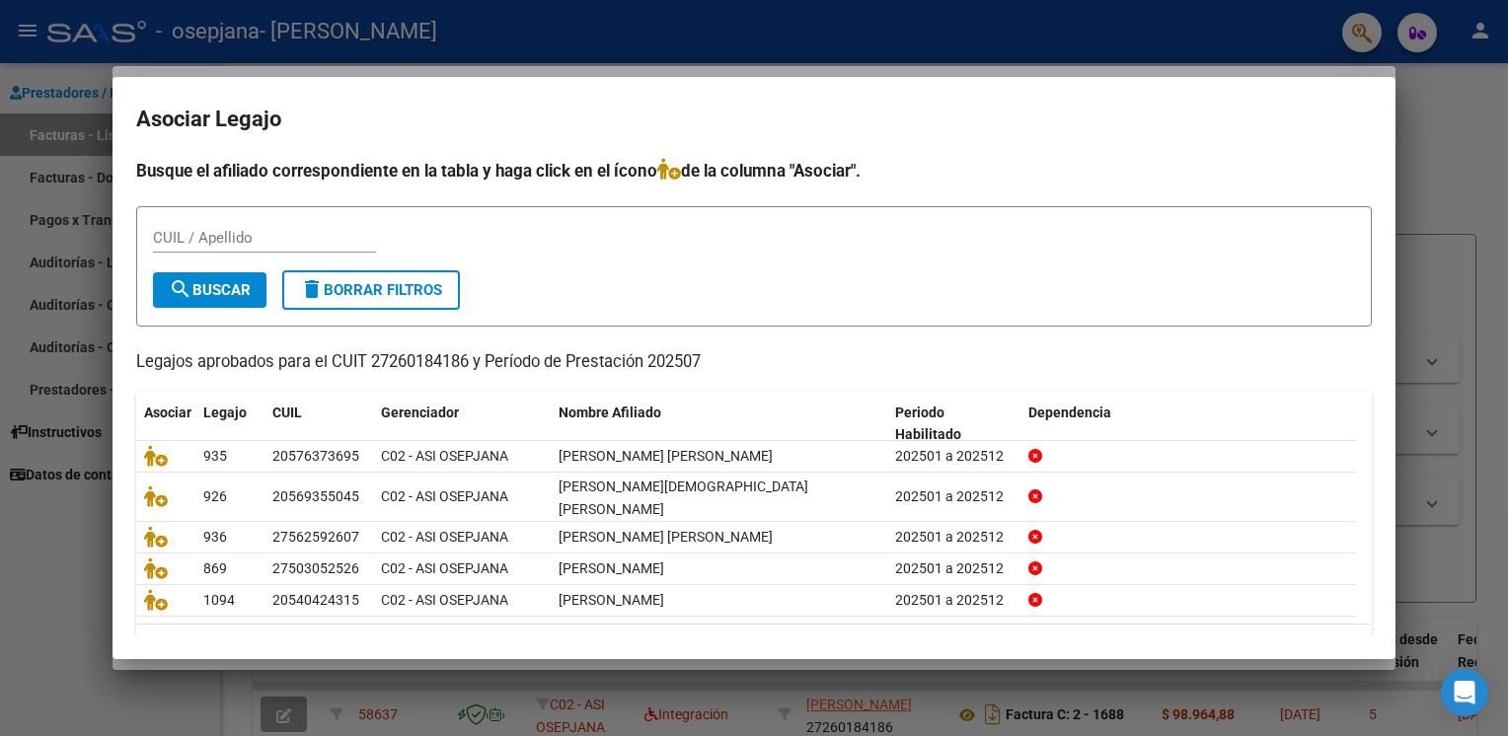
click at [1268, 638] on link "4" at bounding box center [1280, 649] width 24 height 22
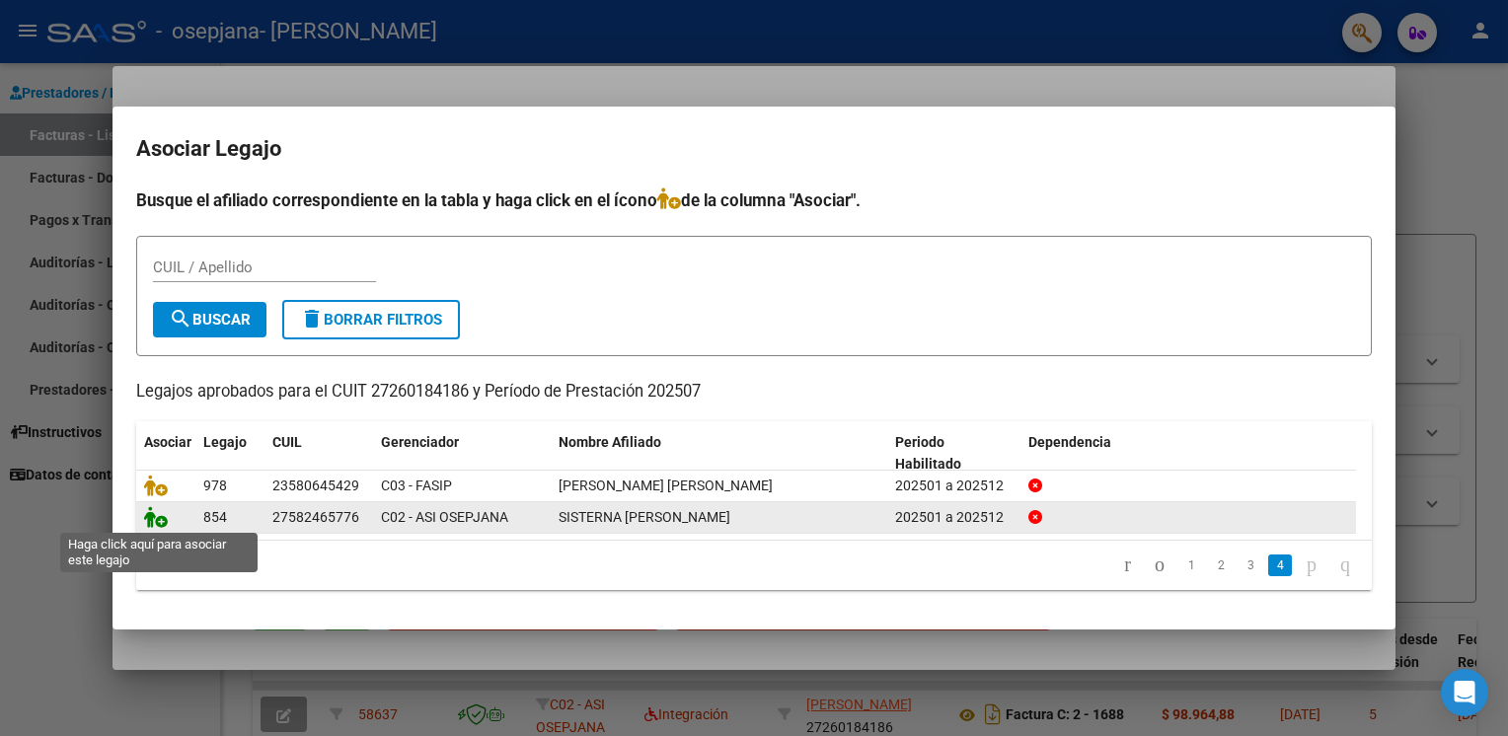
click at [154, 523] on icon at bounding box center [156, 517] width 24 height 22
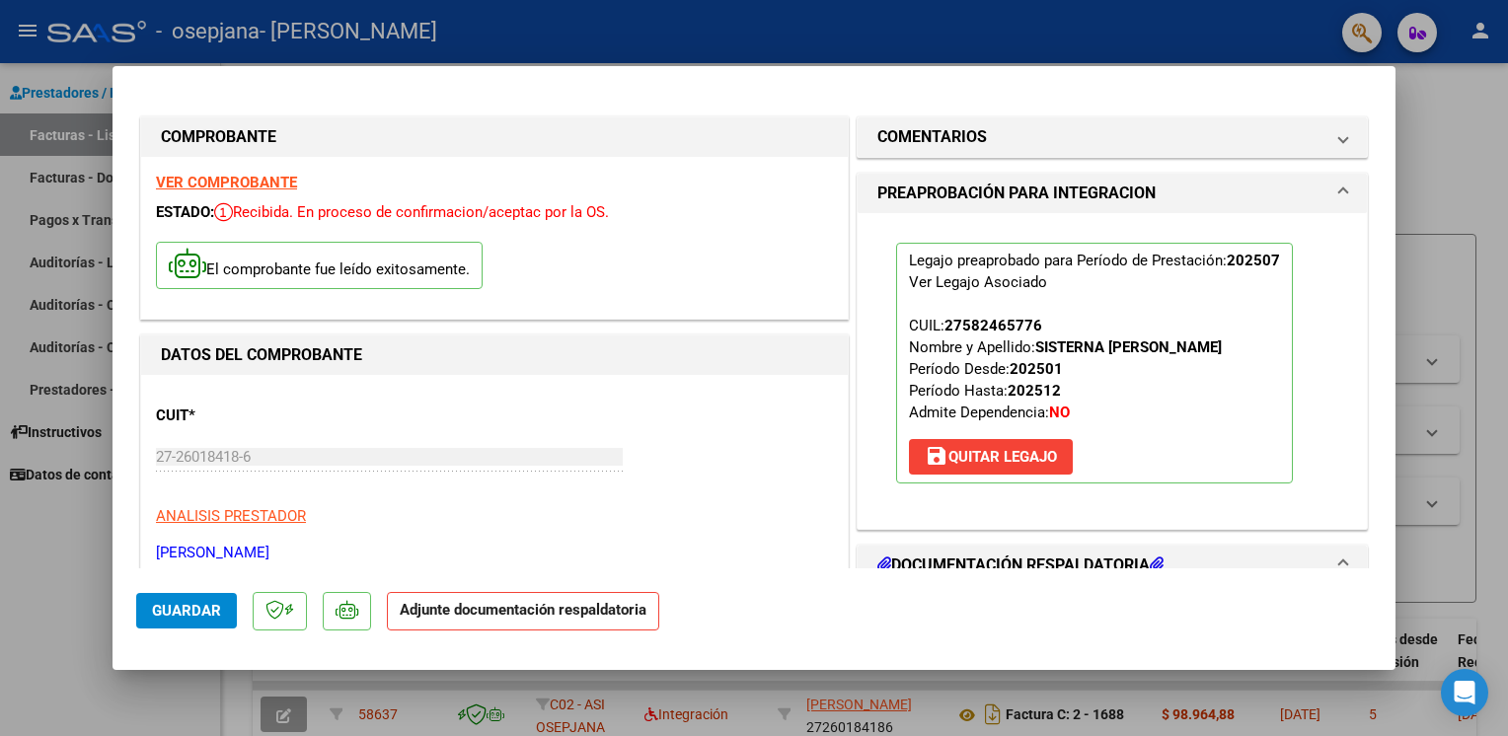
scroll to position [418, 0]
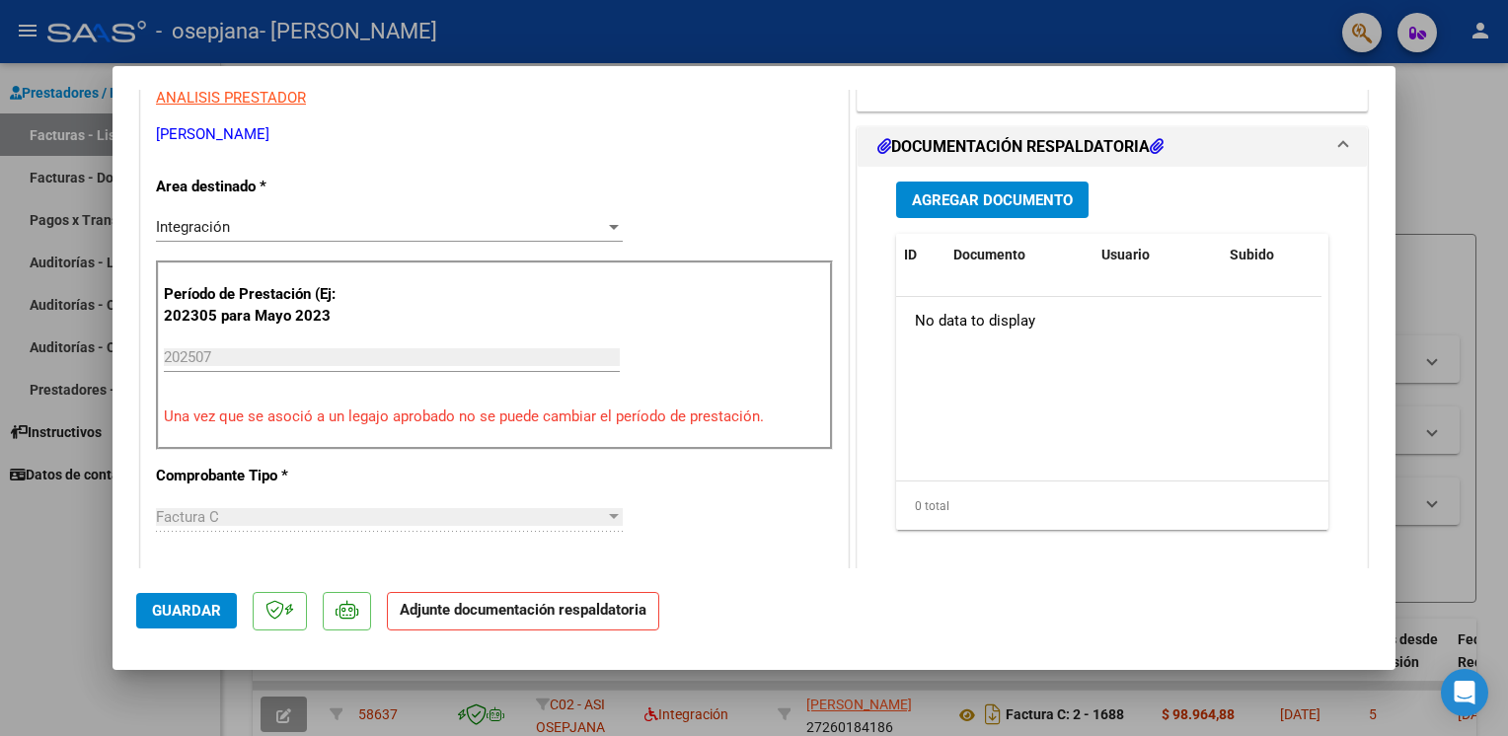
click at [972, 208] on button "Agregar Documento" at bounding box center [992, 200] width 192 height 37
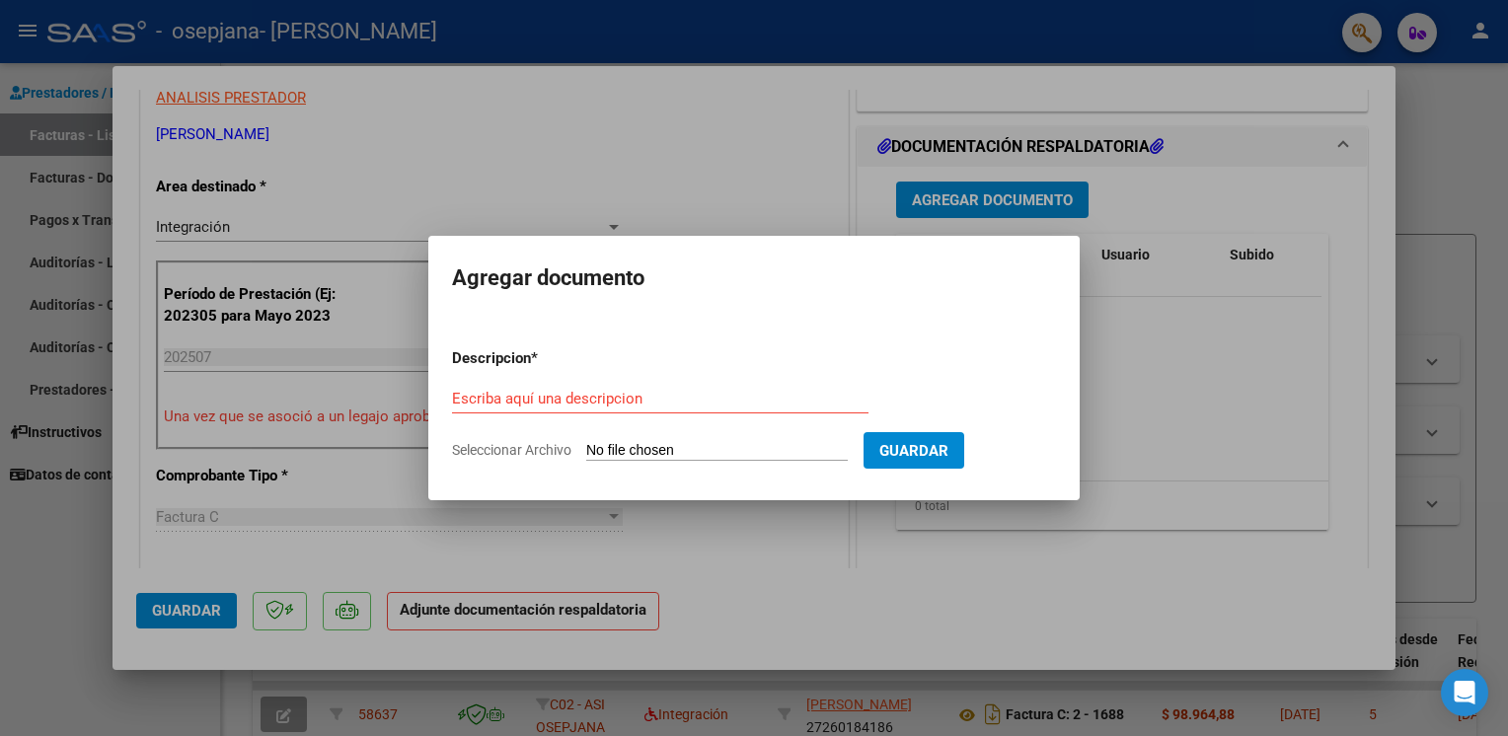
click at [506, 454] on span "Seleccionar Archivo" at bounding box center [511, 450] width 119 height 16
click at [586, 454] on input "Seleccionar Archivo" at bounding box center [716, 451] width 261 height 19
type input "C:\fakepath\ASISTENCIA PSIC 07 2025 [PERSON_NAME].pdf"
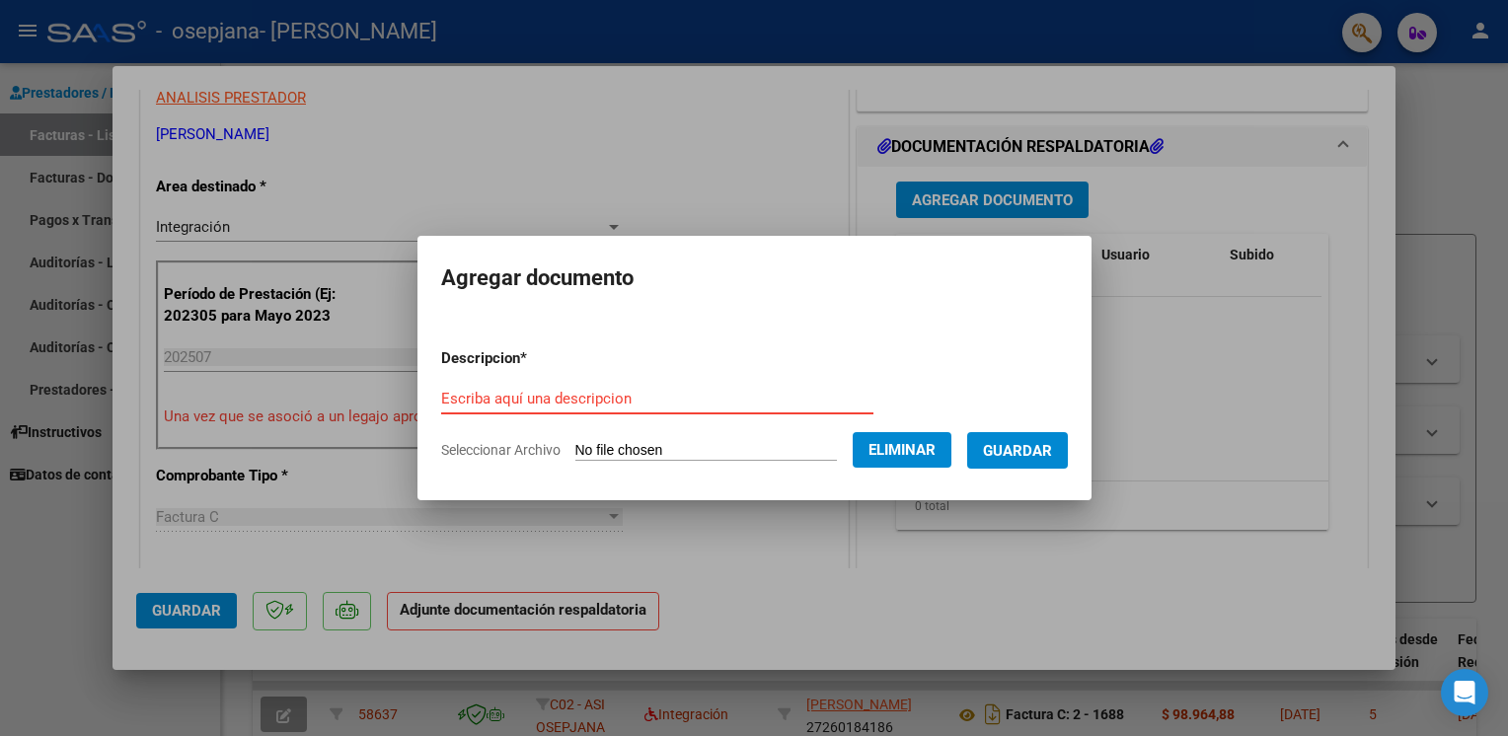
drag, startPoint x: 572, startPoint y: 399, endPoint x: 537, endPoint y: 461, distance: 71.6
click at [537, 461] on form "Descripcion * Escriba aquí una descripcion Seleccionar Archivo Eliminar Guardar" at bounding box center [754, 404] width 627 height 144
type input "asistencia"
click at [1023, 447] on span "Guardar" at bounding box center [1017, 451] width 69 height 18
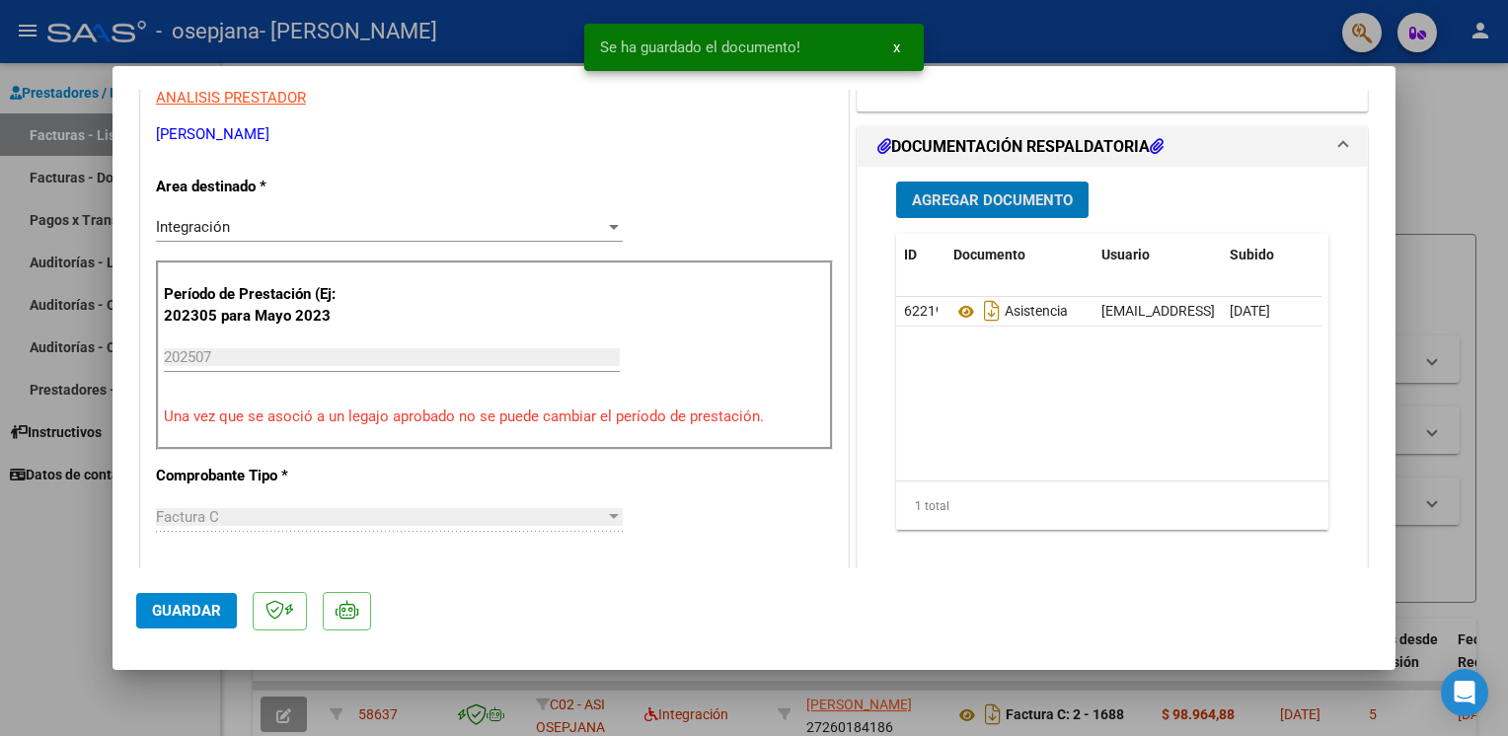
click at [200, 617] on span "Guardar" at bounding box center [186, 611] width 69 height 18
click at [38, 592] on div at bounding box center [754, 368] width 1508 height 736
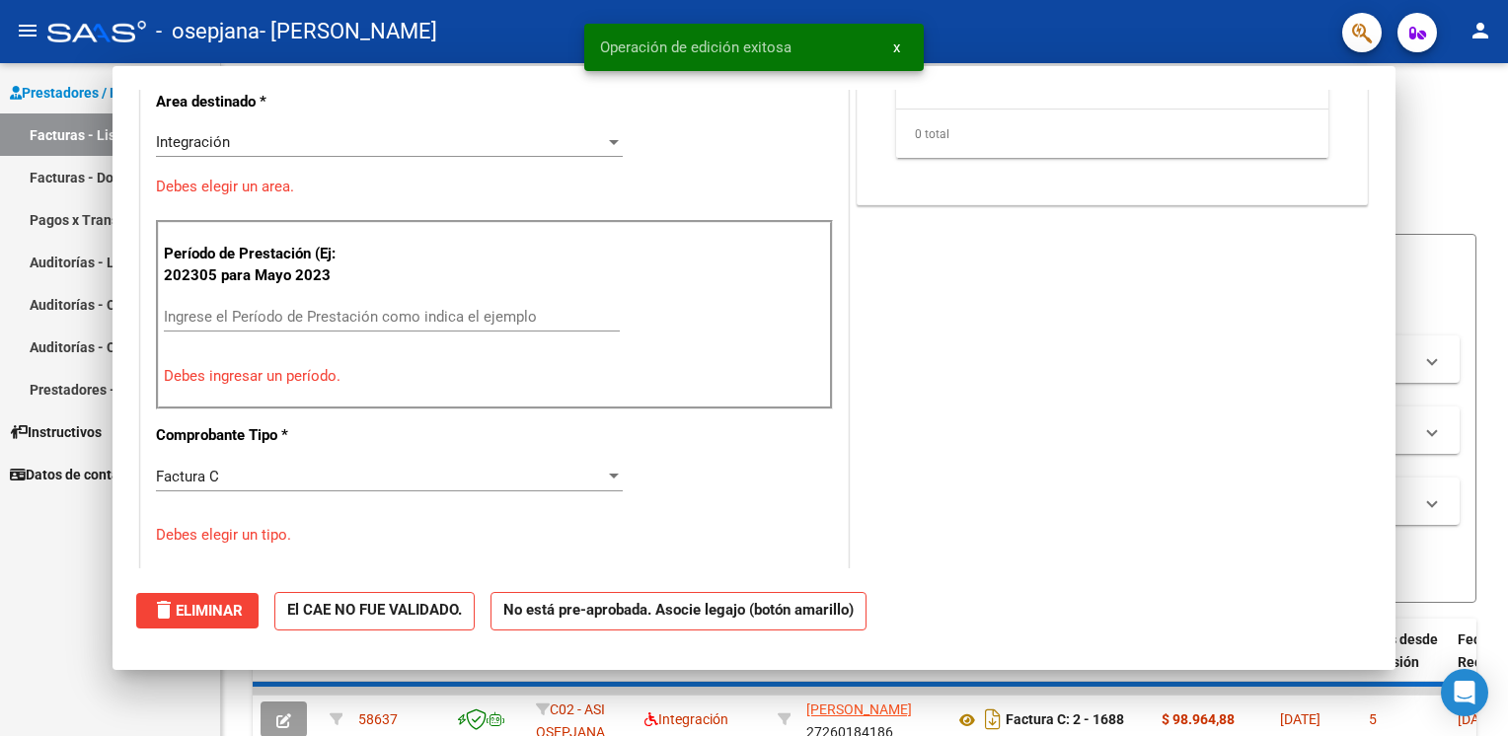
scroll to position [0, 0]
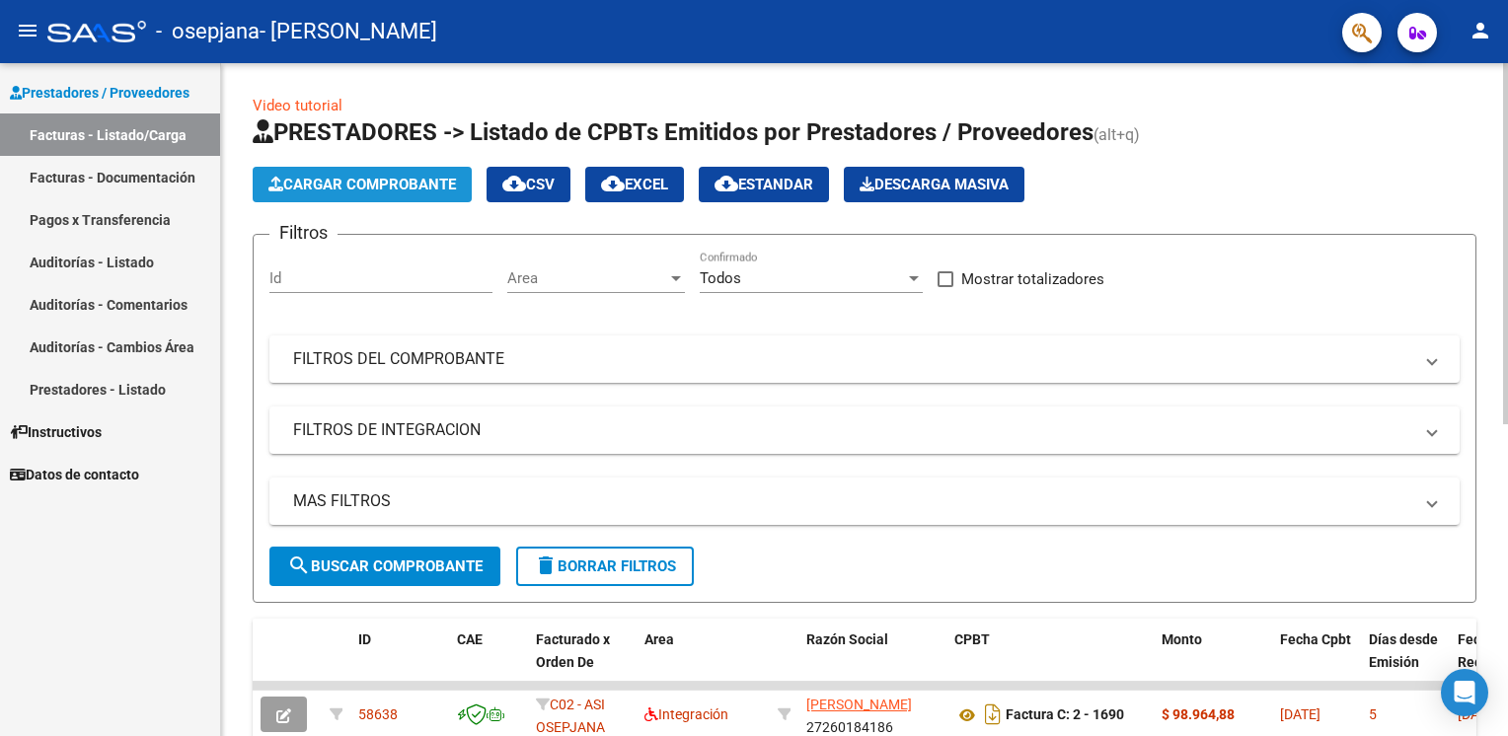
click at [428, 185] on span "Cargar Comprobante" at bounding box center [361, 185] width 187 height 18
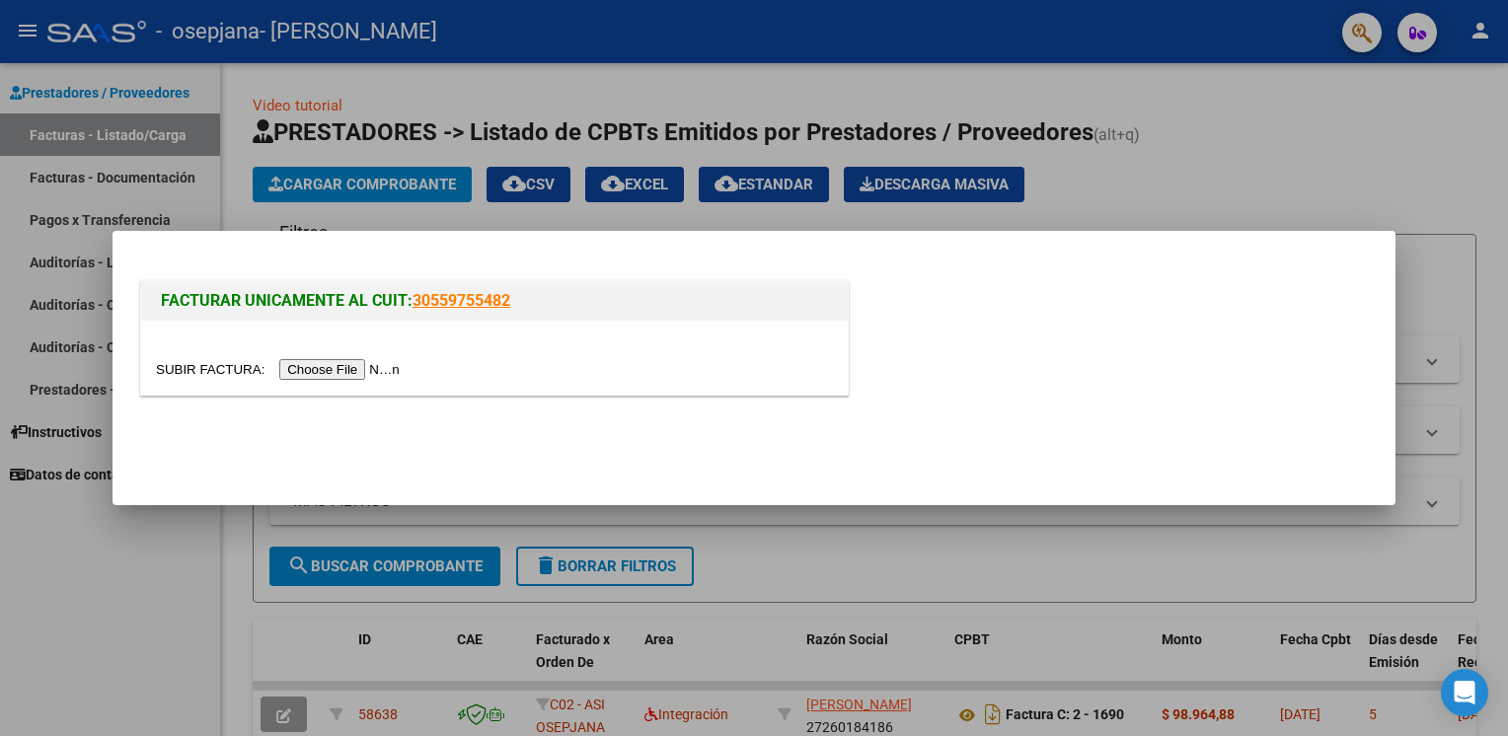
click at [351, 365] on input "file" at bounding box center [281, 369] width 250 height 21
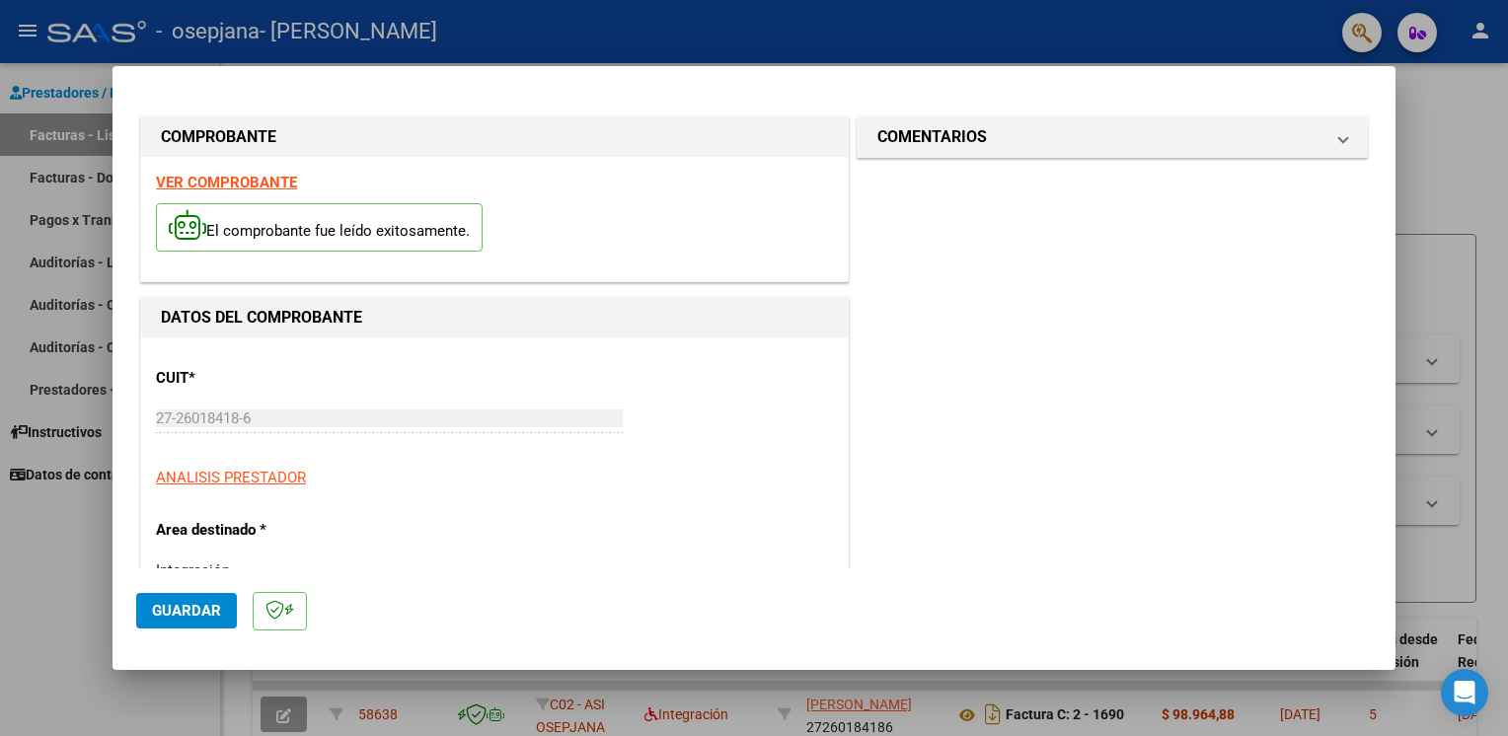
scroll to position [418, 0]
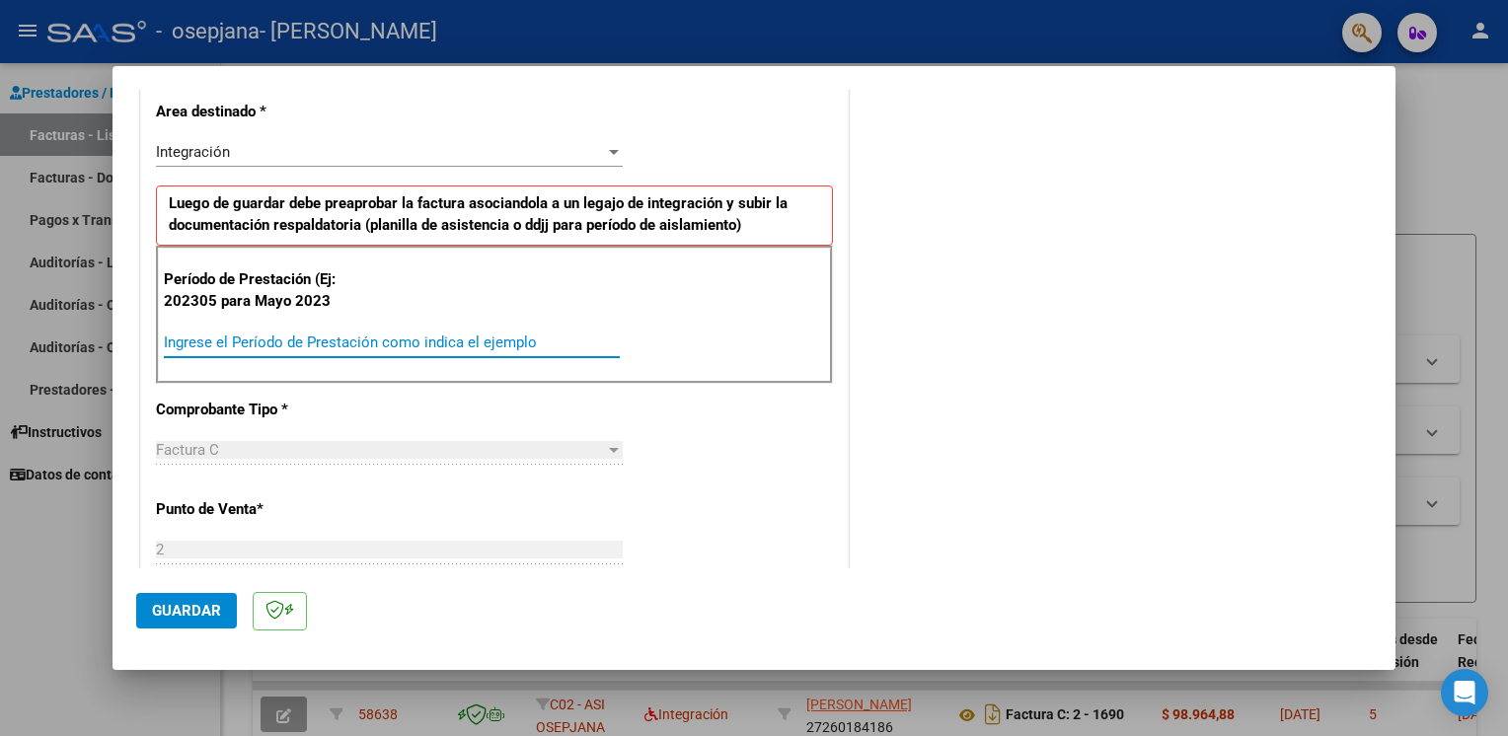
click at [498, 337] on input "Ingrese el Período de Prestación como indica el ejemplo" at bounding box center [392, 342] width 456 height 18
type input "202507"
click at [201, 623] on button "Guardar" at bounding box center [186, 611] width 101 height 36
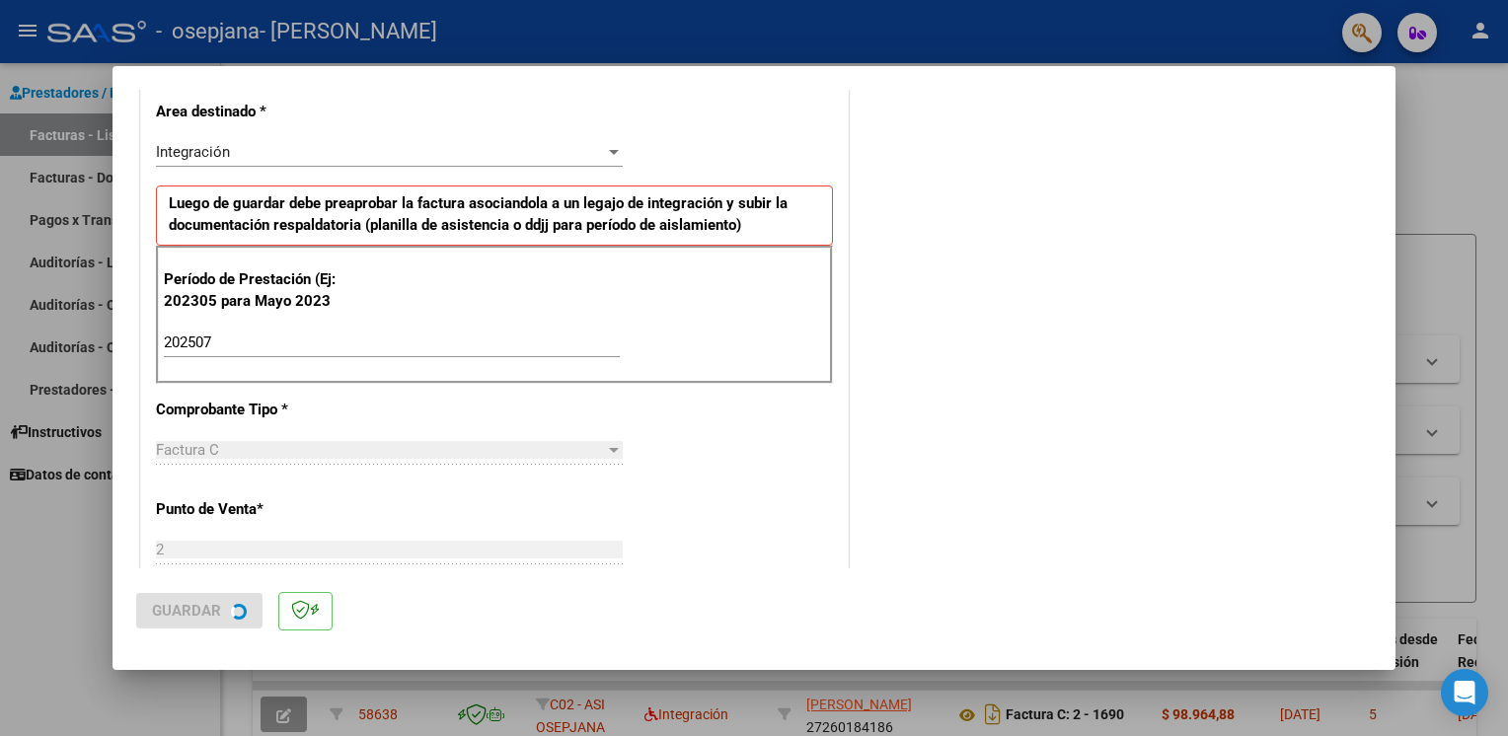
scroll to position [0, 0]
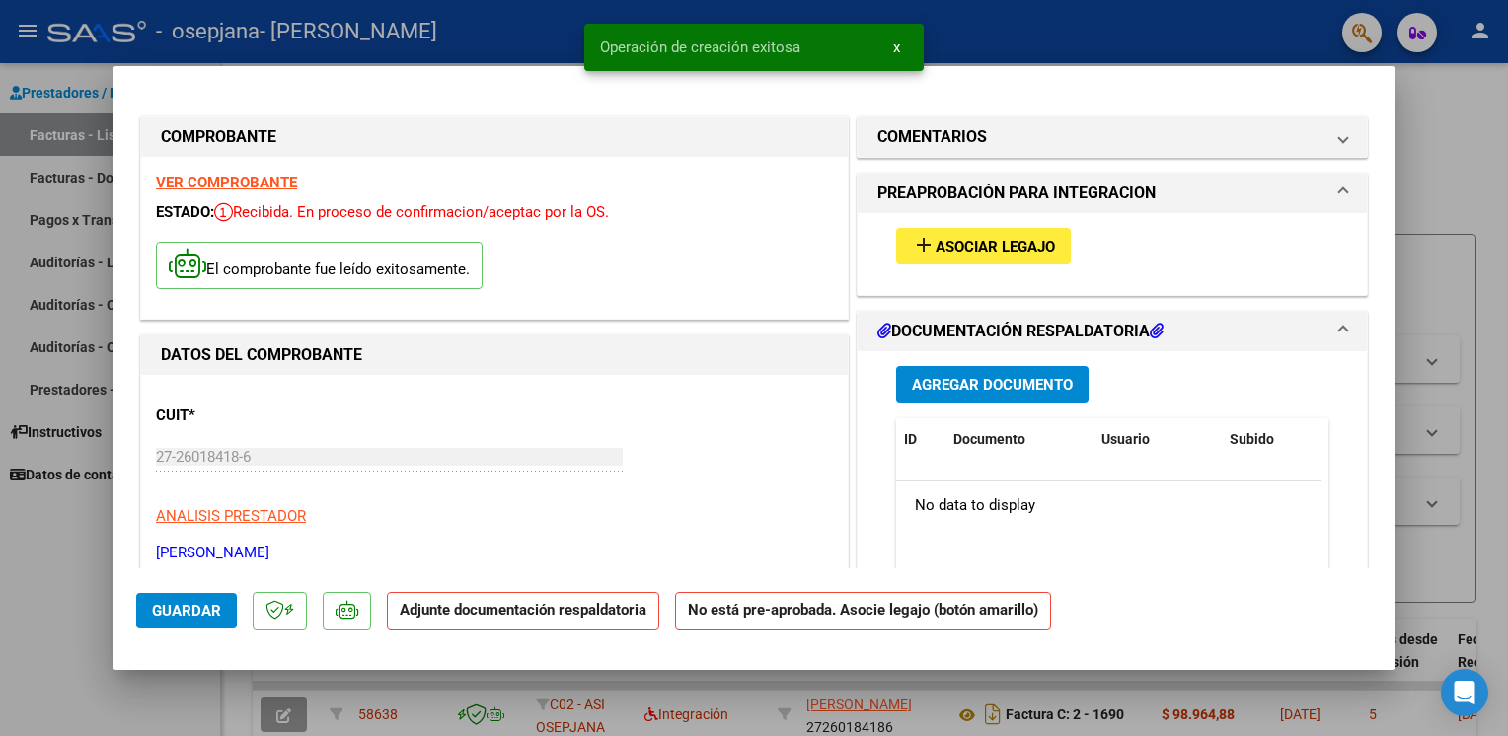
click at [939, 246] on span "Asociar Legajo" at bounding box center [994, 247] width 119 height 18
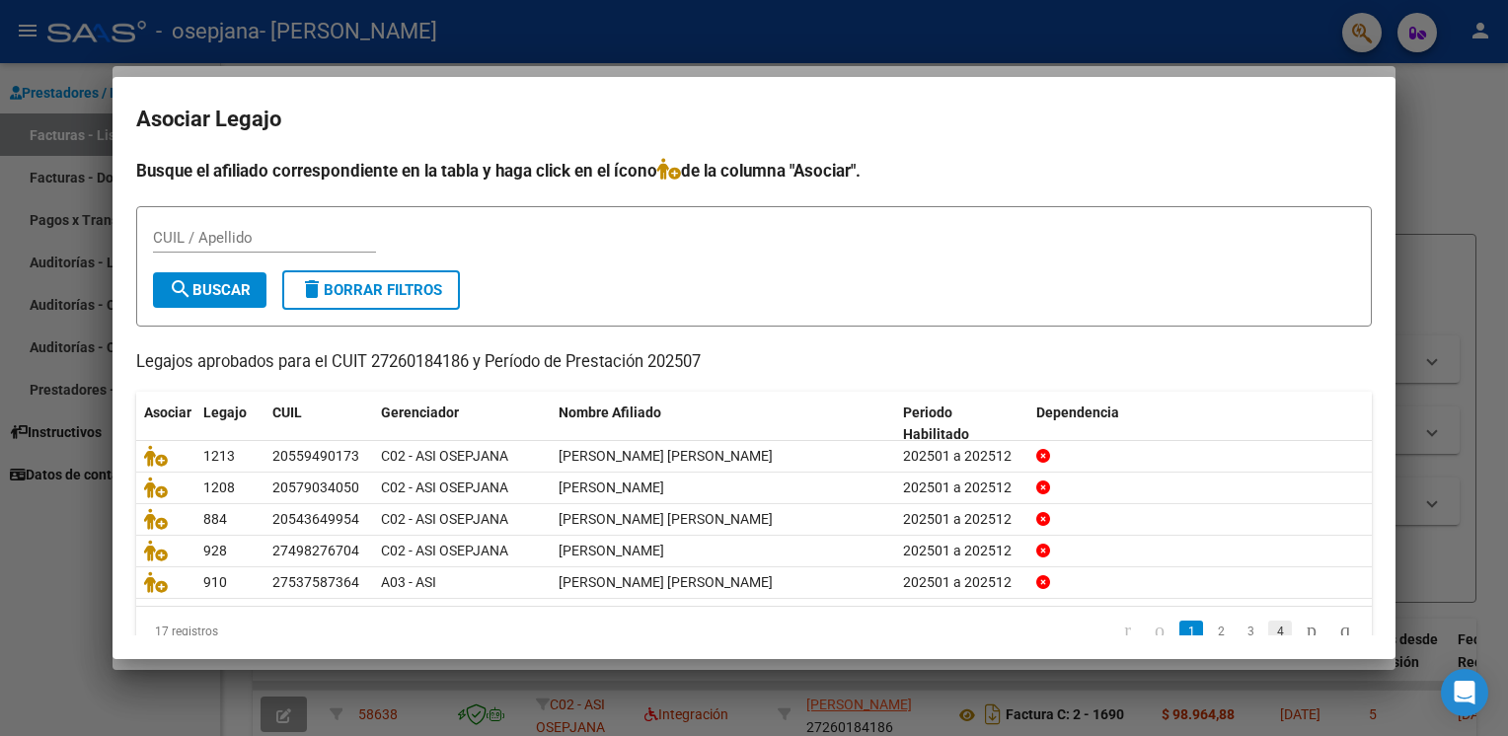
click at [1268, 627] on link "4" at bounding box center [1280, 632] width 24 height 22
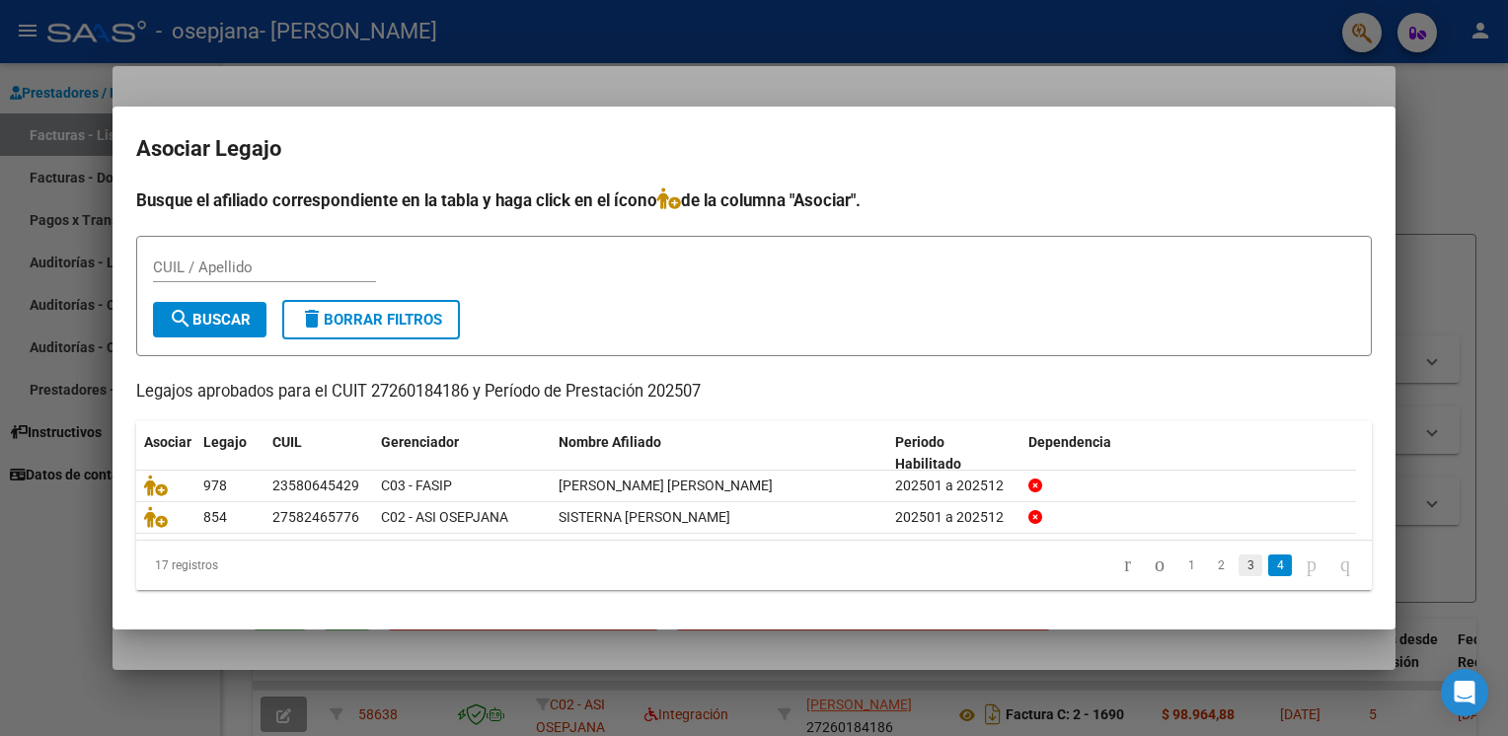
click at [1238, 564] on link "3" at bounding box center [1250, 565] width 24 height 22
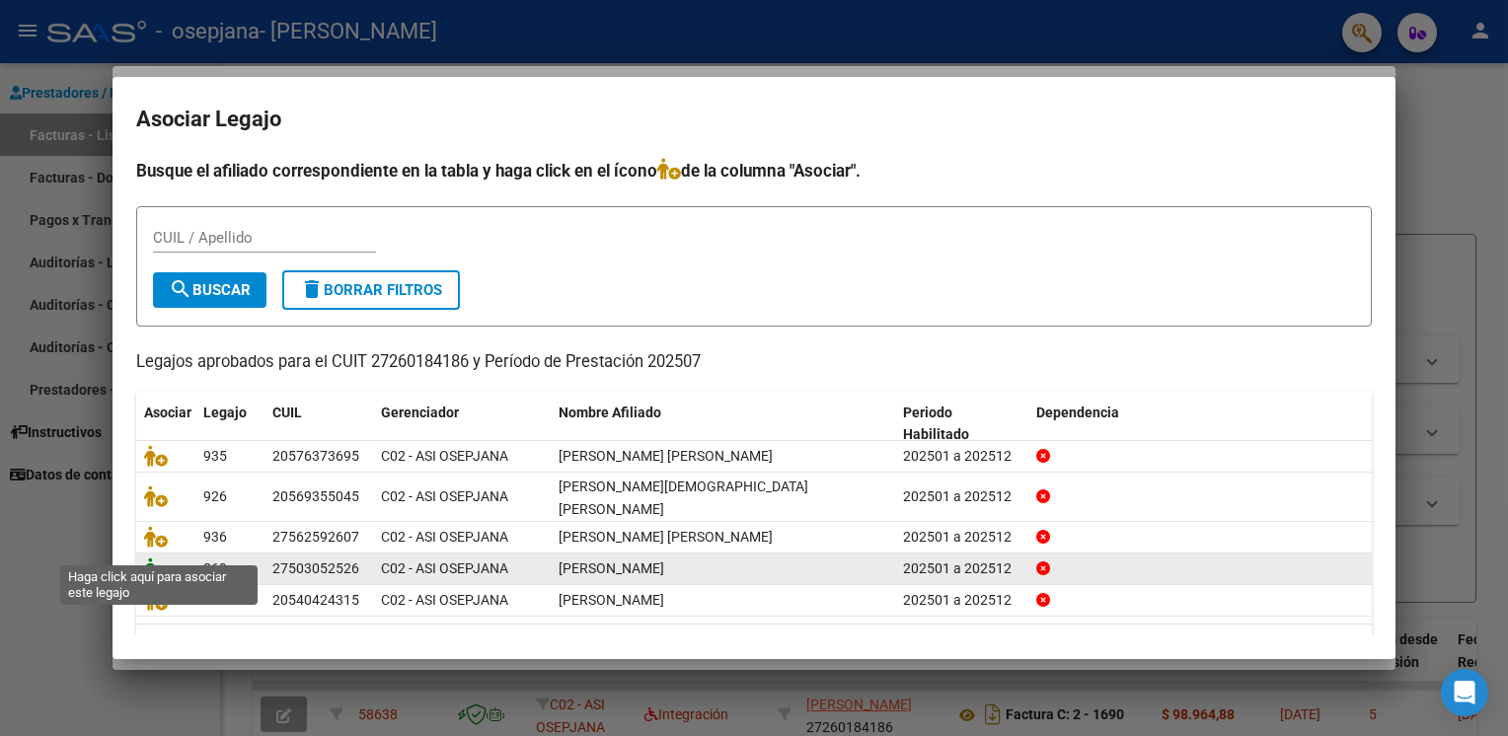
click at [155, 557] on icon at bounding box center [156, 568] width 24 height 22
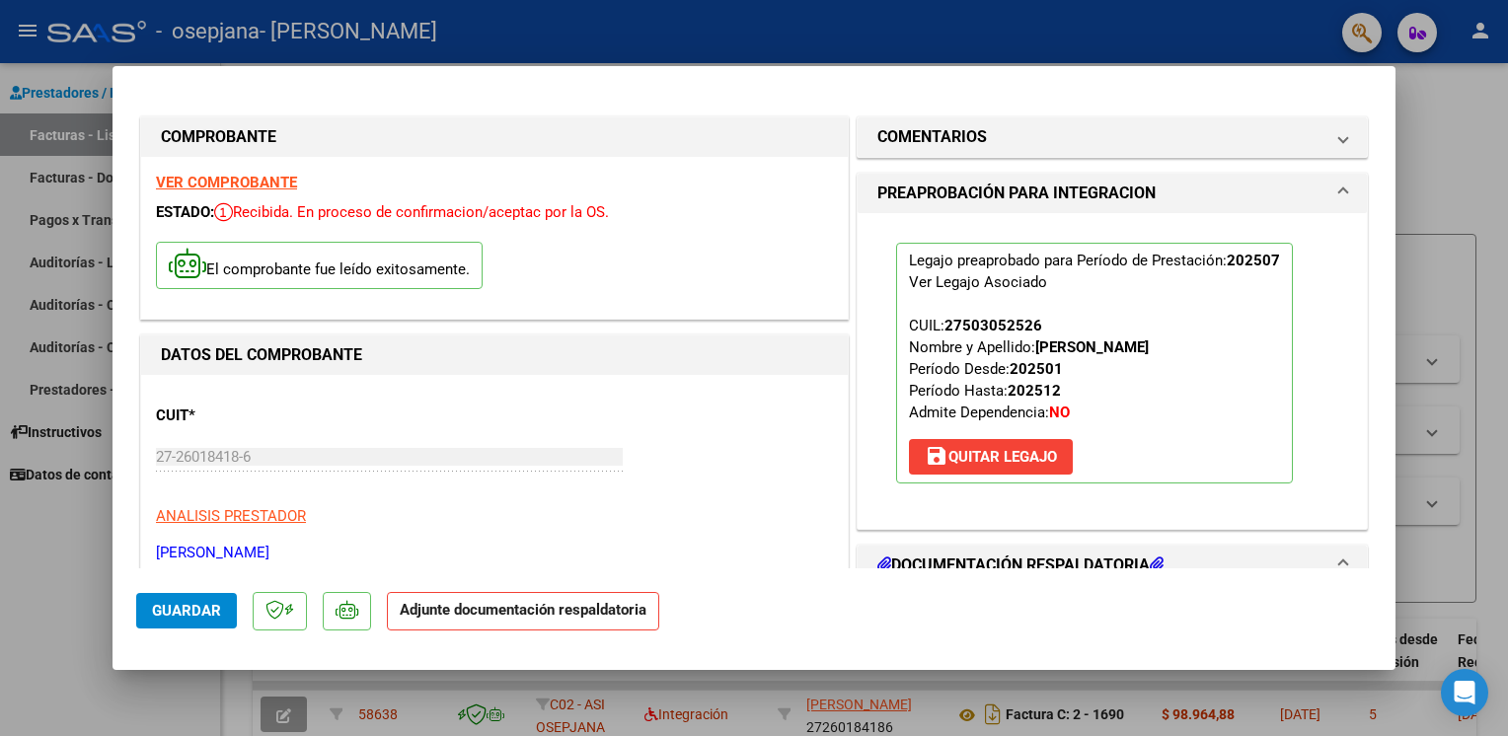
scroll to position [418, 0]
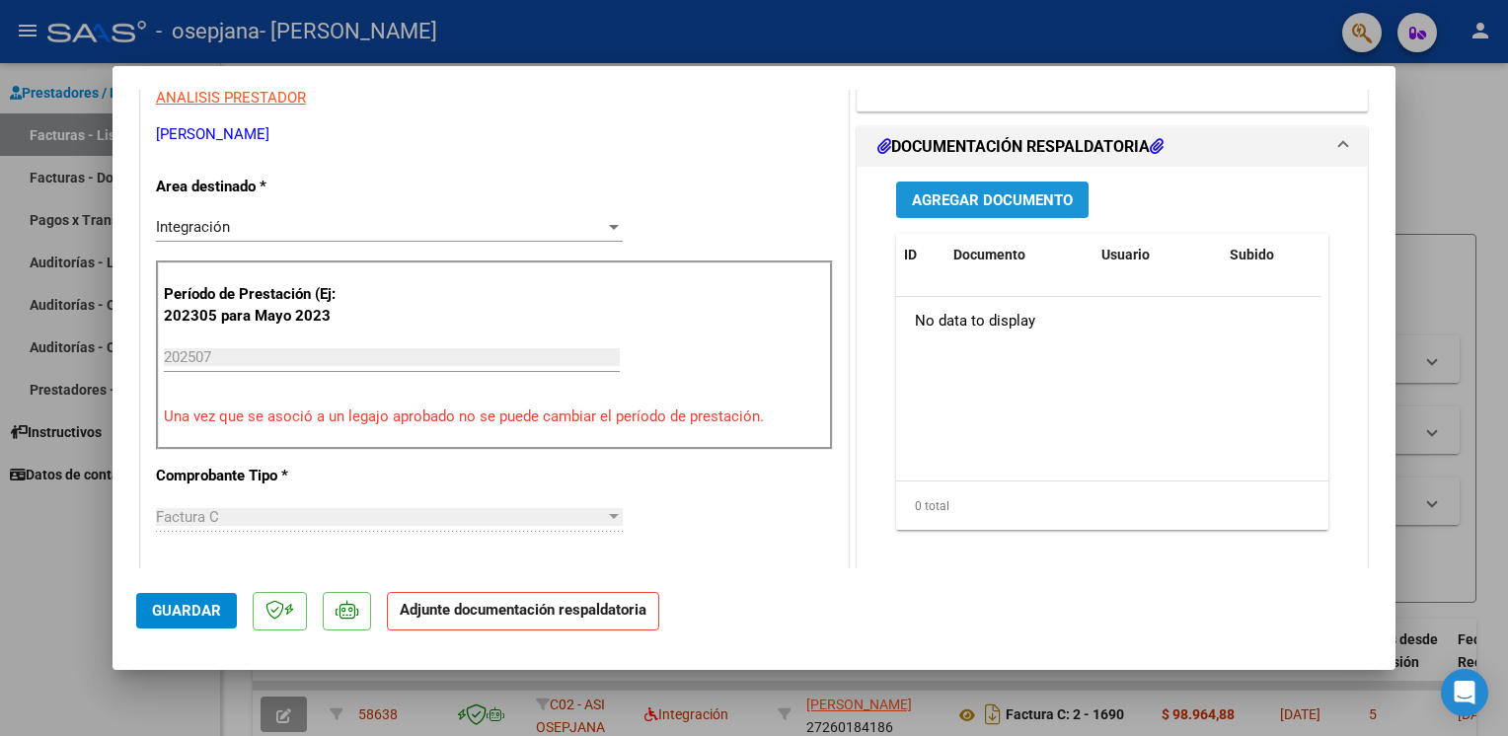
click at [989, 206] on span "Agregar Documento" at bounding box center [992, 200] width 161 height 18
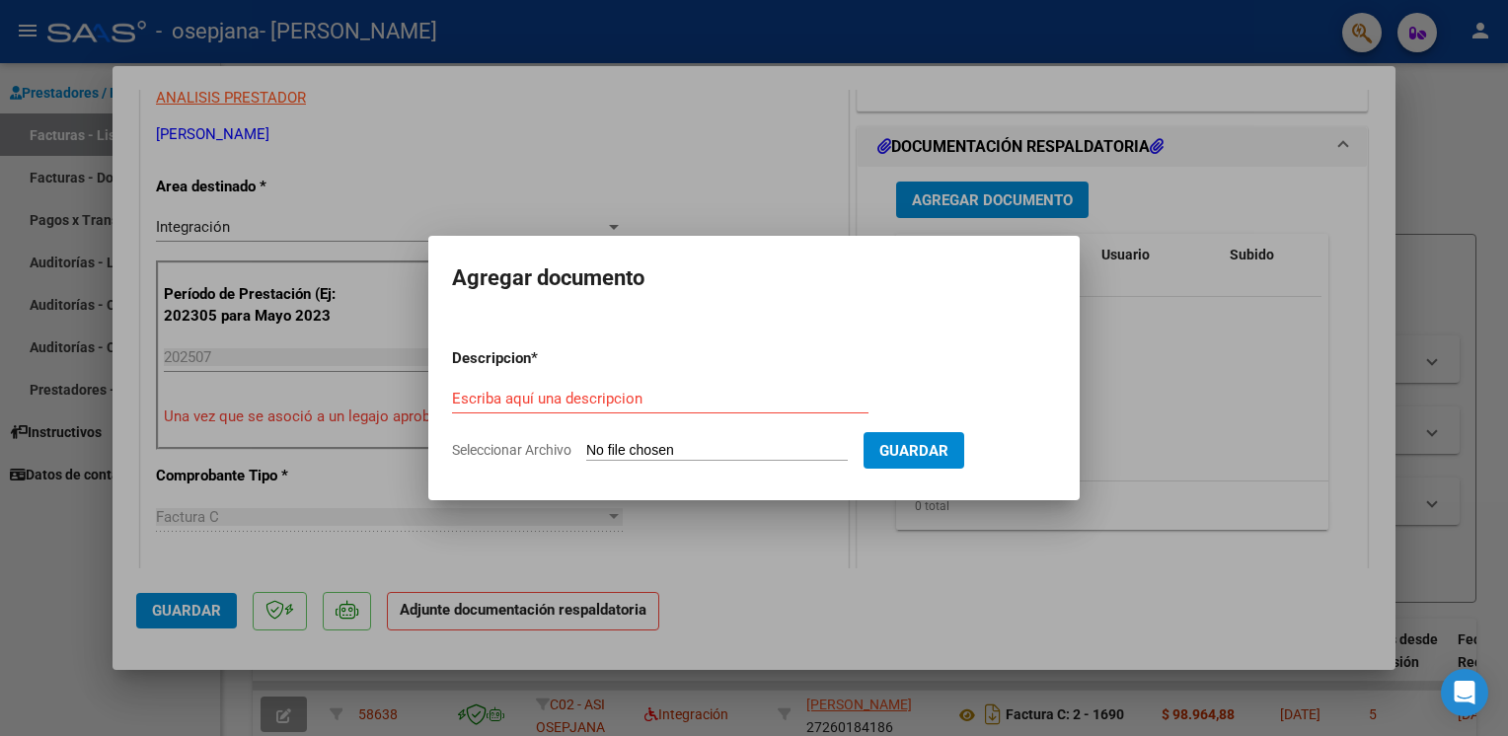
click at [478, 456] on span "Seleccionar Archivo" at bounding box center [511, 450] width 119 height 16
click at [586, 456] on input "Seleccionar Archivo" at bounding box center [716, 451] width 261 height 19
type input "C:\fakepath\ASISTENCIA PSIC 07 2025 VIANO.pdf"
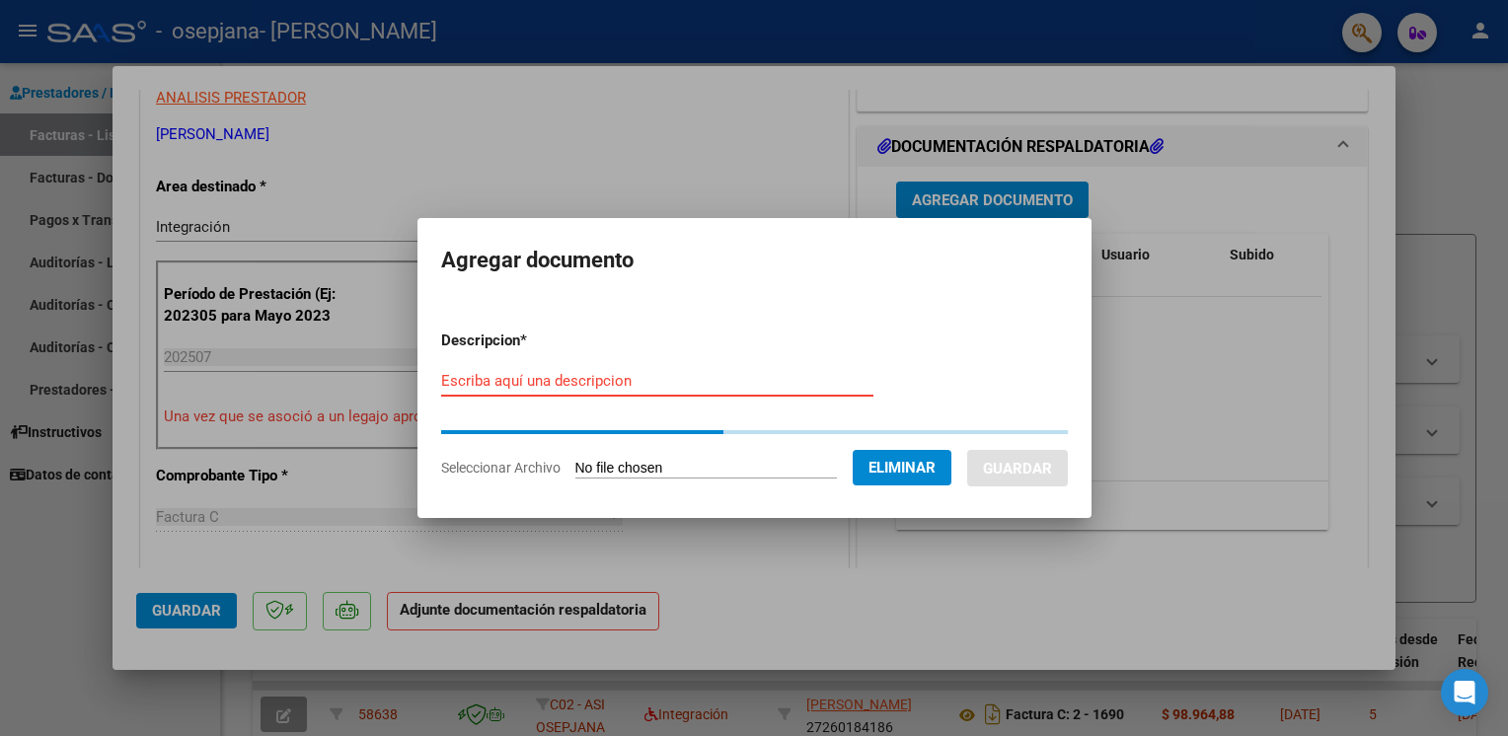
click at [516, 378] on input "Escriba aquí una descripcion" at bounding box center [657, 381] width 432 height 18
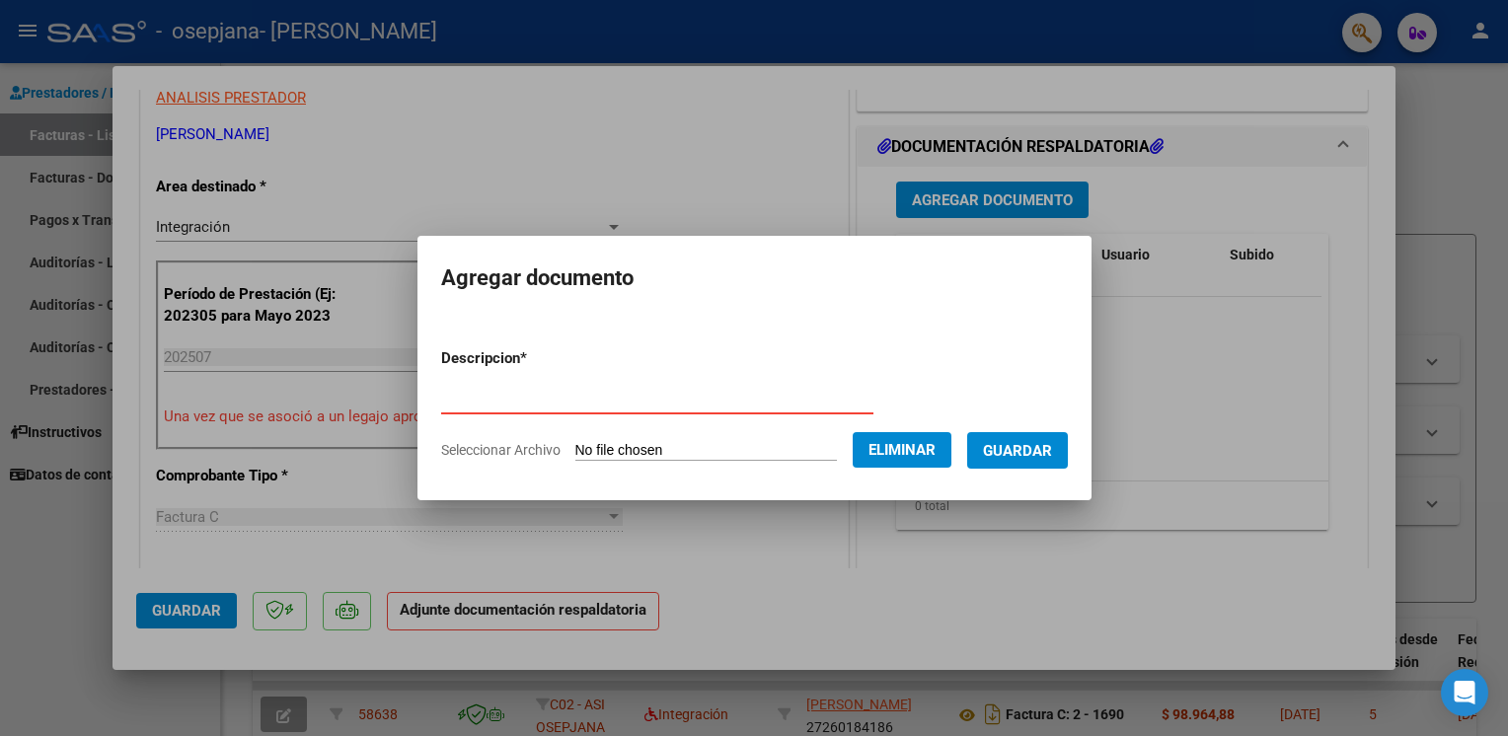
type input "asistencia"
click at [1018, 466] on button "Guardar" at bounding box center [1017, 450] width 101 height 37
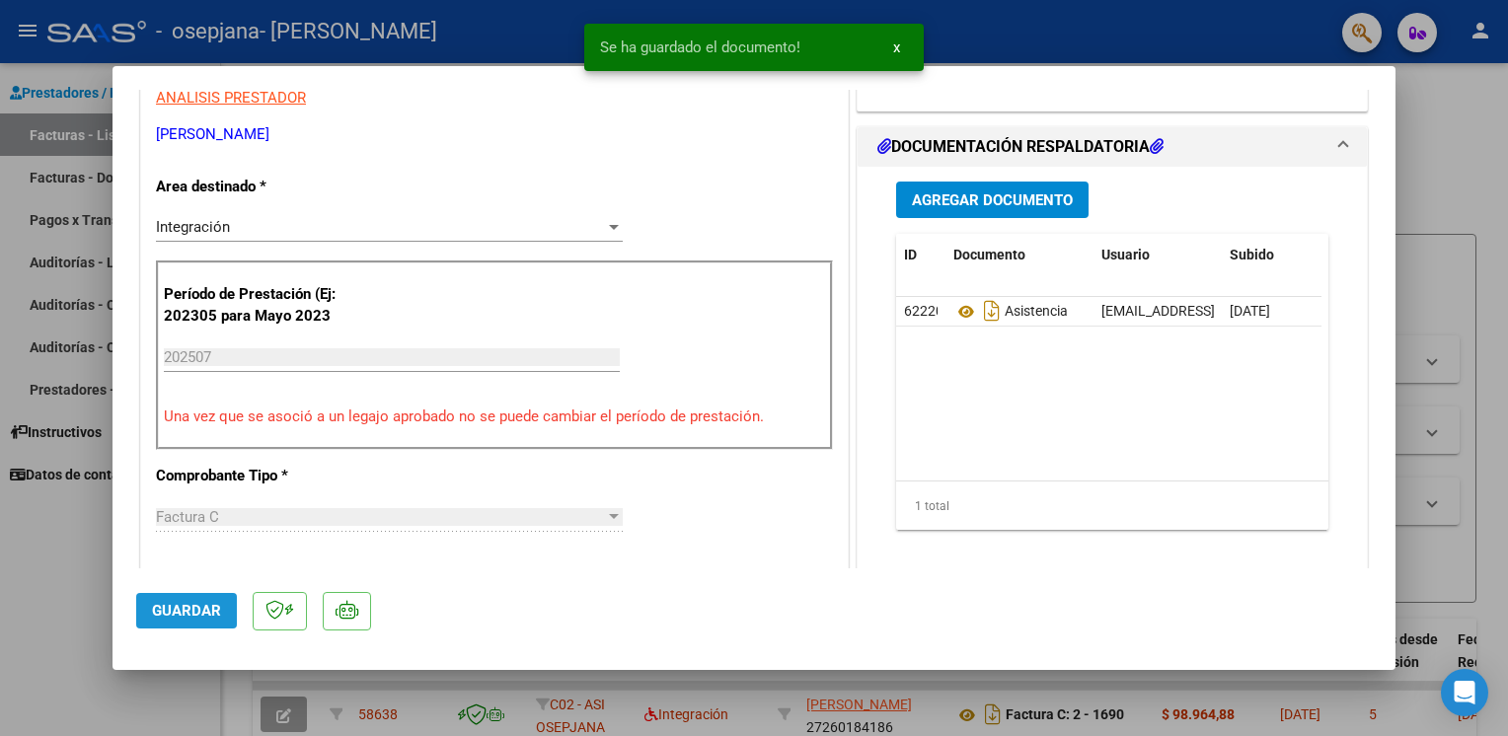
click at [202, 605] on span "Guardar" at bounding box center [186, 611] width 69 height 18
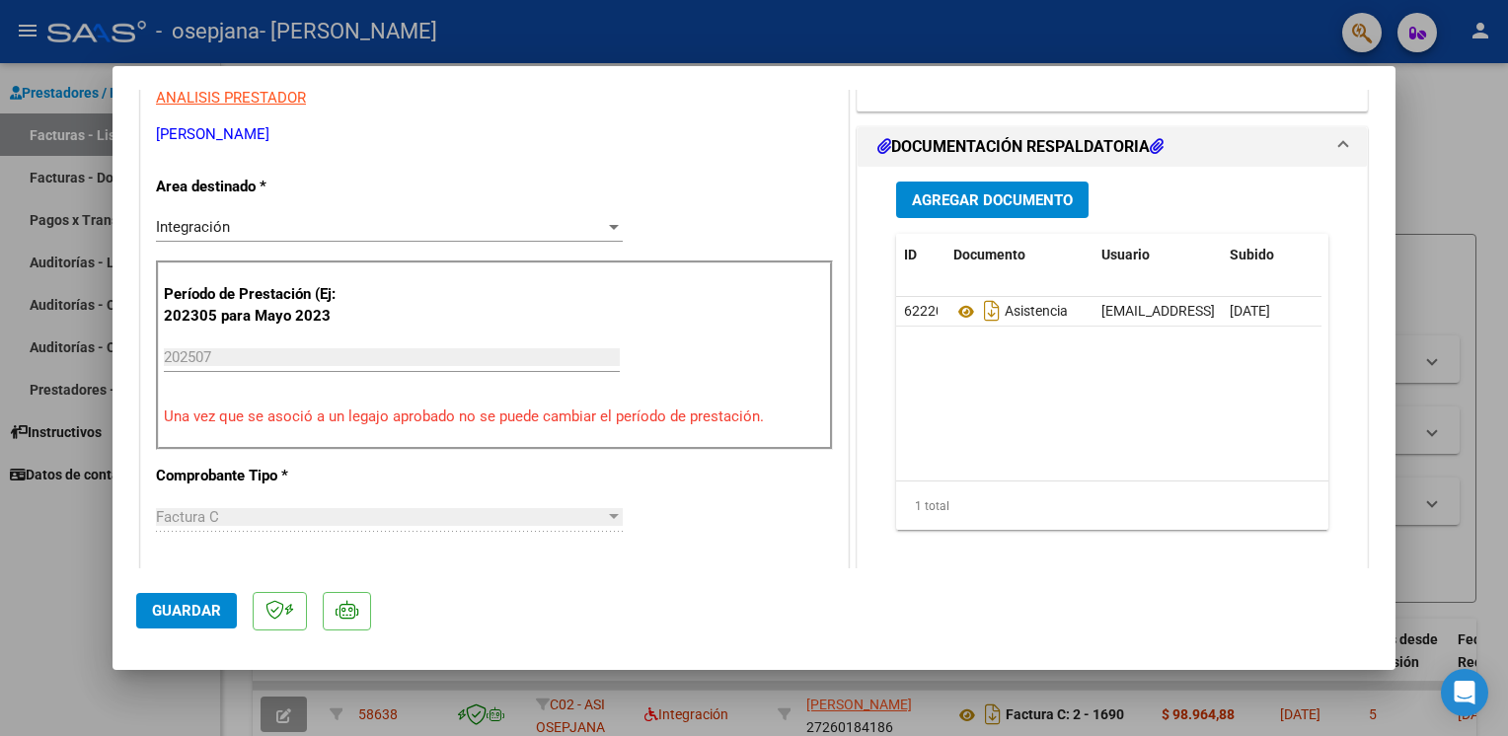
click at [99, 579] on div at bounding box center [754, 368] width 1508 height 736
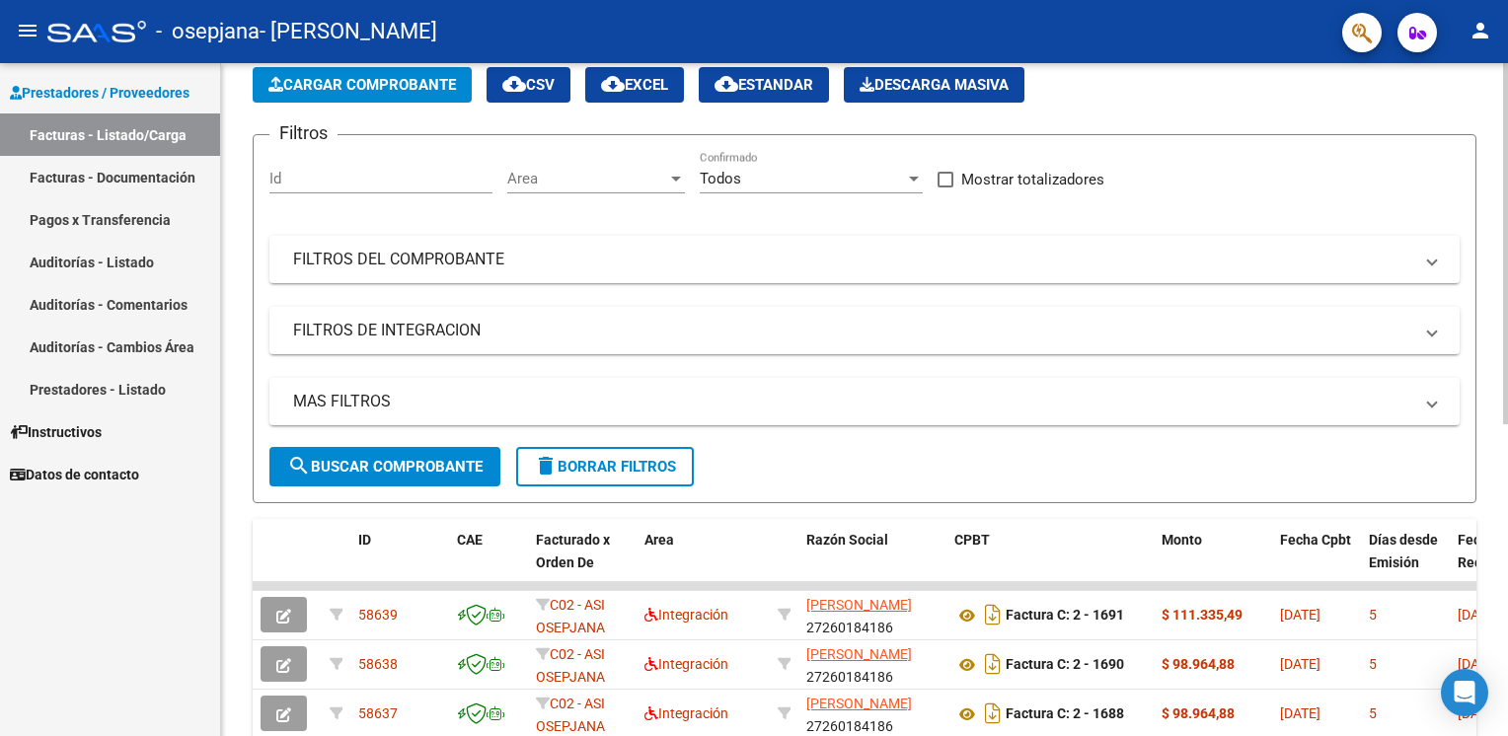
scroll to position [103, 0]
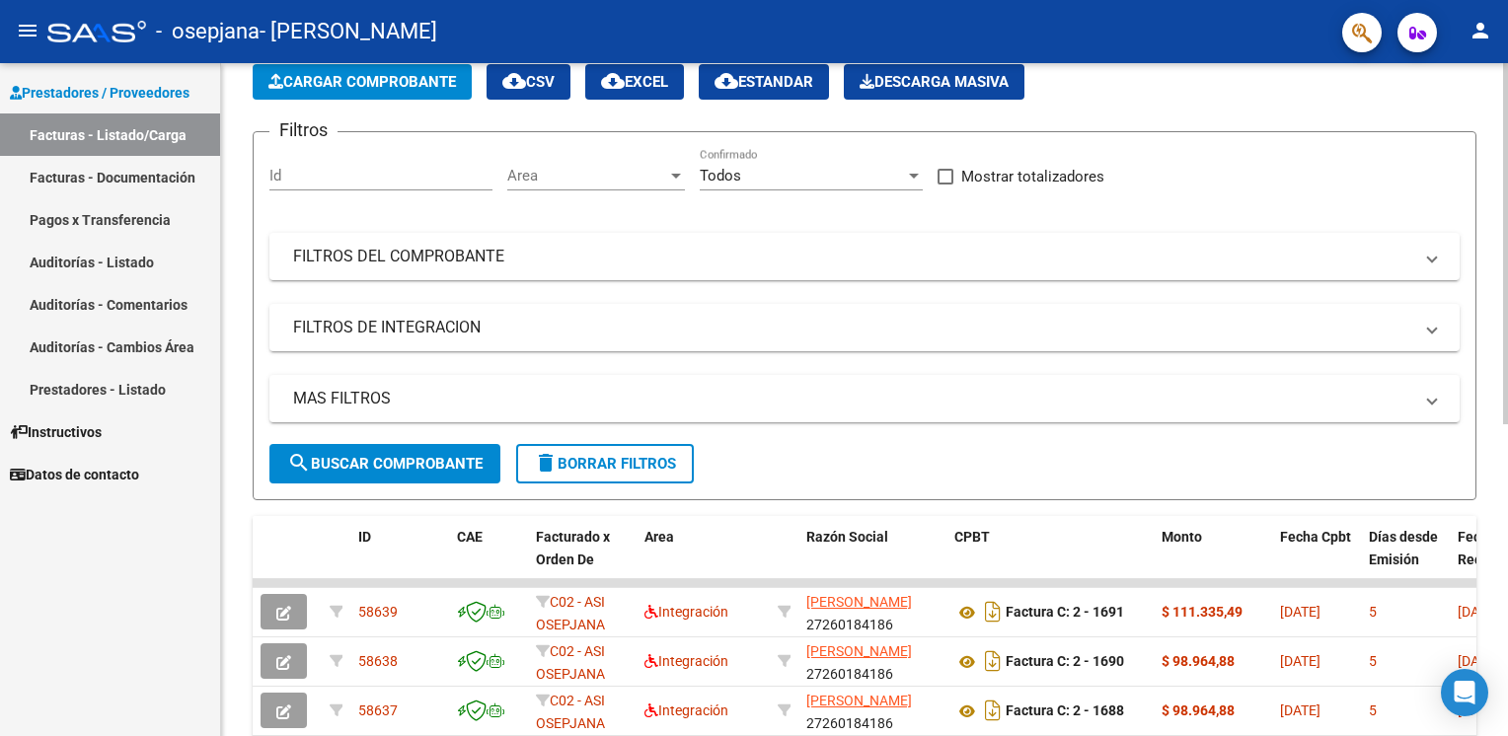
click at [1507, 456] on html "menu - osepjana - [PERSON_NAME] person Prestadores / Proveedores Facturas - Lis…" at bounding box center [754, 368] width 1508 height 736
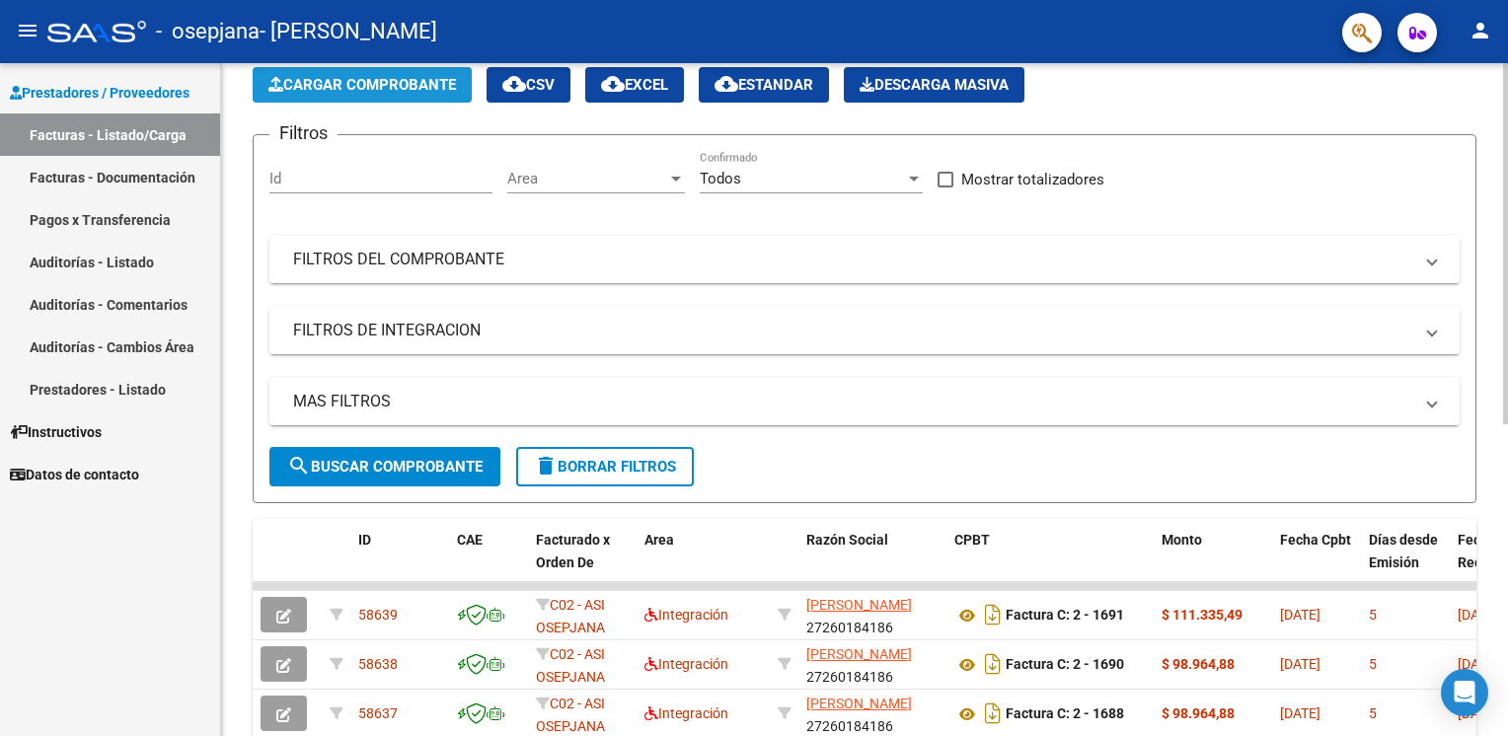
click at [414, 78] on span "Cargar Comprobante" at bounding box center [361, 85] width 187 height 18
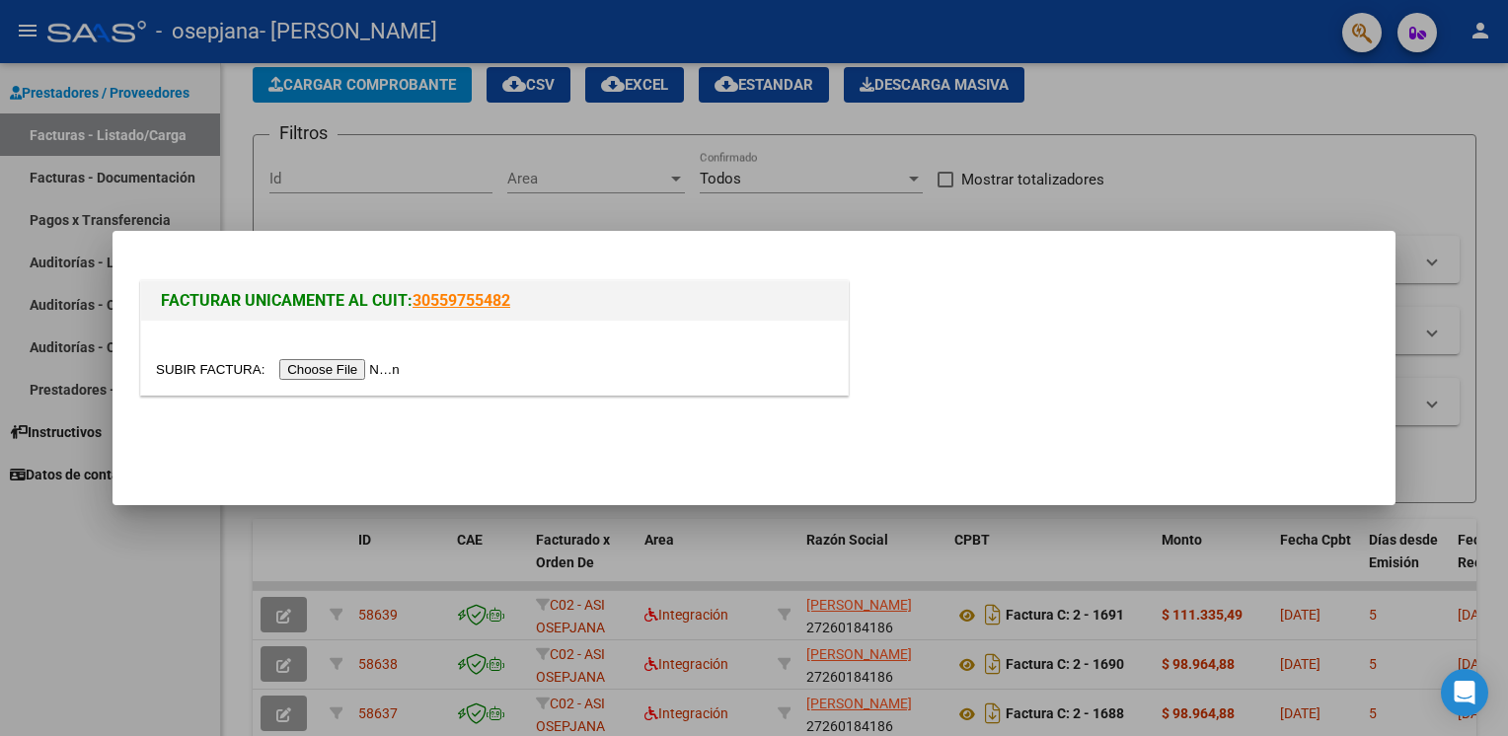
click at [359, 371] on input "file" at bounding box center [281, 369] width 250 height 21
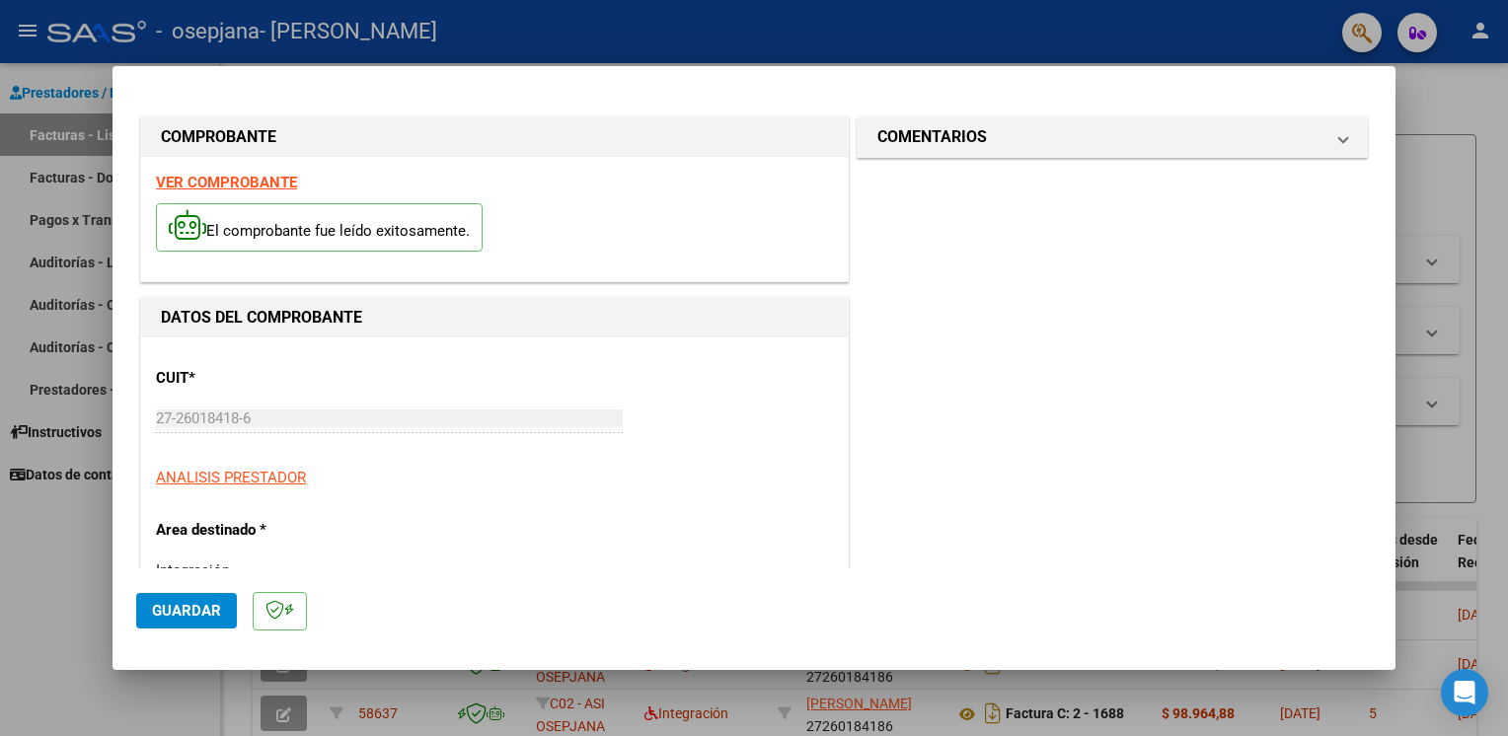
scroll to position [418, 0]
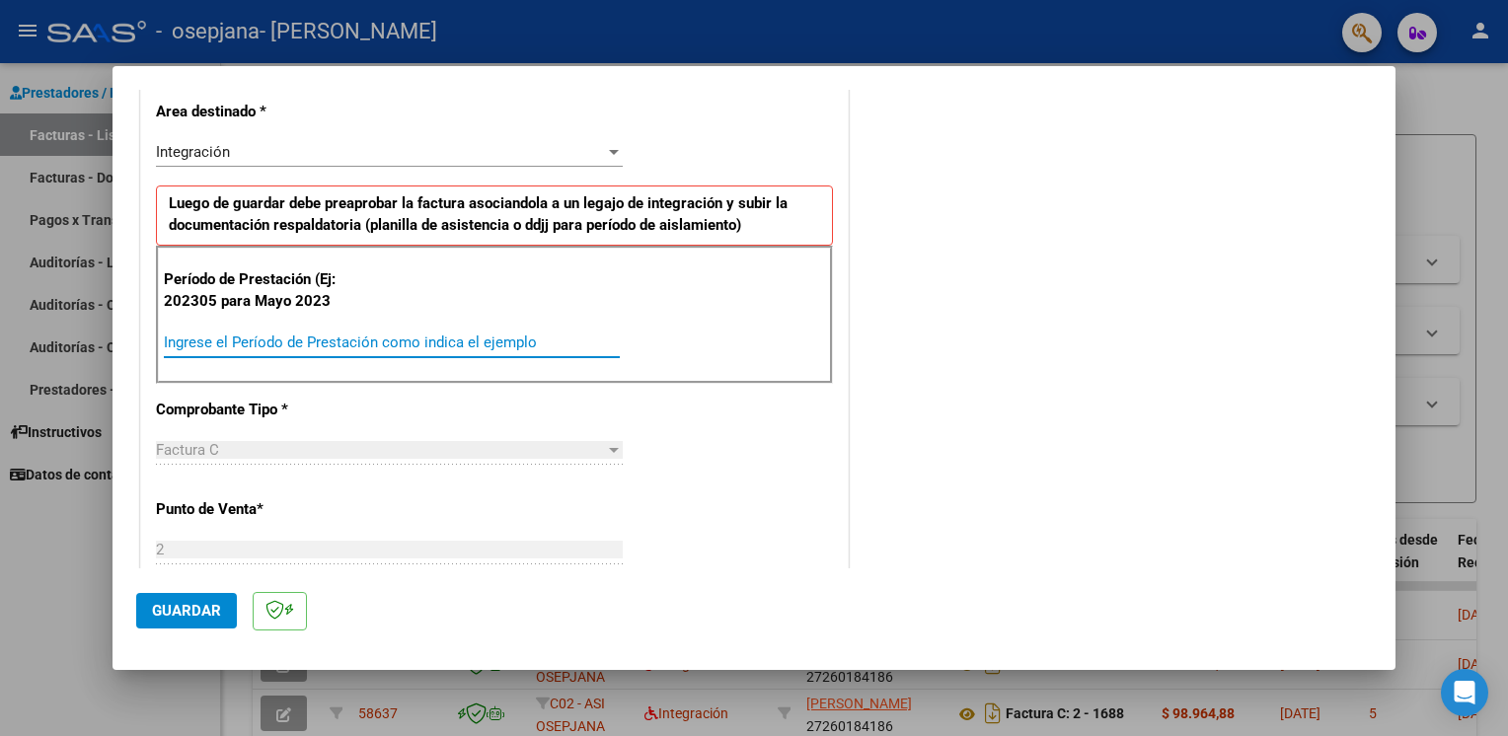
click at [395, 343] on input "Ingrese el Período de Prestación como indica el ejemplo" at bounding box center [392, 342] width 456 height 18
type input "202507"
click at [202, 607] on span "Guardar" at bounding box center [186, 611] width 69 height 18
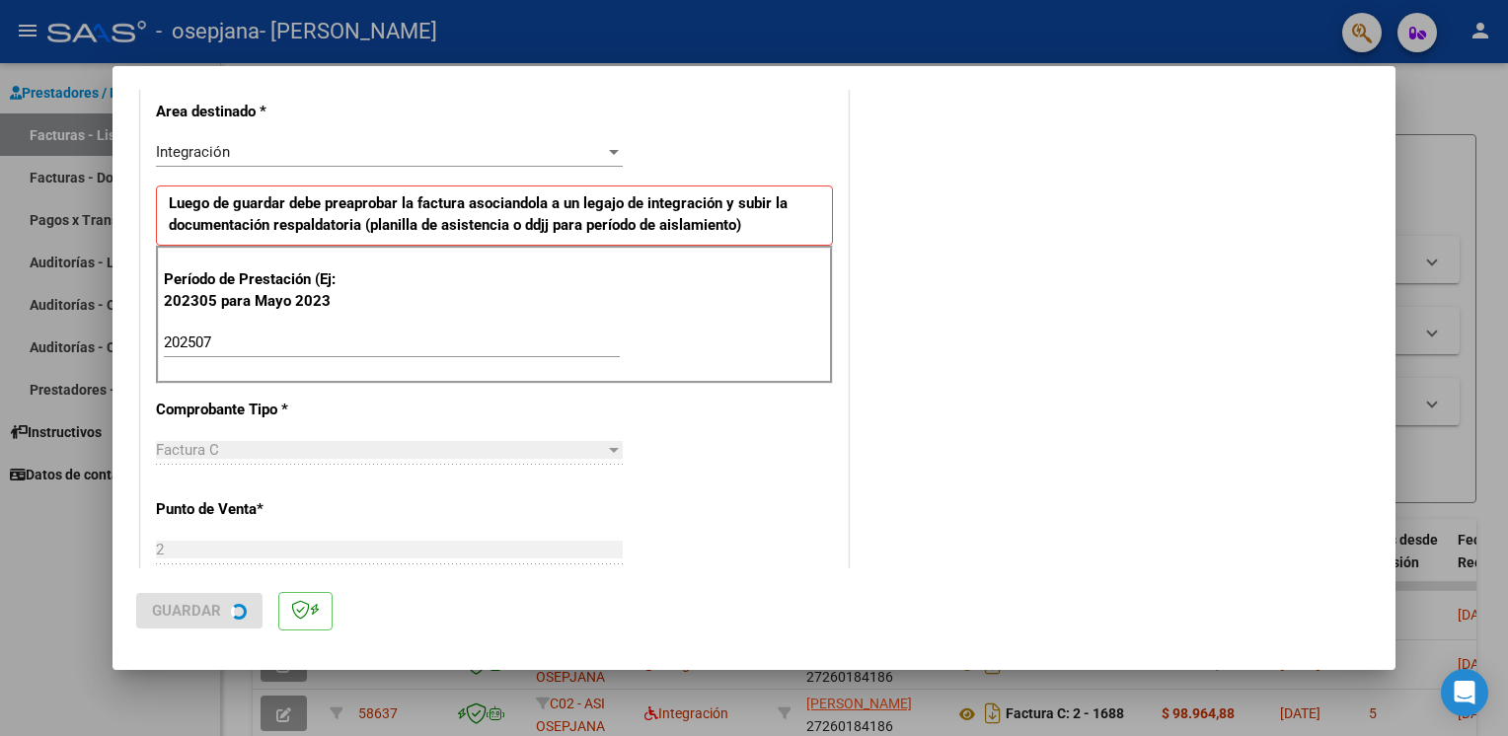
scroll to position [0, 0]
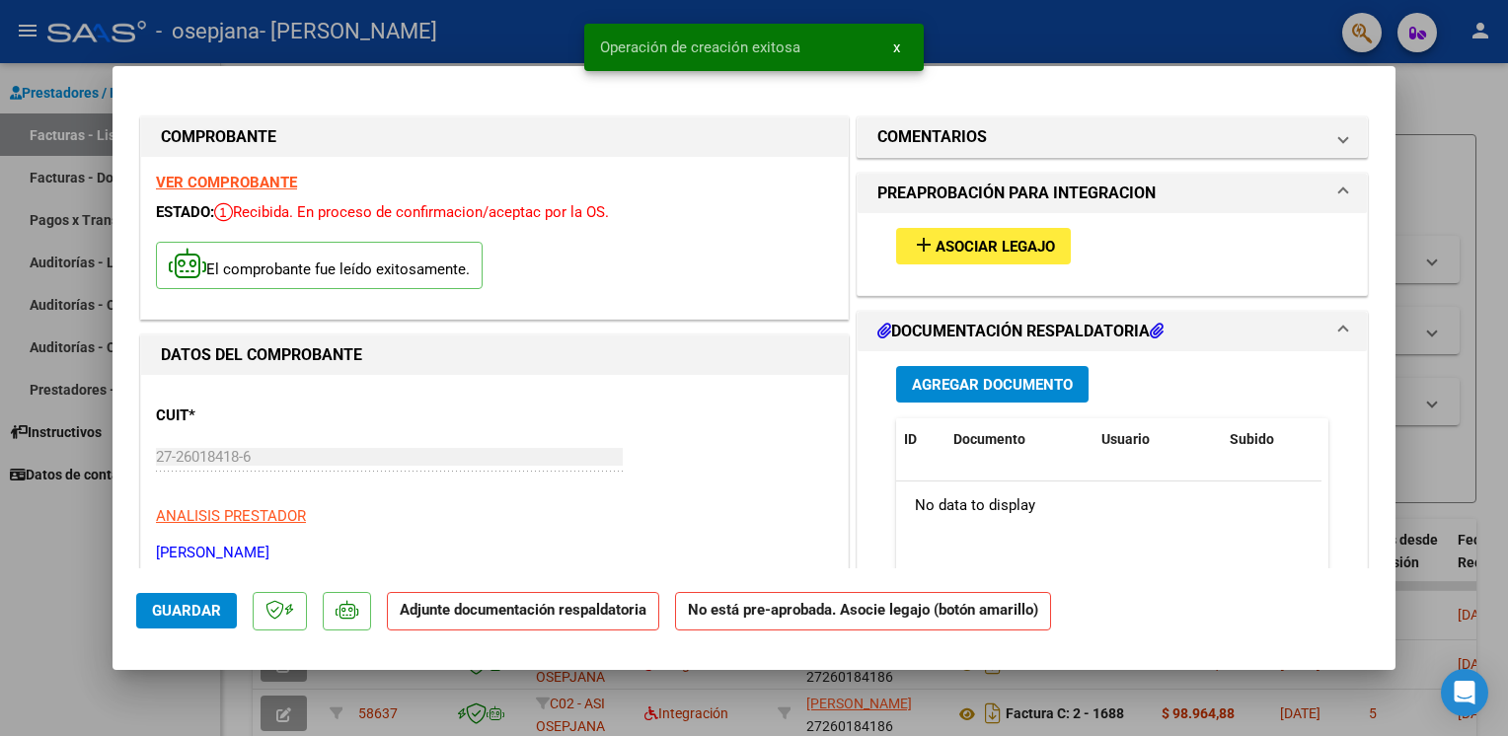
click at [1003, 247] on span "Asociar Legajo" at bounding box center [994, 247] width 119 height 18
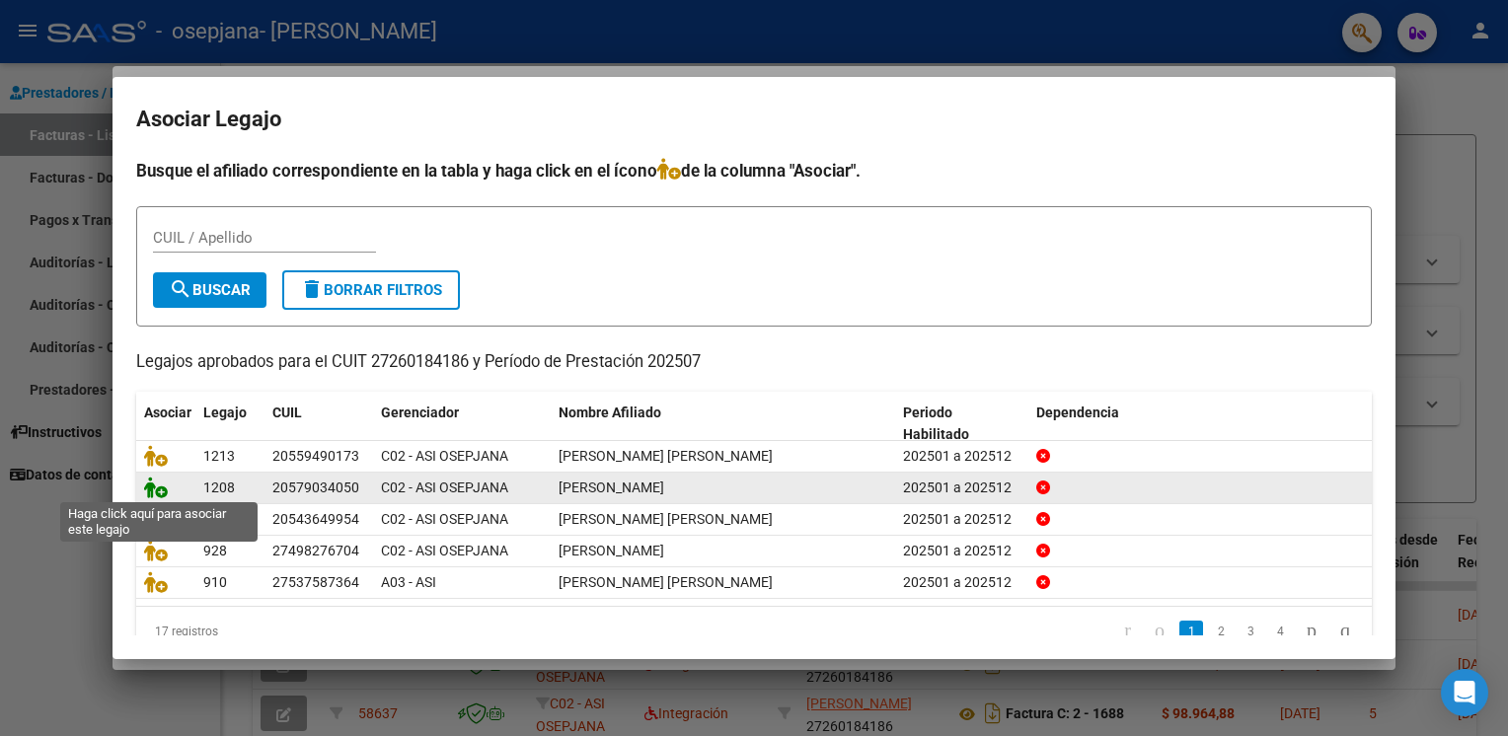
click at [162, 484] on icon at bounding box center [156, 488] width 24 height 22
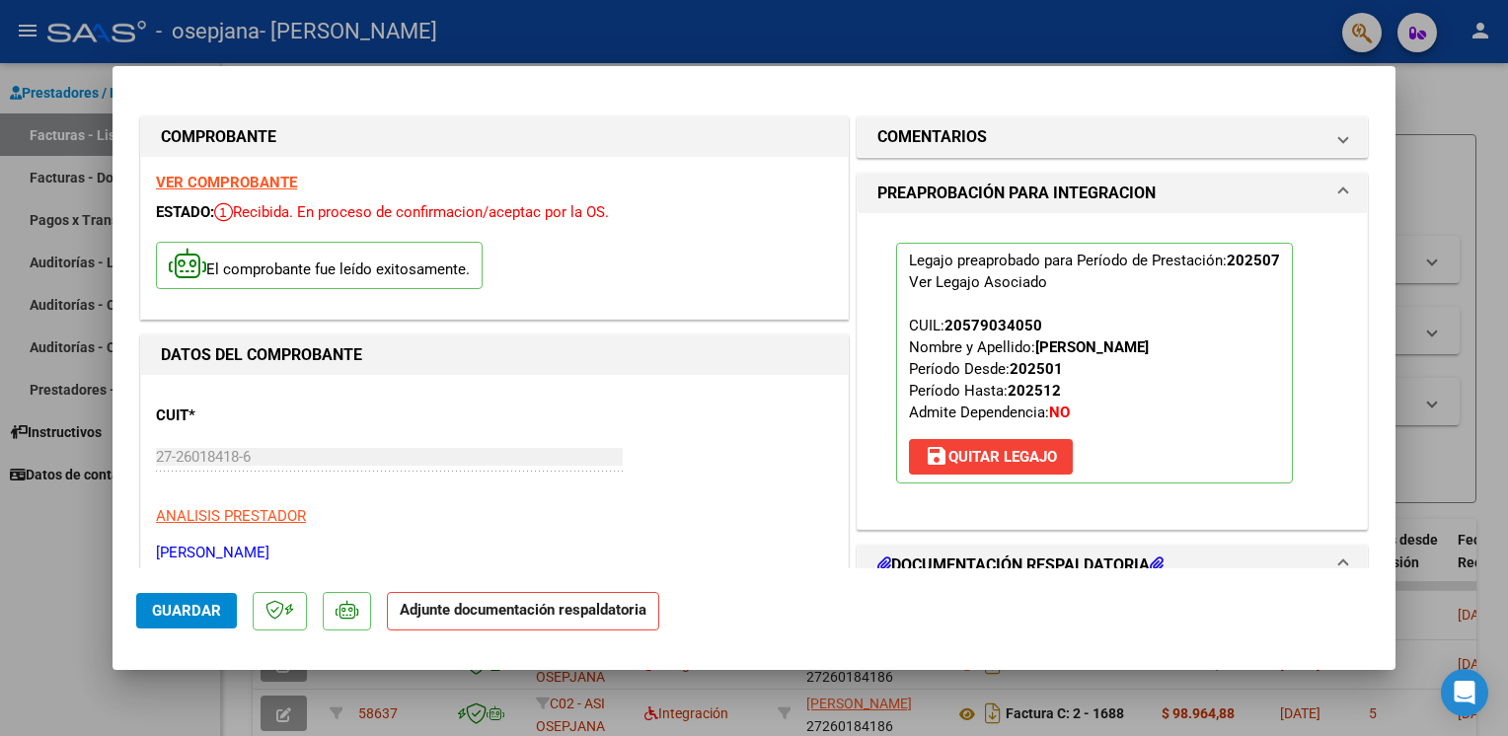
scroll to position [418, 0]
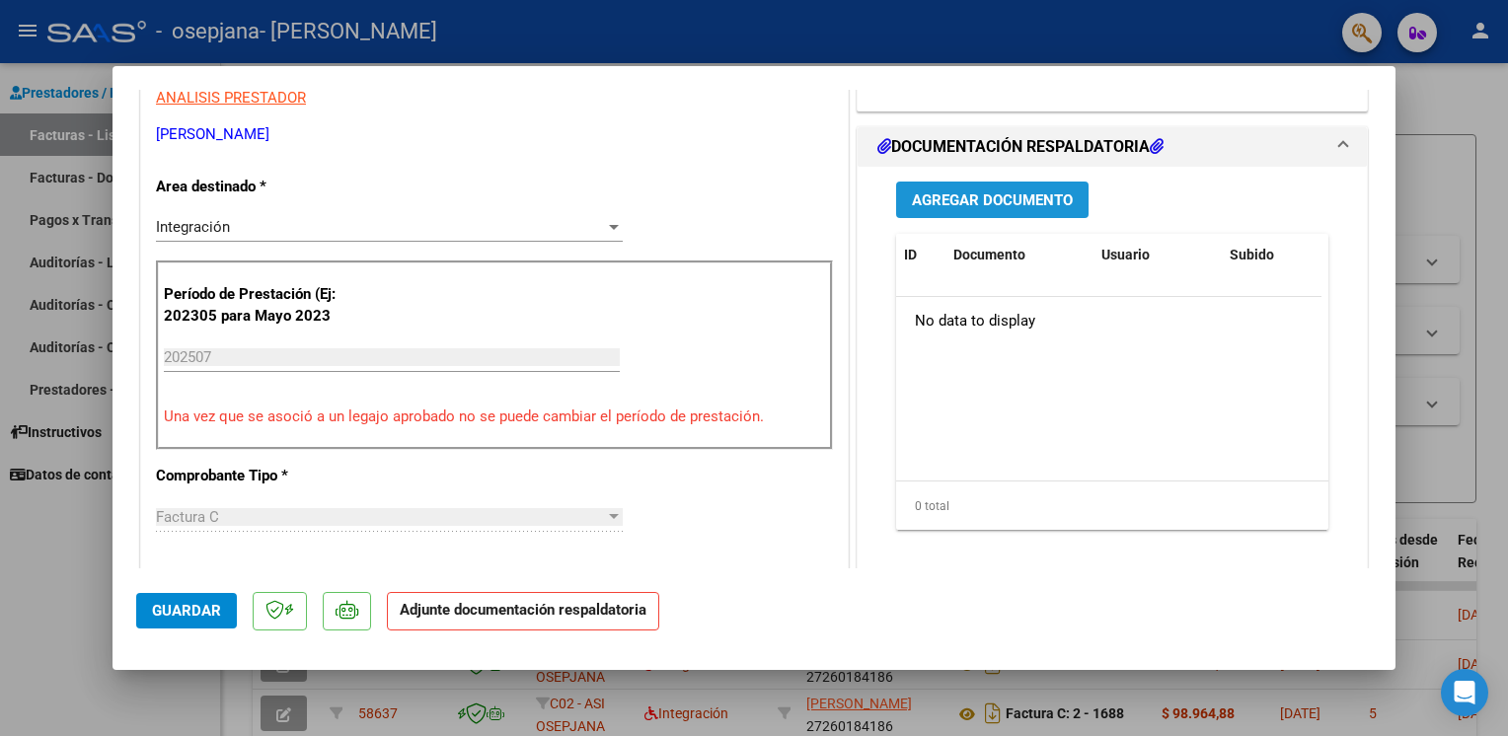
click at [1018, 194] on span "Agregar Documento" at bounding box center [992, 200] width 161 height 18
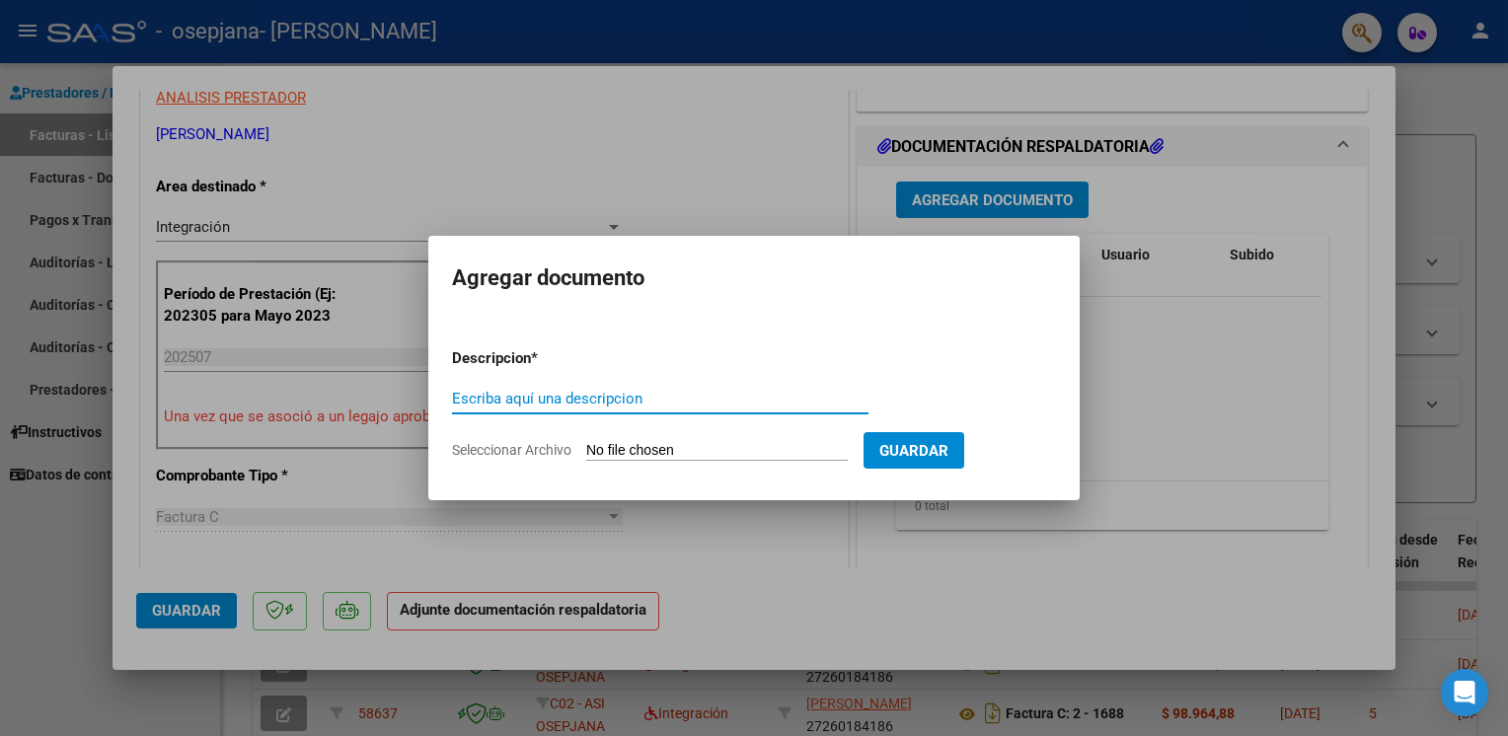
click at [536, 456] on span "Seleccionar Archivo" at bounding box center [511, 450] width 119 height 16
click at [586, 456] on input "Seleccionar Archivo" at bounding box center [716, 451] width 261 height 19
type input "C:\fakepath\ASISTENCIA PSIC 07 2025 [PERSON_NAME].pdf"
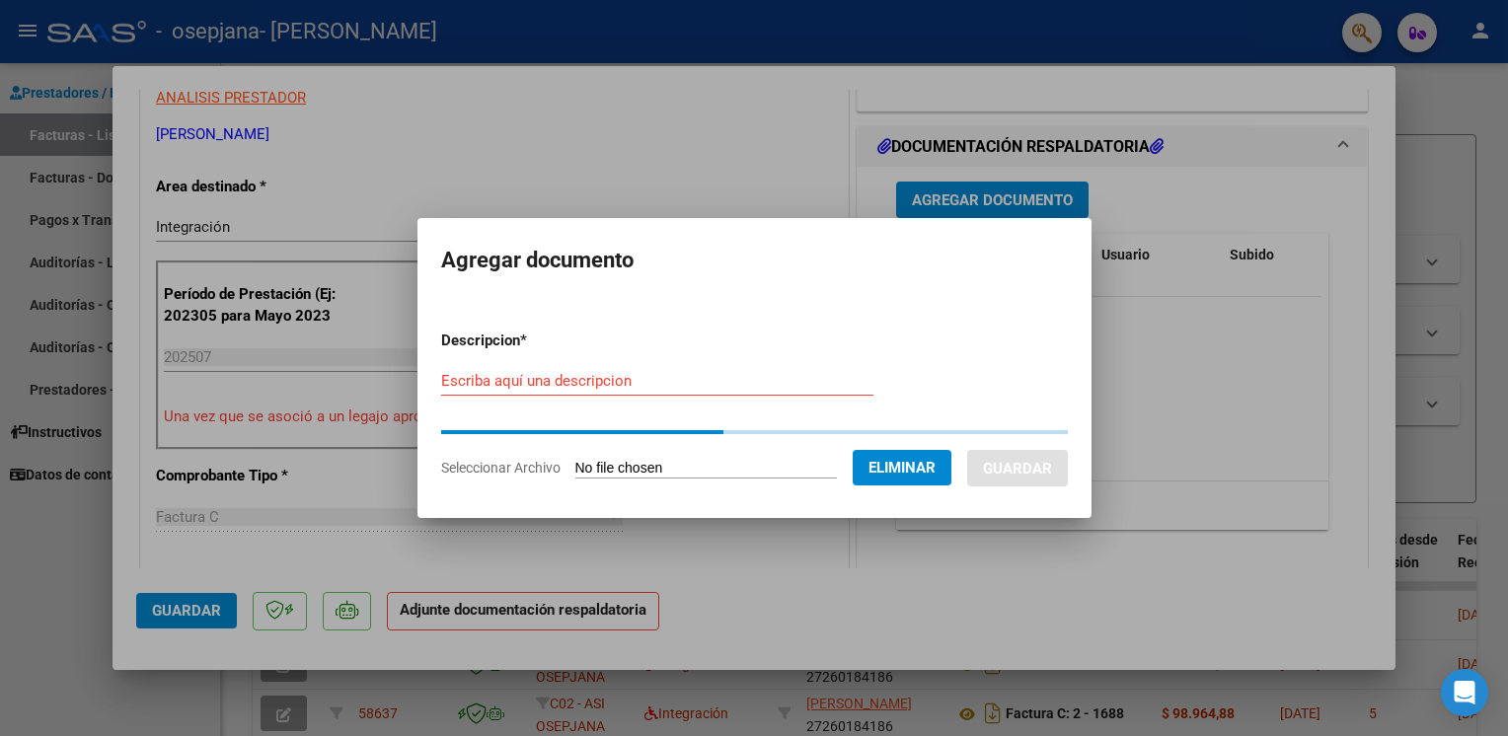
click at [564, 388] on input "Escriba aquí una descripcion" at bounding box center [657, 381] width 432 height 18
type input "asistencia"
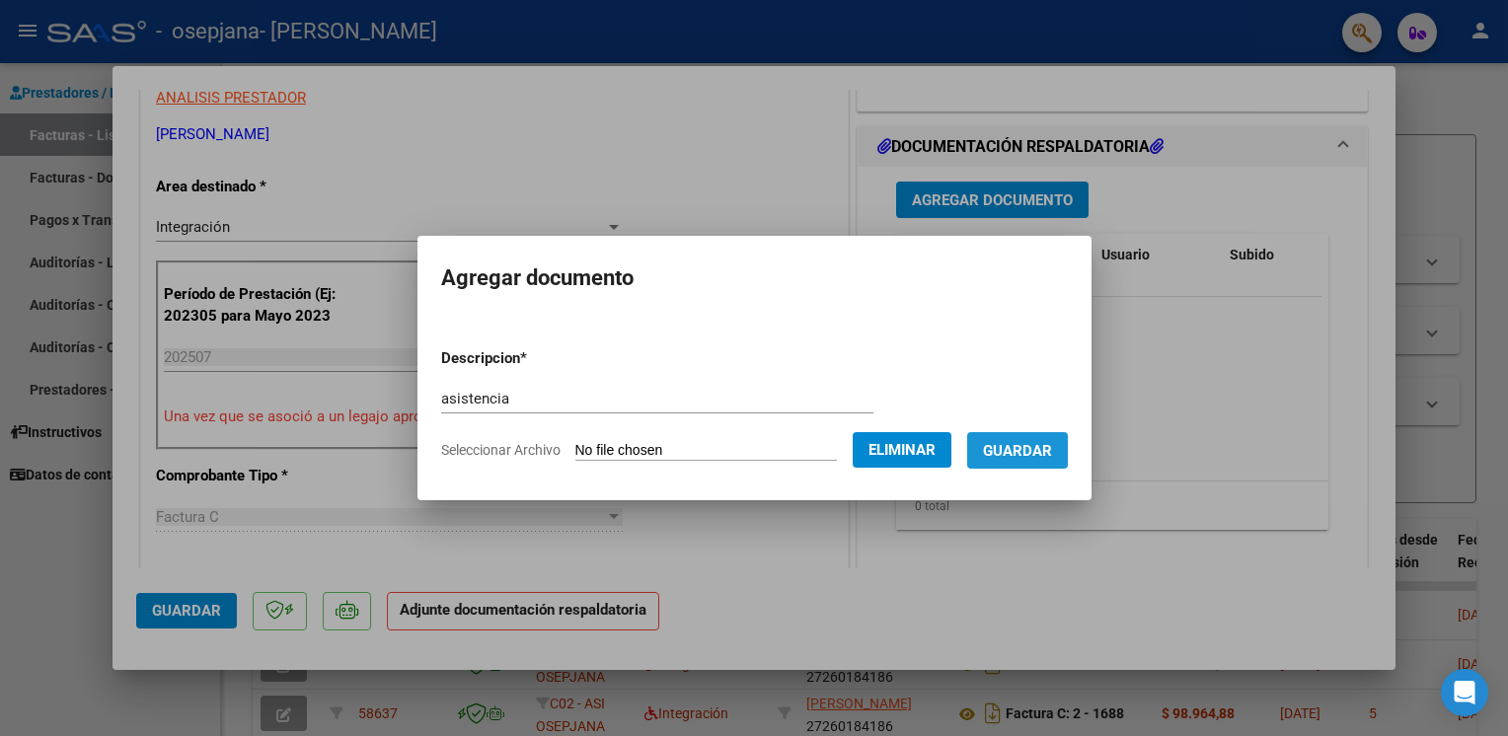
click at [1020, 449] on span "Guardar" at bounding box center [1017, 451] width 69 height 18
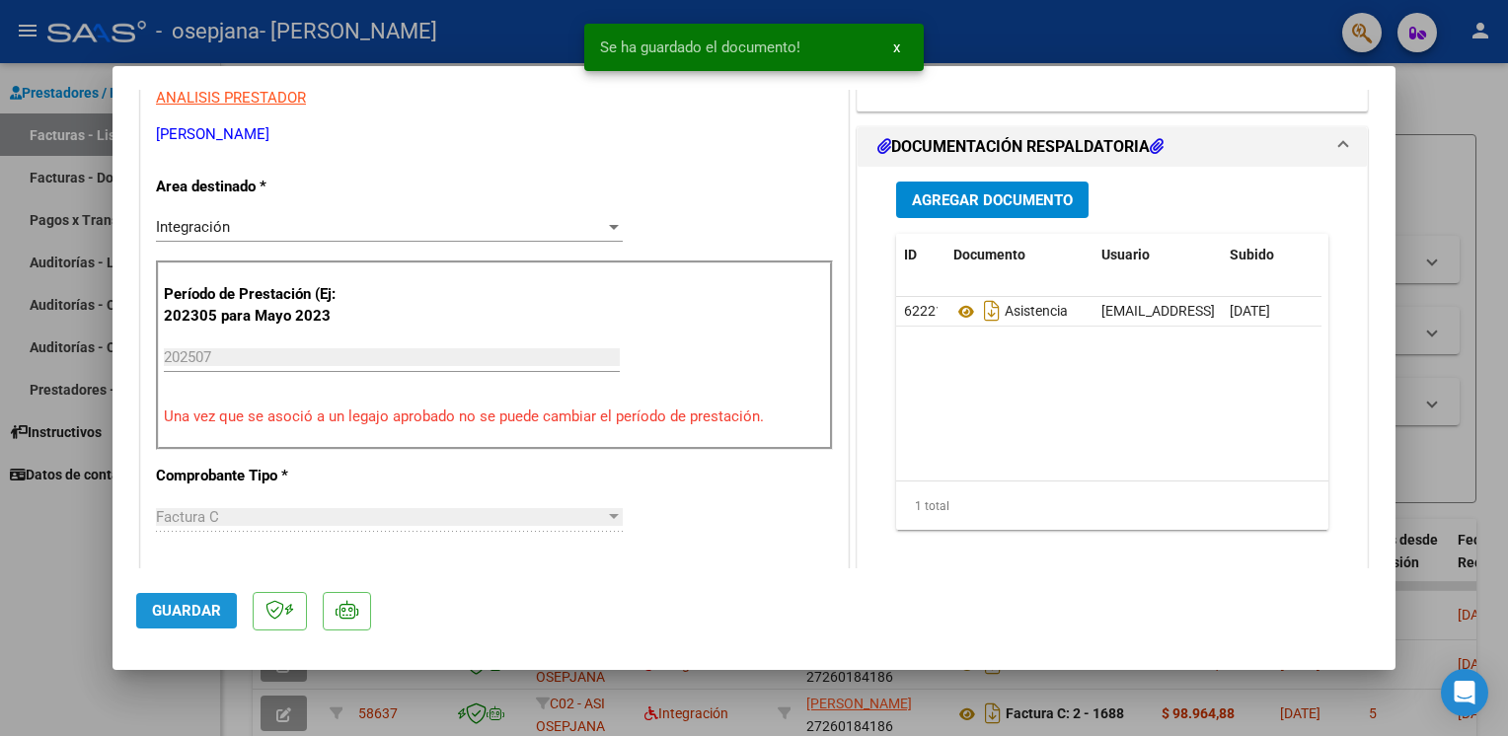
click at [178, 613] on span "Guardar" at bounding box center [186, 611] width 69 height 18
click at [52, 586] on div at bounding box center [754, 368] width 1508 height 736
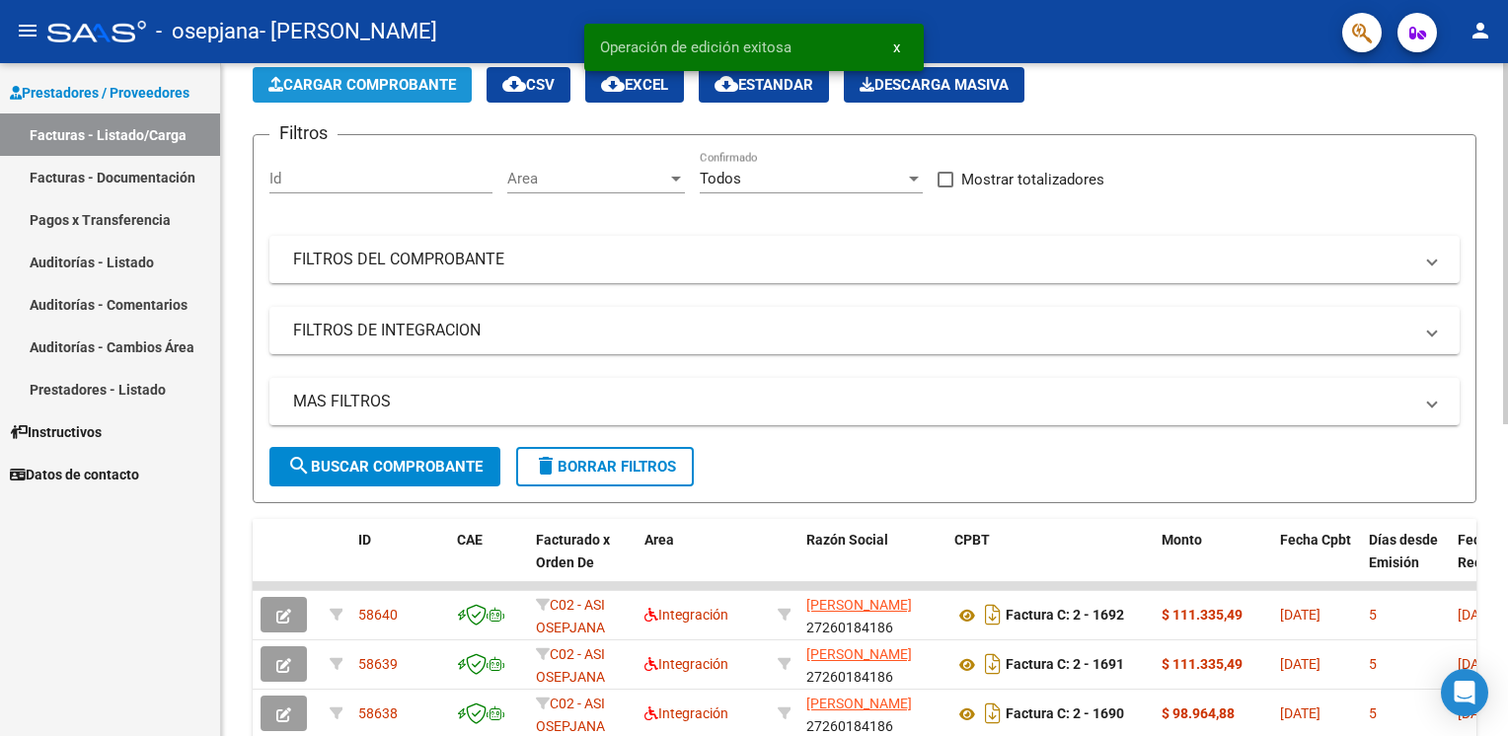
click at [332, 85] on span "Cargar Comprobante" at bounding box center [361, 85] width 187 height 18
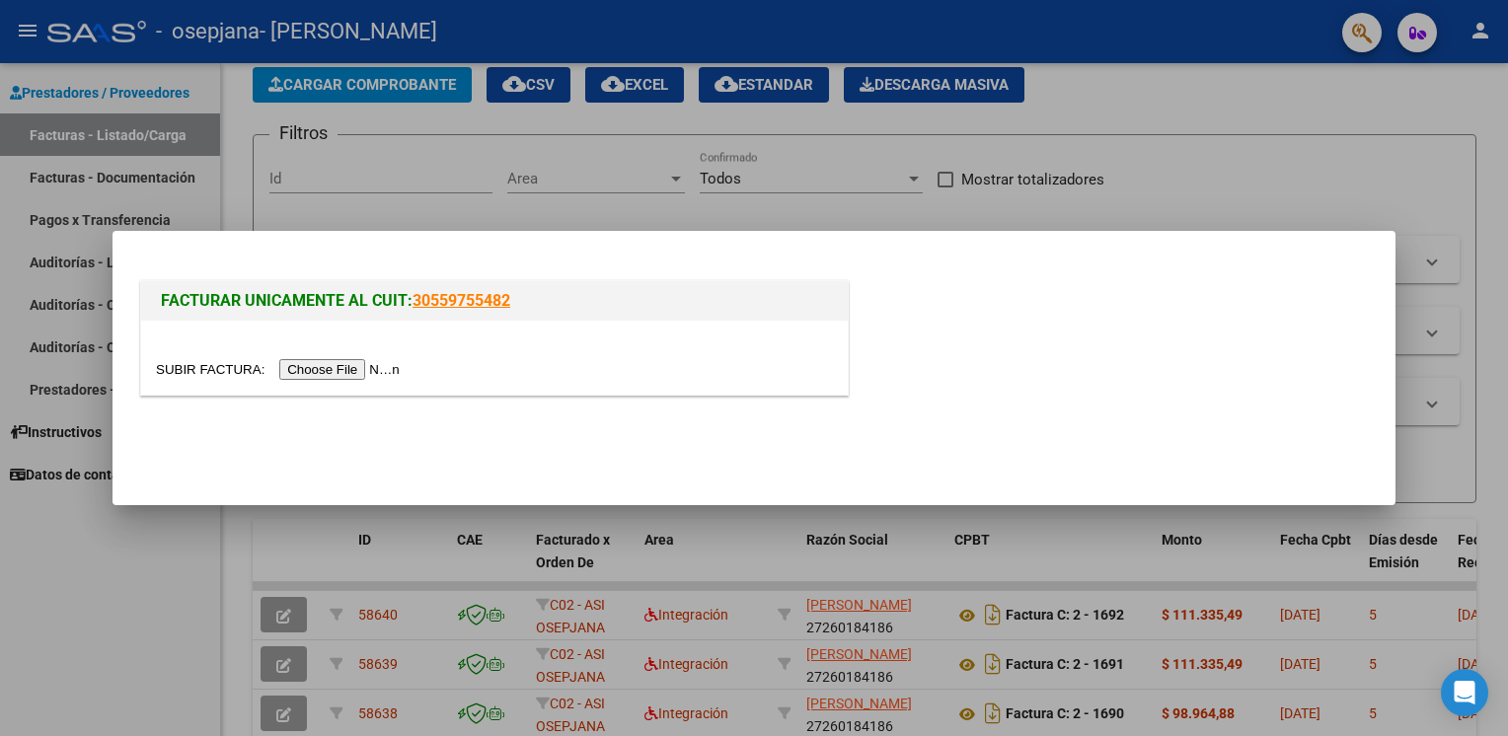
click at [328, 369] on input "file" at bounding box center [281, 369] width 250 height 21
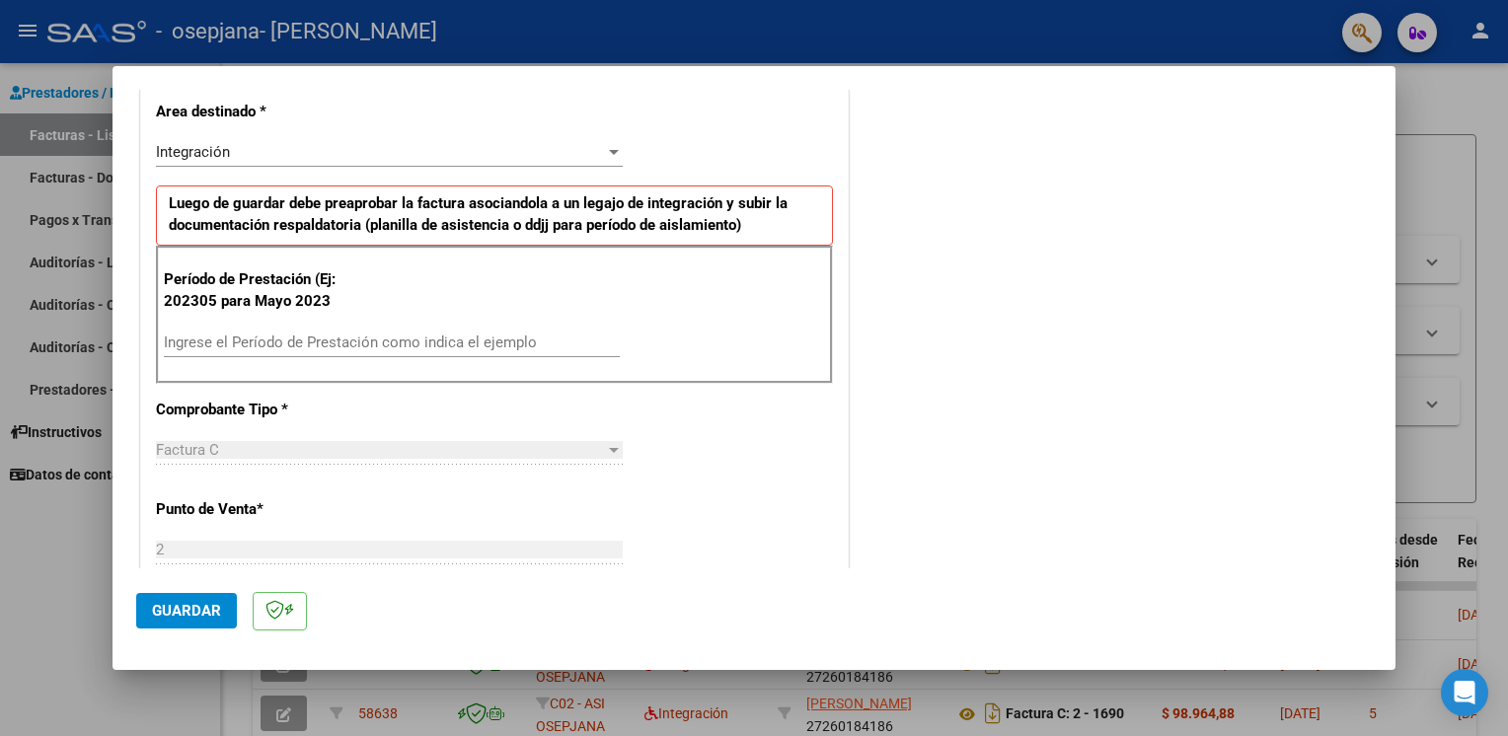
click at [483, 345] on input "Ingrese el Período de Prestación como indica el ejemplo" at bounding box center [392, 342] width 456 height 18
type input "202507"
click at [205, 616] on span "Guardar" at bounding box center [186, 611] width 69 height 18
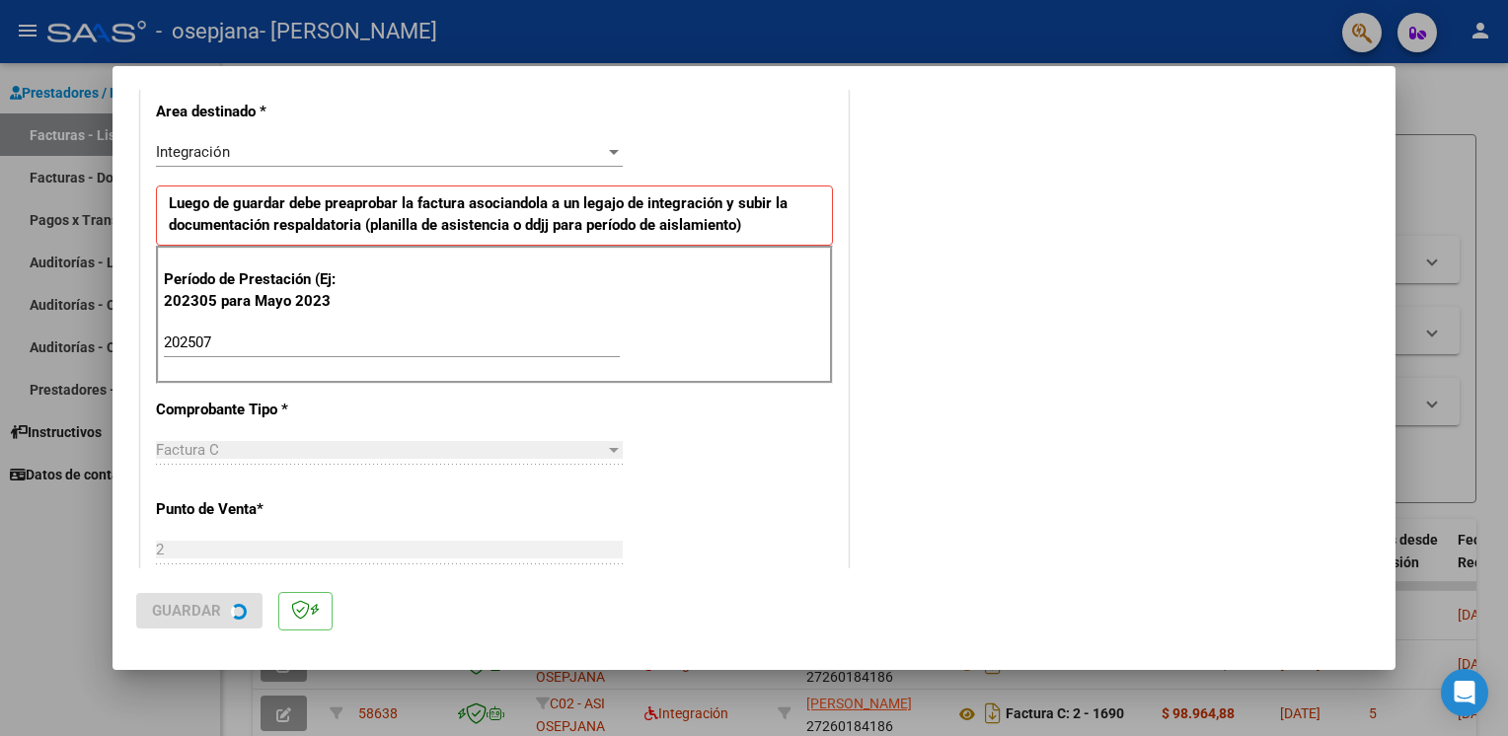
scroll to position [0, 0]
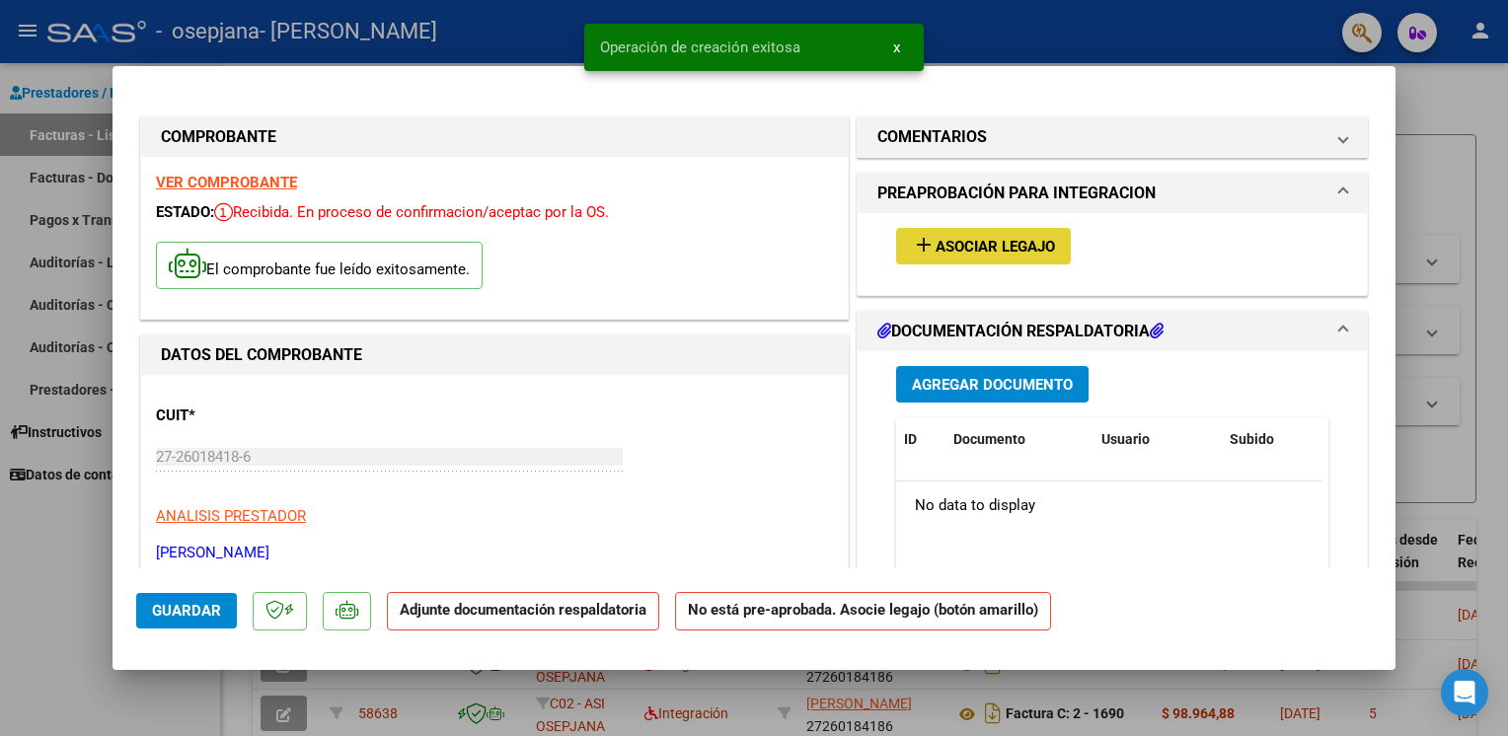
click at [950, 248] on span "Asociar Legajo" at bounding box center [994, 247] width 119 height 18
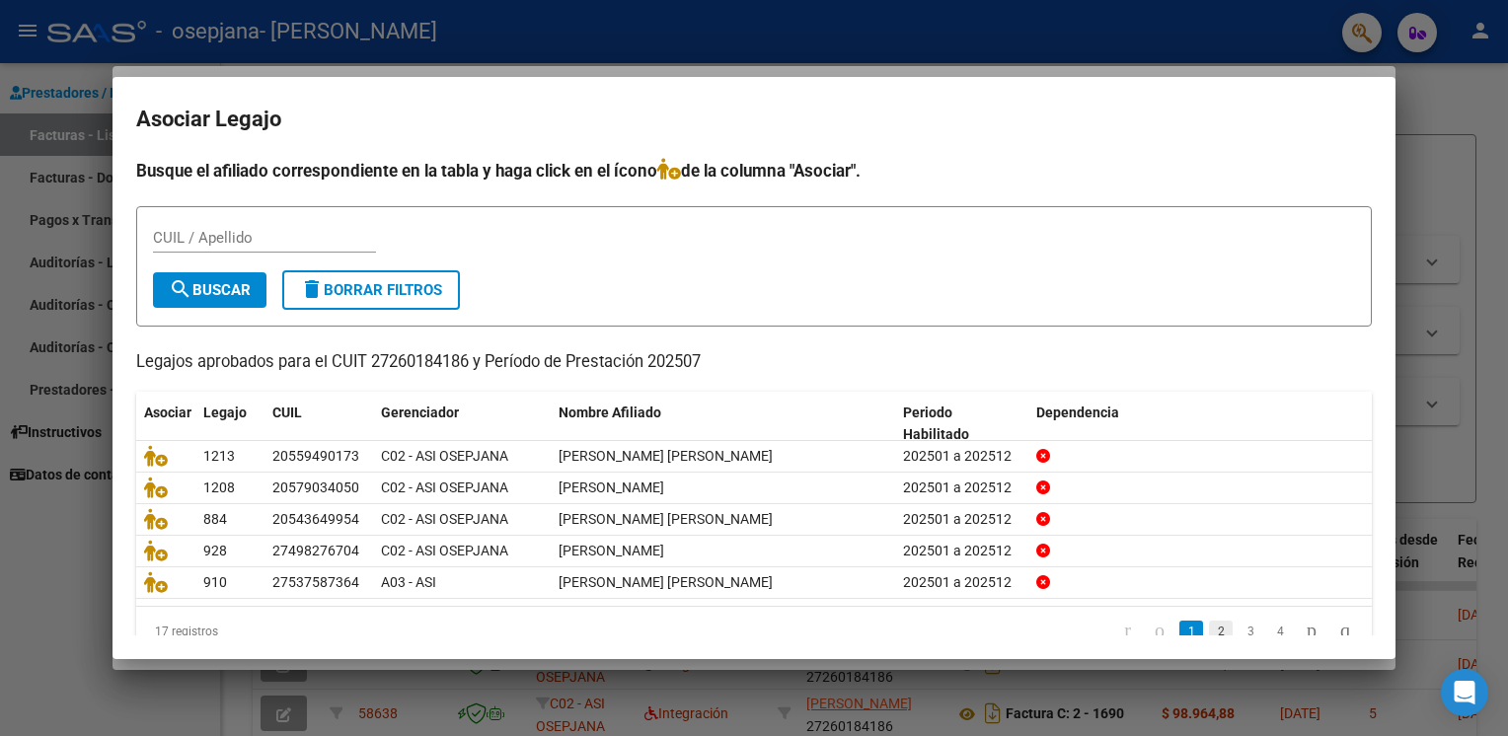
click at [1209, 633] on link "2" at bounding box center [1221, 632] width 24 height 22
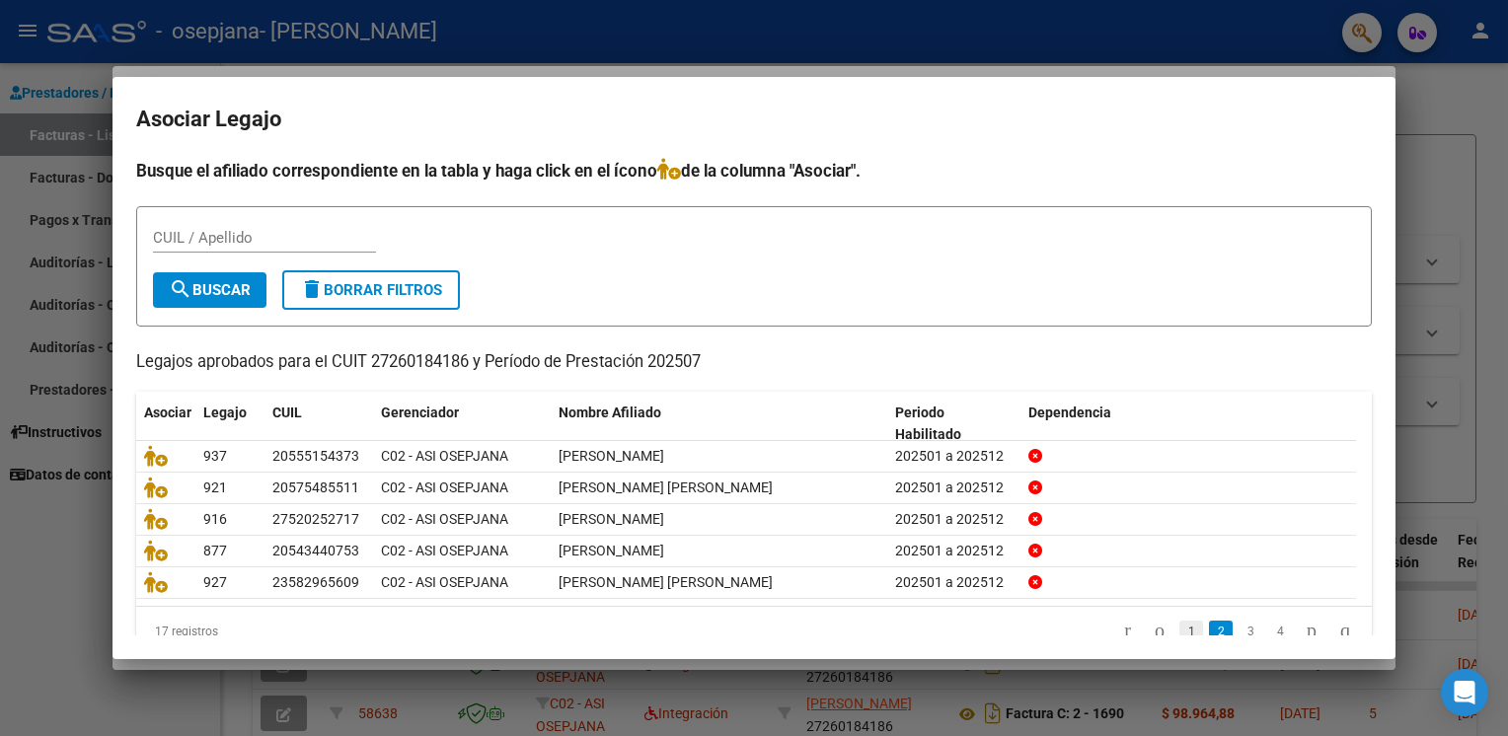
click at [1179, 633] on link "1" at bounding box center [1191, 632] width 24 height 22
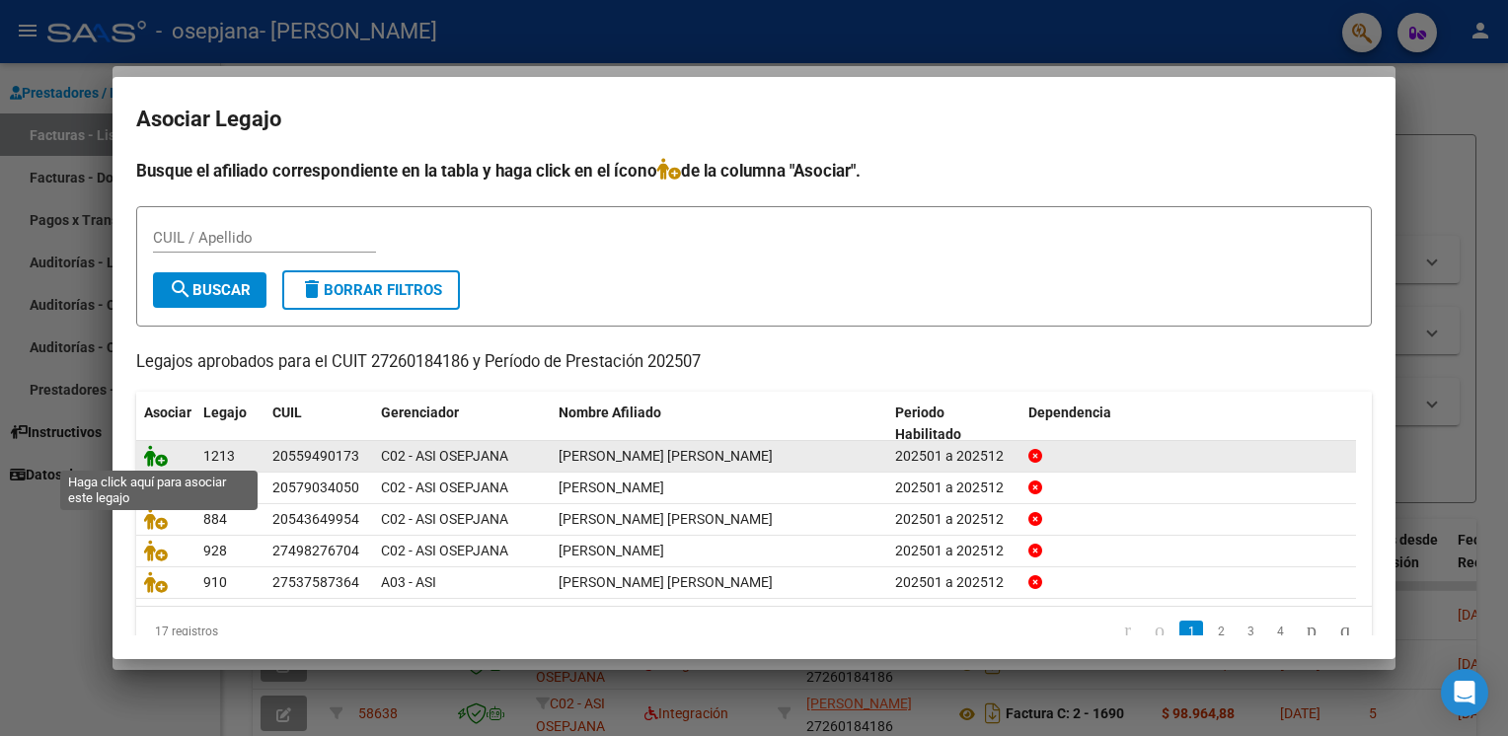
click at [154, 458] on icon at bounding box center [156, 456] width 24 height 22
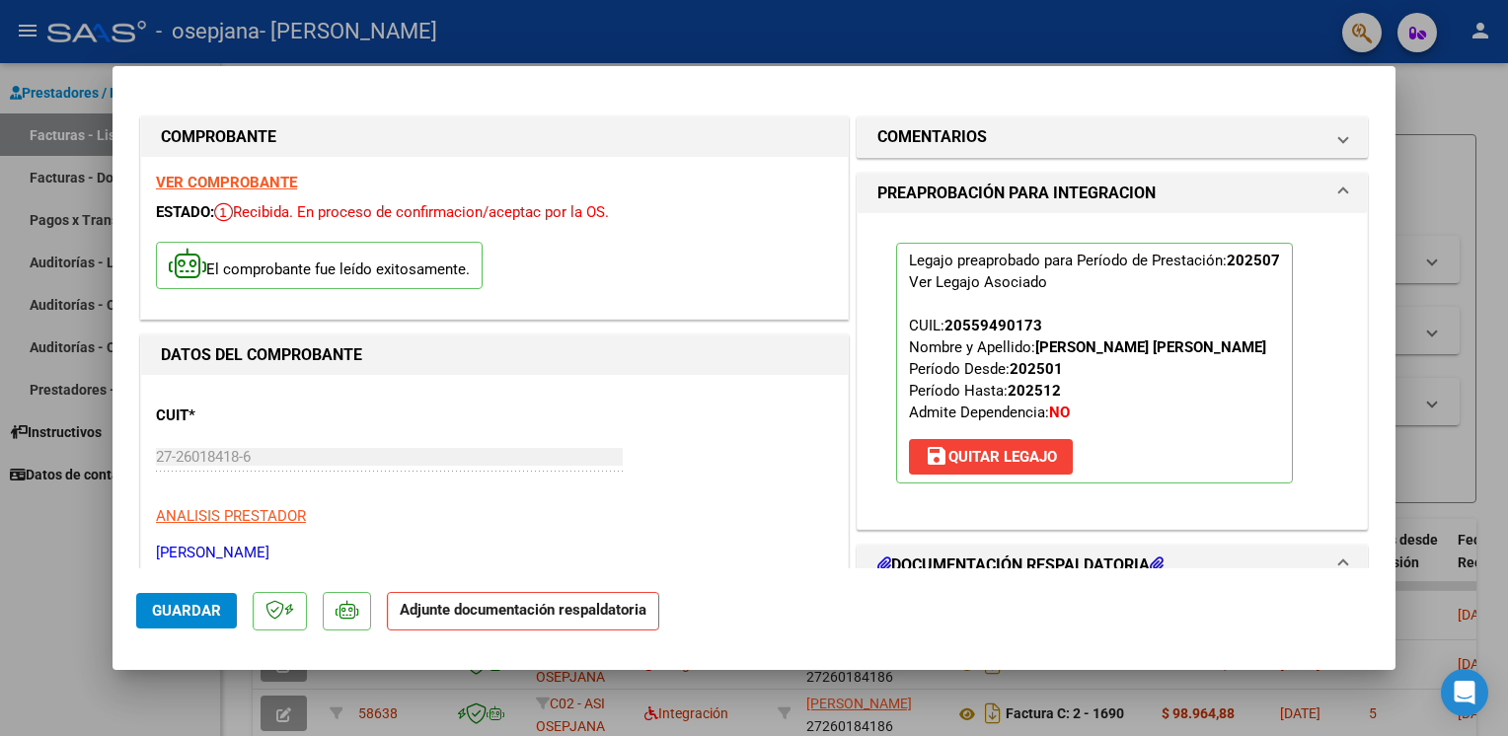
scroll to position [418, 0]
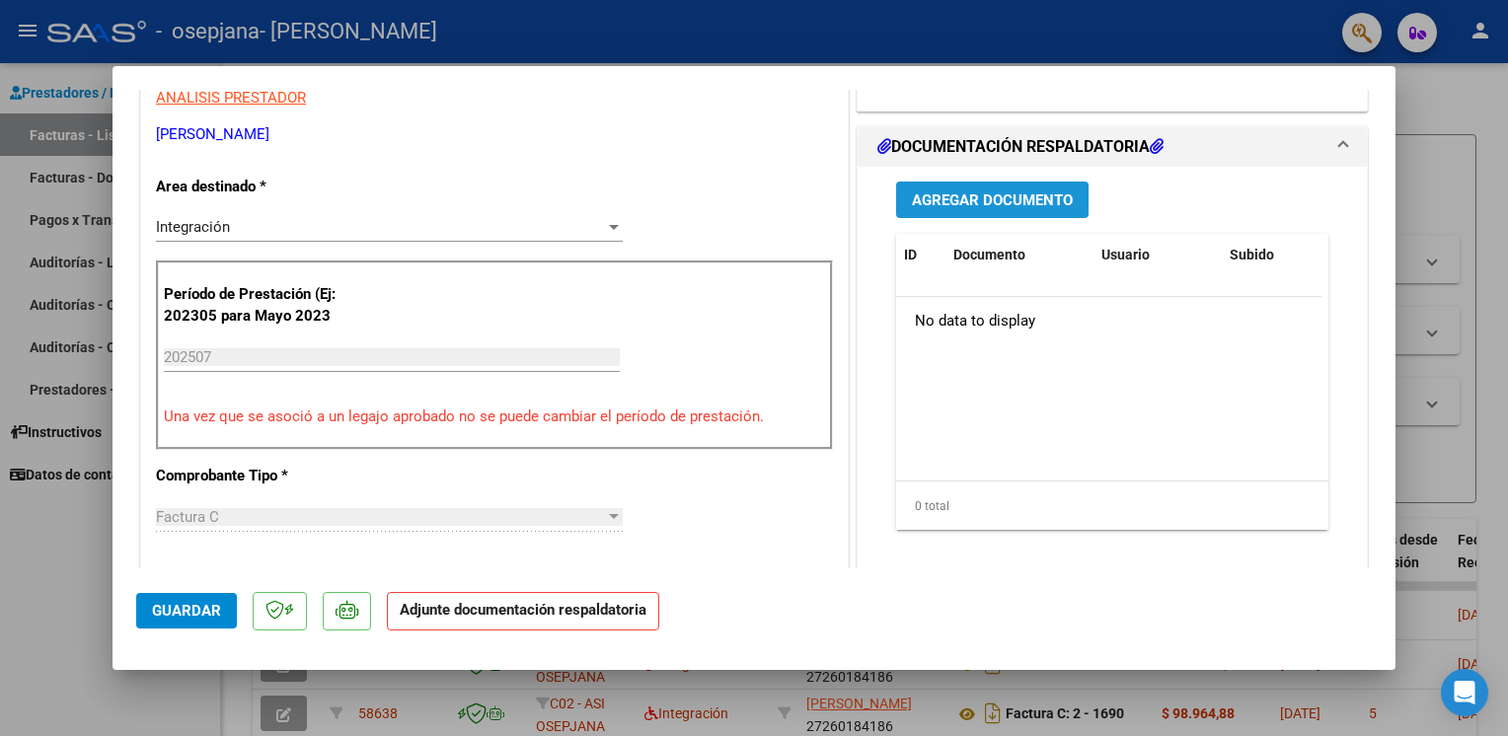
click at [1030, 197] on span "Agregar Documento" at bounding box center [992, 200] width 161 height 18
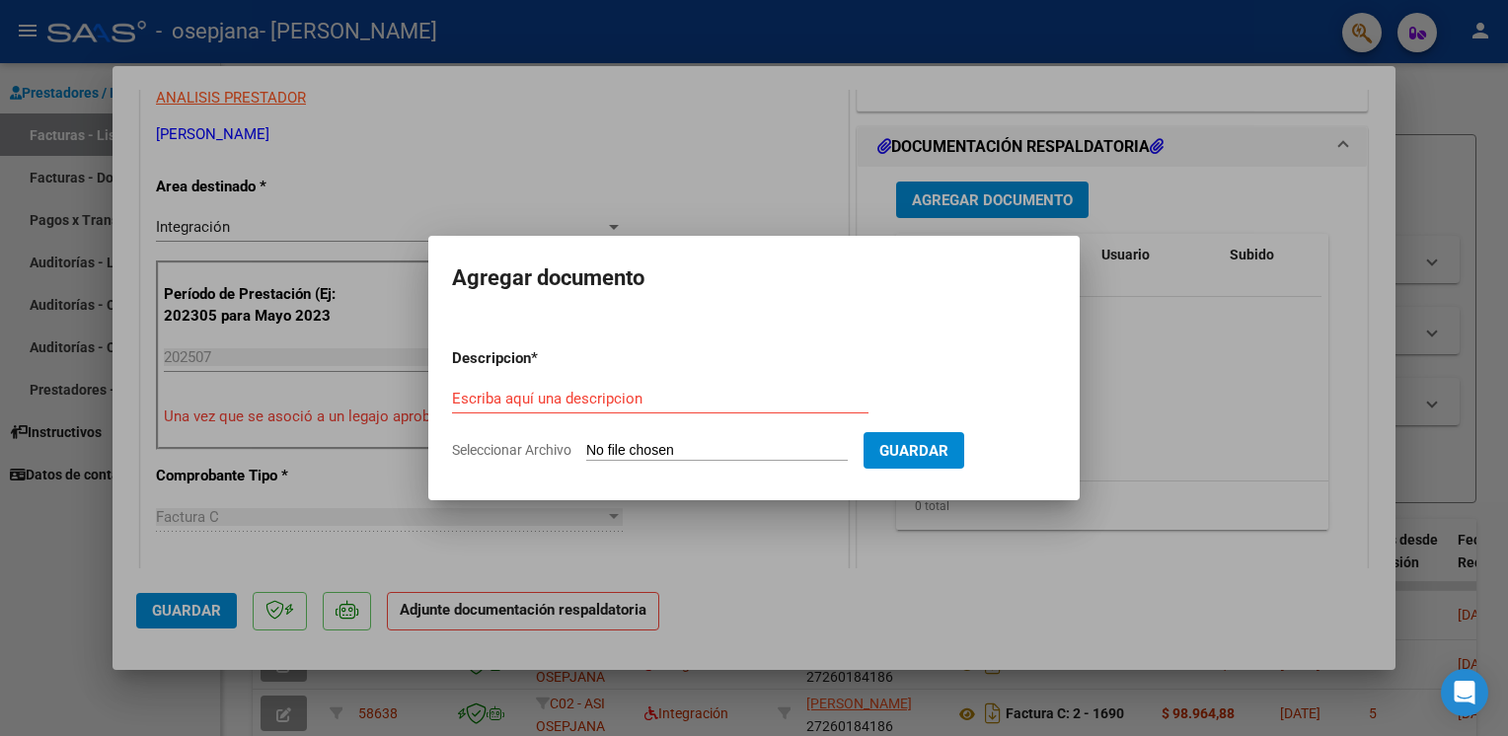
click at [519, 452] on span "Seleccionar Archivo" at bounding box center [511, 450] width 119 height 16
click at [586, 452] on input "Seleccionar Archivo" at bounding box center [716, 451] width 261 height 19
click at [1181, 460] on div at bounding box center [754, 368] width 1508 height 736
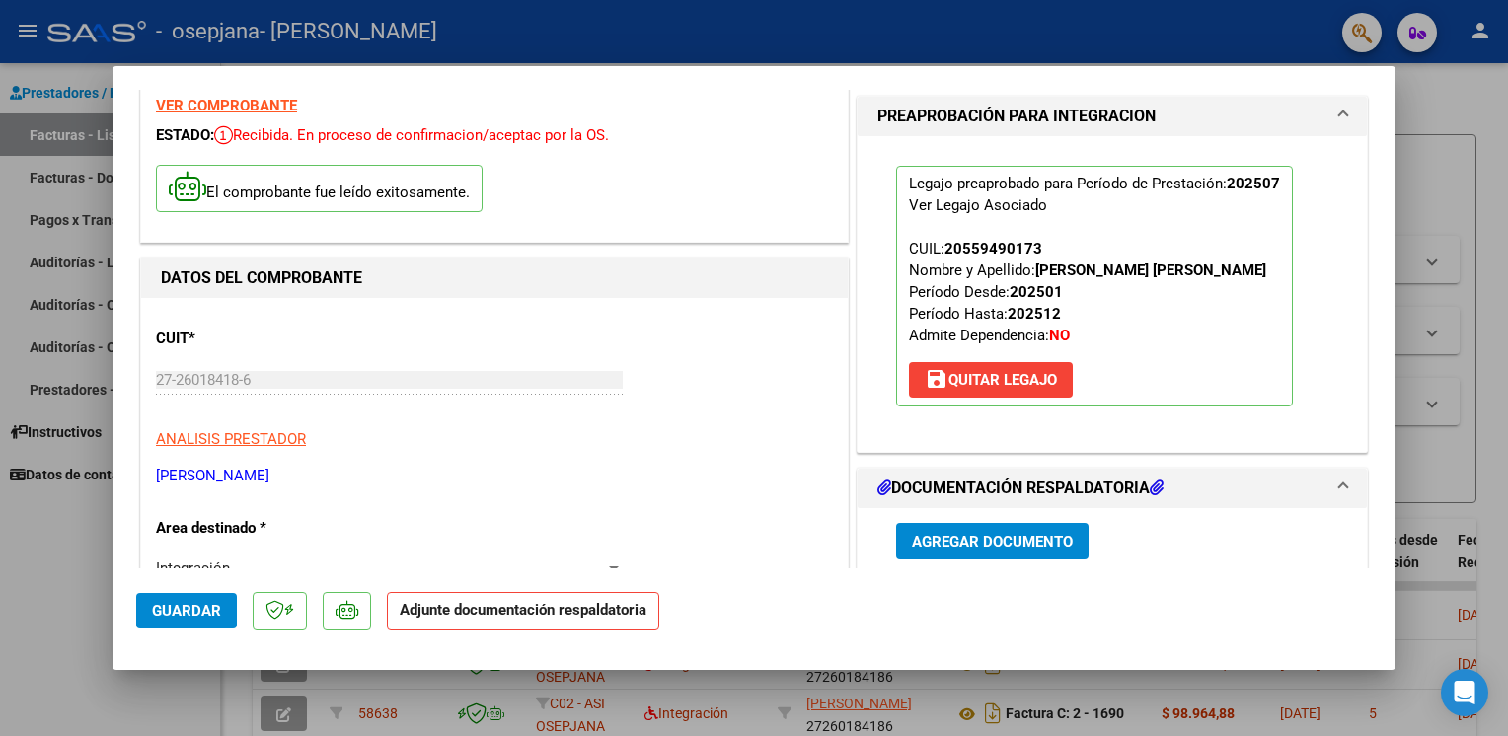
scroll to position [80, 0]
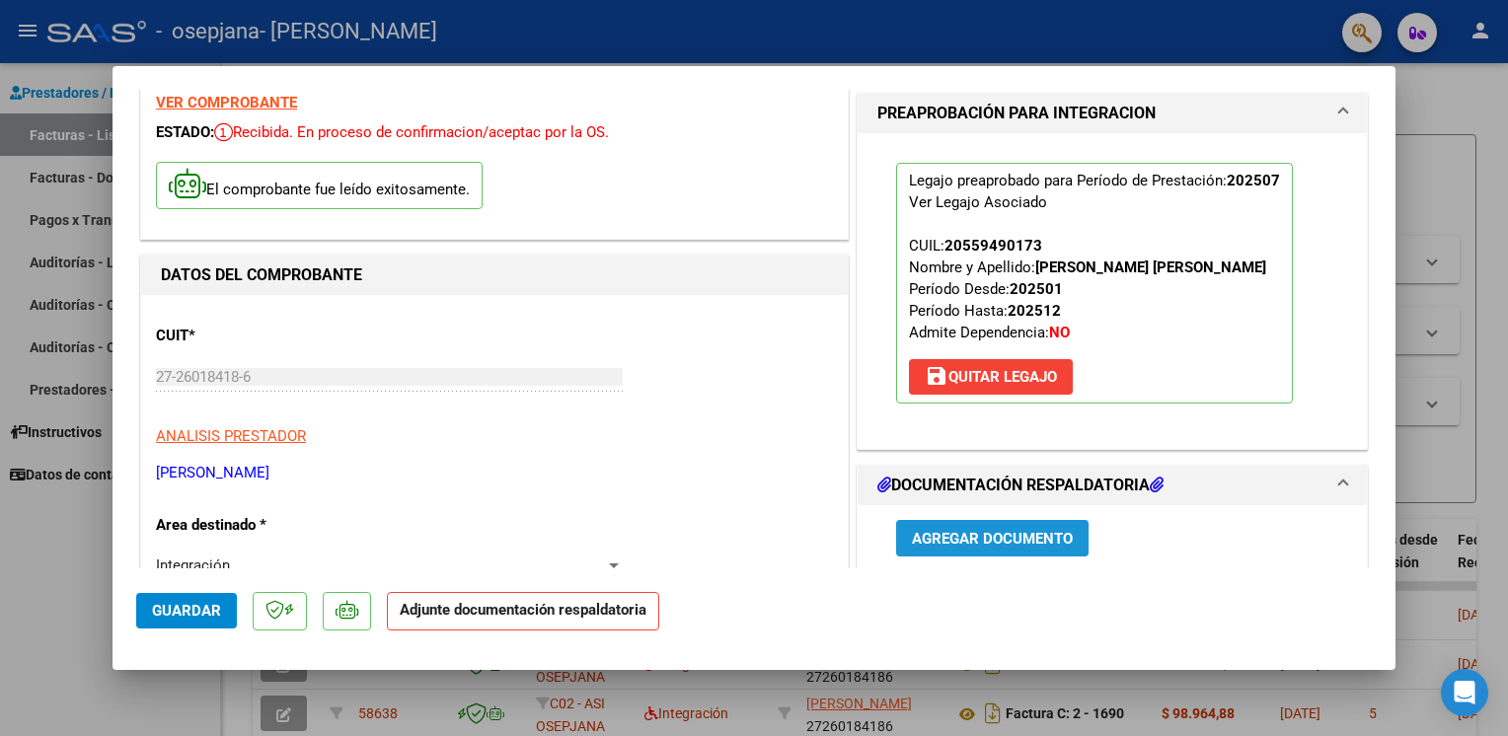
click at [975, 537] on span "Agregar Documento" at bounding box center [992, 539] width 161 height 18
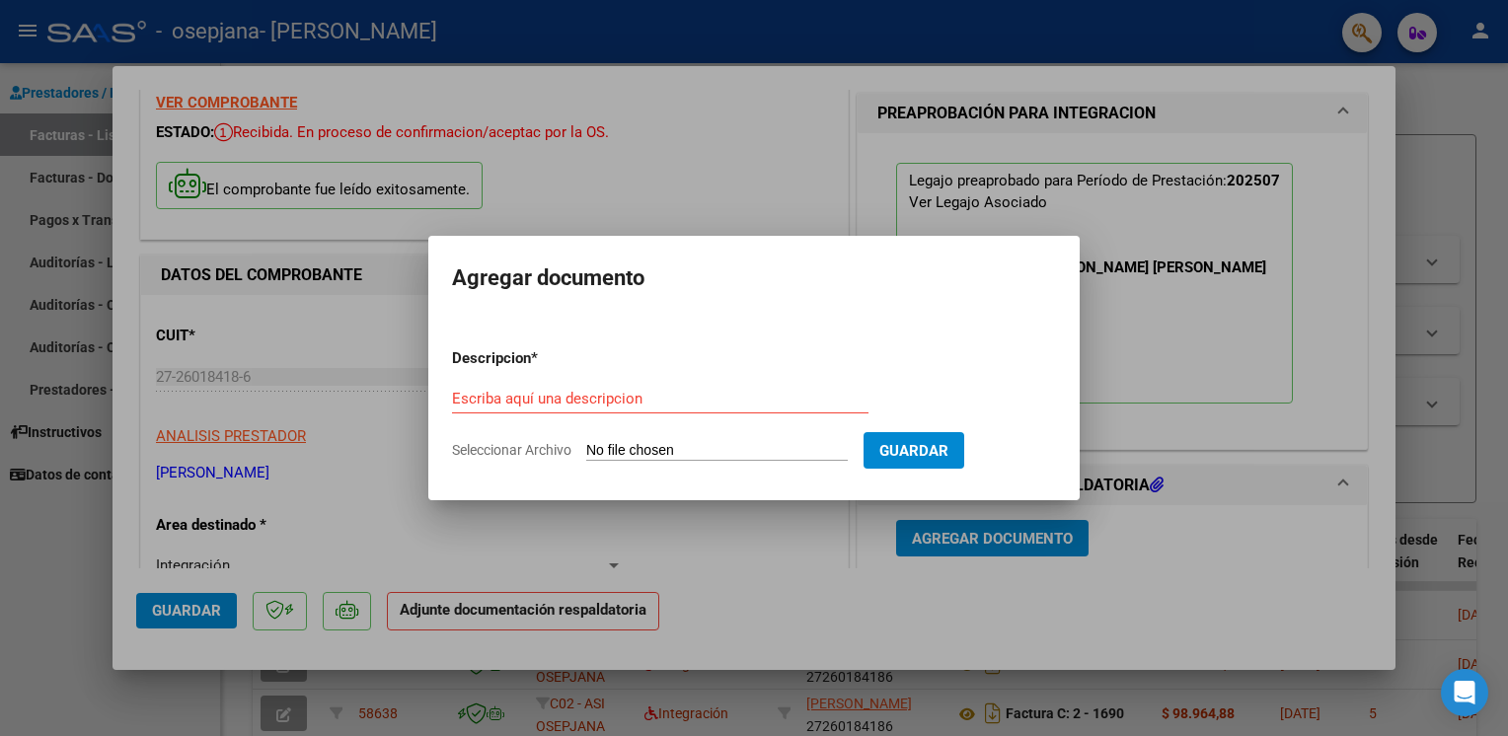
click at [505, 448] on span "Seleccionar Archivo" at bounding box center [511, 450] width 119 height 16
click at [586, 448] on input "Seleccionar Archivo" at bounding box center [716, 451] width 261 height 19
type input "C:\fakepath\ASISTENCIA PSIC 07 2025 [PERSON_NAME].pdf"
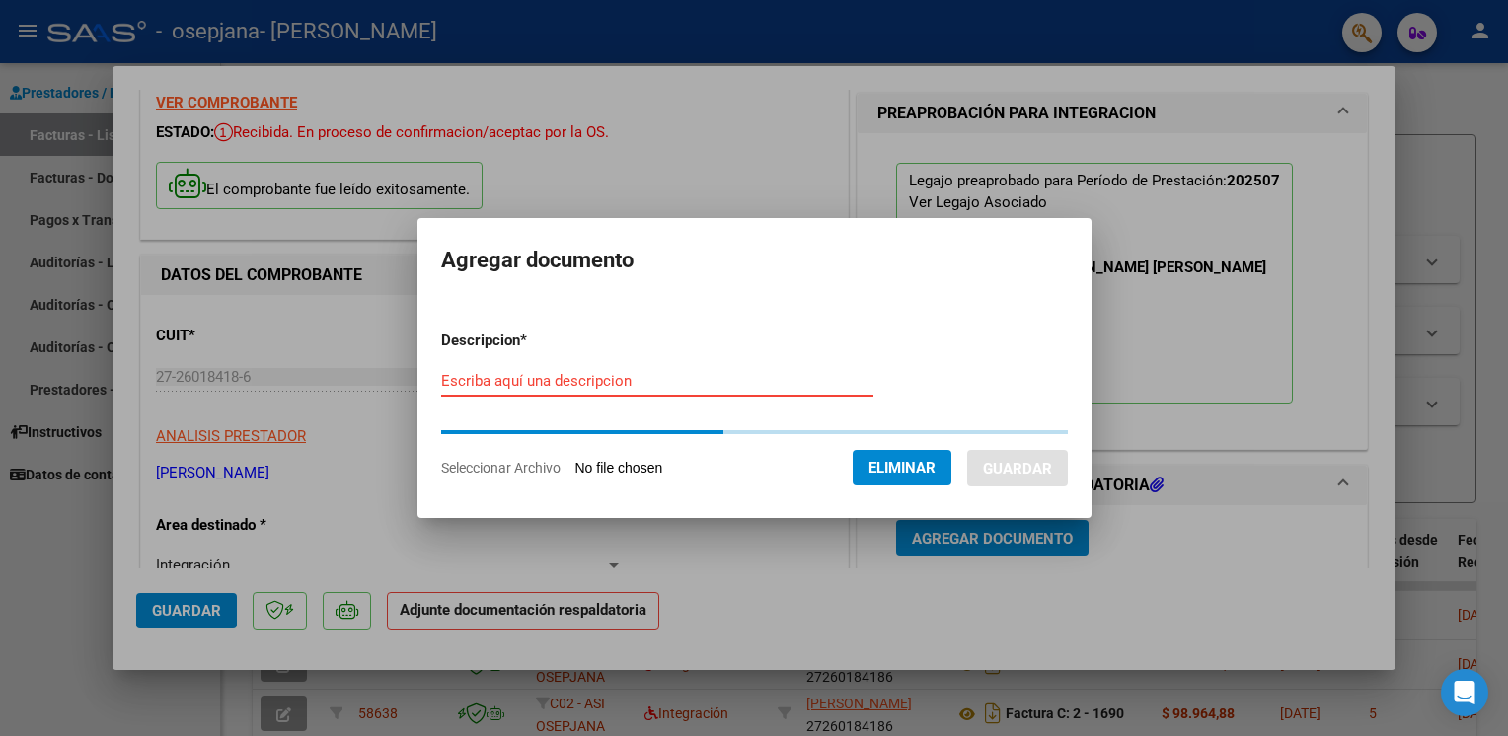
click at [573, 383] on input "Escriba aquí una descripcion" at bounding box center [657, 381] width 432 height 18
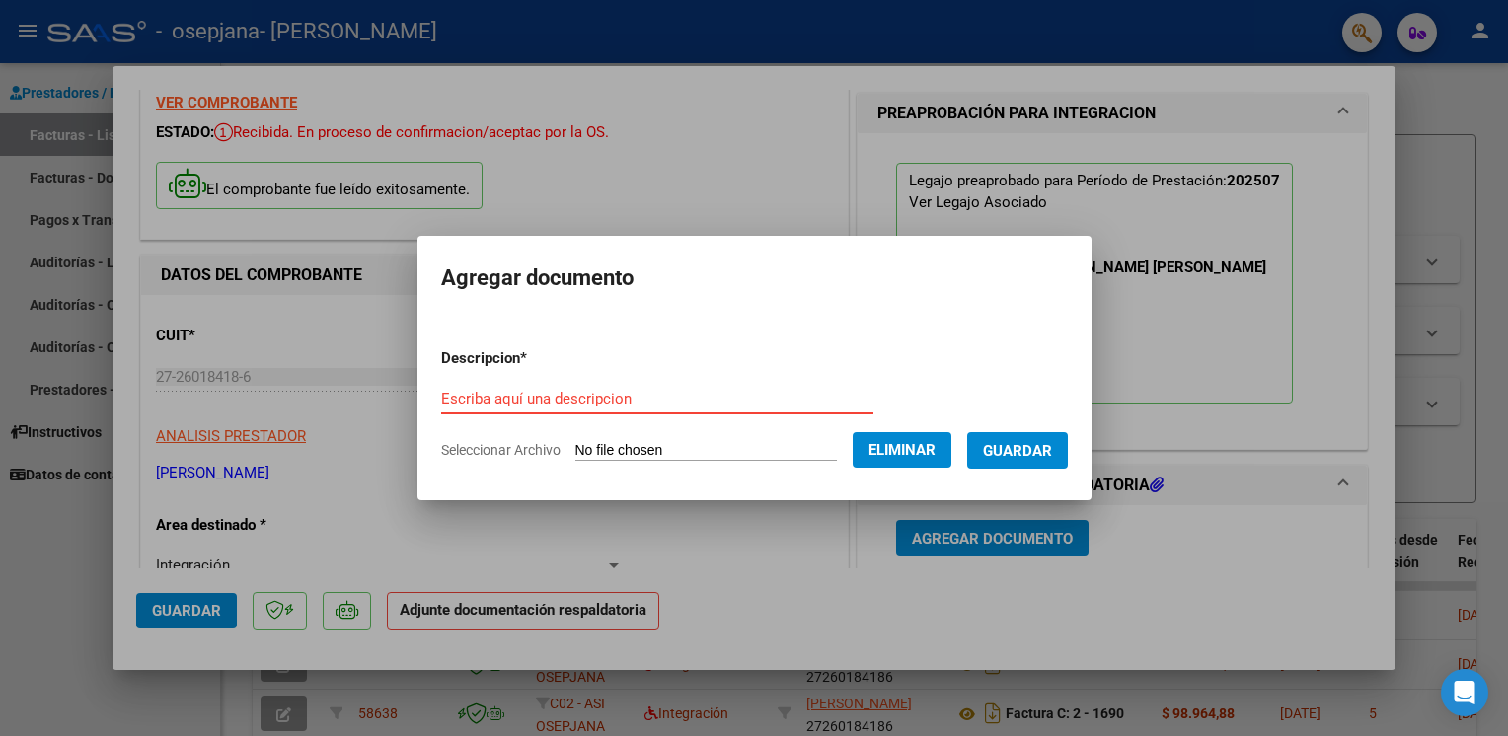
click at [578, 403] on input "Escriba aquí una descripcion" at bounding box center [657, 399] width 432 height 18
click at [507, 405] on input "Escriba aquí una descripcion" at bounding box center [657, 399] width 432 height 18
type input "ASISTENCIA"
click at [1017, 448] on span "Guardar" at bounding box center [1017, 451] width 69 height 18
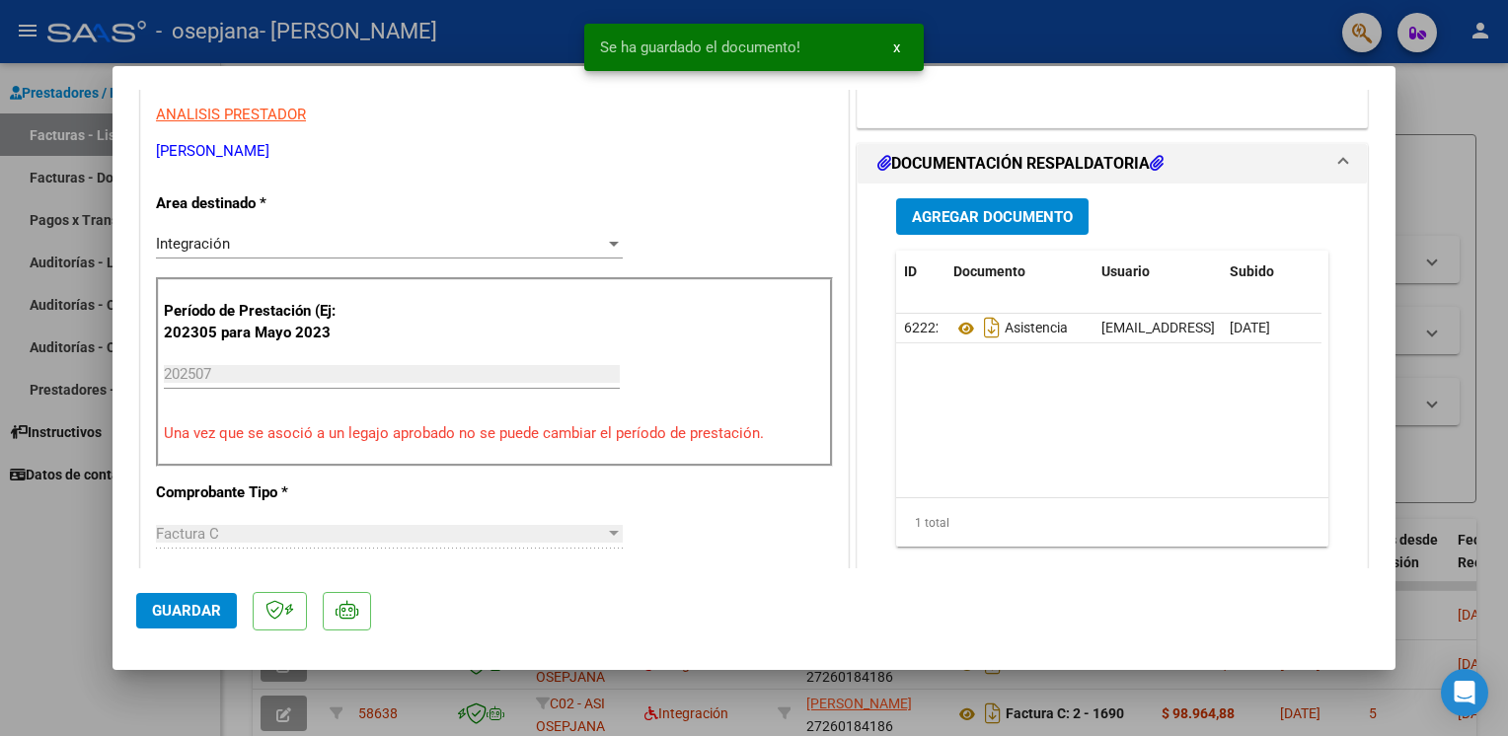
scroll to position [424, 0]
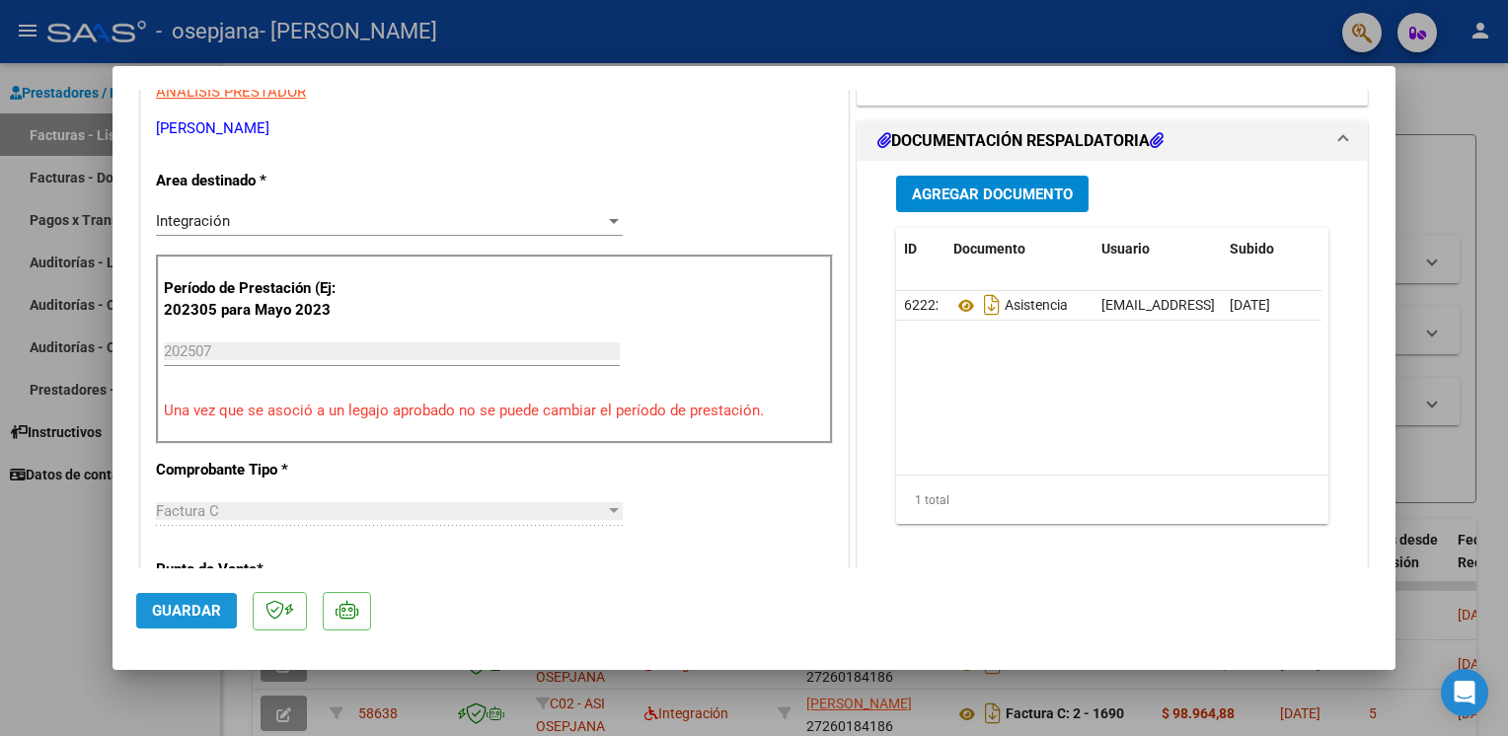
click at [206, 611] on span "Guardar" at bounding box center [186, 611] width 69 height 18
click at [71, 622] on div at bounding box center [754, 368] width 1508 height 736
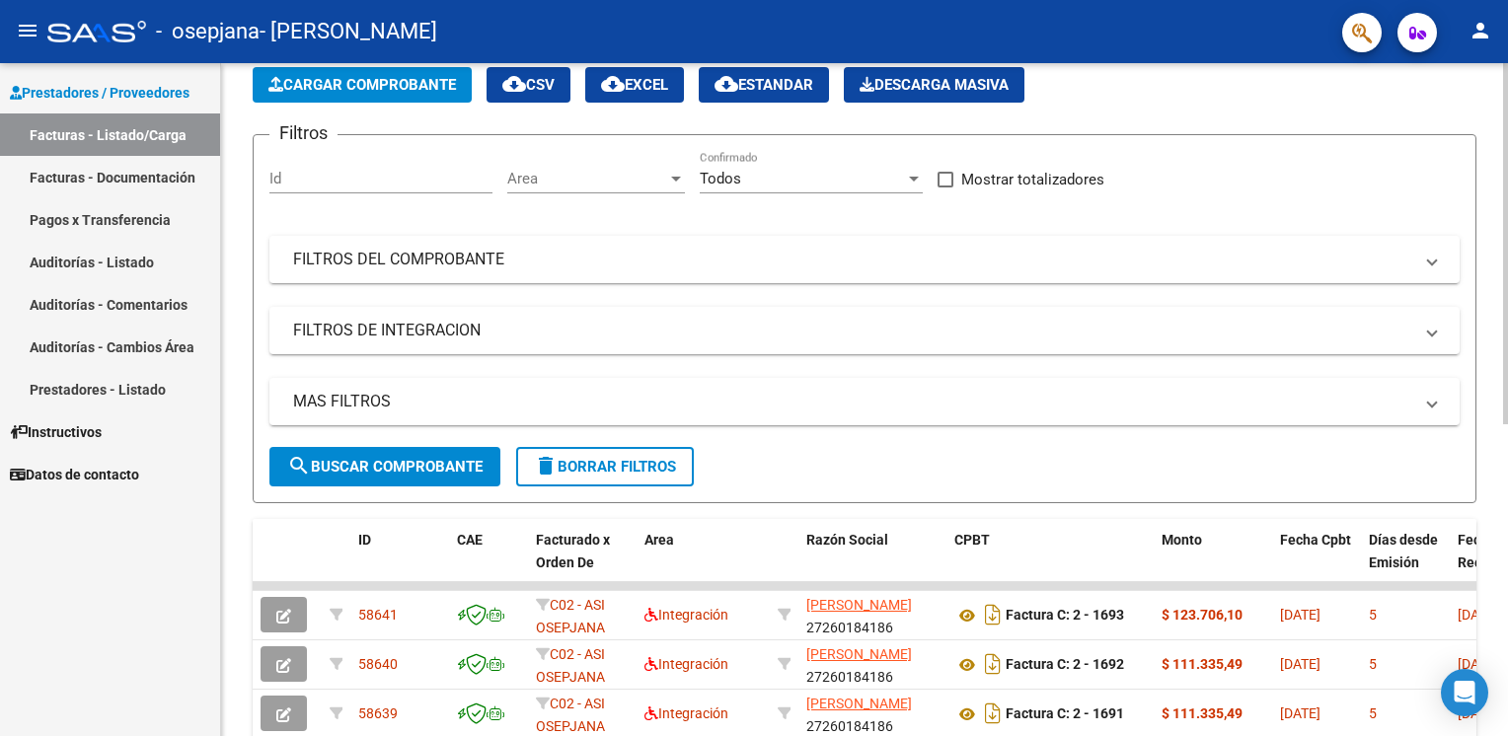
click at [414, 90] on span "Cargar Comprobante" at bounding box center [361, 85] width 187 height 18
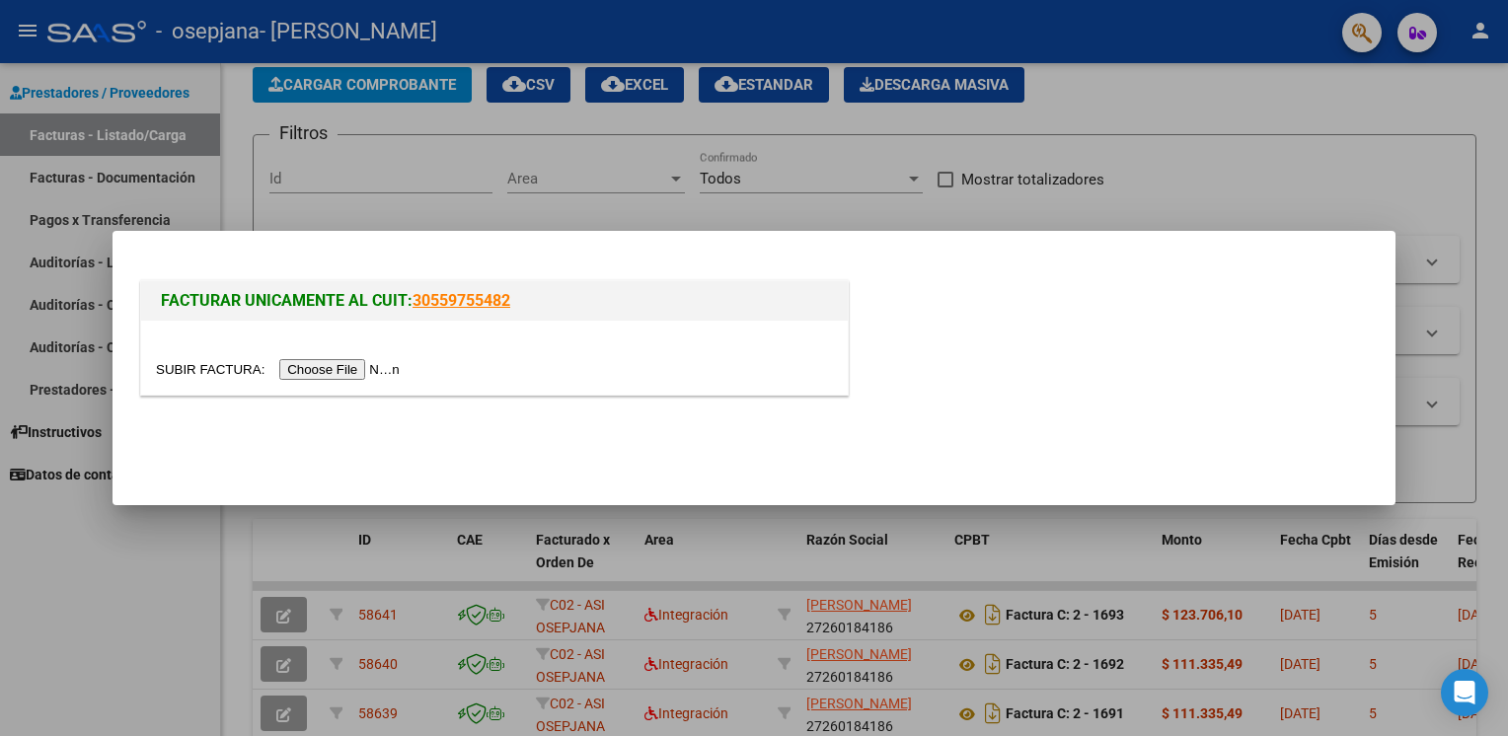
click at [355, 365] on input "file" at bounding box center [281, 369] width 250 height 21
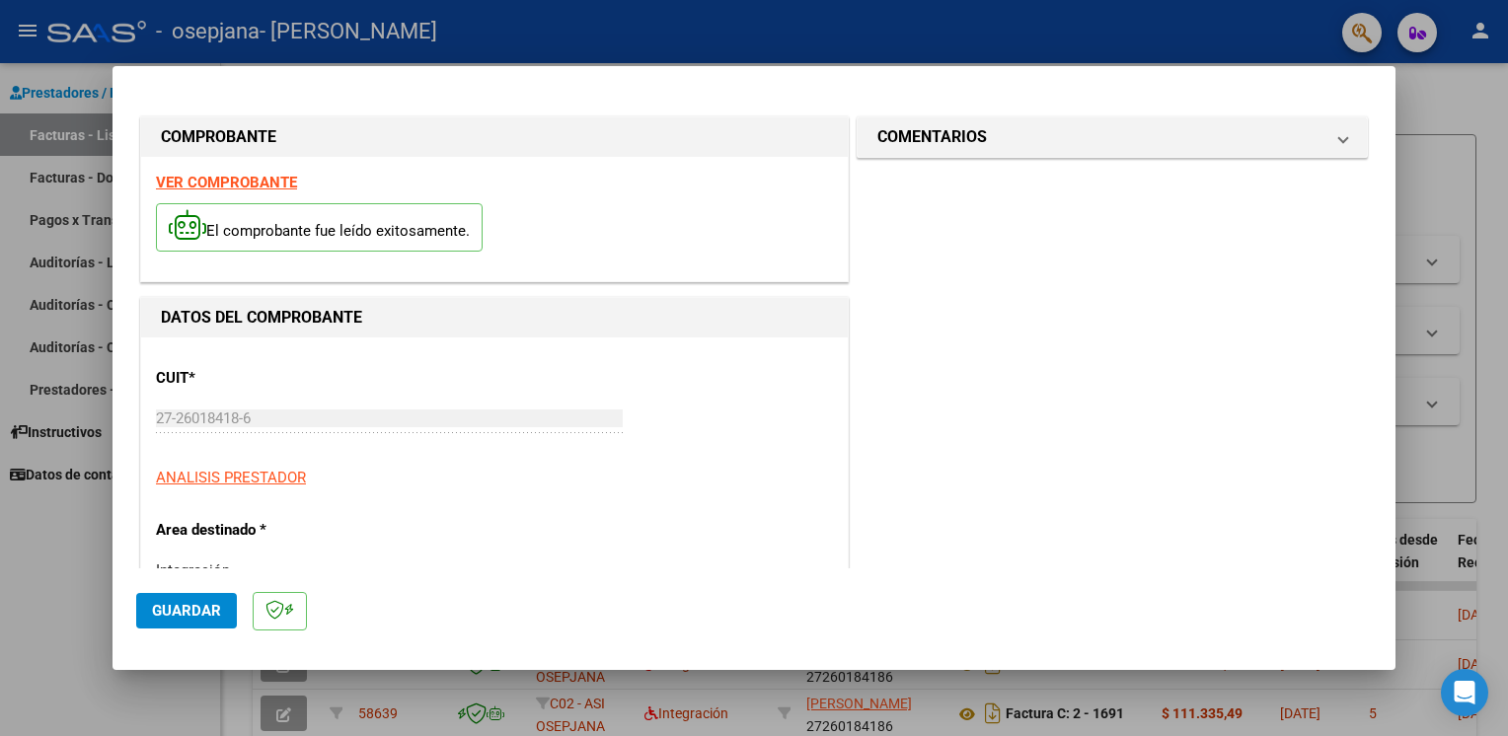
scroll to position [418, 0]
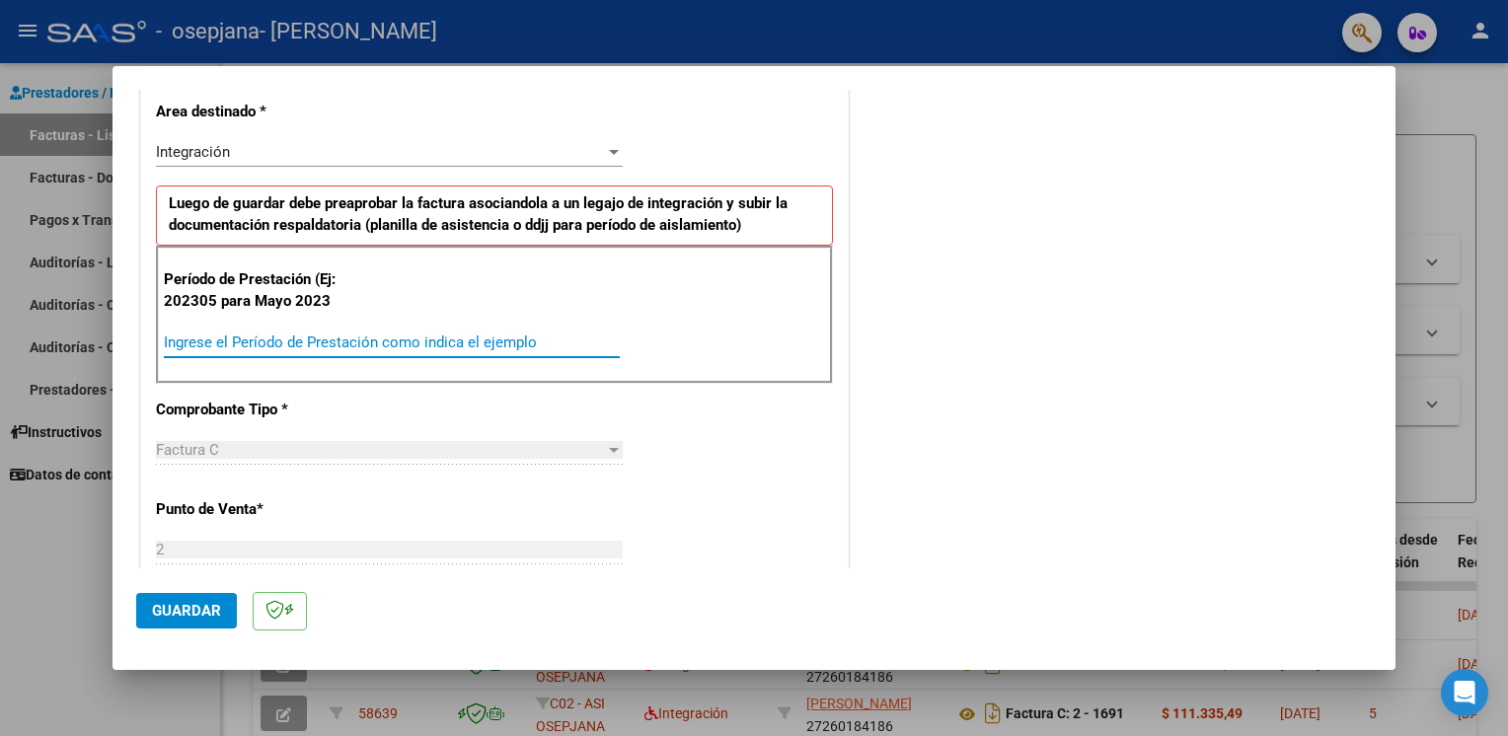
click at [562, 341] on input "Ingrese el Período de Prestación como indica el ejemplo" at bounding box center [392, 342] width 456 height 18
type input "202507"
click at [209, 603] on span "Guardar" at bounding box center [186, 611] width 69 height 18
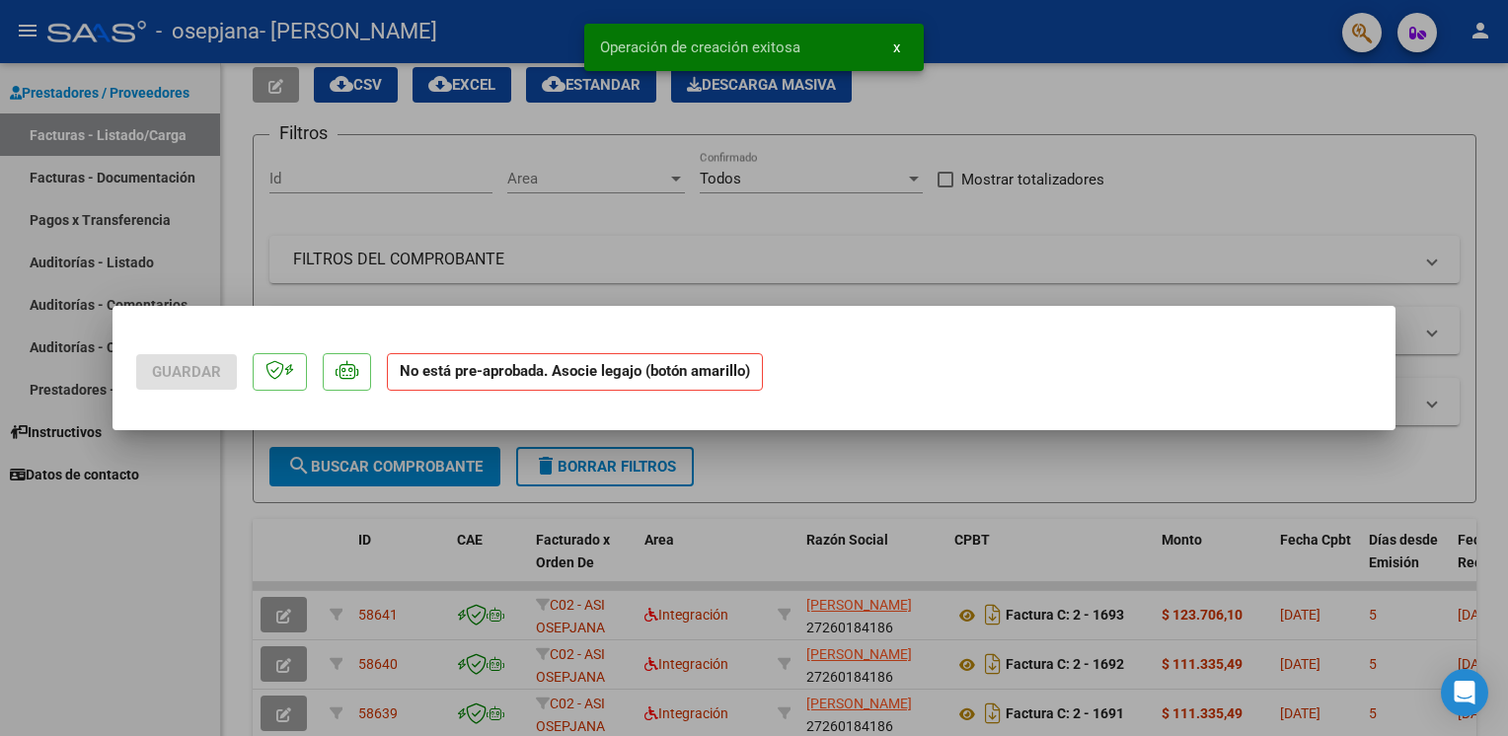
scroll to position [0, 0]
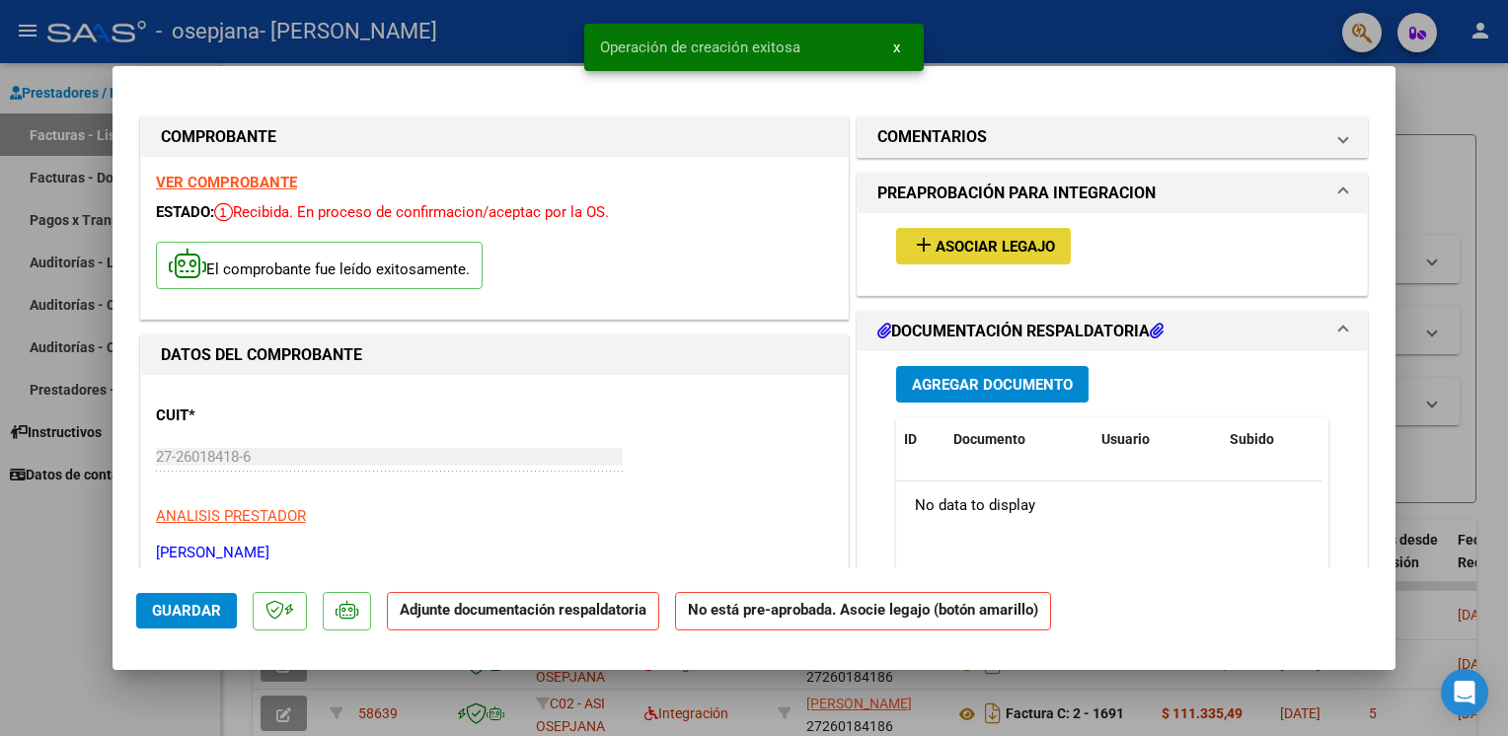
click at [951, 243] on span "Asociar Legajo" at bounding box center [994, 247] width 119 height 18
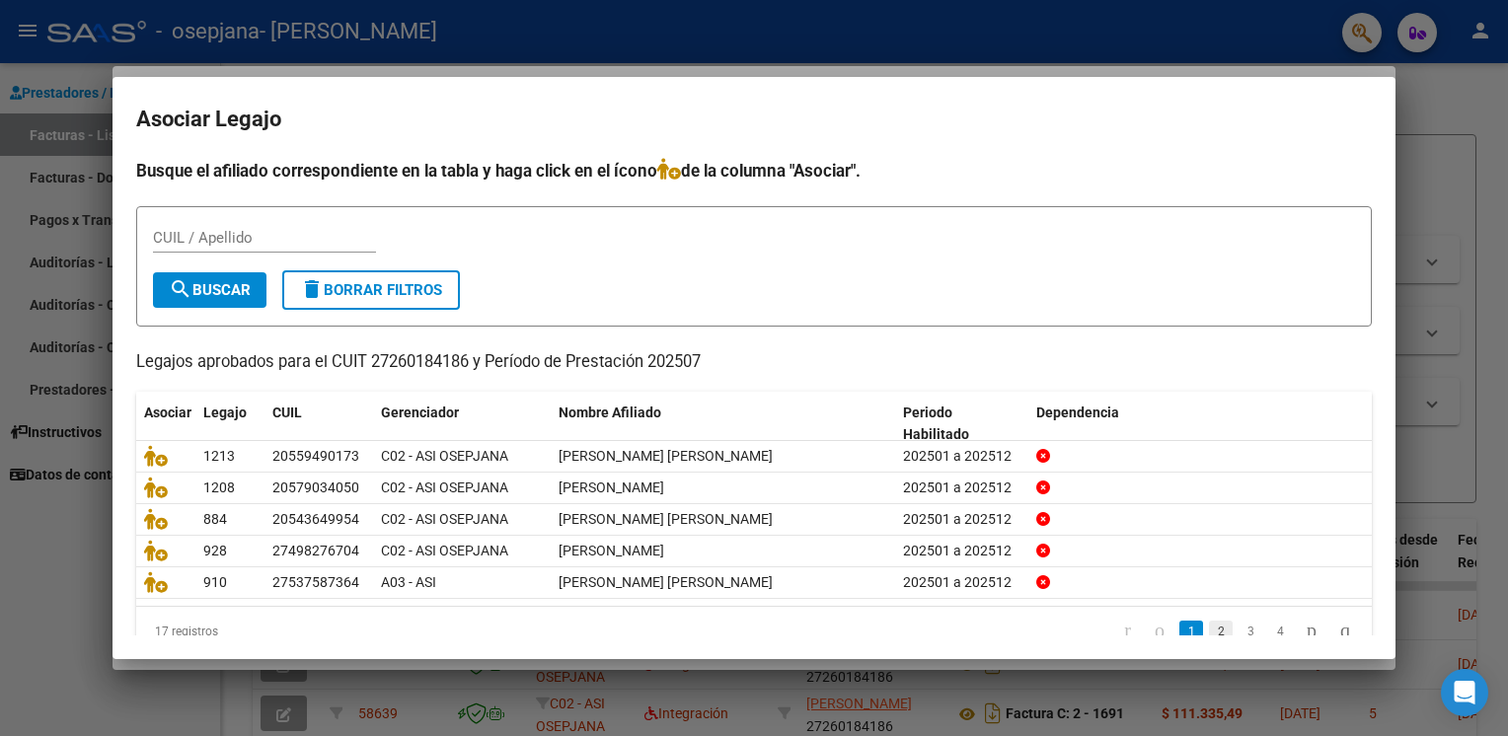
click at [1209, 623] on link "2" at bounding box center [1221, 632] width 24 height 22
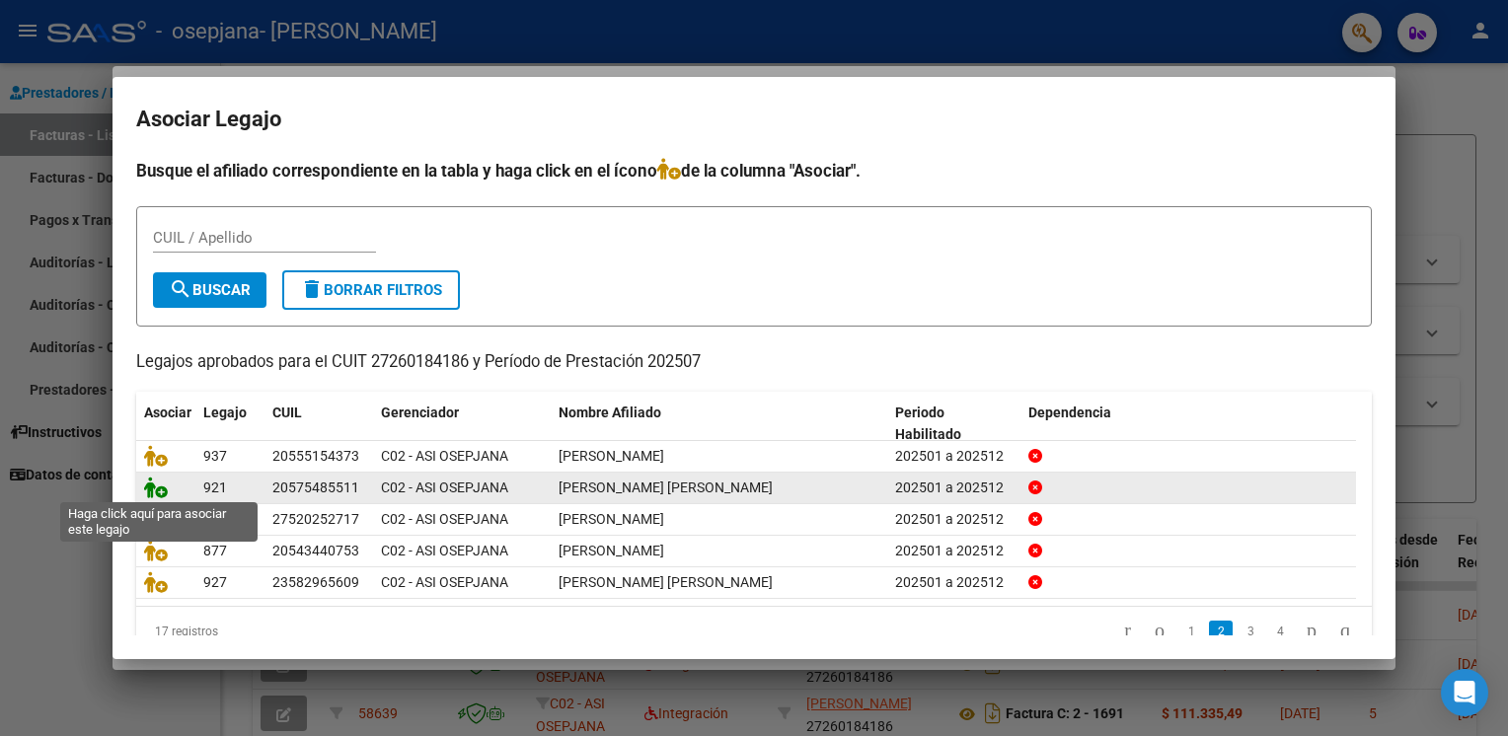
click at [158, 491] on icon at bounding box center [156, 488] width 24 height 22
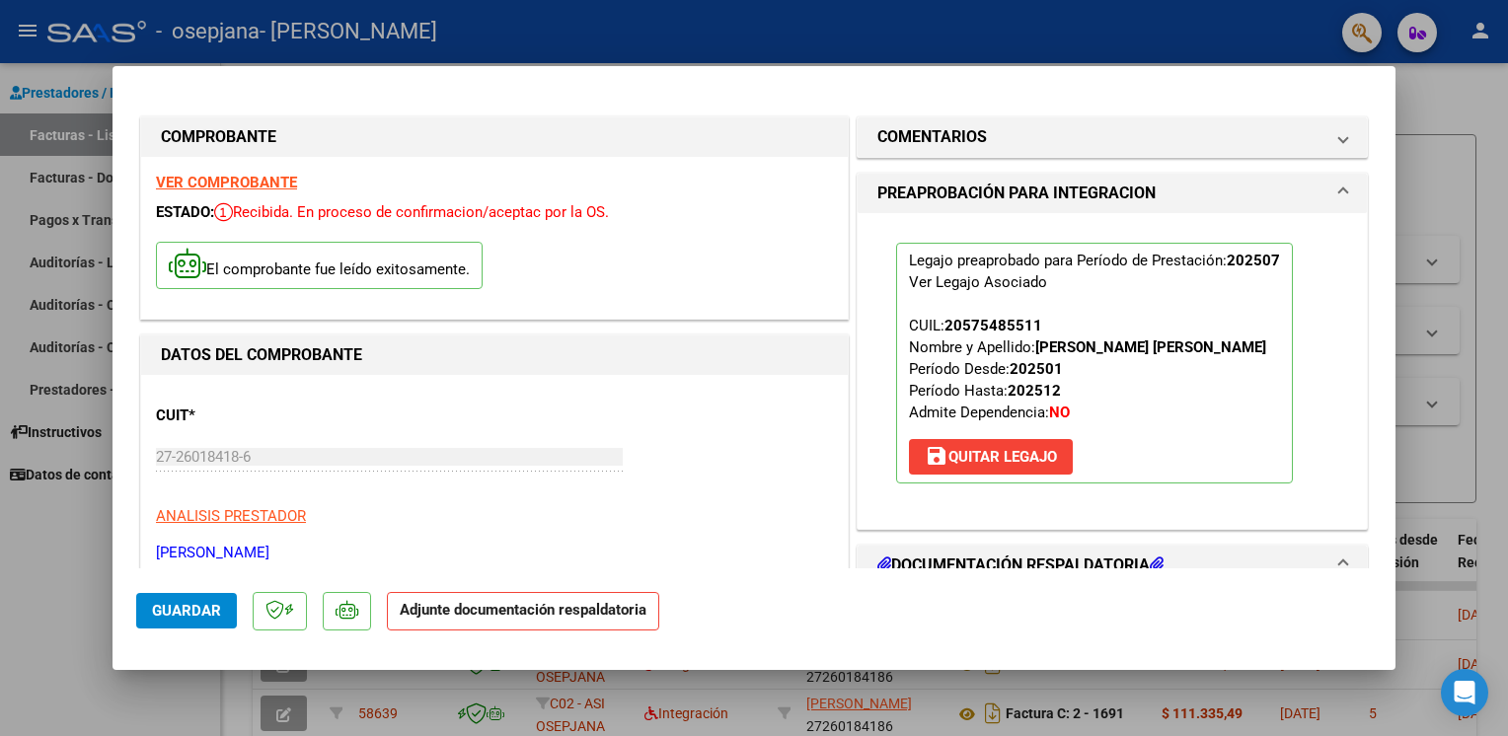
scroll to position [418, 0]
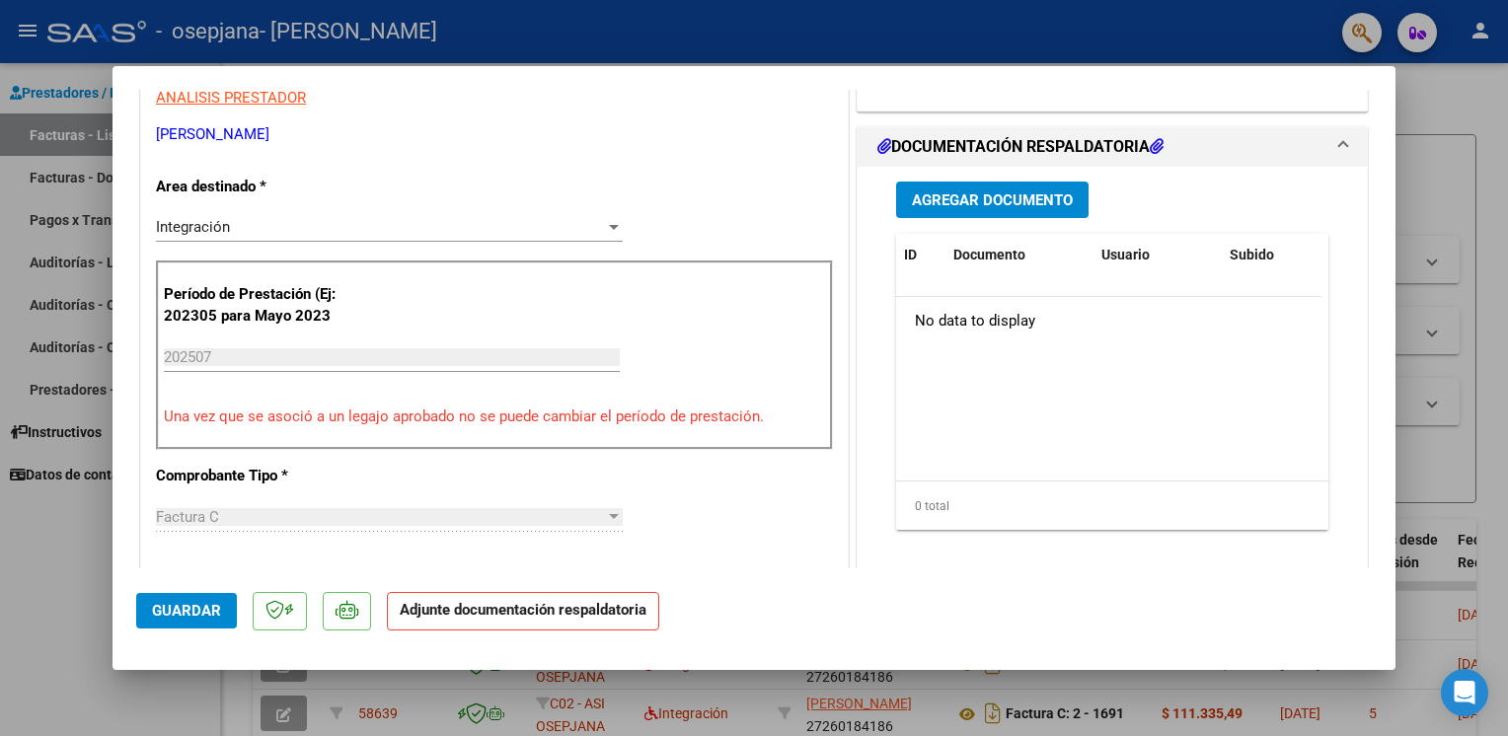
click at [1013, 200] on span "Agregar Documento" at bounding box center [992, 200] width 161 height 18
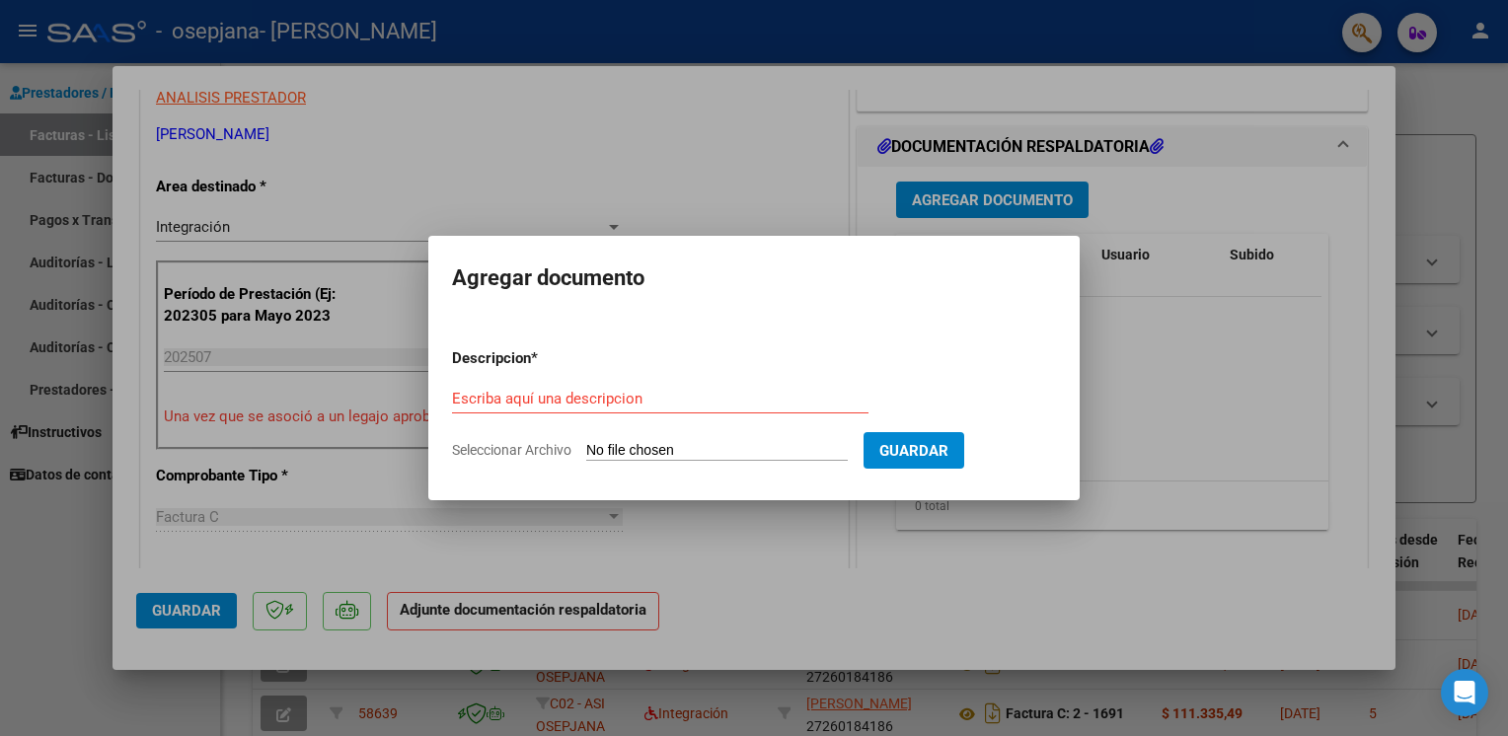
click at [522, 447] on span "Seleccionar Archivo" at bounding box center [511, 450] width 119 height 16
click at [586, 447] on input "Seleccionar Archivo" at bounding box center [716, 451] width 261 height 19
type input "C:\fakepath\ASISTENCIA PSIC 07 2025 NOAH.pdf"
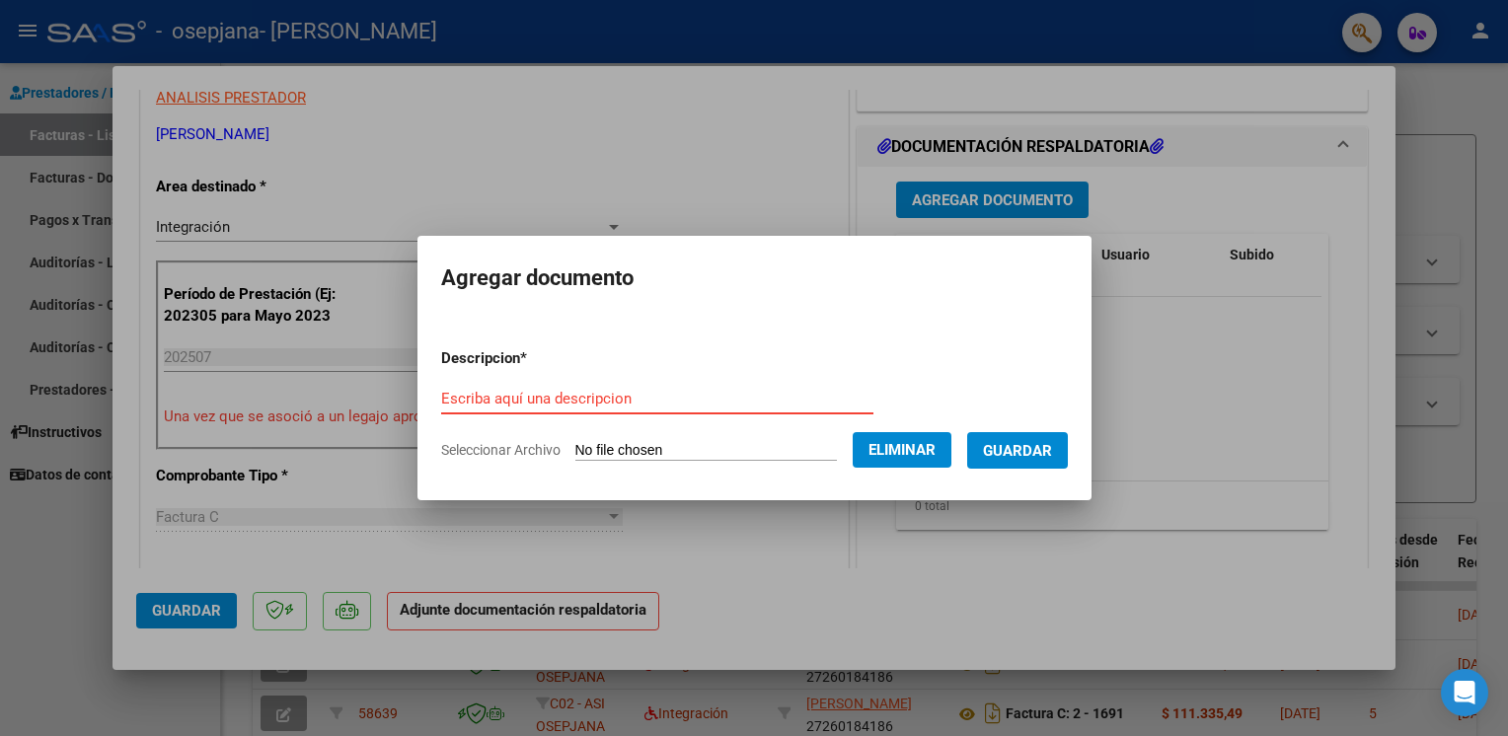
click at [527, 381] on form "Descripcion * Escriba aquí una descripcion Seleccionar Archivo Eliminar Guardar" at bounding box center [754, 404] width 627 height 144
click at [518, 402] on input "Escriba aquí una descripcion" at bounding box center [657, 399] width 432 height 18
type input "ASISTENCIA"
click at [1030, 453] on span "Guardar" at bounding box center [1017, 451] width 69 height 18
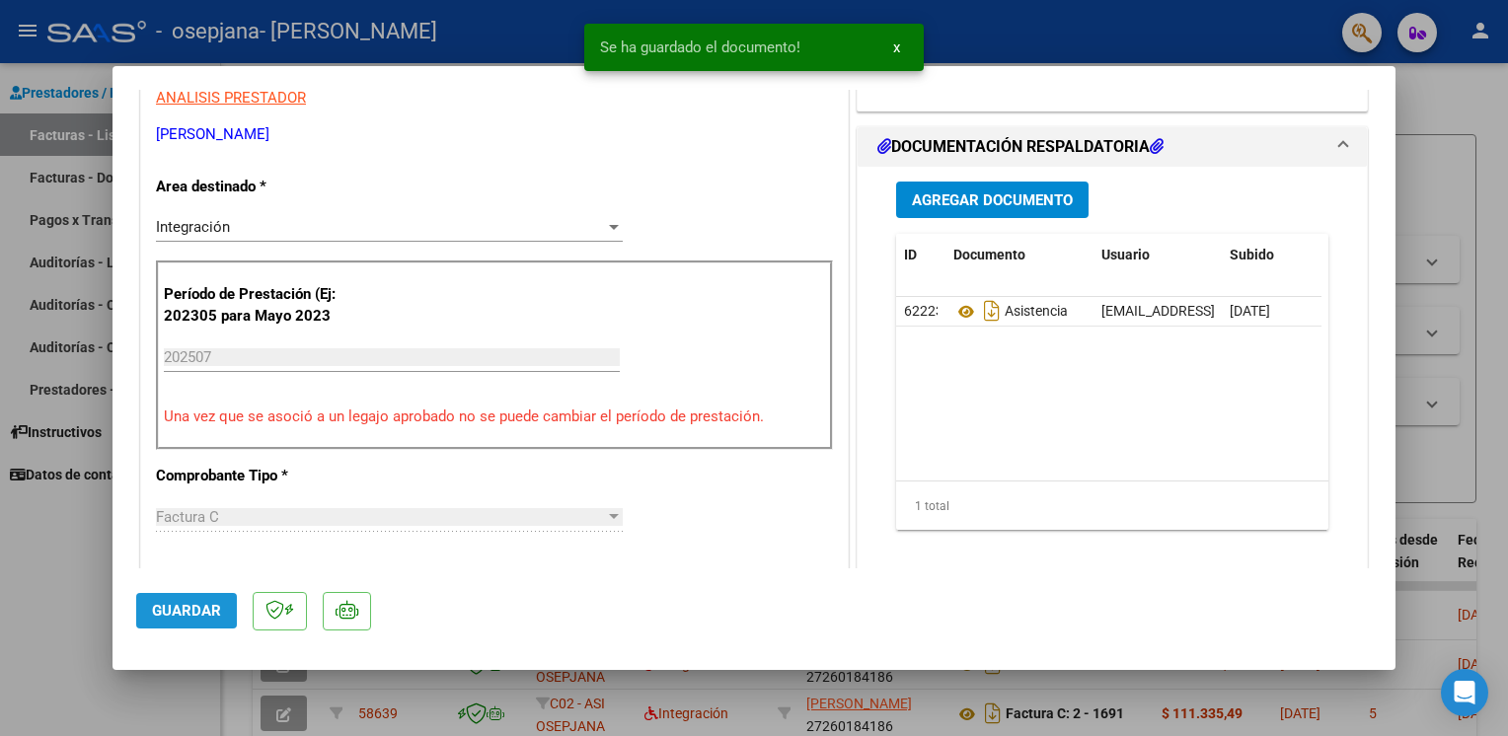
click at [197, 617] on span "Guardar" at bounding box center [186, 611] width 69 height 18
click at [39, 585] on div at bounding box center [754, 368] width 1508 height 736
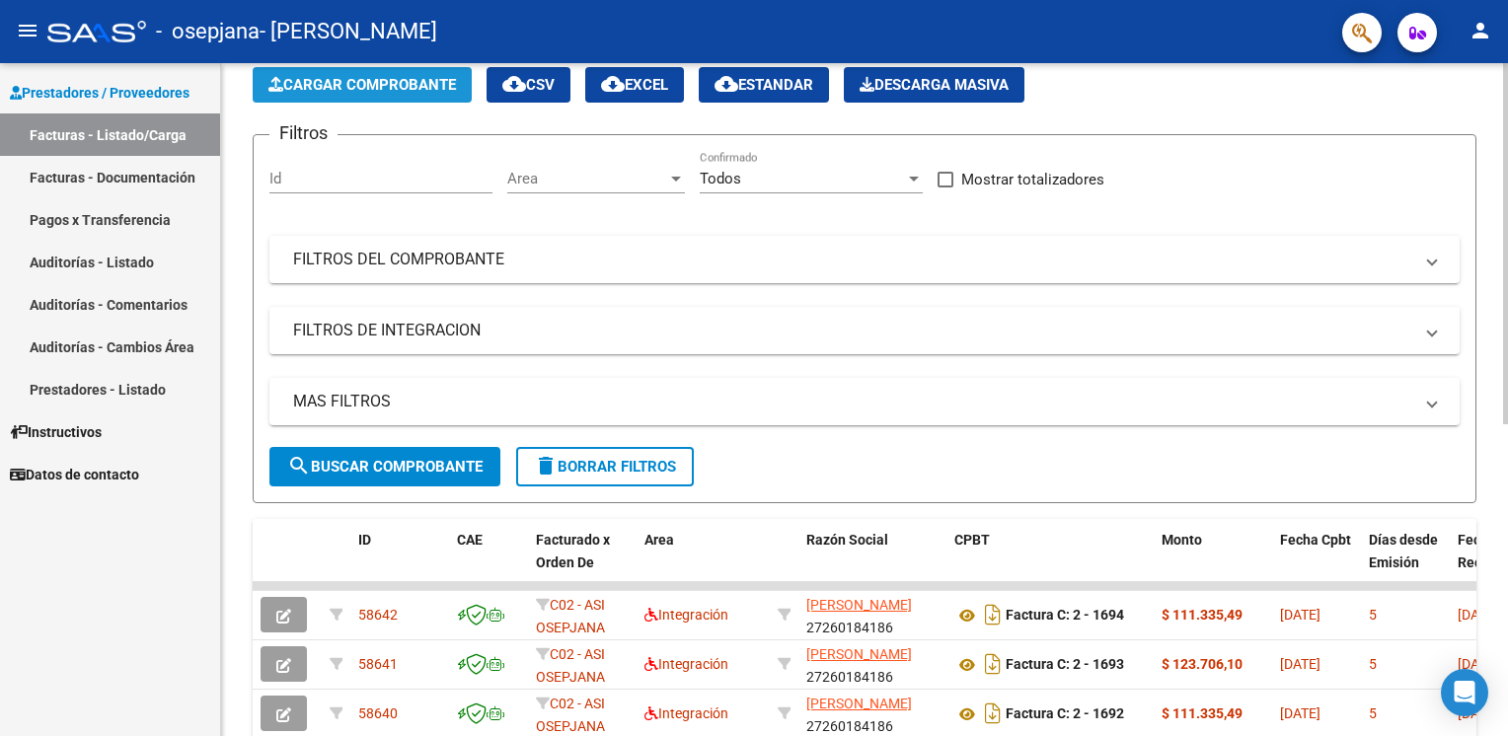
click at [403, 85] on span "Cargar Comprobante" at bounding box center [361, 85] width 187 height 18
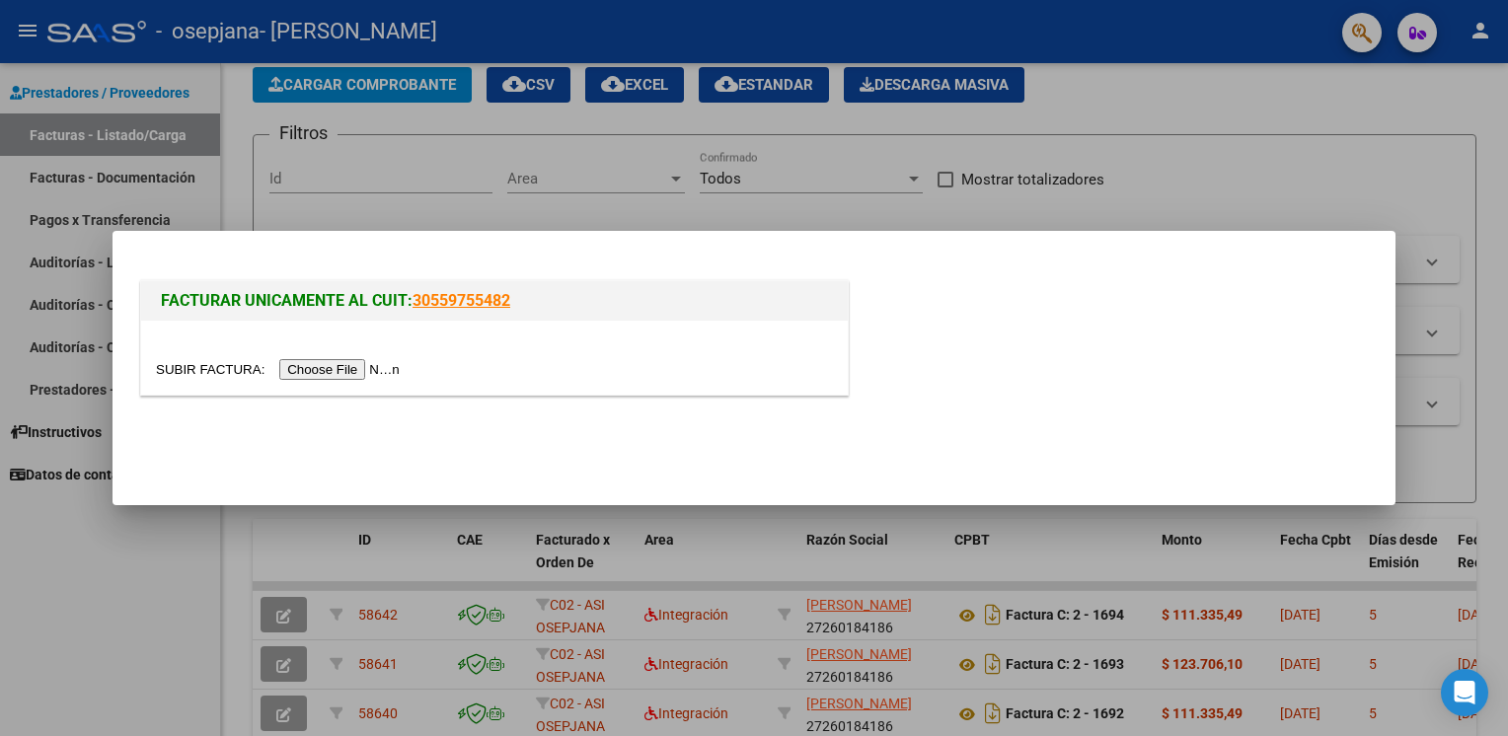
click at [332, 369] on input "file" at bounding box center [281, 369] width 250 height 21
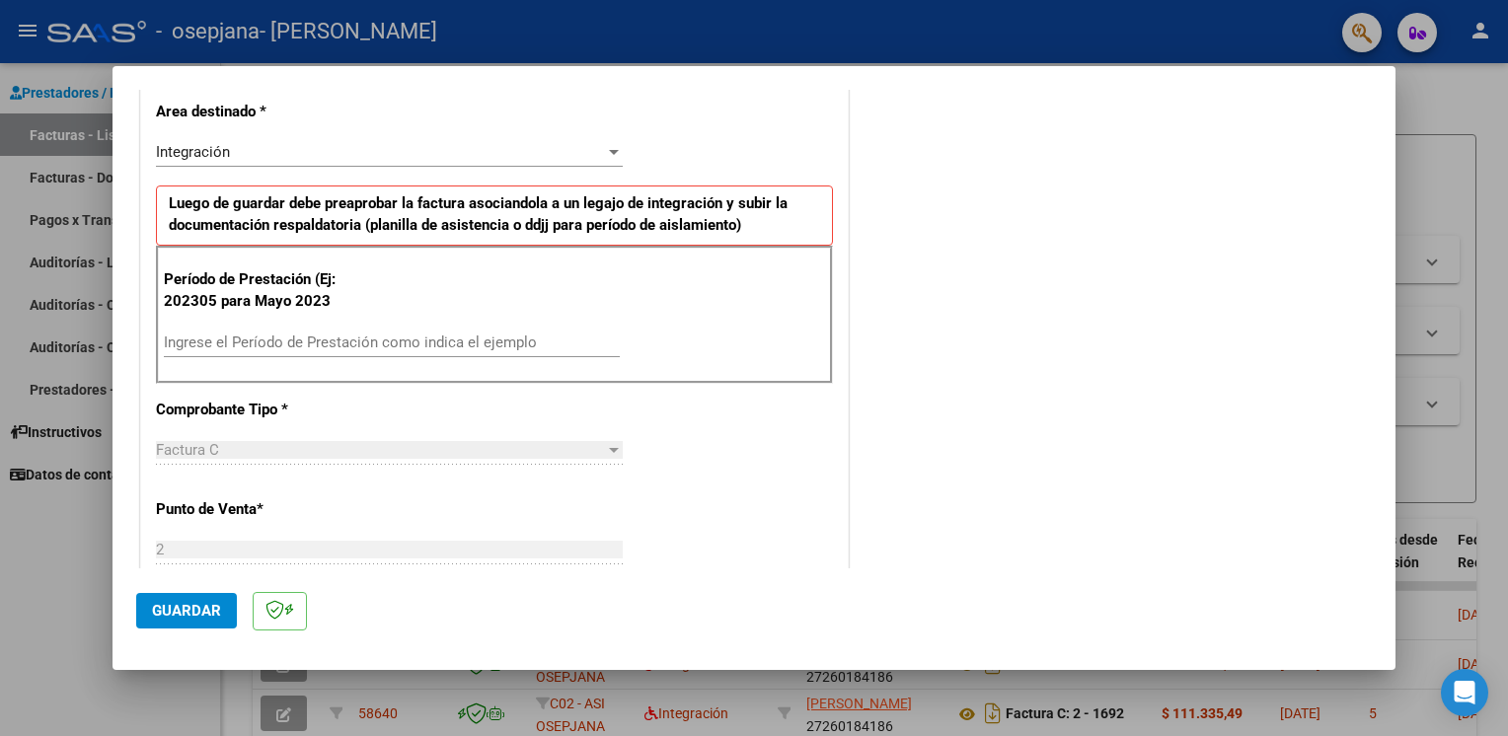
click at [218, 349] on div "Ingrese el Período de Prestación como indica el ejemplo" at bounding box center [392, 343] width 456 height 30
type input "202507"
click at [186, 612] on span "Guardar" at bounding box center [186, 611] width 69 height 18
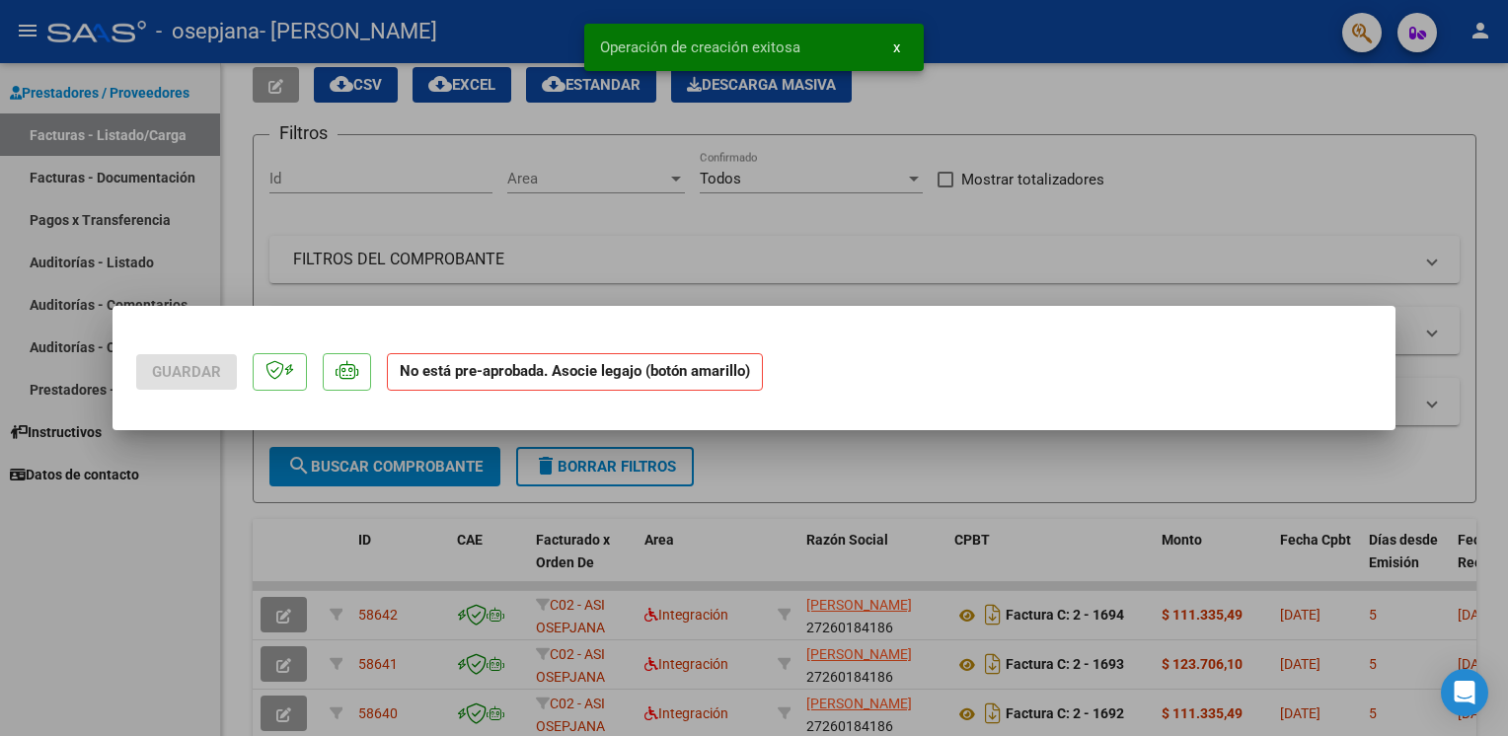
scroll to position [0, 0]
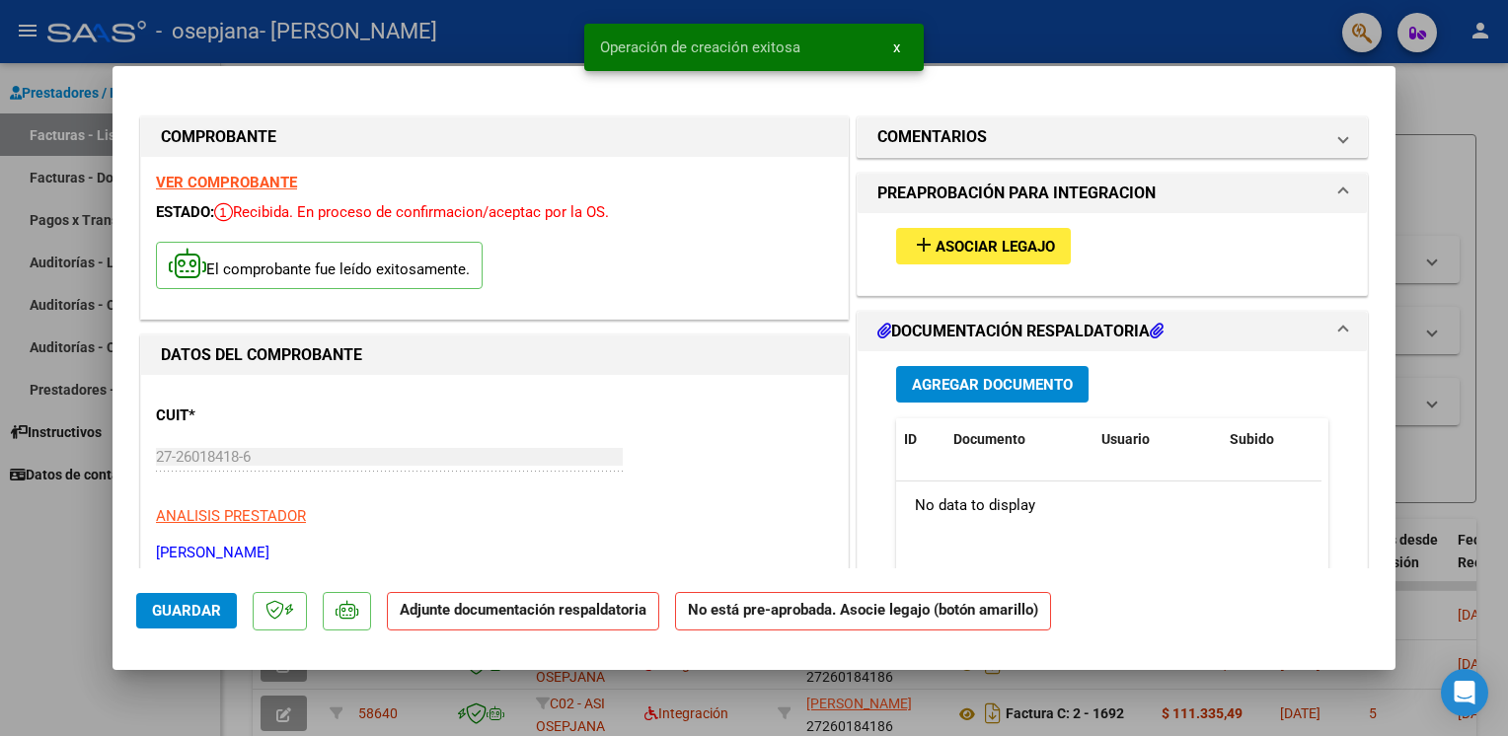
click at [933, 258] on button "add Asociar Legajo" at bounding box center [983, 246] width 175 height 37
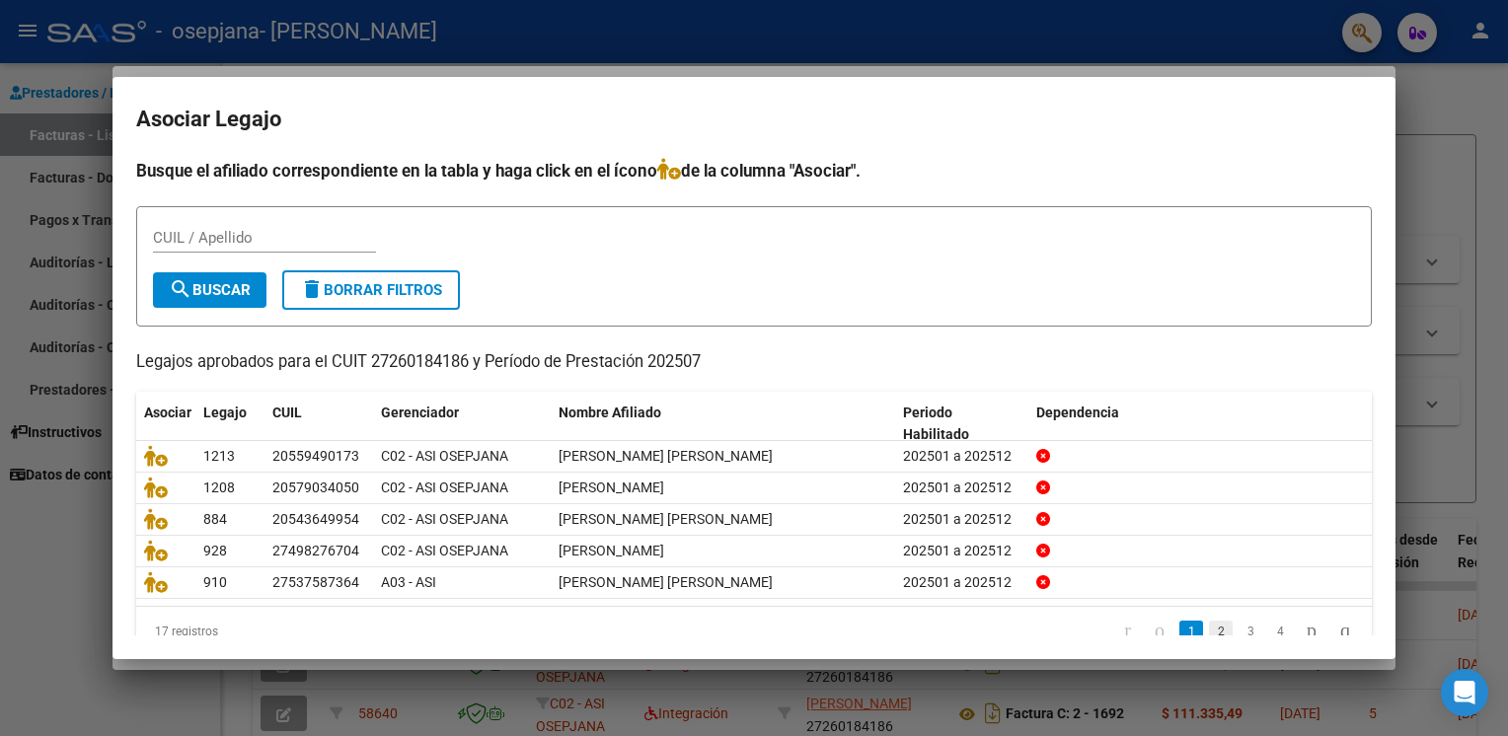
click at [1209, 628] on link "2" at bounding box center [1221, 632] width 24 height 22
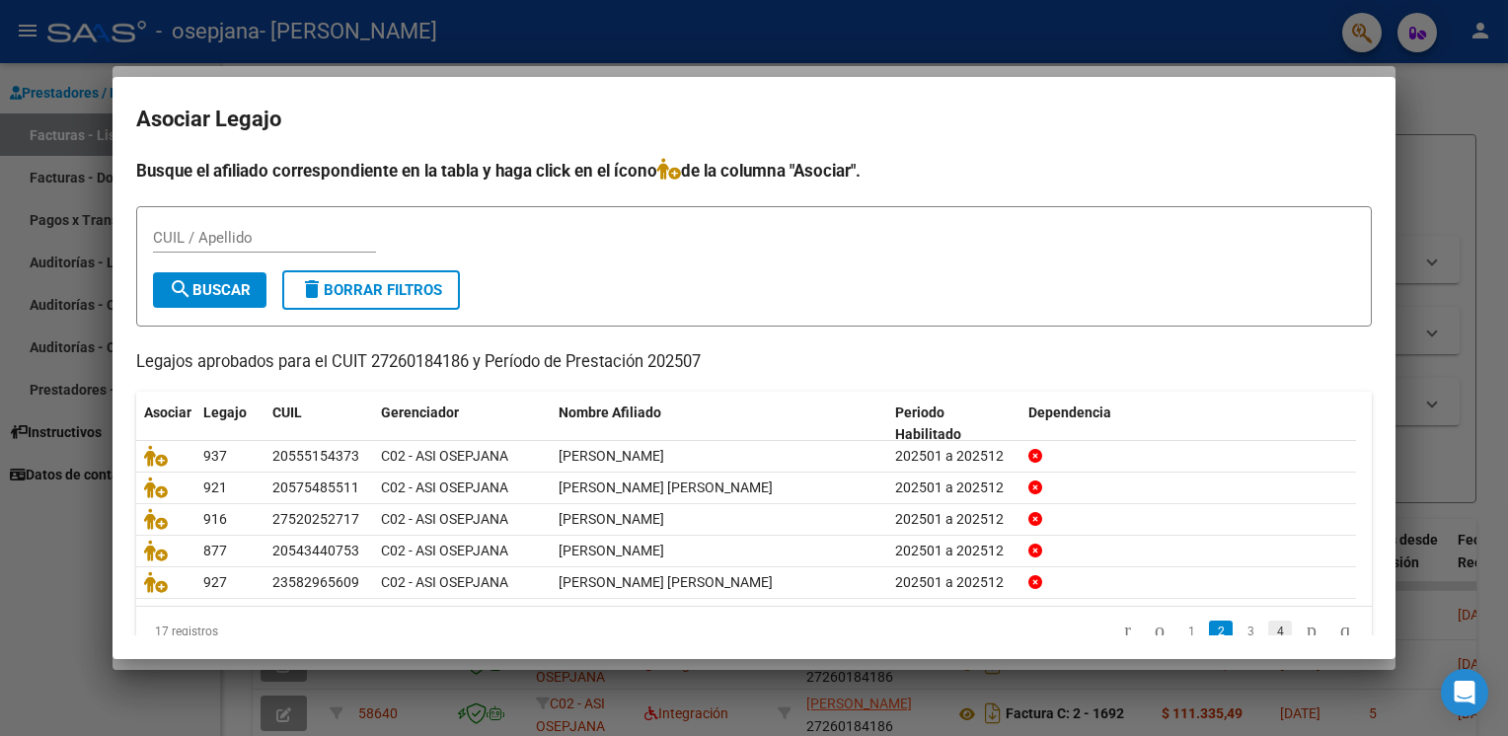
click at [1268, 629] on link "4" at bounding box center [1280, 632] width 24 height 22
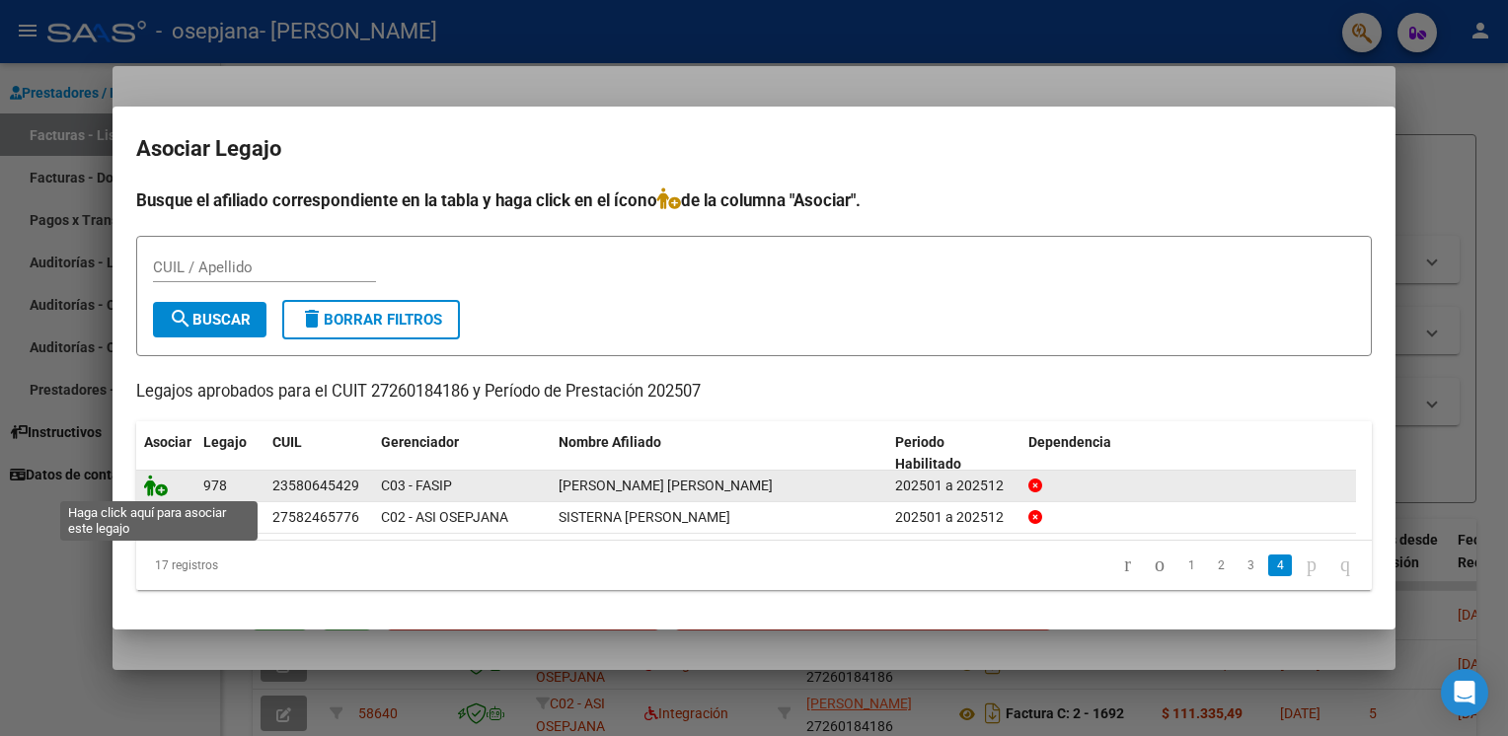
click at [158, 492] on icon at bounding box center [156, 486] width 24 height 22
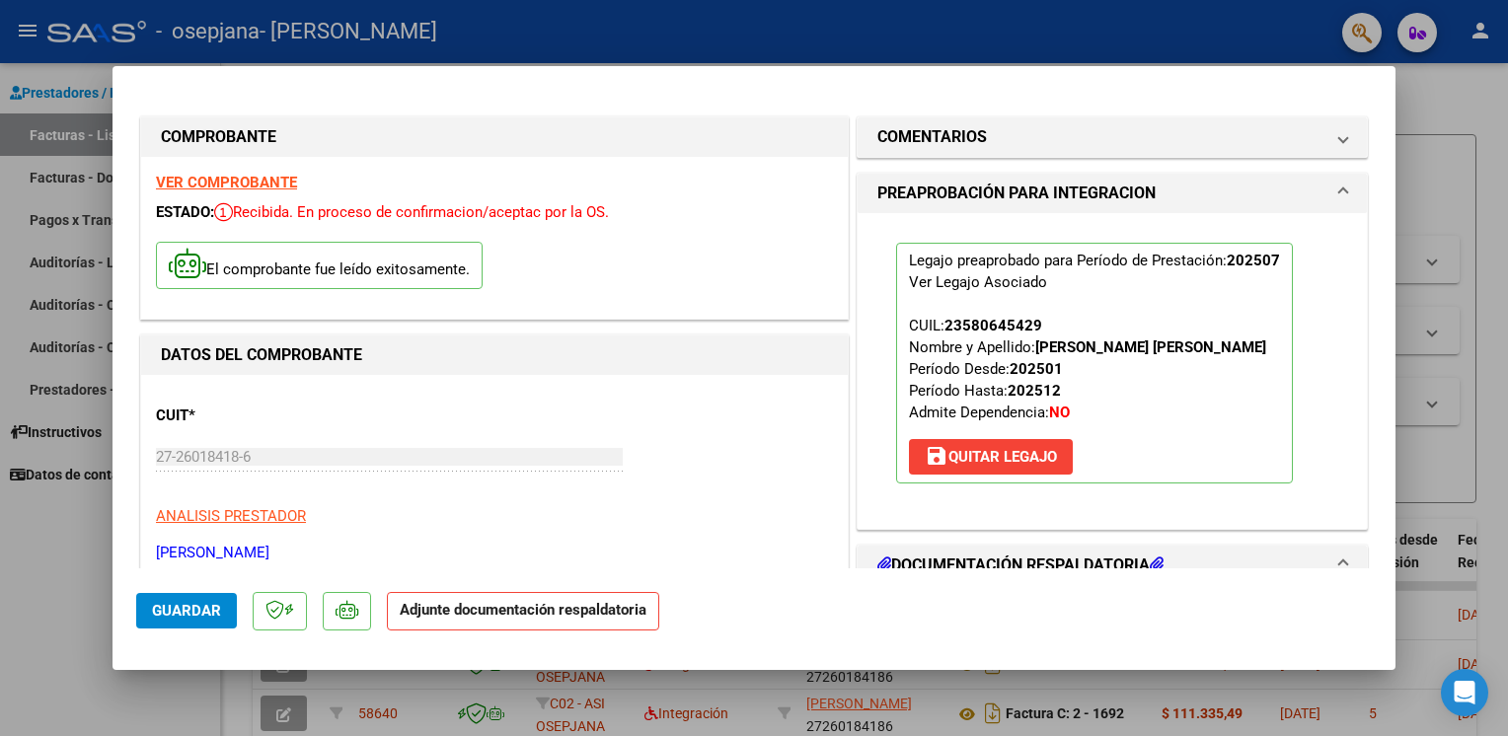
scroll to position [418, 0]
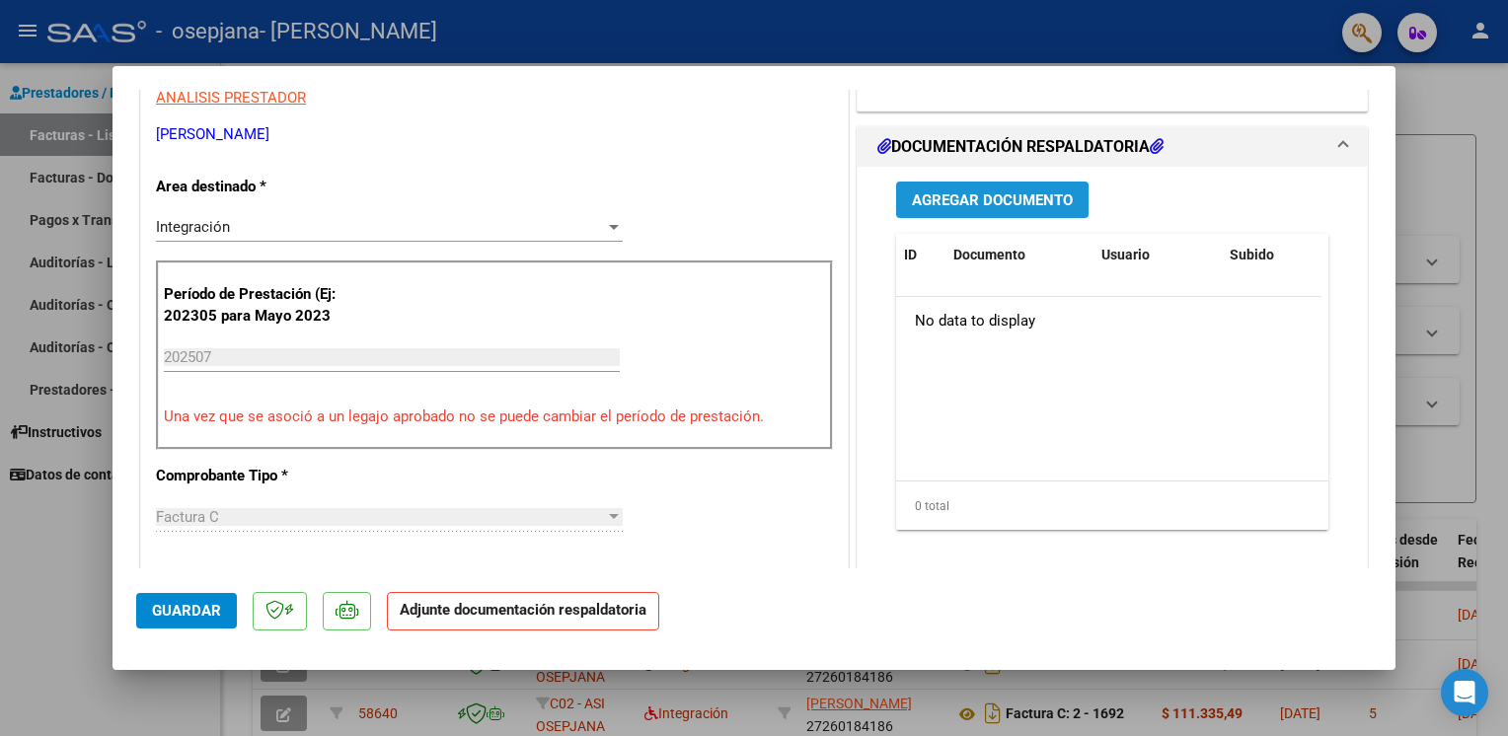
click at [1024, 209] on span "Agregar Documento" at bounding box center [992, 200] width 161 height 18
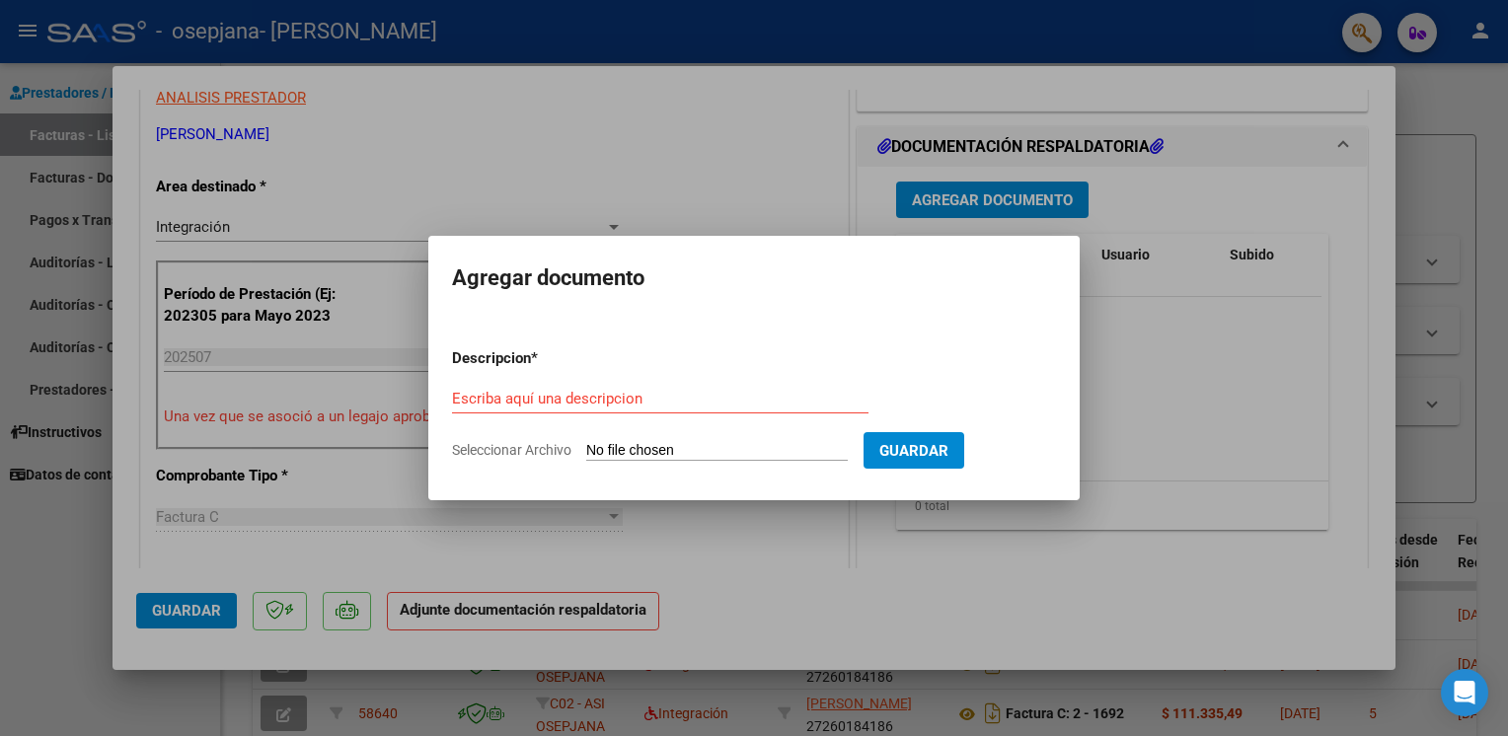
click at [485, 449] on span "Seleccionar Archivo" at bounding box center [511, 450] width 119 height 16
click at [586, 449] on input "Seleccionar Archivo" at bounding box center [716, 451] width 261 height 19
type input "C:\fakepath\ASISTENCIA PSIC 07 2025 [PERSON_NAME].pdf"
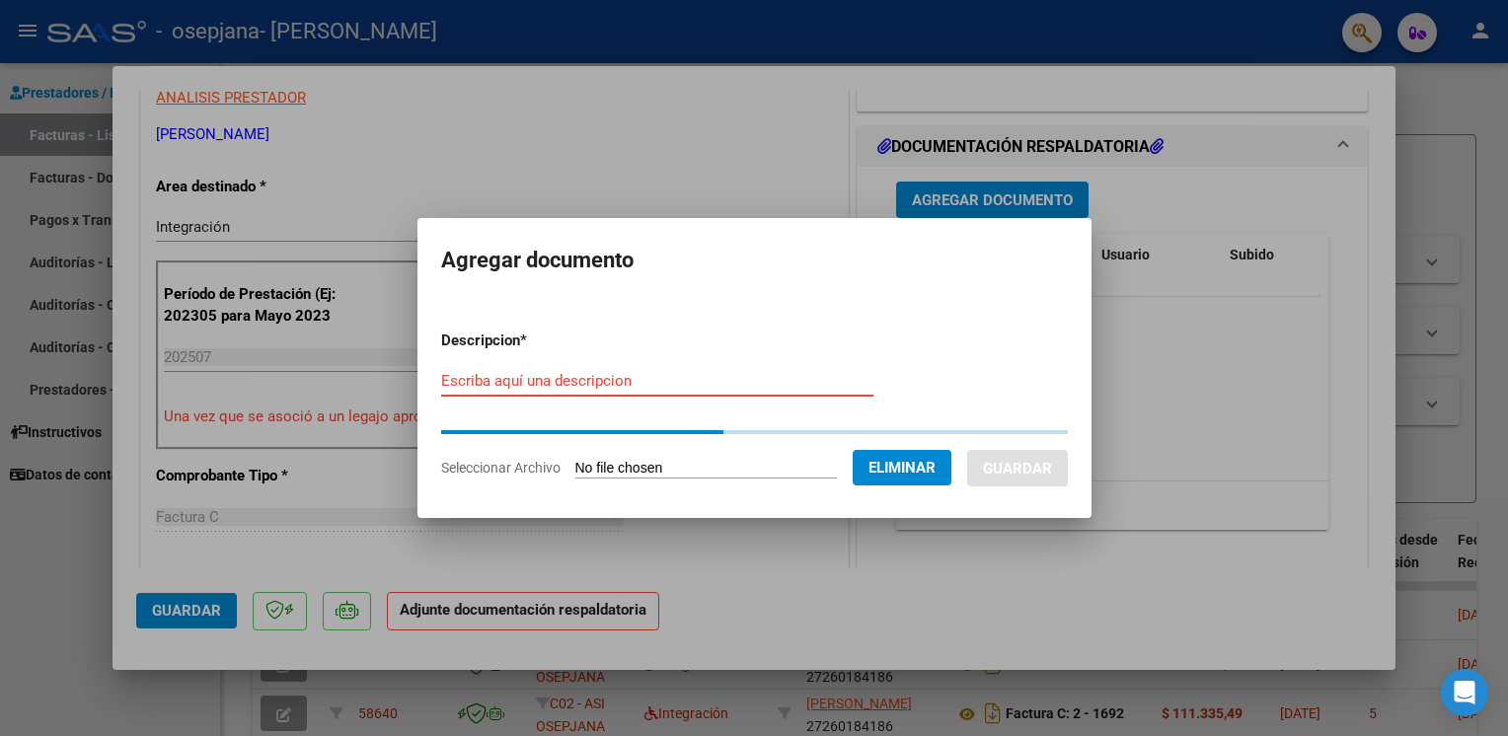
click at [488, 380] on input "Escriba aquí una descripcion" at bounding box center [657, 381] width 432 height 18
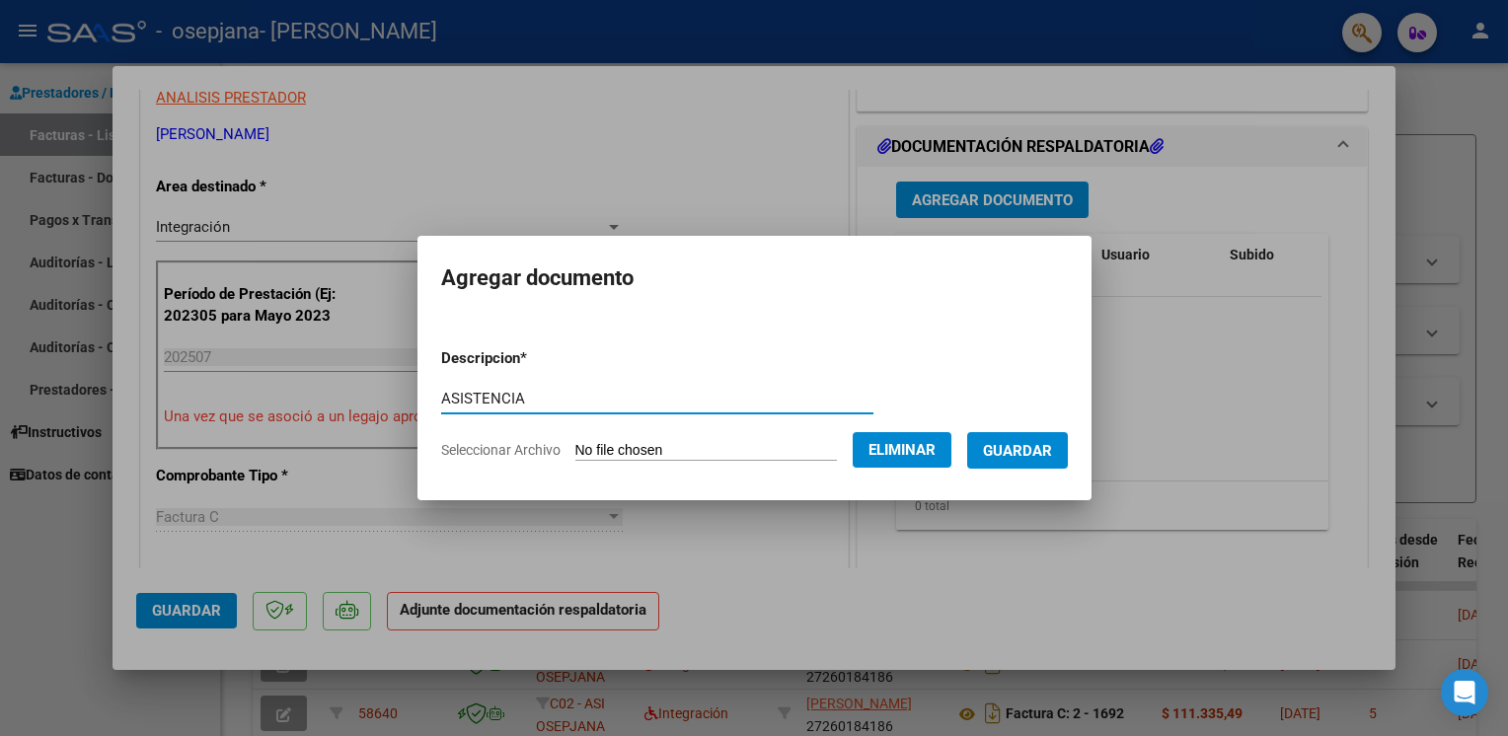
type input "ASISTENCIA"
click at [1025, 448] on span "Guardar" at bounding box center [1017, 451] width 69 height 18
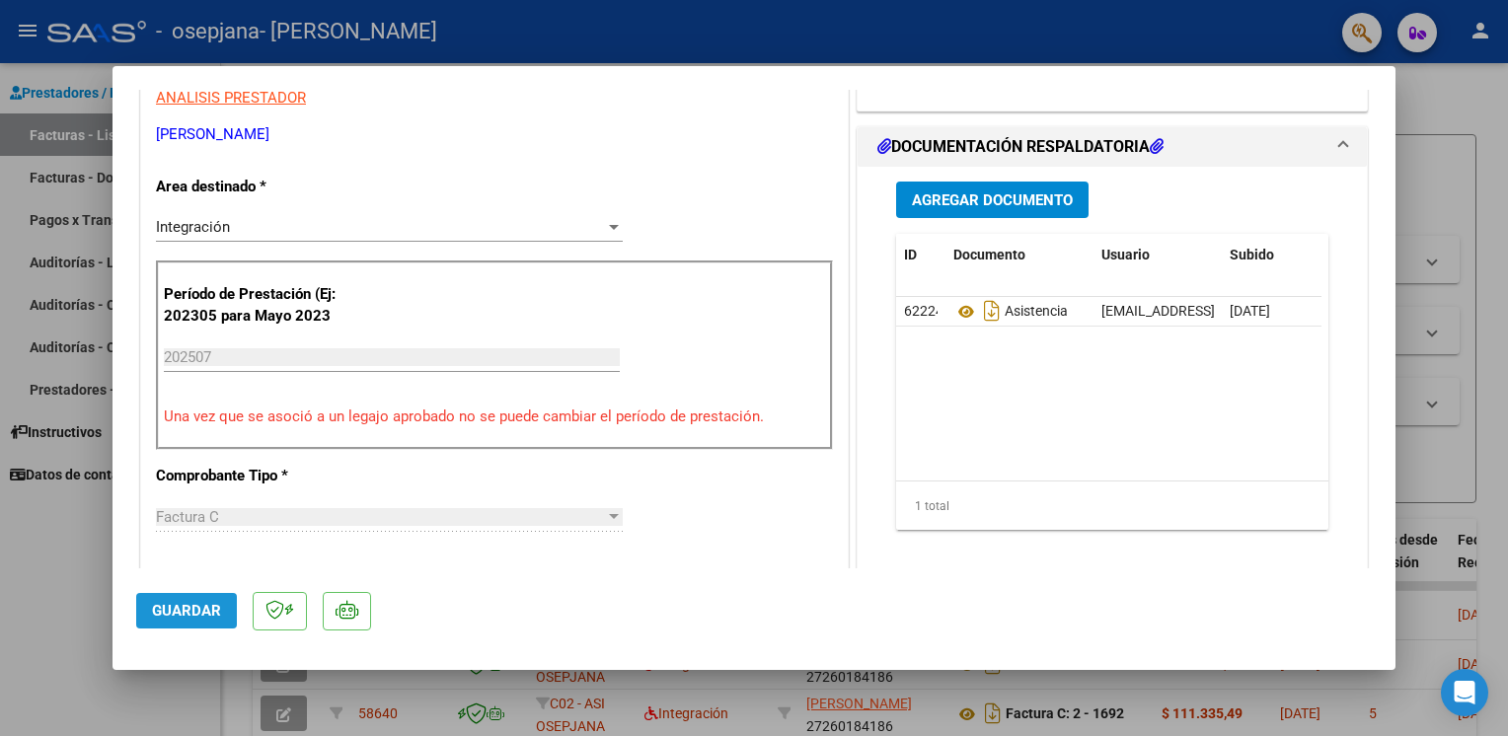
click at [190, 606] on span "Guardar" at bounding box center [186, 611] width 69 height 18
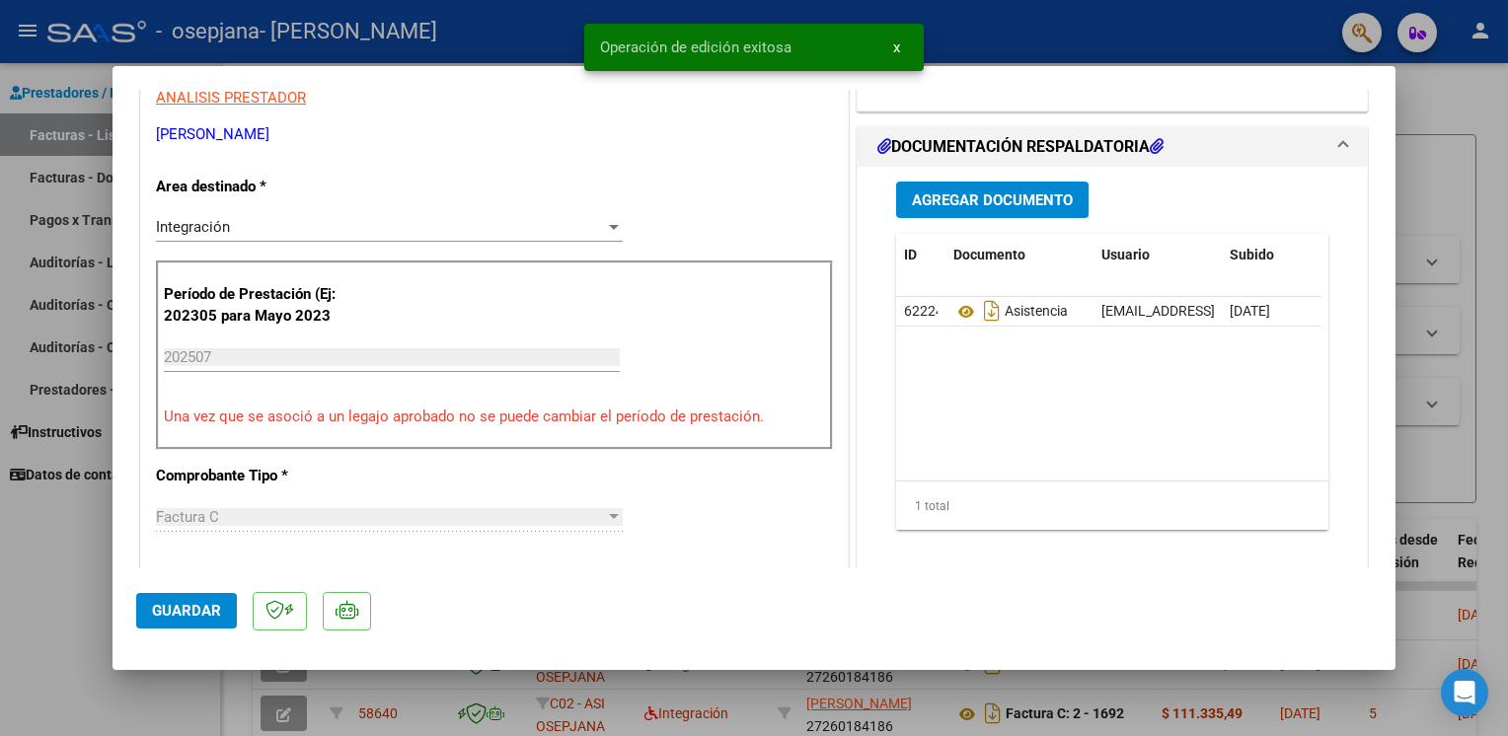
click at [61, 584] on div at bounding box center [754, 368] width 1508 height 736
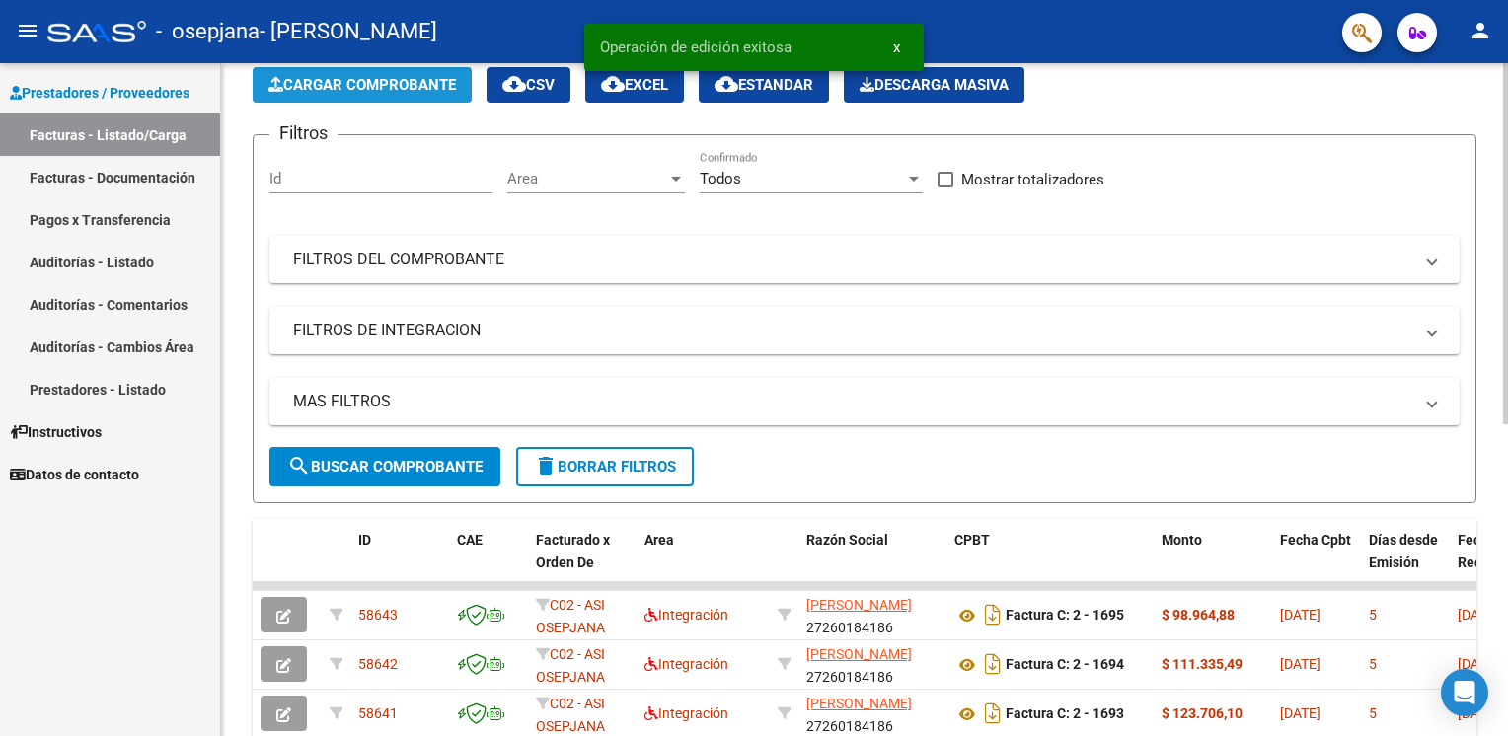
click at [369, 80] on span "Cargar Comprobante" at bounding box center [361, 85] width 187 height 18
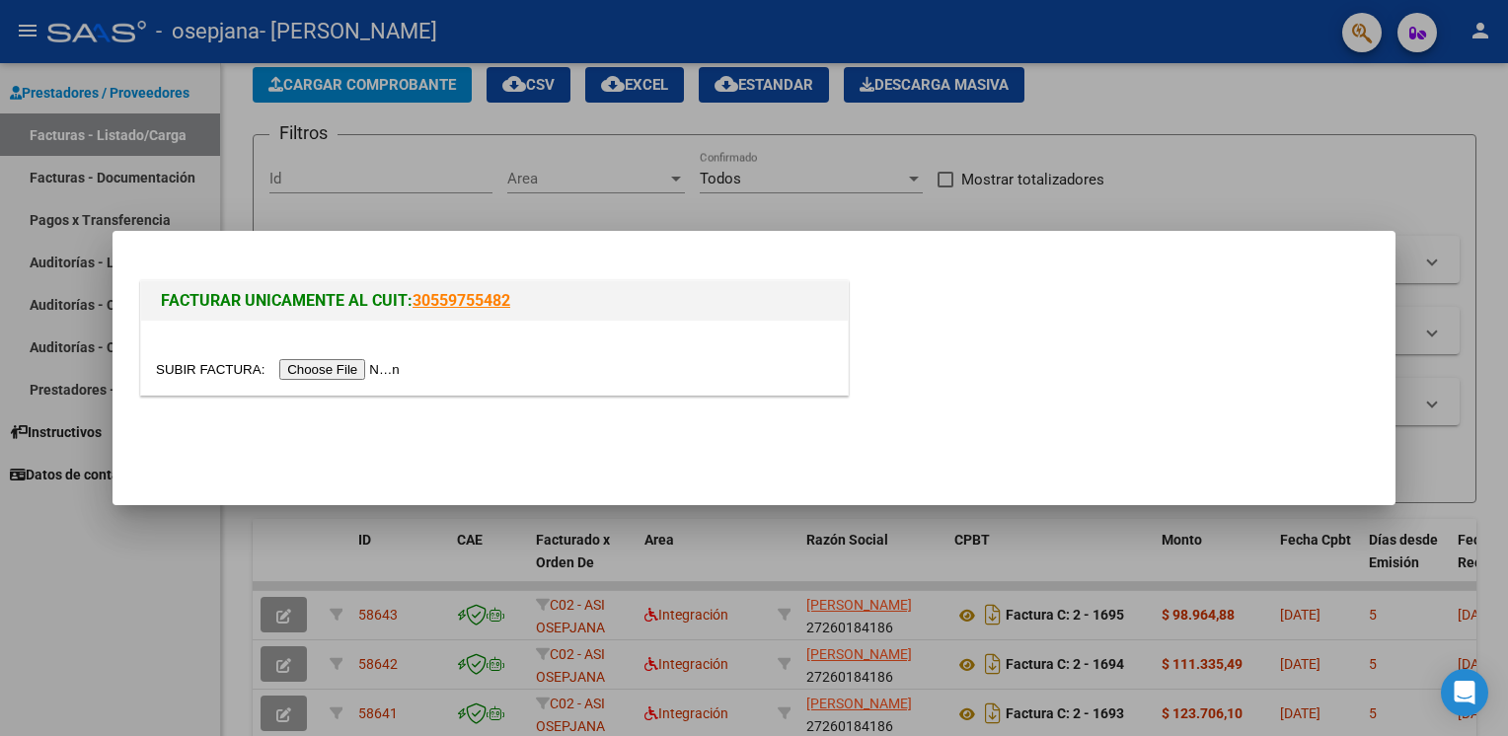
click at [337, 364] on input "file" at bounding box center [281, 369] width 250 height 21
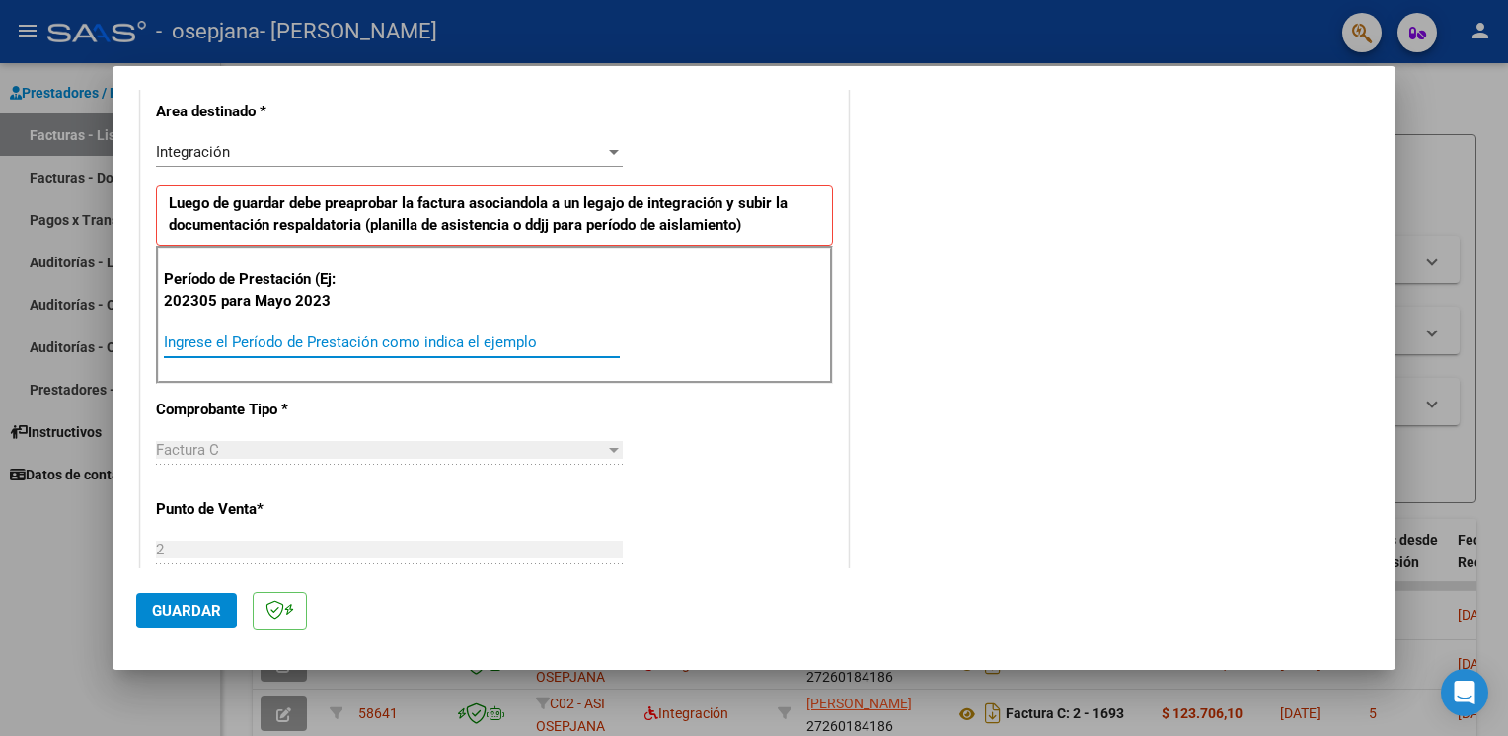
click at [397, 337] on input "Ingrese el Período de Prestación como indica el ejemplo" at bounding box center [392, 342] width 456 height 18
type input "202507"
click at [213, 604] on span "Guardar" at bounding box center [186, 611] width 69 height 18
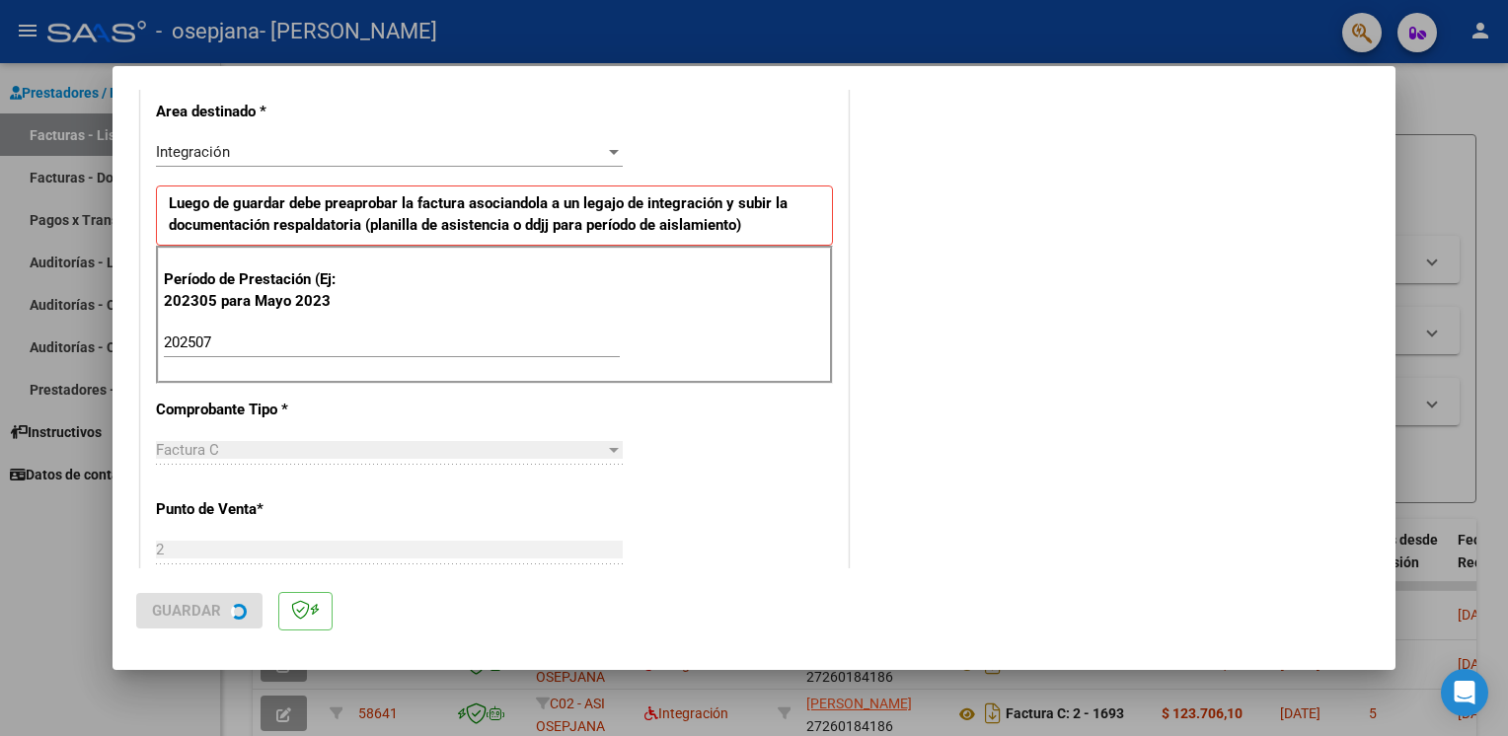
scroll to position [0, 0]
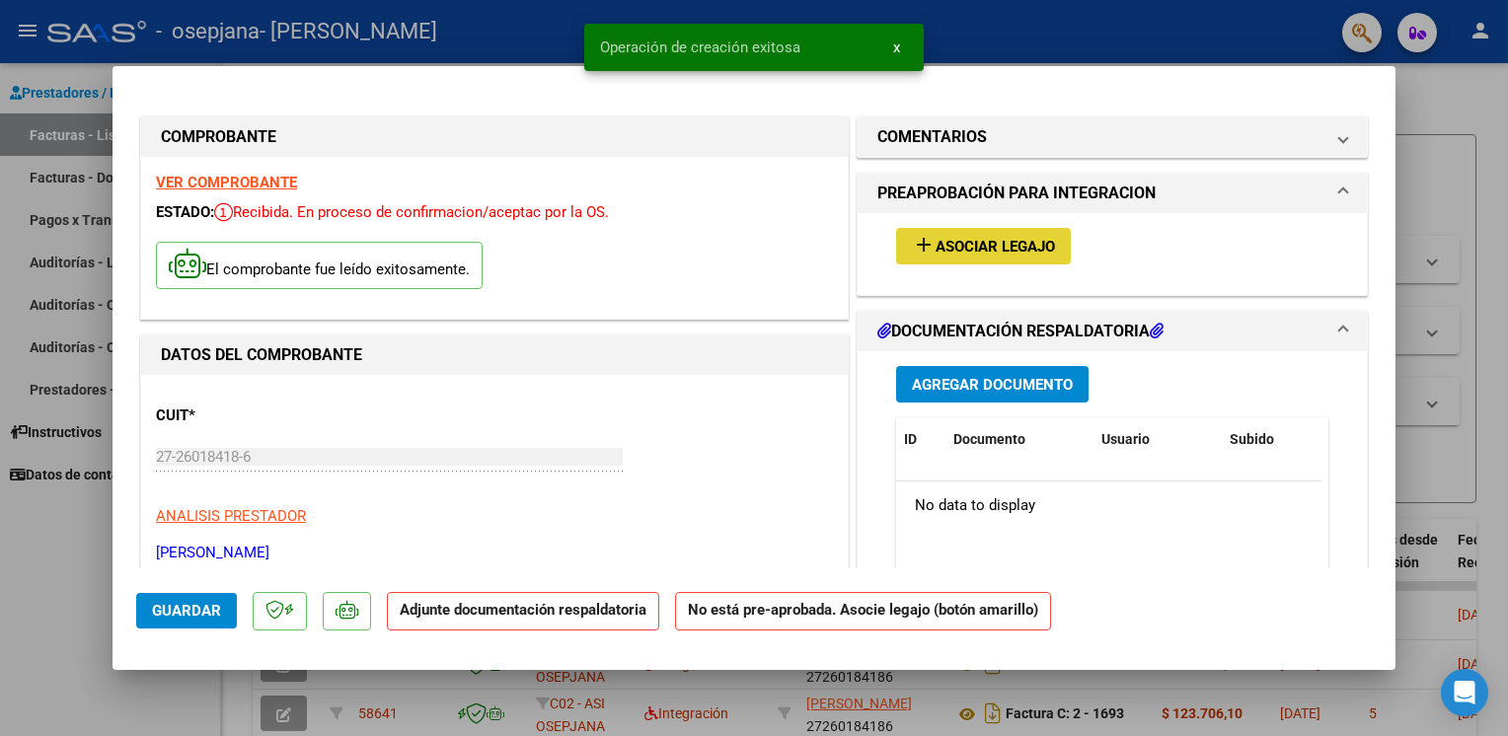
click at [970, 262] on button "add Asociar Legajo" at bounding box center [983, 246] width 175 height 37
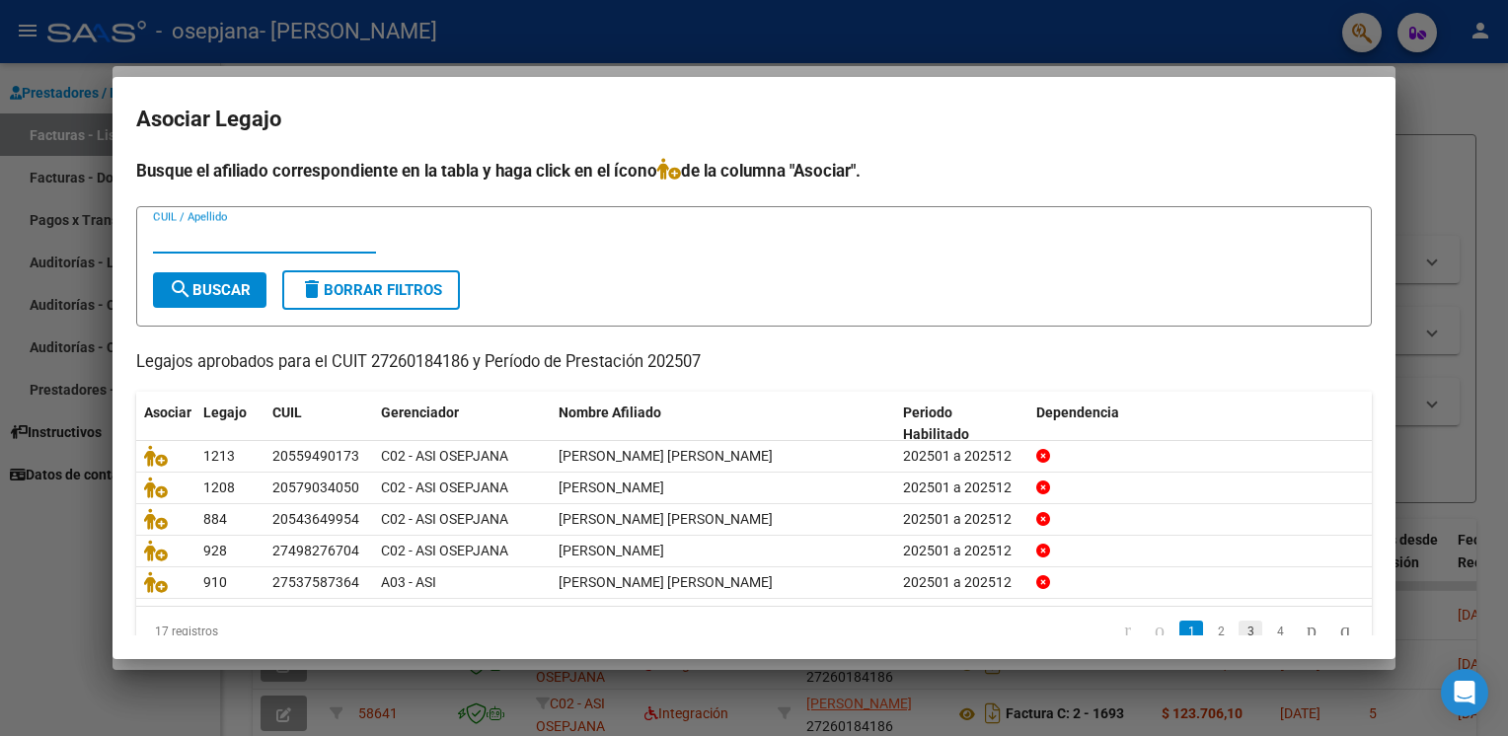
click at [1238, 629] on link "3" at bounding box center [1250, 632] width 24 height 22
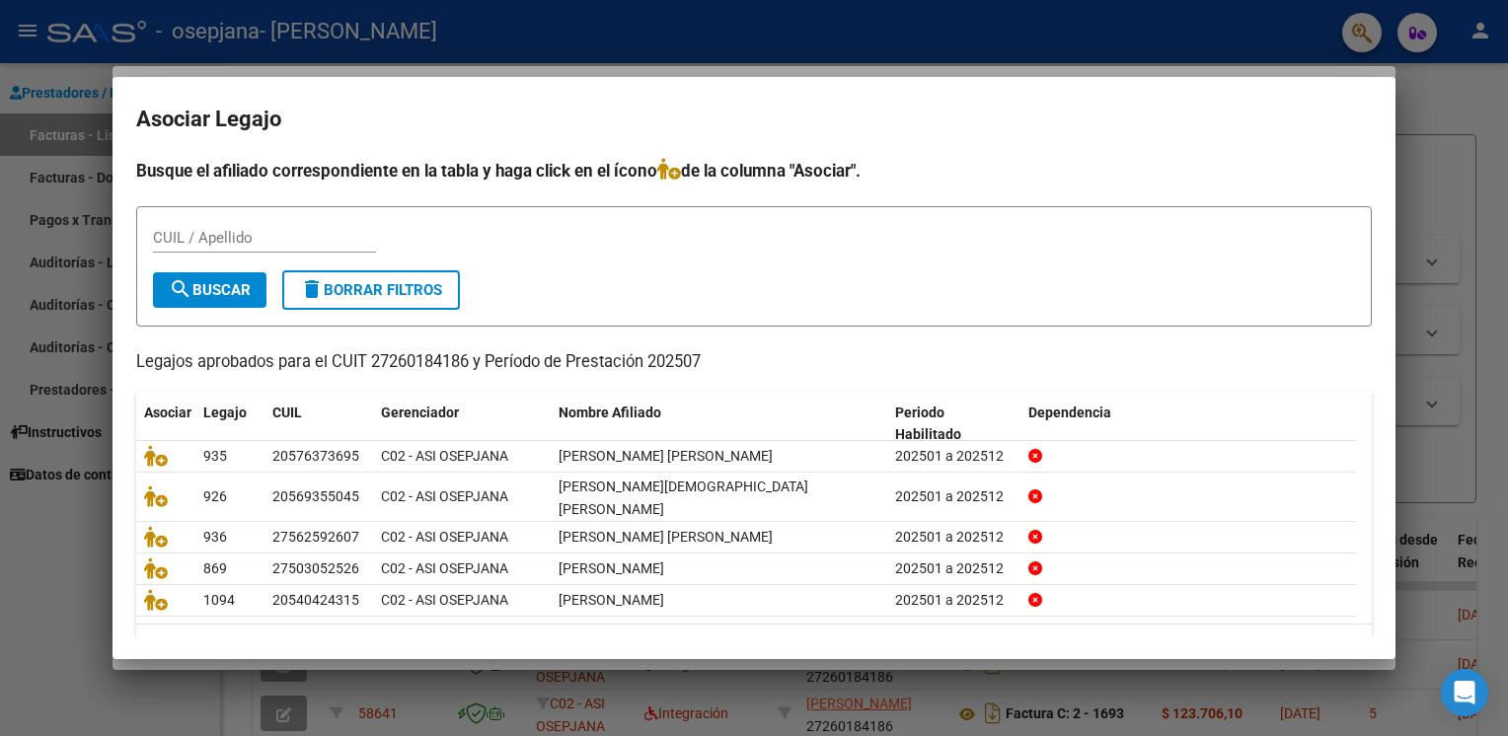
click at [1268, 638] on link "4" at bounding box center [1280, 649] width 24 height 22
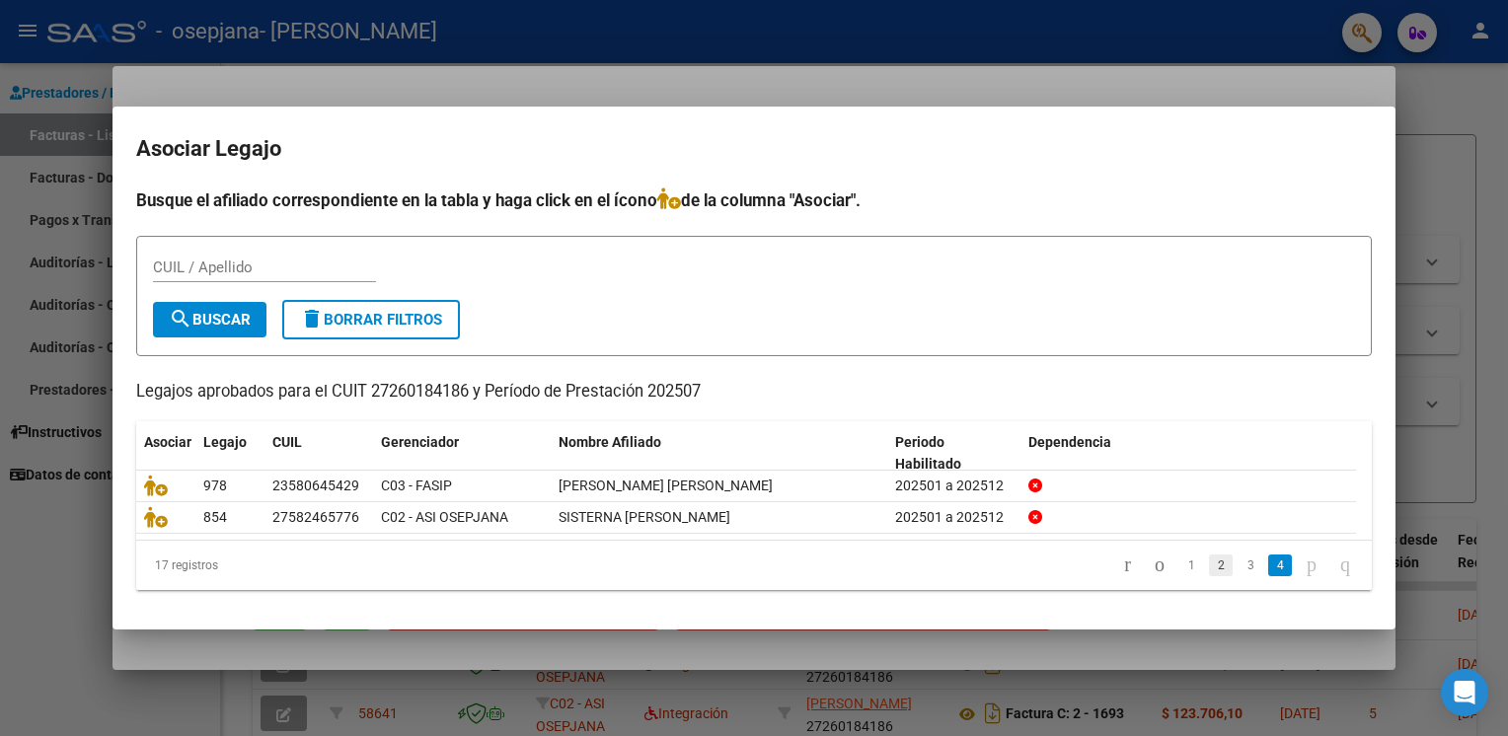
click at [1209, 568] on link "2" at bounding box center [1221, 565] width 24 height 22
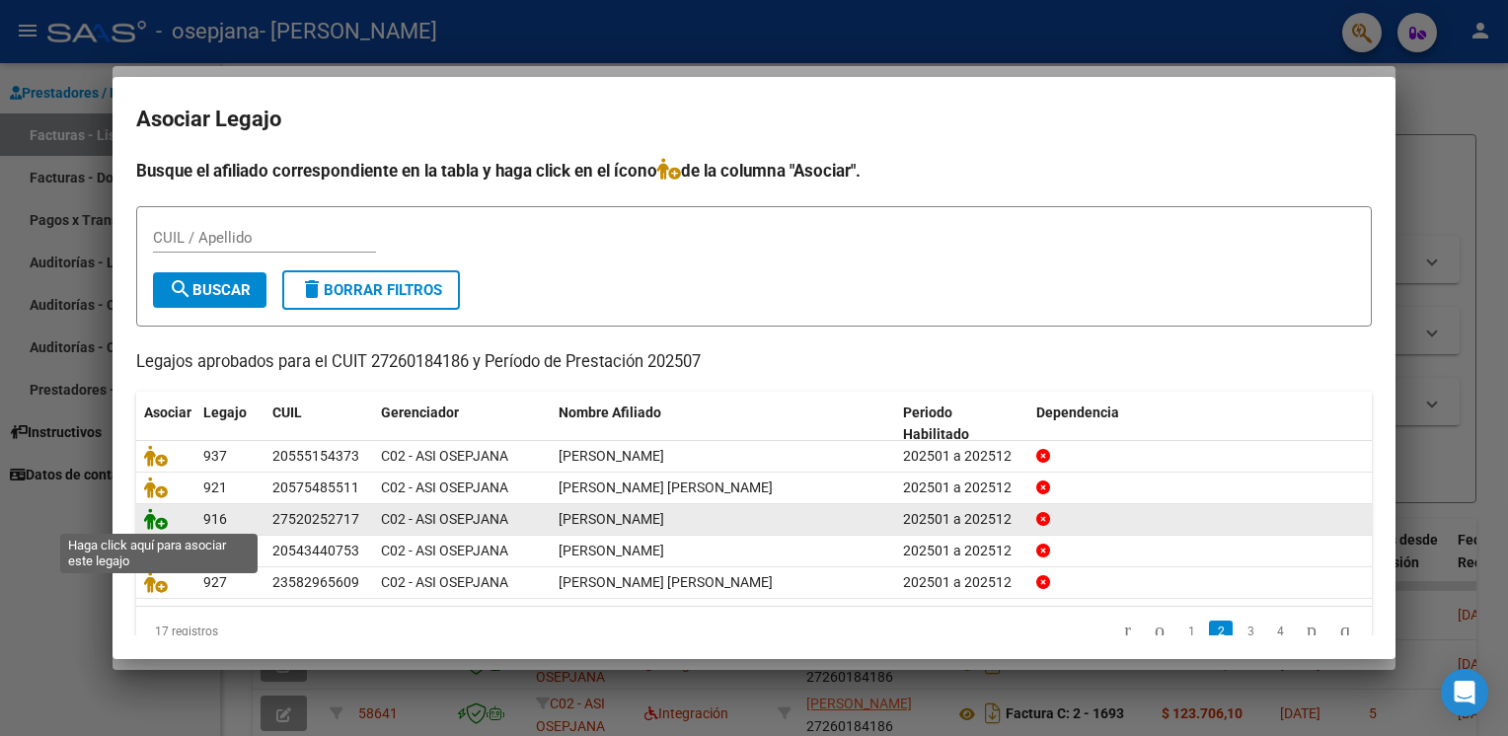
click at [158, 527] on icon at bounding box center [156, 519] width 24 height 22
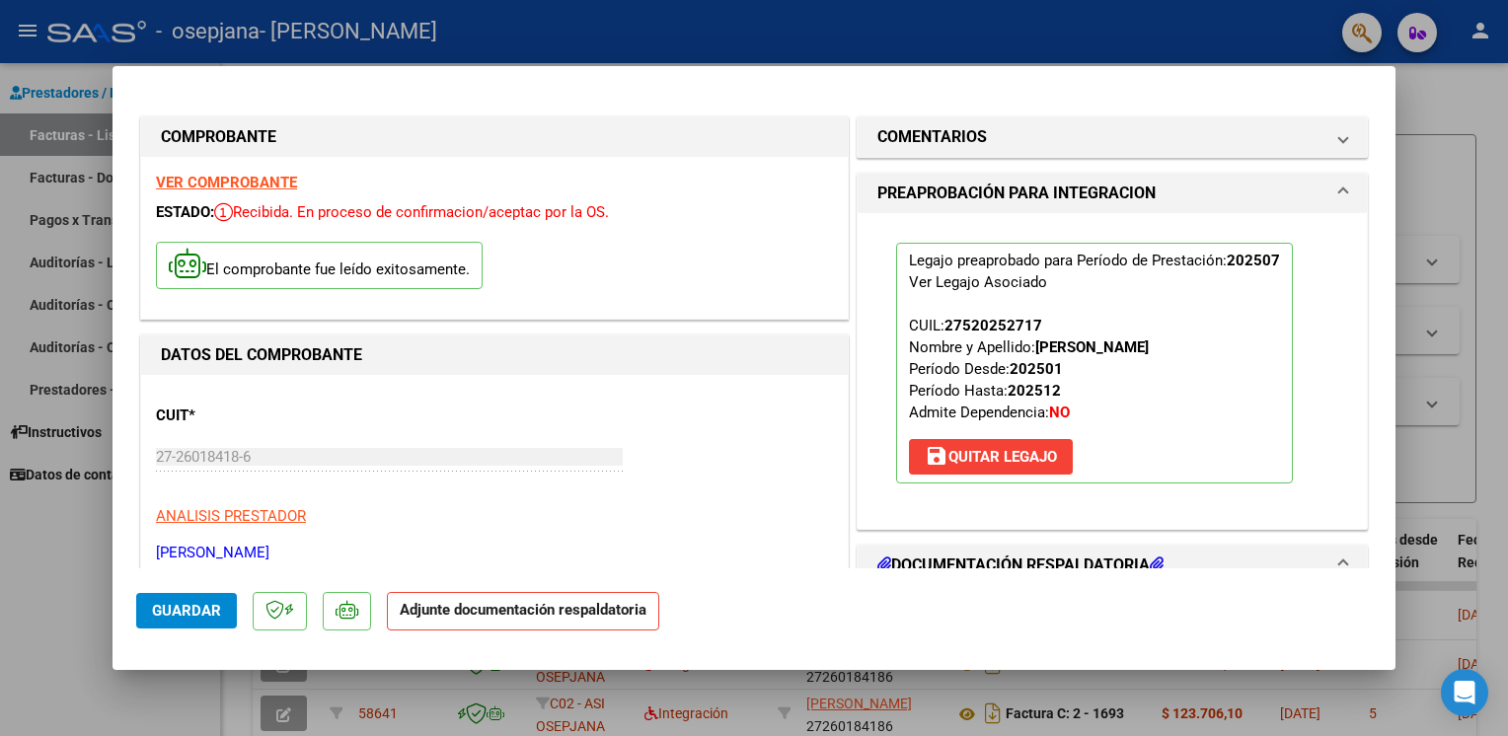
scroll to position [418, 0]
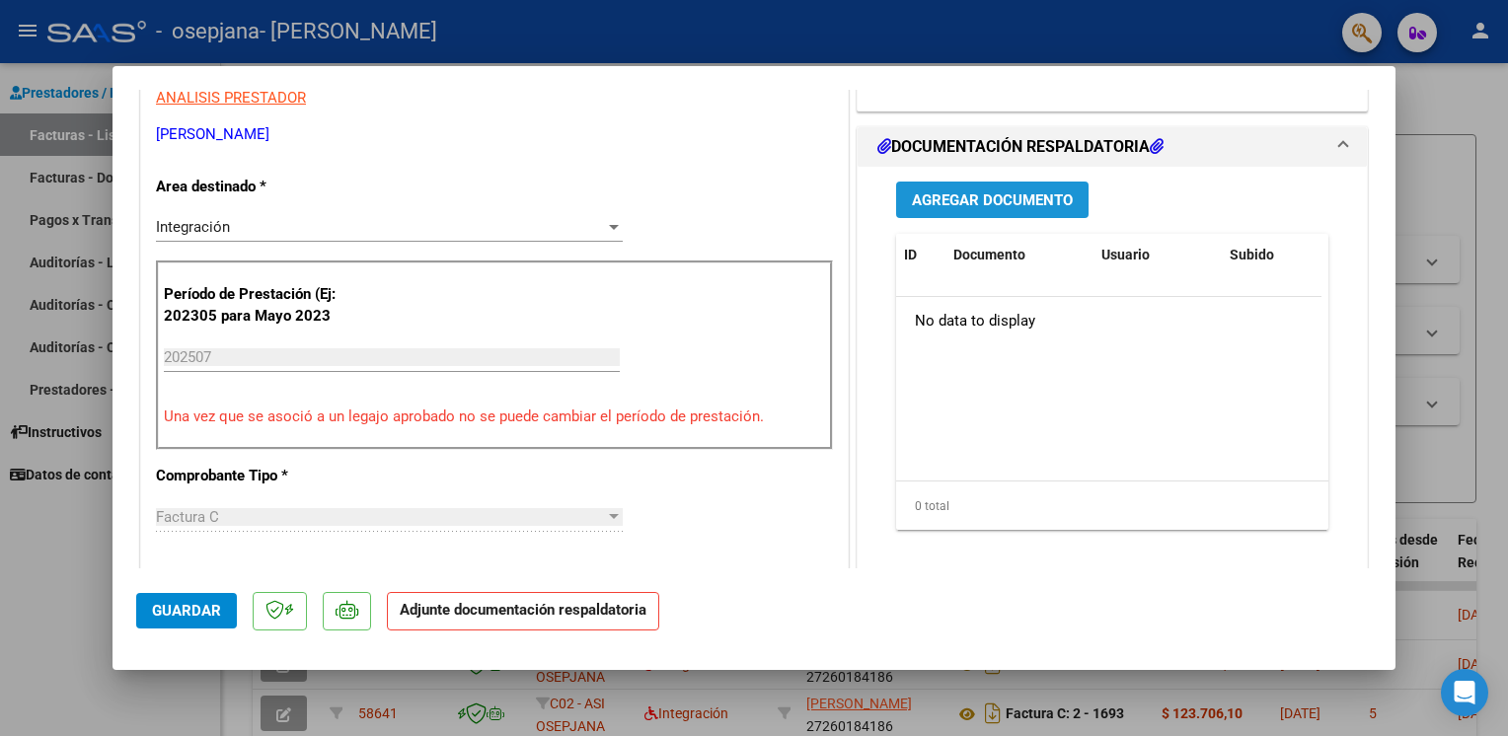
click at [964, 202] on span "Agregar Documento" at bounding box center [992, 200] width 161 height 18
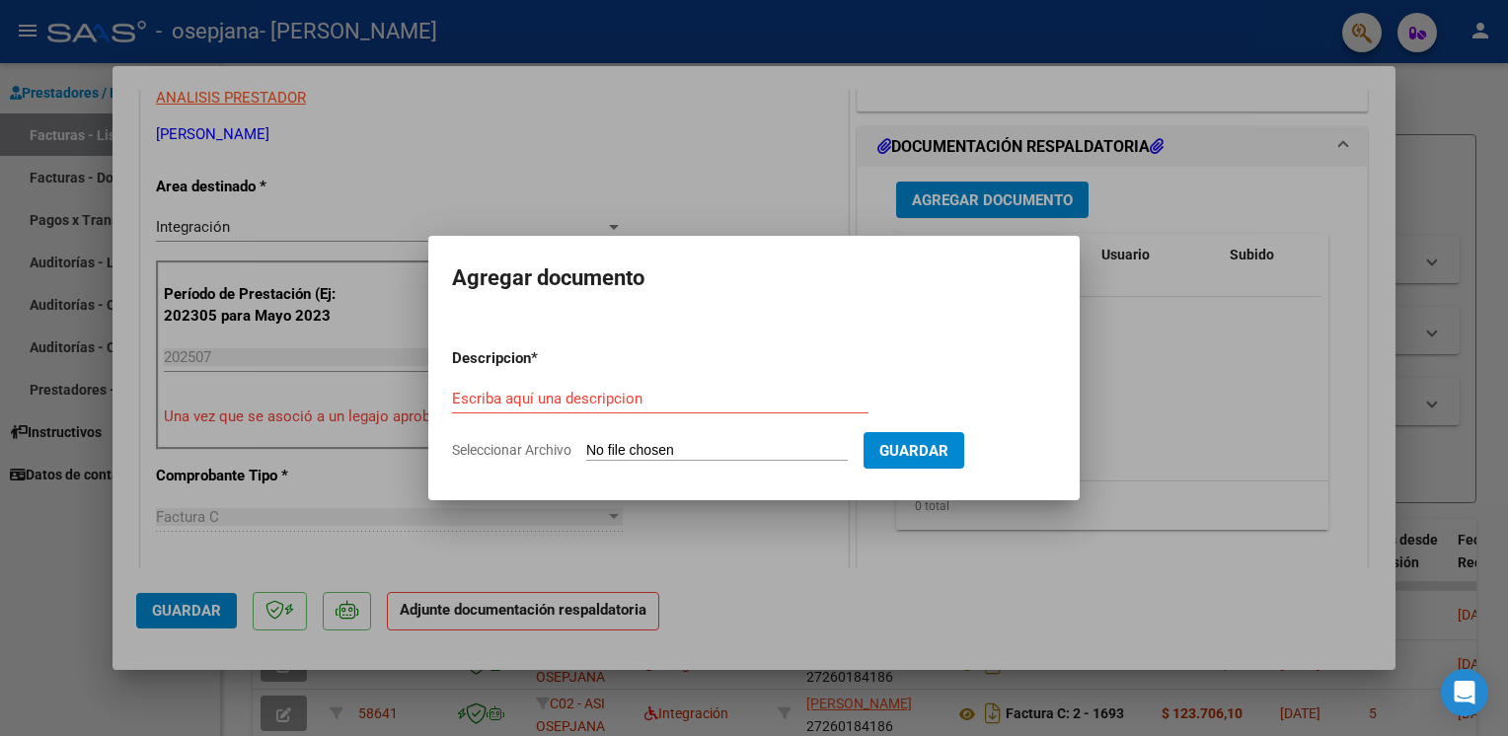
click at [549, 448] on span "Seleccionar Archivo" at bounding box center [511, 450] width 119 height 16
click at [586, 448] on input "Seleccionar Archivo" at bounding box center [716, 451] width 261 height 19
type input "C:\fakepath\ASISTENCIA PSIC 07 2025 [PERSON_NAME].pdf"
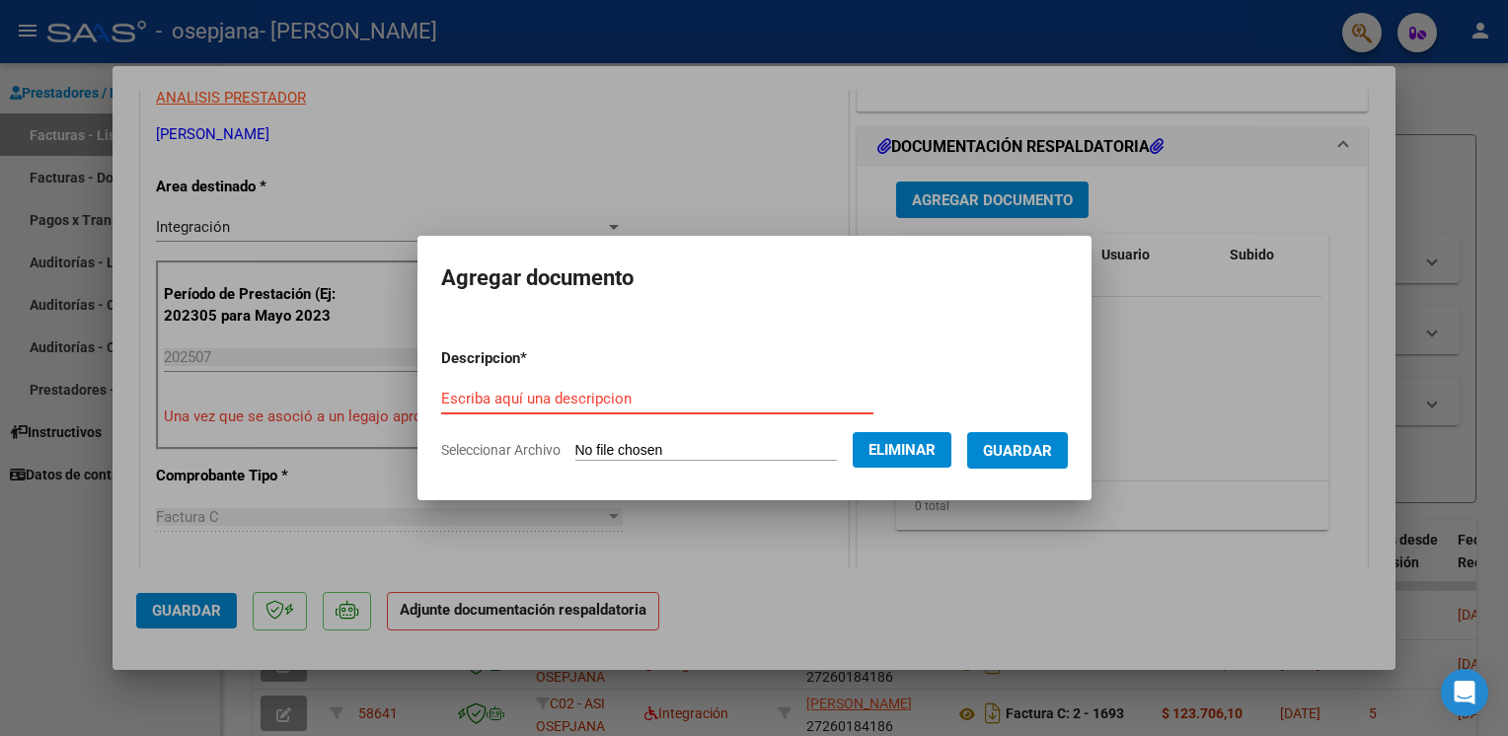
click at [541, 396] on input "Escriba aquí una descripcion" at bounding box center [657, 399] width 432 height 18
type input "ASISTENCIA"
click at [1000, 455] on span "Guardar" at bounding box center [1017, 451] width 69 height 18
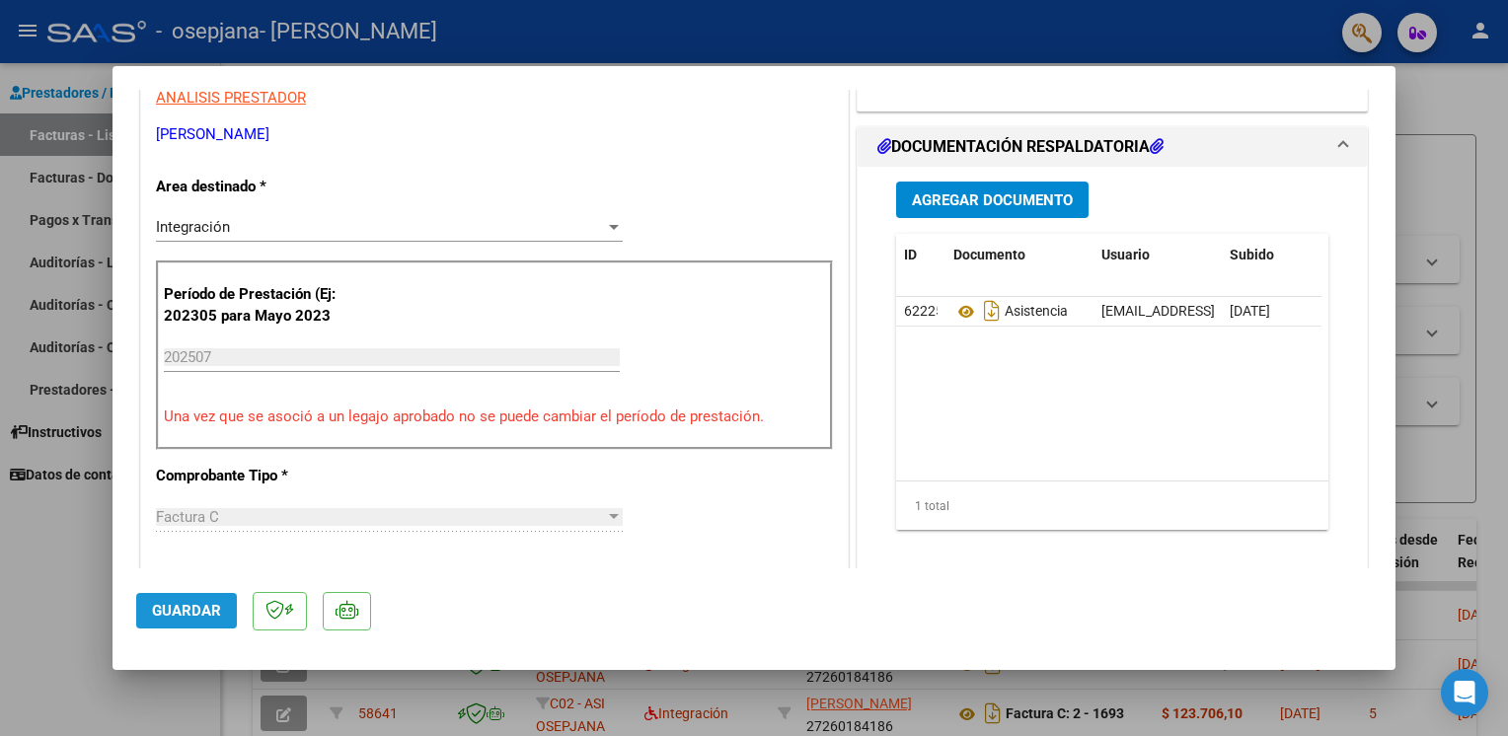
click at [198, 607] on span "Guardar" at bounding box center [186, 611] width 69 height 18
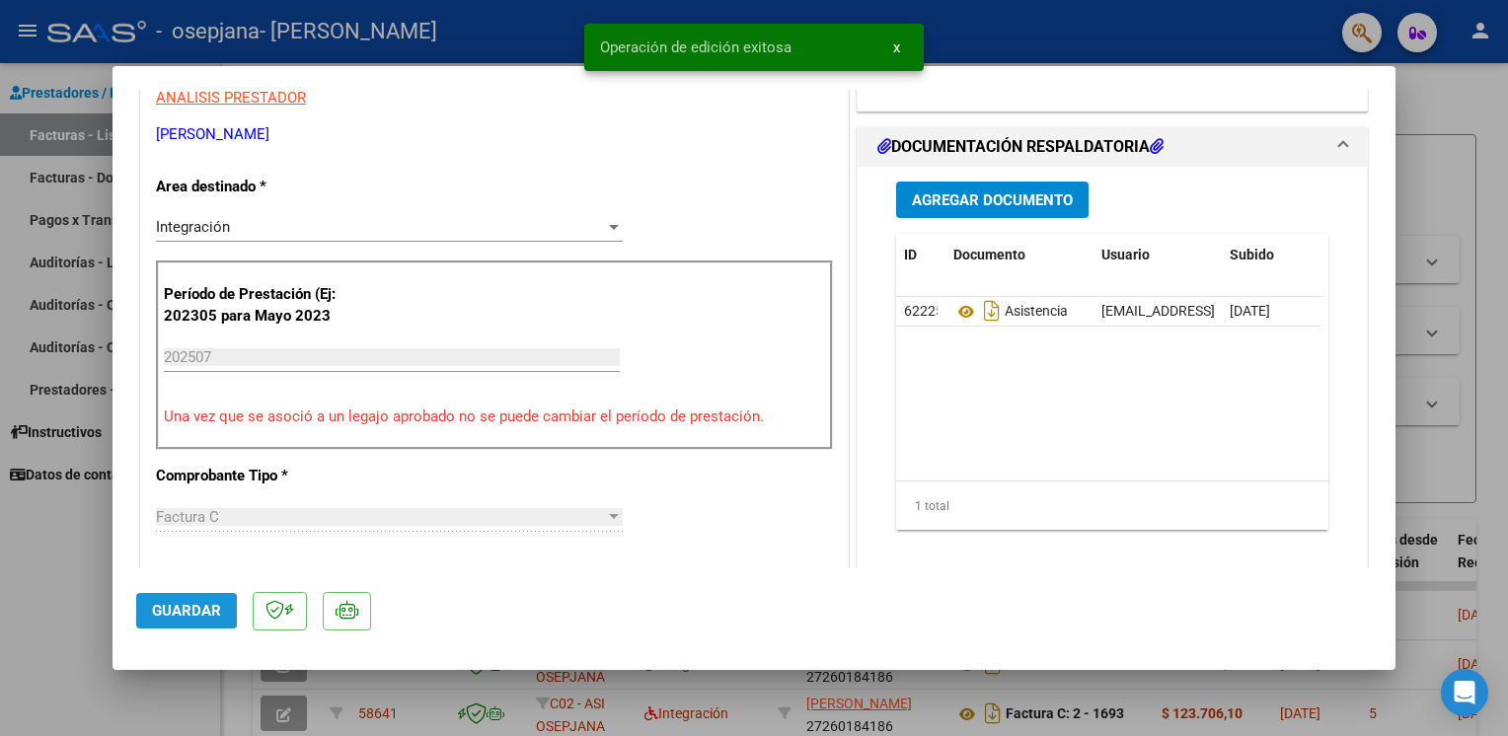
click at [198, 607] on span "Guardar" at bounding box center [186, 611] width 69 height 18
click at [70, 589] on div at bounding box center [754, 368] width 1508 height 736
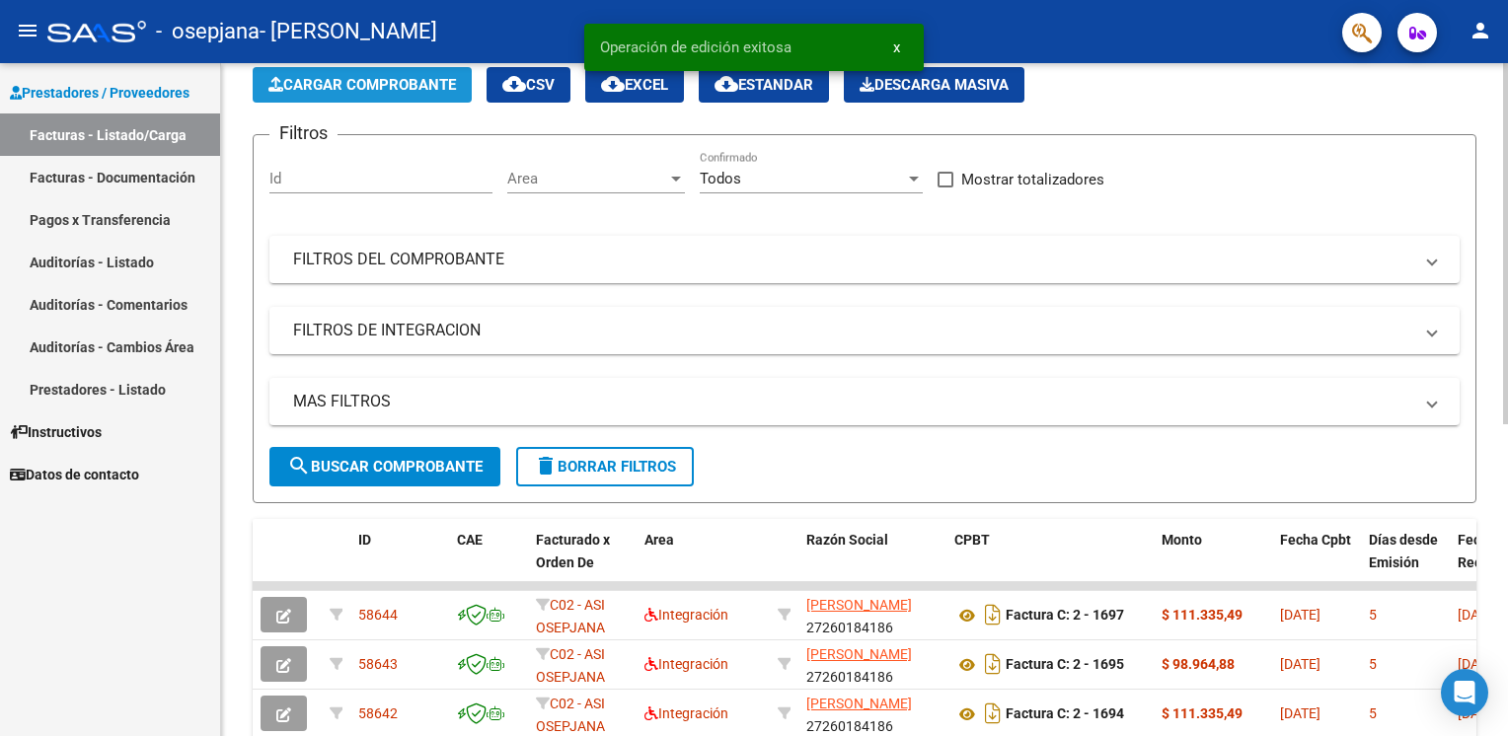
click at [446, 86] on span "Cargar Comprobante" at bounding box center [361, 85] width 187 height 18
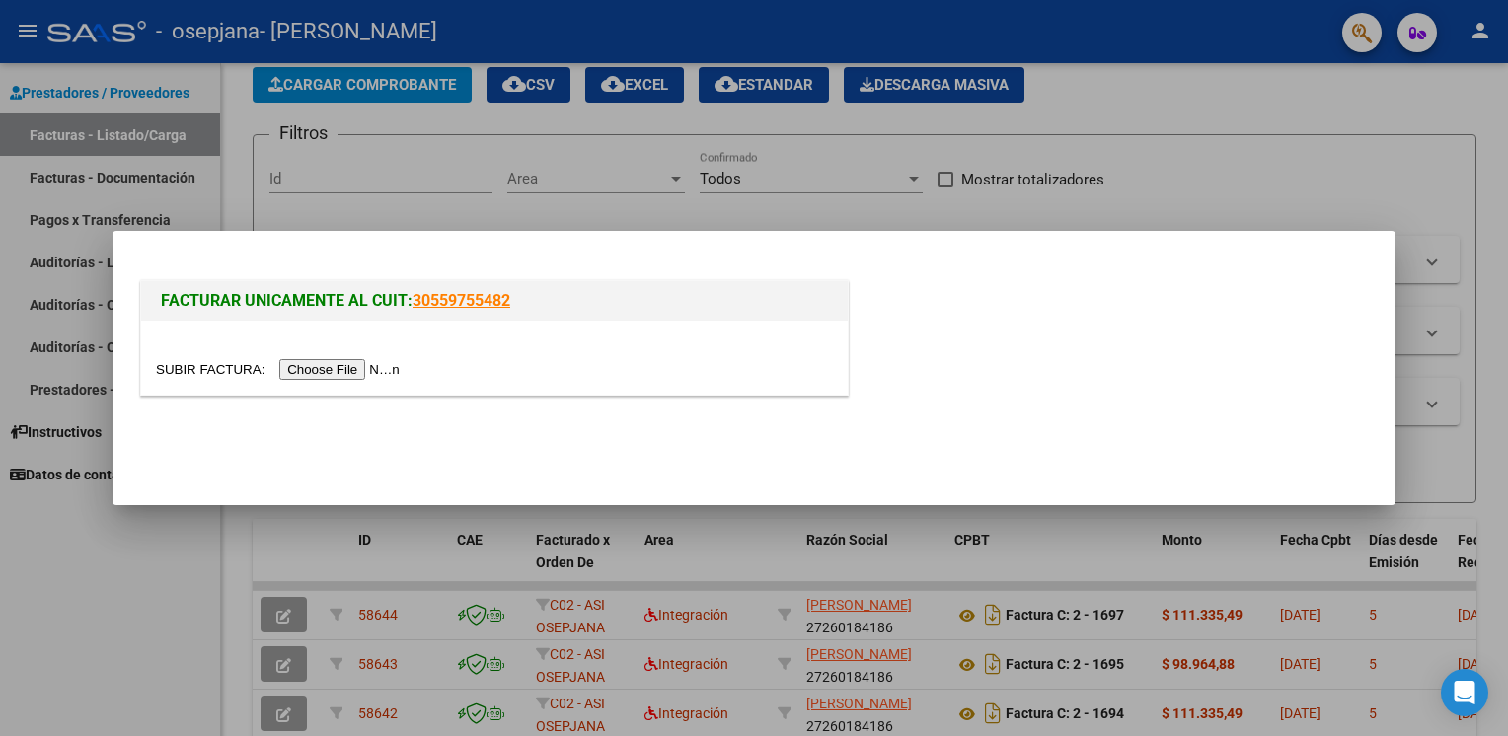
click at [333, 370] on input "file" at bounding box center [281, 369] width 250 height 21
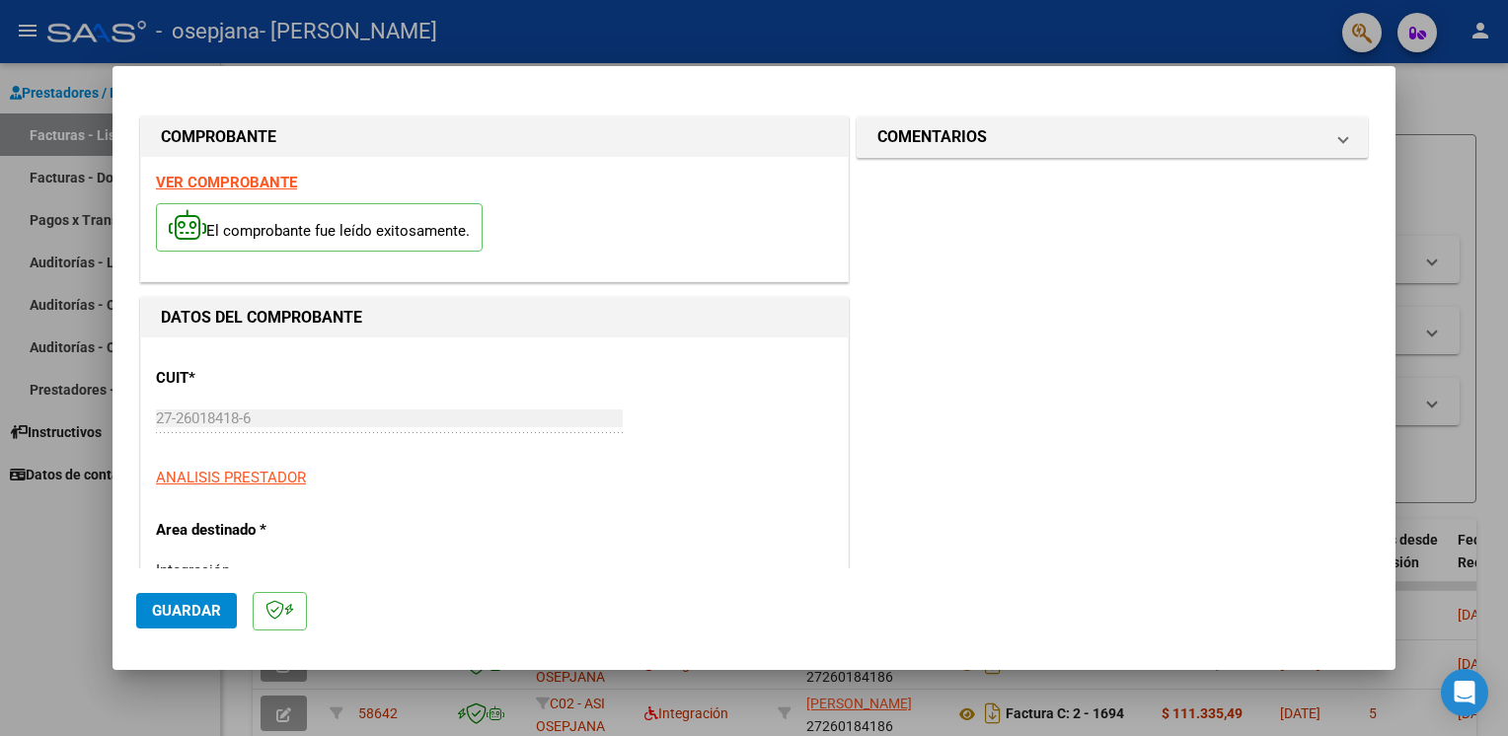
scroll to position [418, 0]
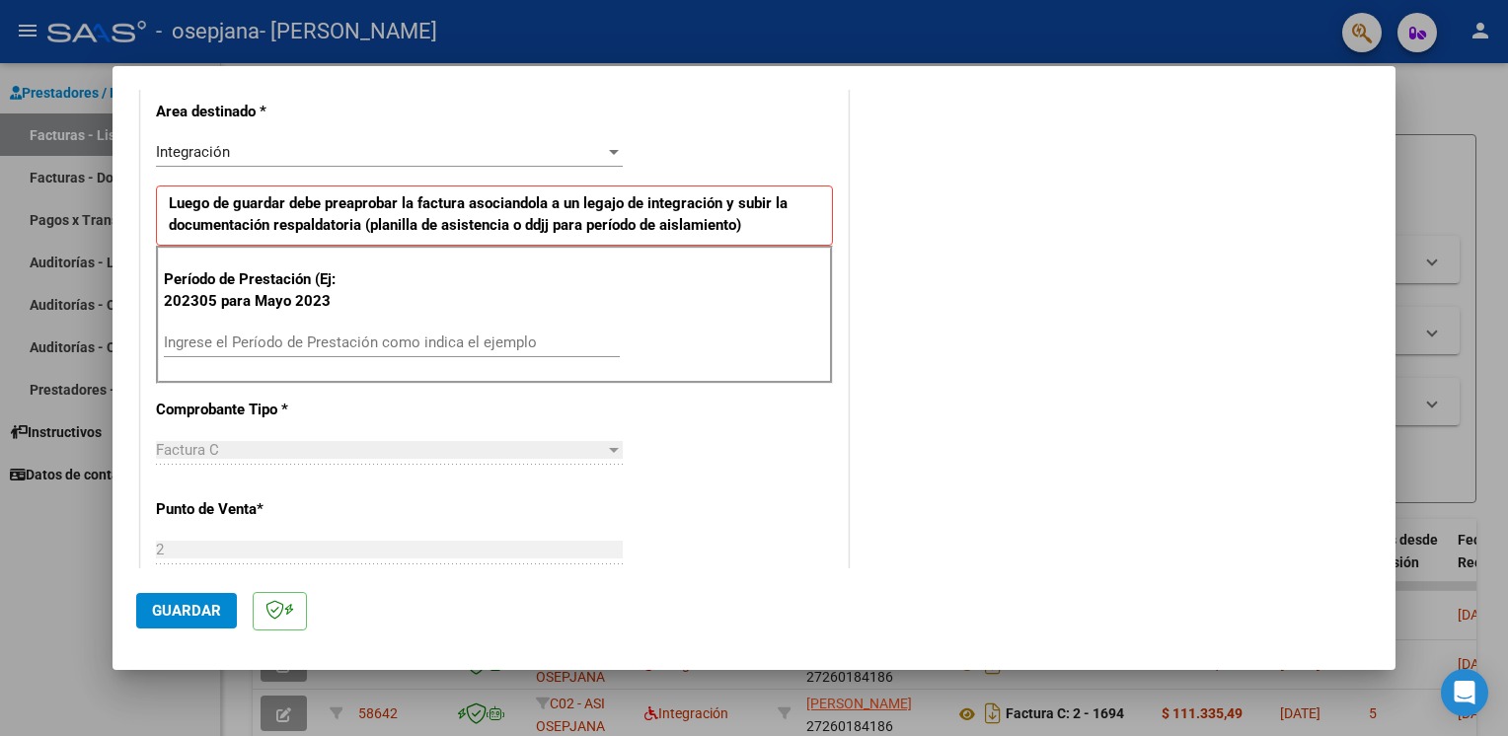
click at [562, 349] on div "Ingrese el Período de Prestación como indica el ejemplo" at bounding box center [392, 343] width 456 height 30
type input "202507"
click at [181, 609] on span "Guardar" at bounding box center [186, 611] width 69 height 18
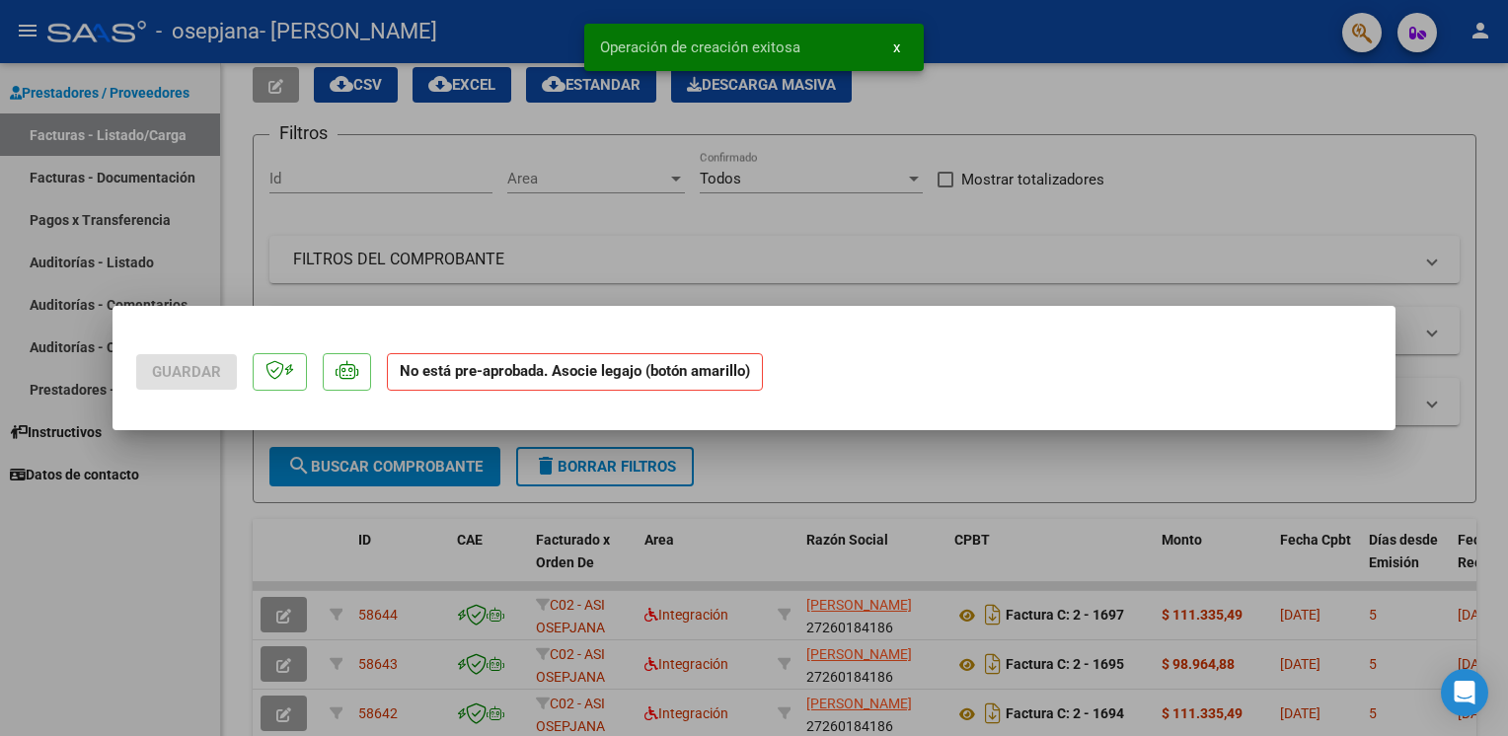
scroll to position [0, 0]
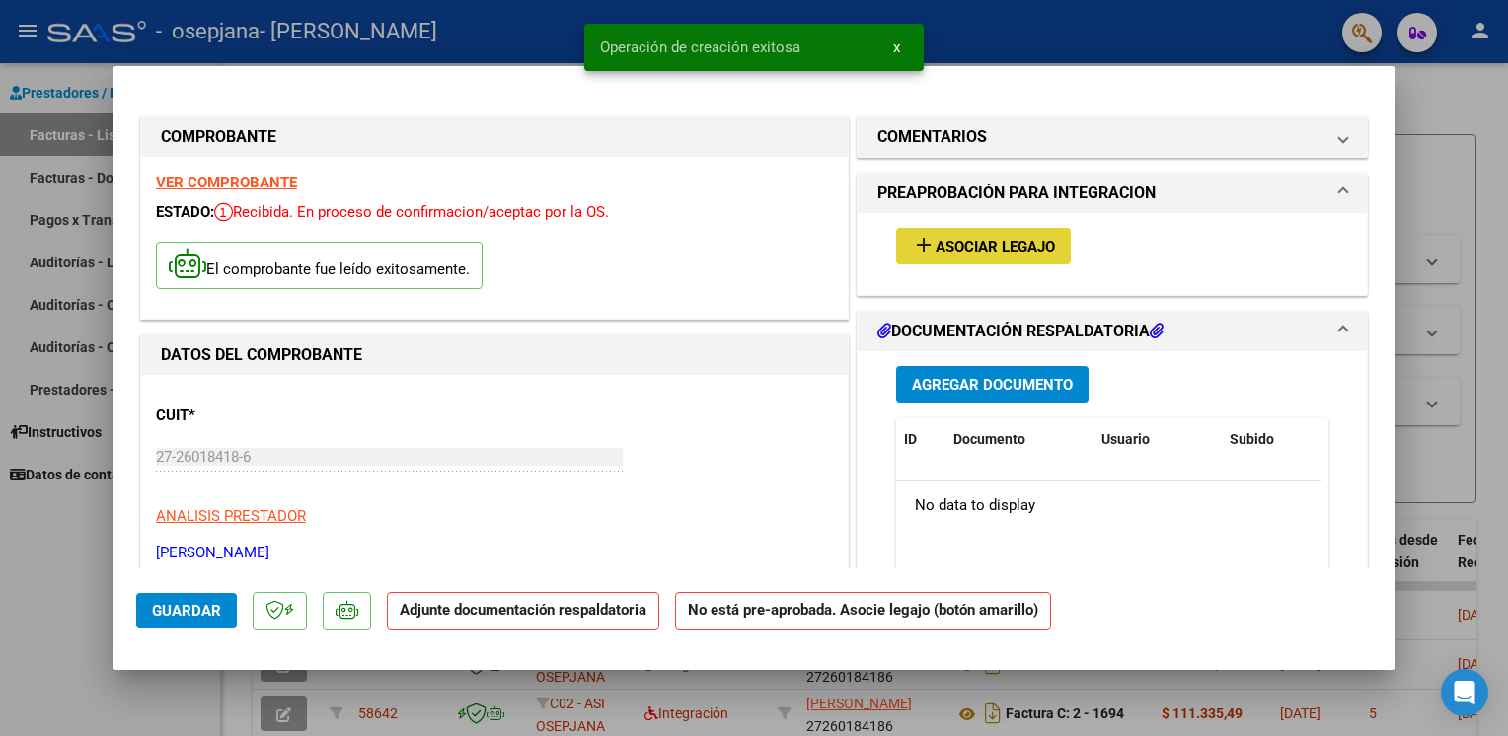
click at [1017, 255] on span "Asociar Legajo" at bounding box center [994, 247] width 119 height 18
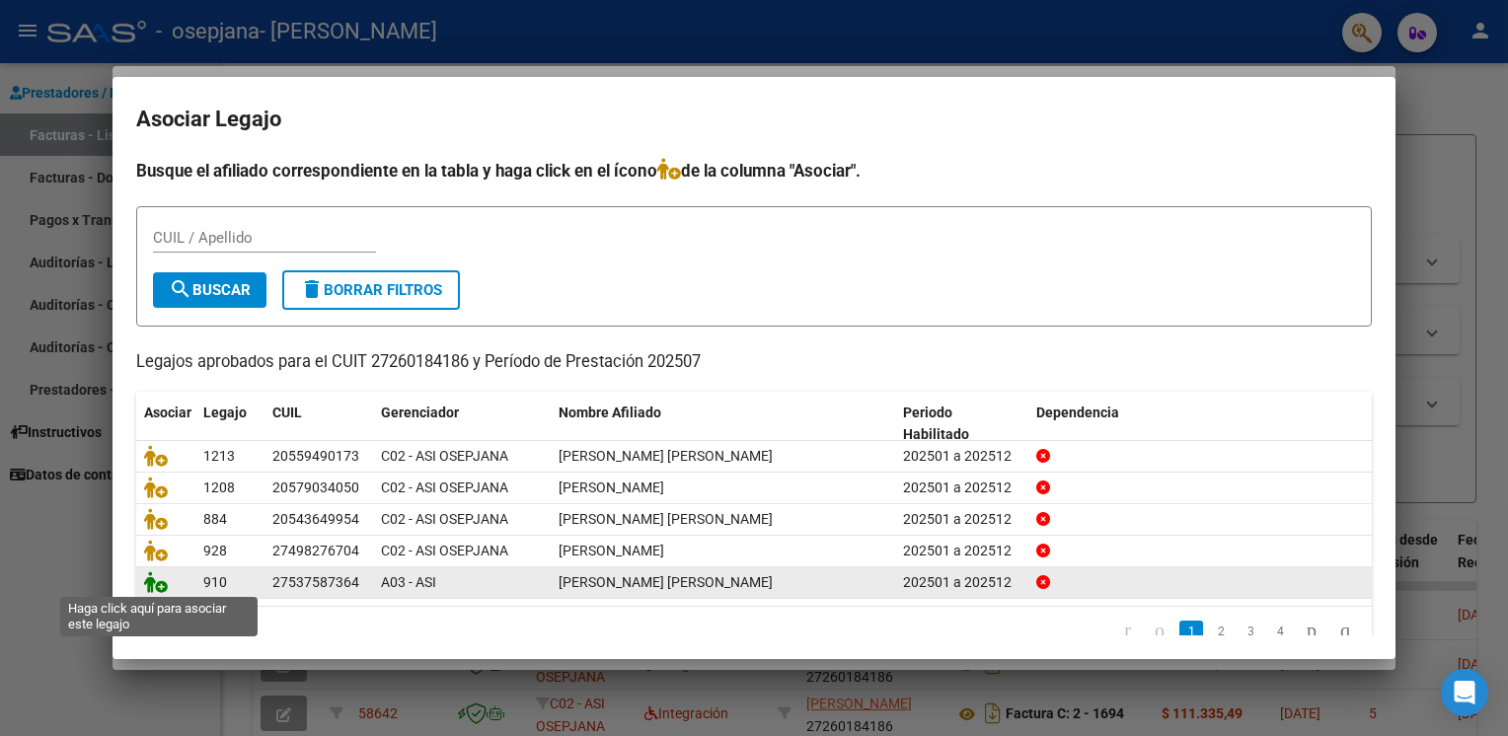
click at [152, 585] on icon at bounding box center [156, 582] width 24 height 22
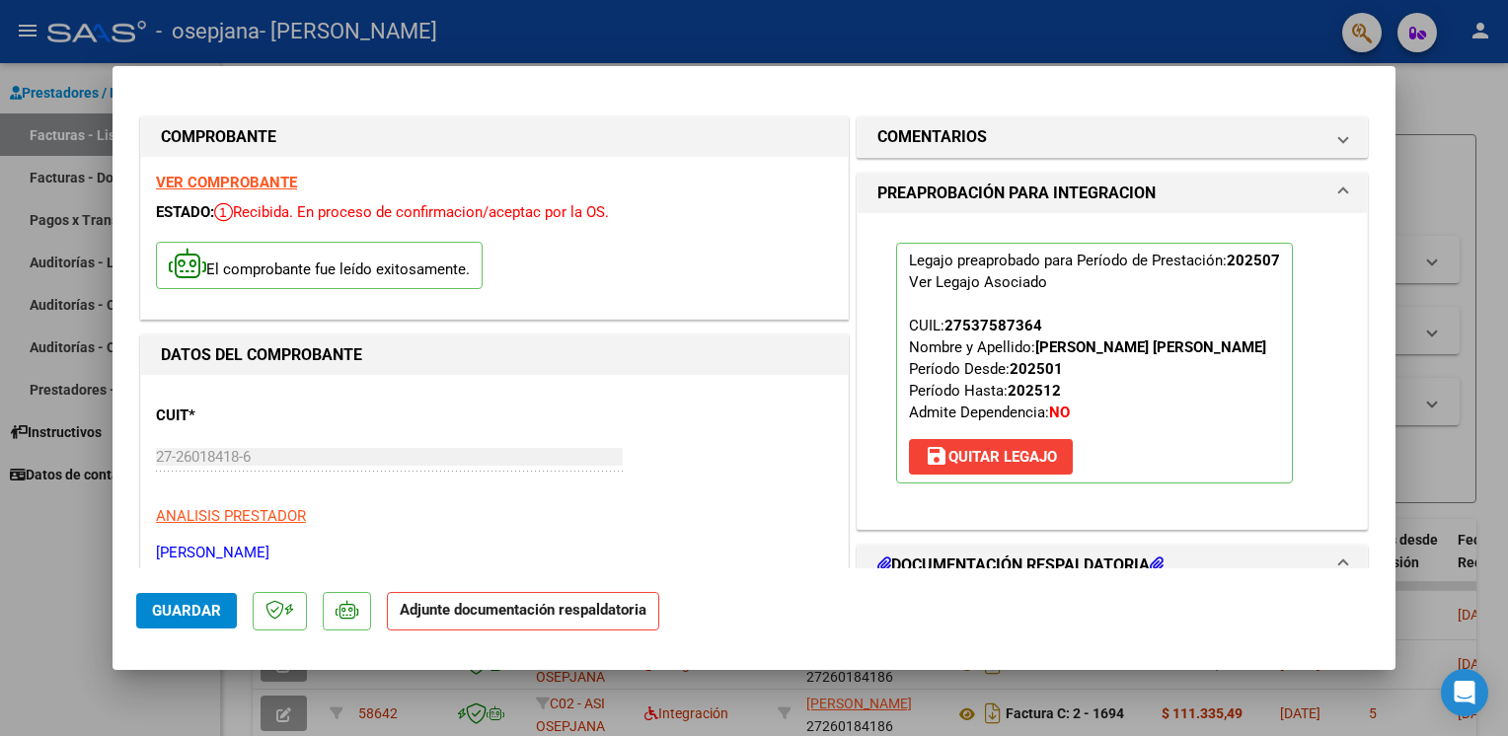
scroll to position [418, 0]
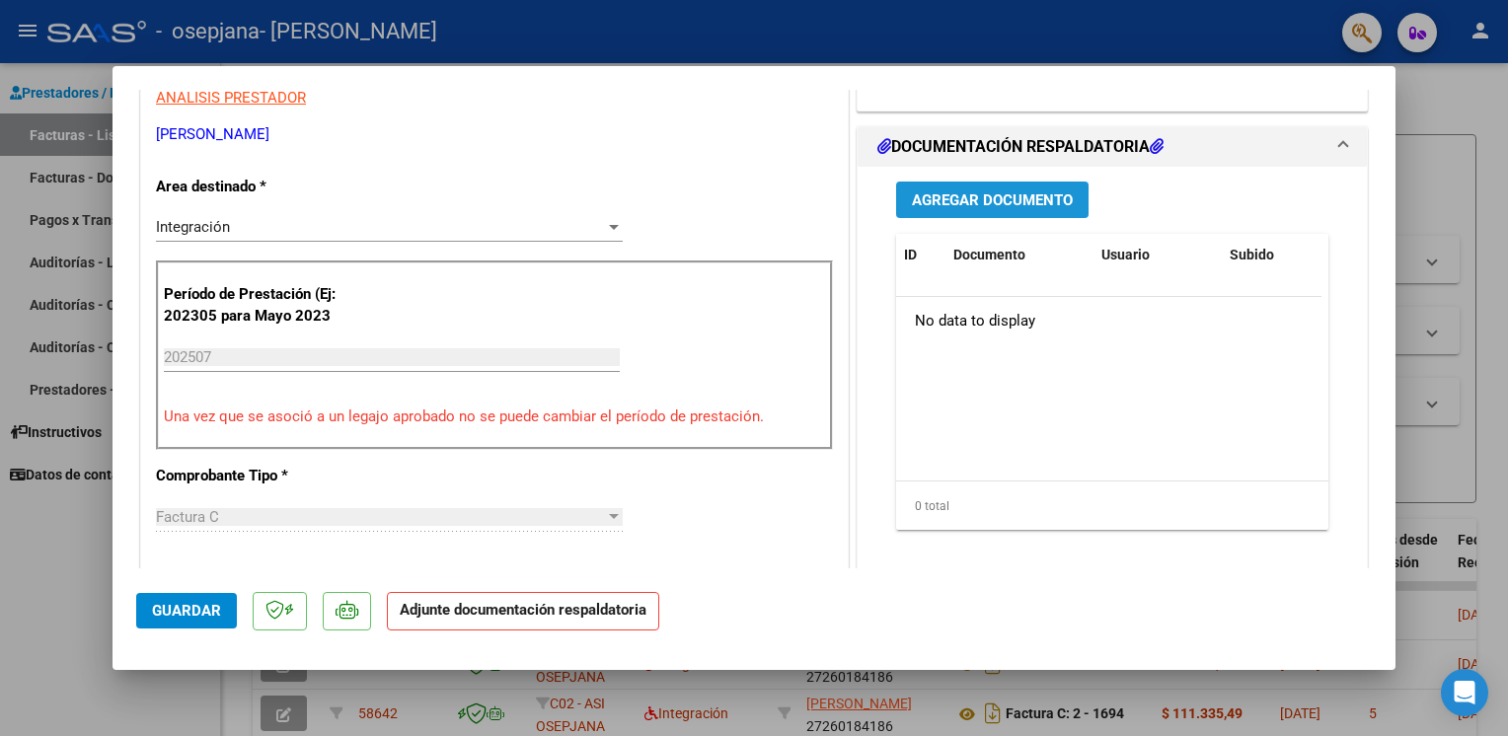
click at [1054, 203] on span "Agregar Documento" at bounding box center [992, 200] width 161 height 18
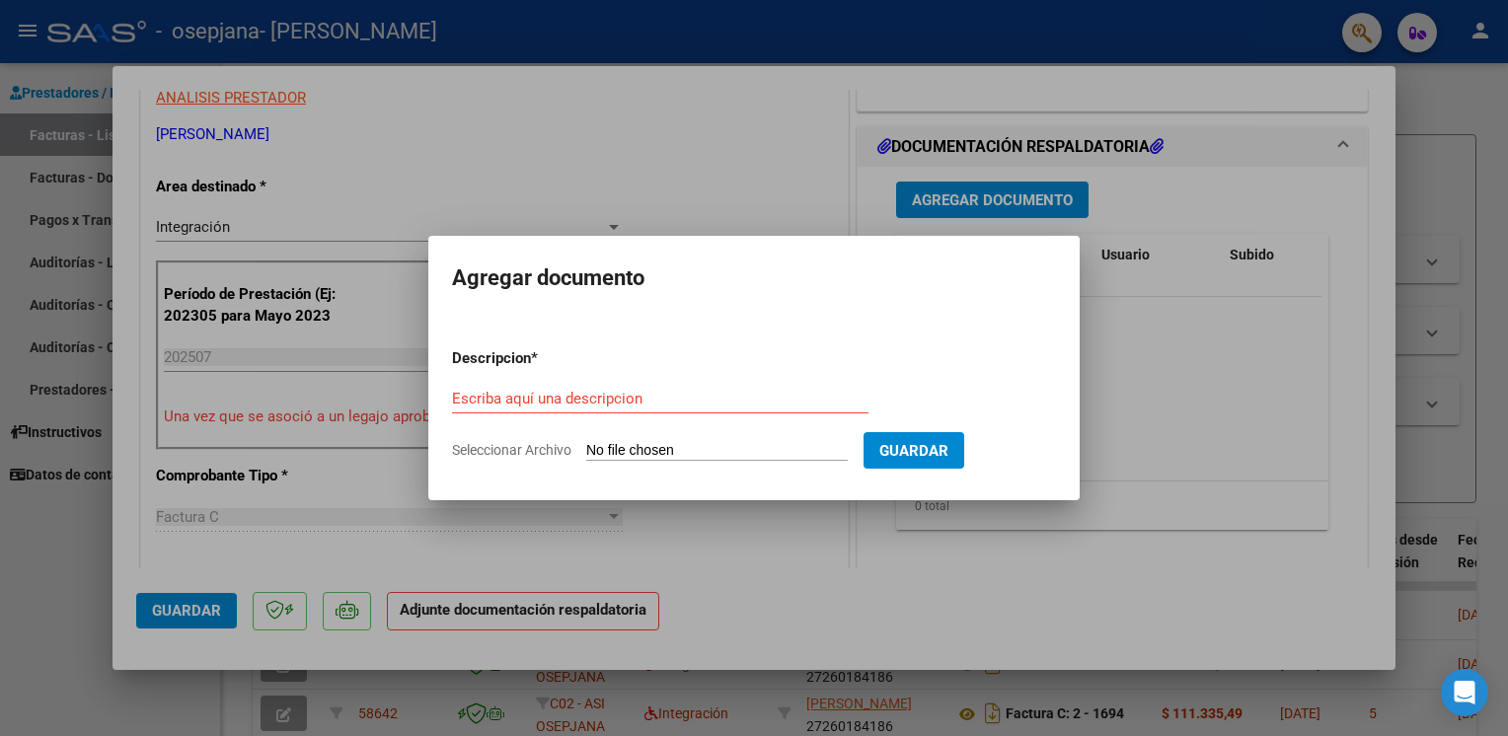
click at [539, 449] on span "Seleccionar Archivo" at bounding box center [511, 450] width 119 height 16
click at [586, 449] on input "Seleccionar Archivo" at bounding box center [716, 451] width 261 height 19
type input "C:\fakepath\ASISTENCIA PSIC 07 2025 ALMA.pdf"
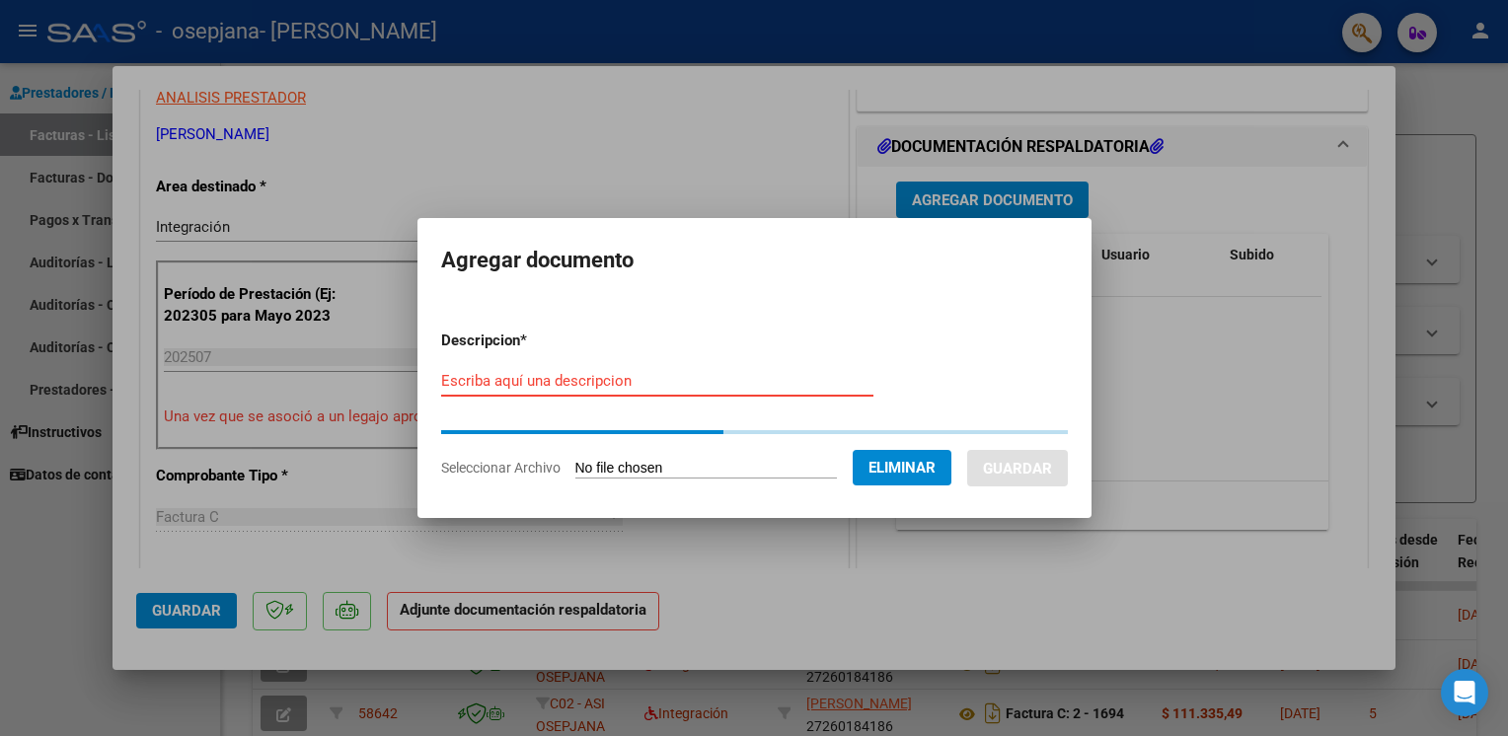
click at [555, 381] on input "Escriba aquí una descripcion" at bounding box center [657, 381] width 432 height 18
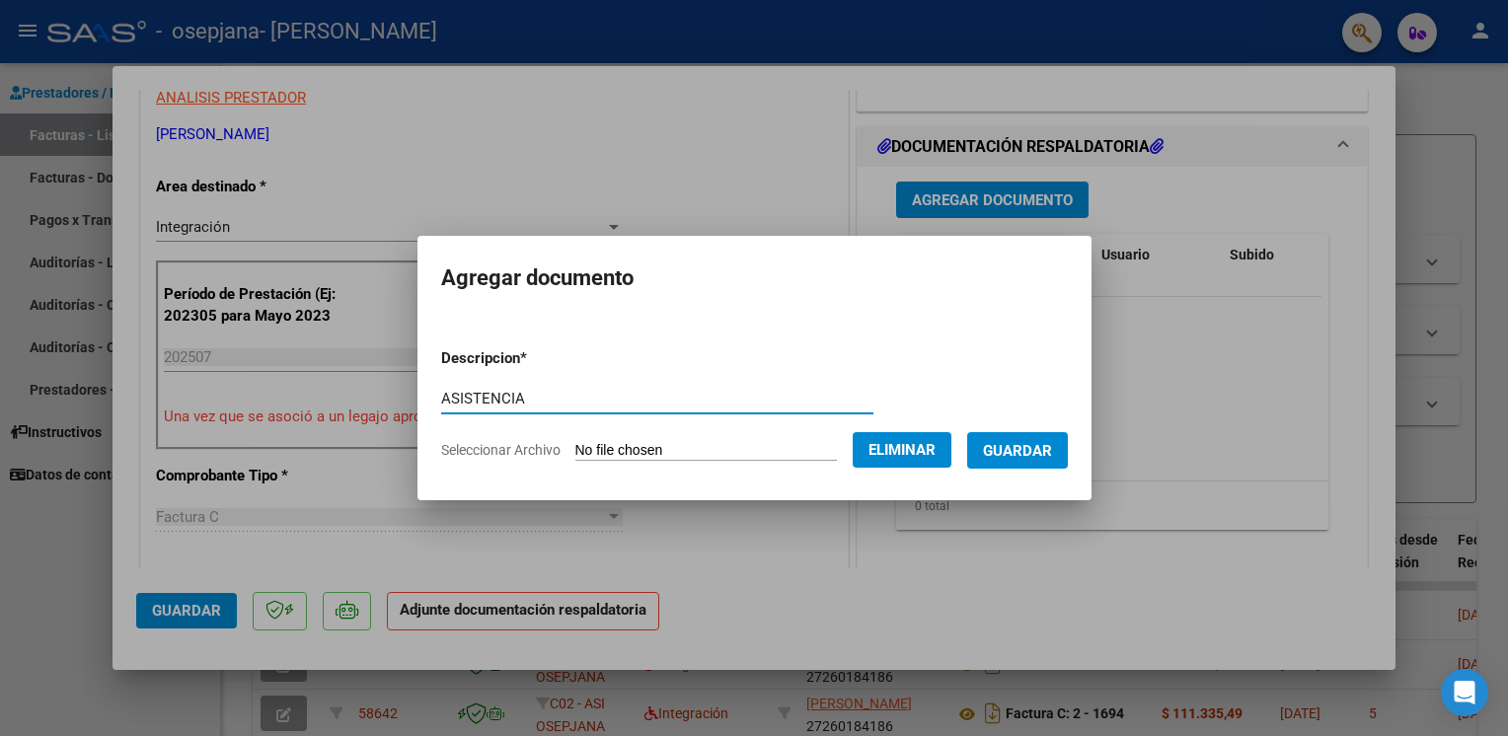
type input "ASISTENCIA"
click at [1034, 451] on span "Guardar" at bounding box center [1017, 451] width 69 height 18
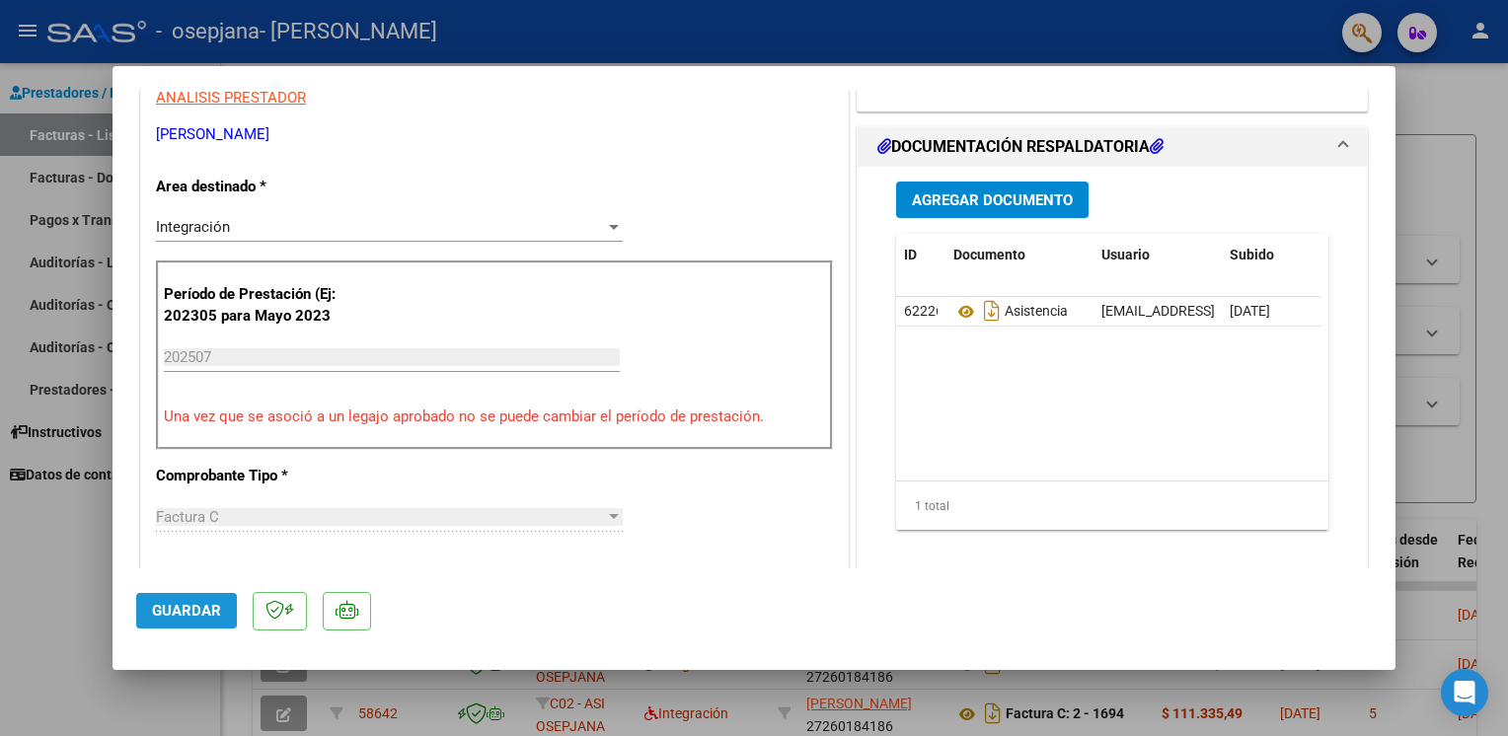
click at [175, 609] on span "Guardar" at bounding box center [186, 611] width 69 height 18
click at [198, 600] on button "Guardar" at bounding box center [186, 611] width 101 height 36
click at [51, 600] on div at bounding box center [754, 368] width 1508 height 736
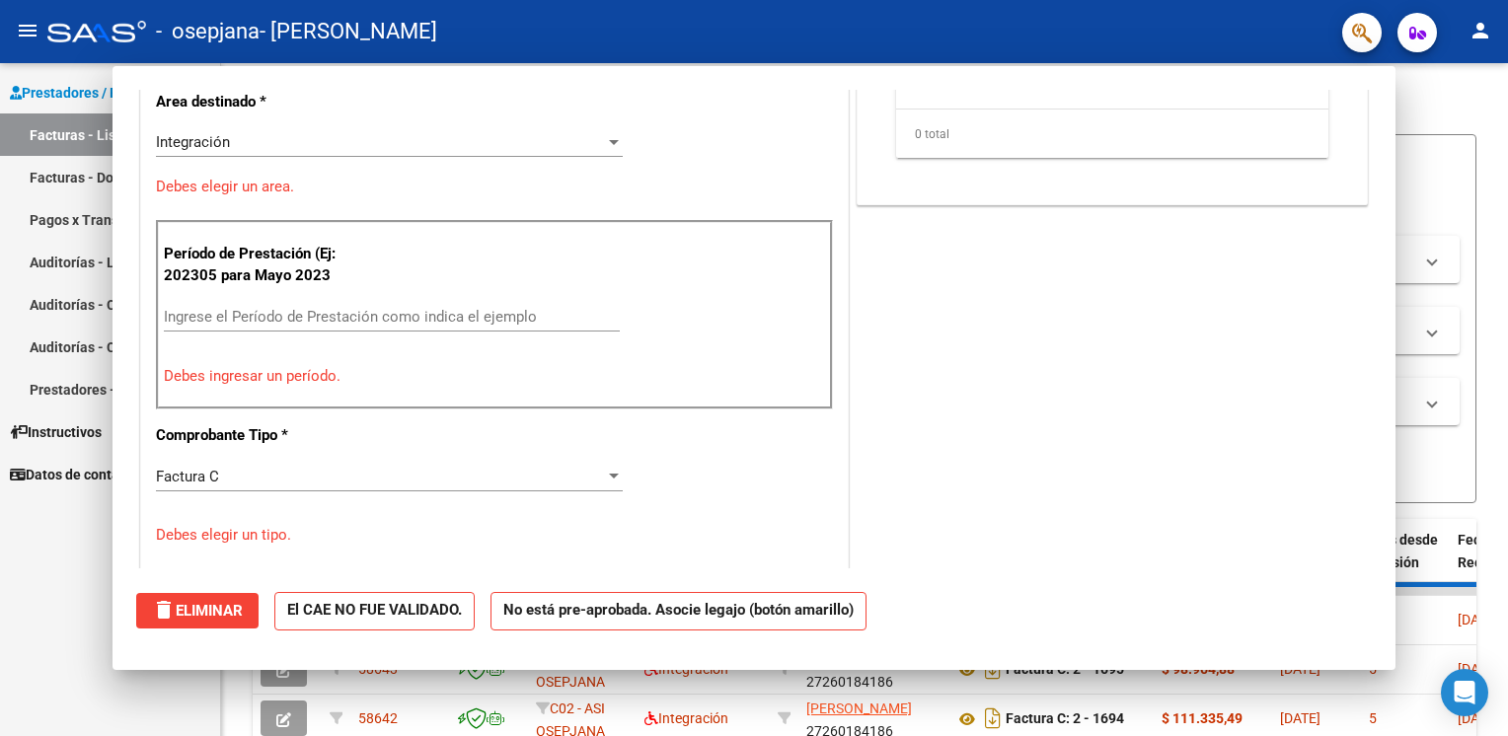
scroll to position [0, 0]
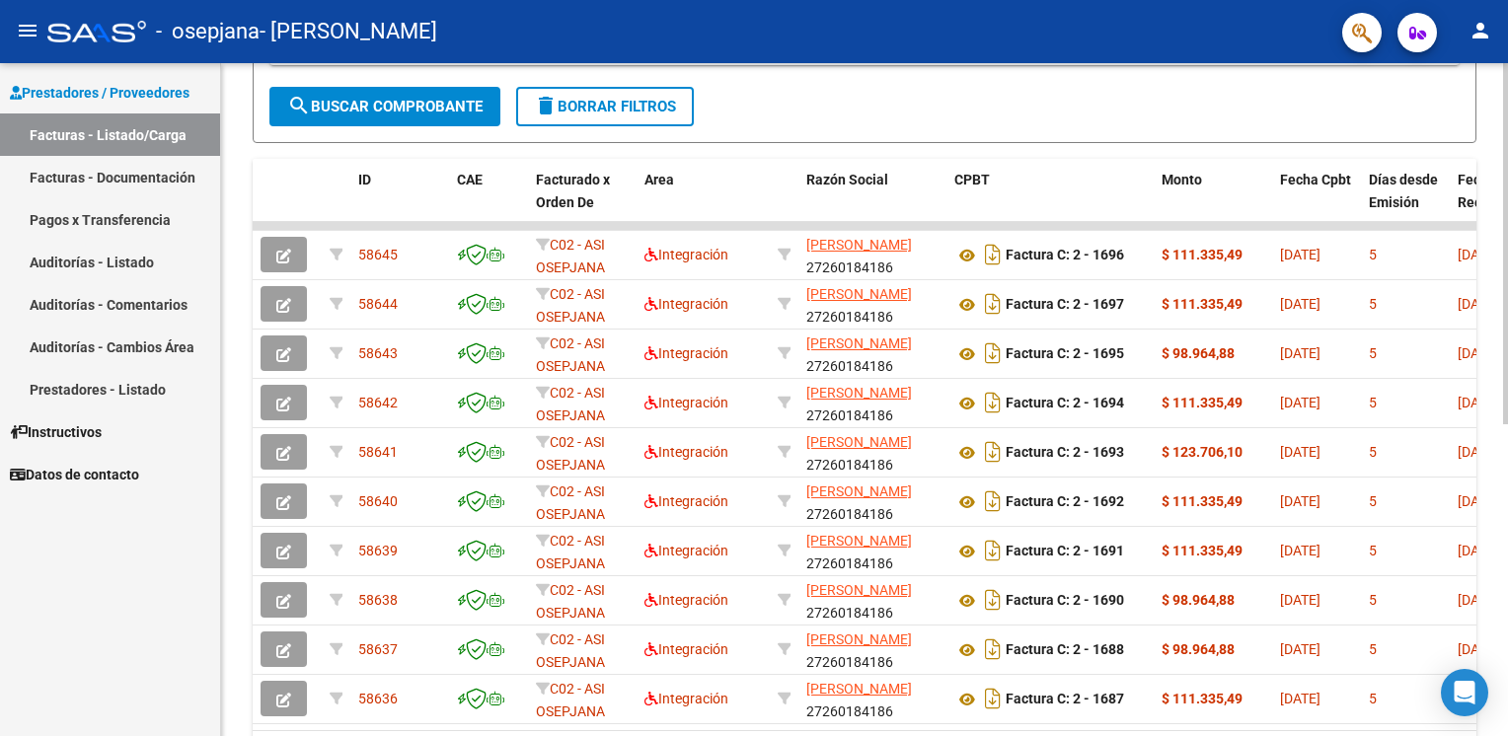
click at [1503, 479] on div at bounding box center [1505, 496] width 5 height 361
click at [1503, 479] on div at bounding box center [1505, 495] width 5 height 361
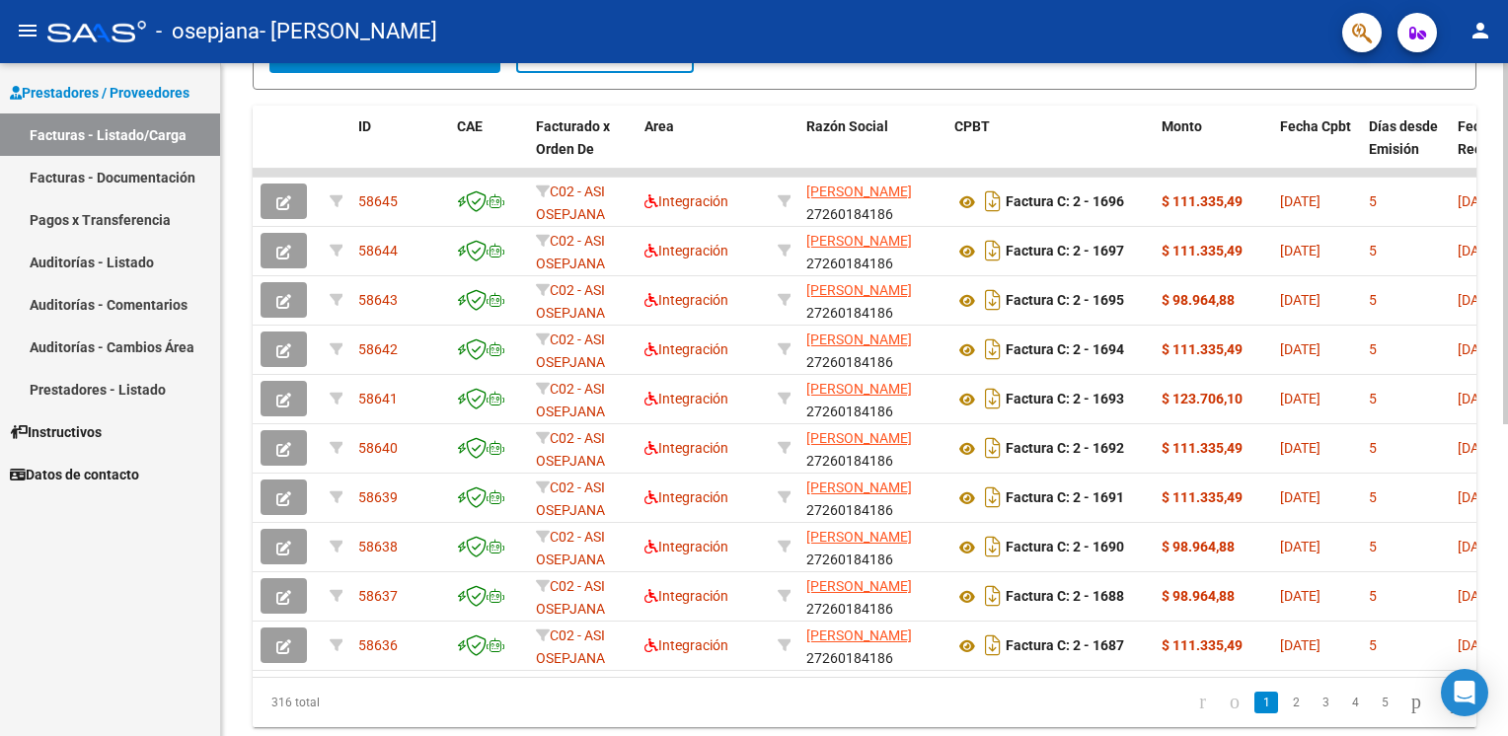
click at [1507, 531] on html "menu - osepjana - [PERSON_NAME] person Prestadores / Proveedores Facturas - Lis…" at bounding box center [754, 368] width 1508 height 736
click at [1284, 713] on link "2" at bounding box center [1296, 703] width 24 height 22
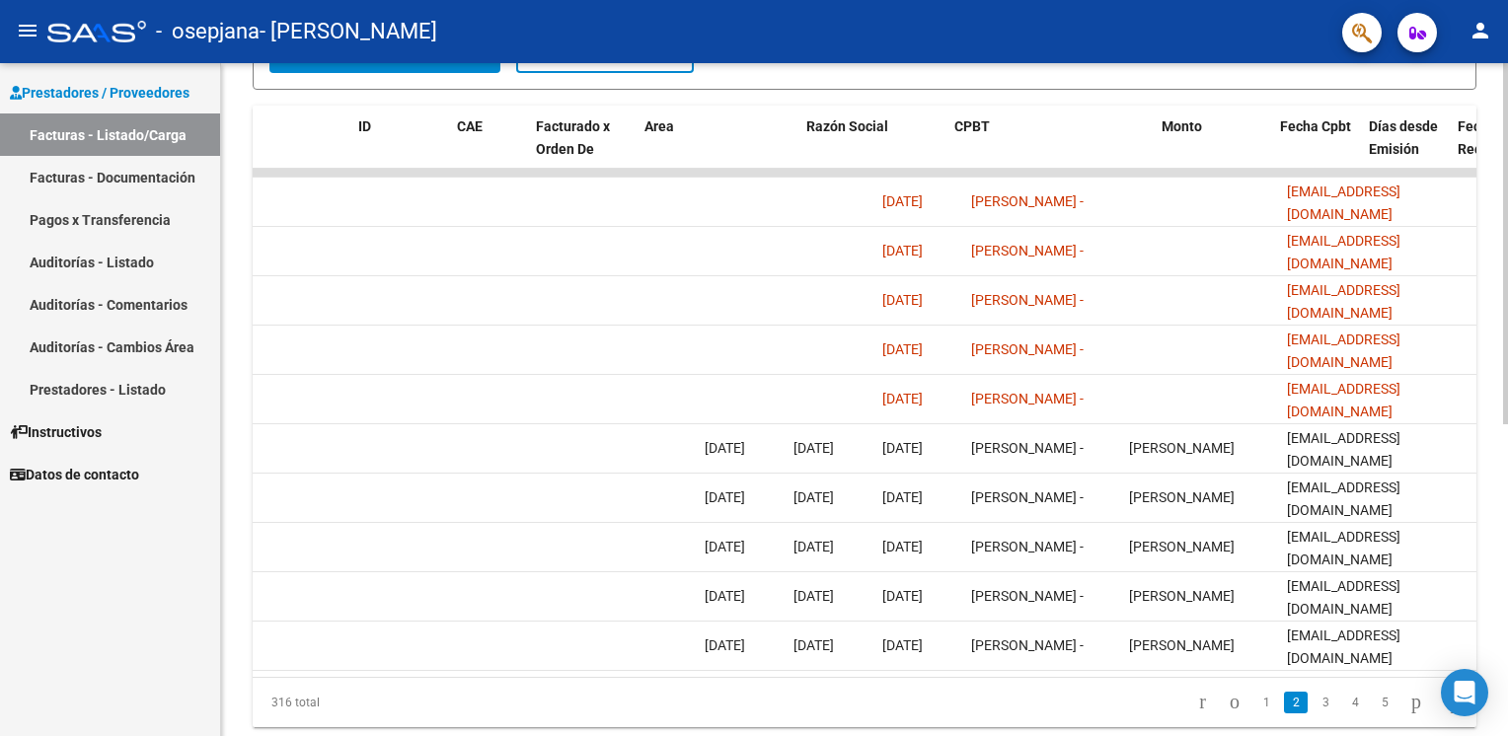
scroll to position [0, 0]
